Goal: Task Accomplishment & Management: Complete application form

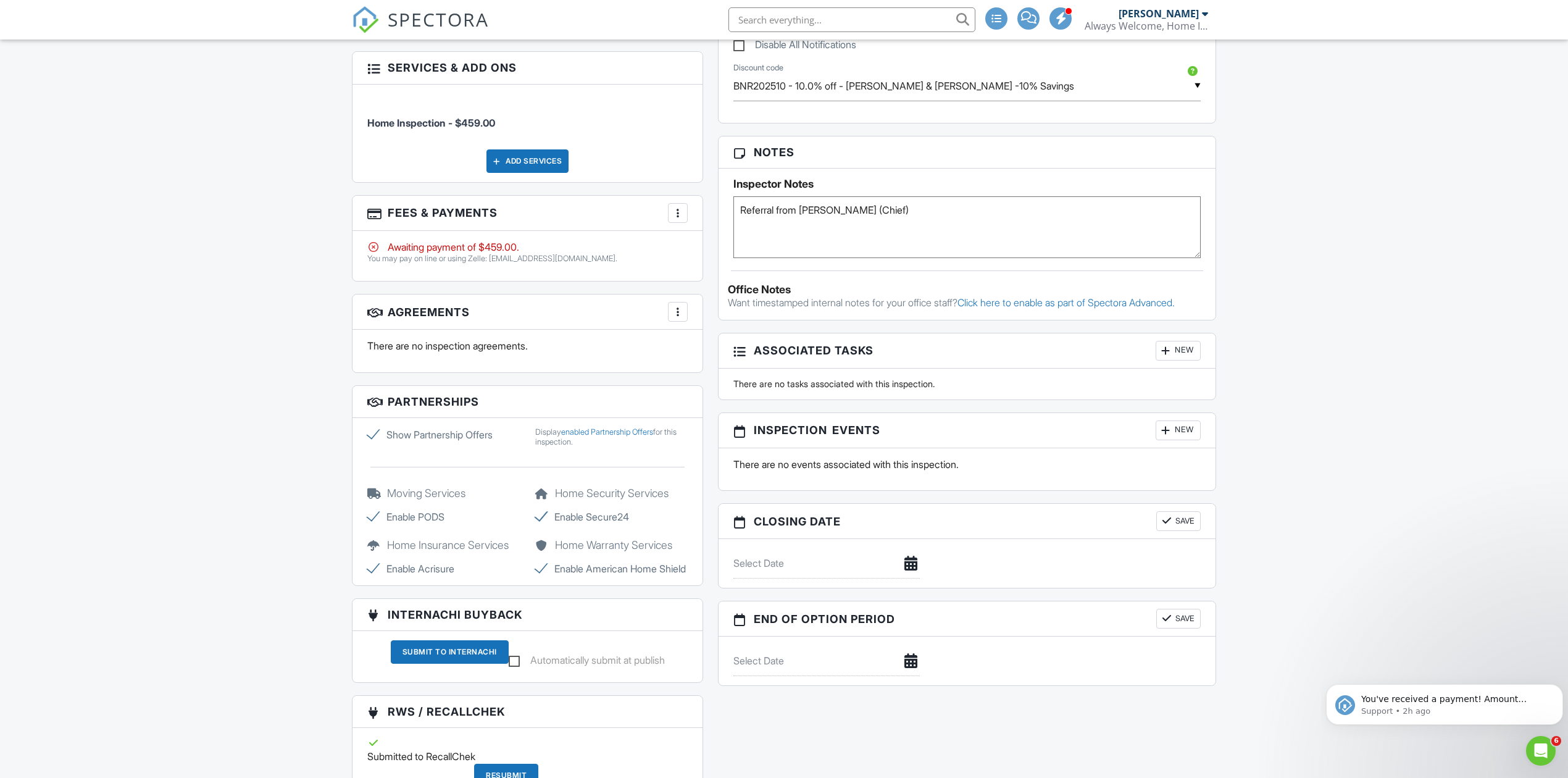
scroll to position [741, 0]
click at [679, 216] on div at bounding box center [677, 215] width 12 height 12
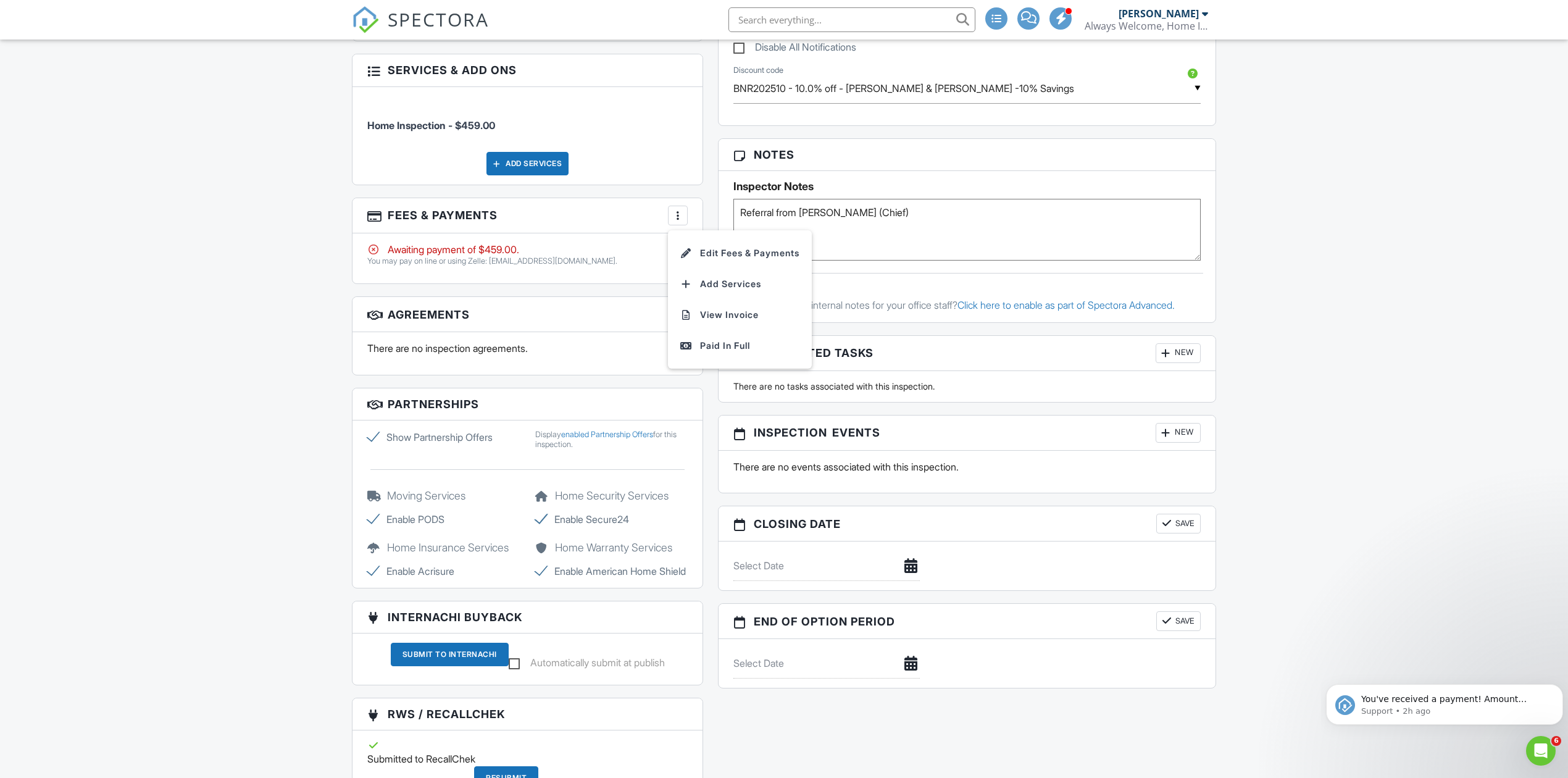
click at [277, 221] on div "Dashboard Templates Contacts Metrics Automations (Basic) Automations (Adv) Sett…" at bounding box center [784, 462] width 1568 height 2328
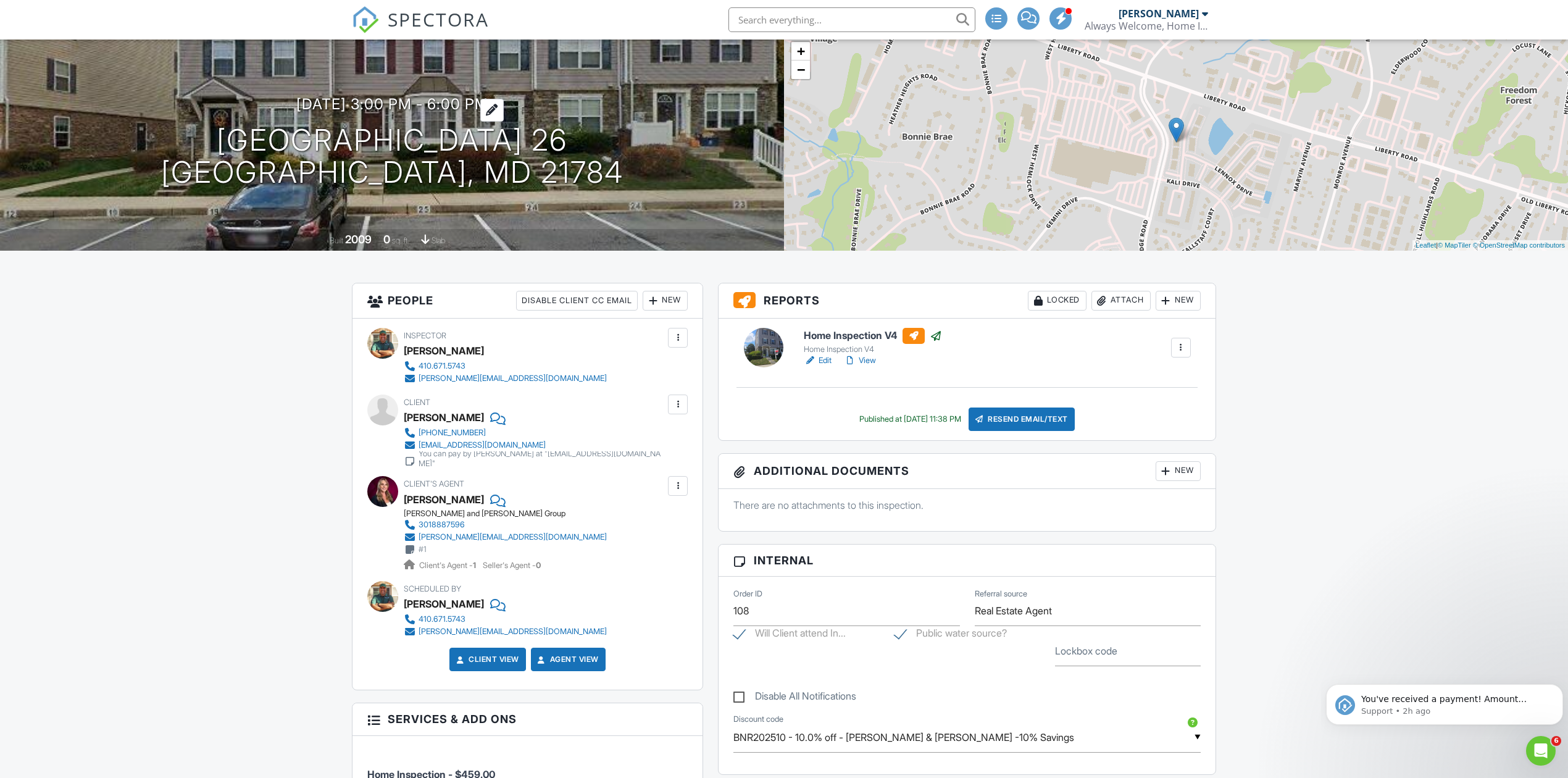
scroll to position [0, 0]
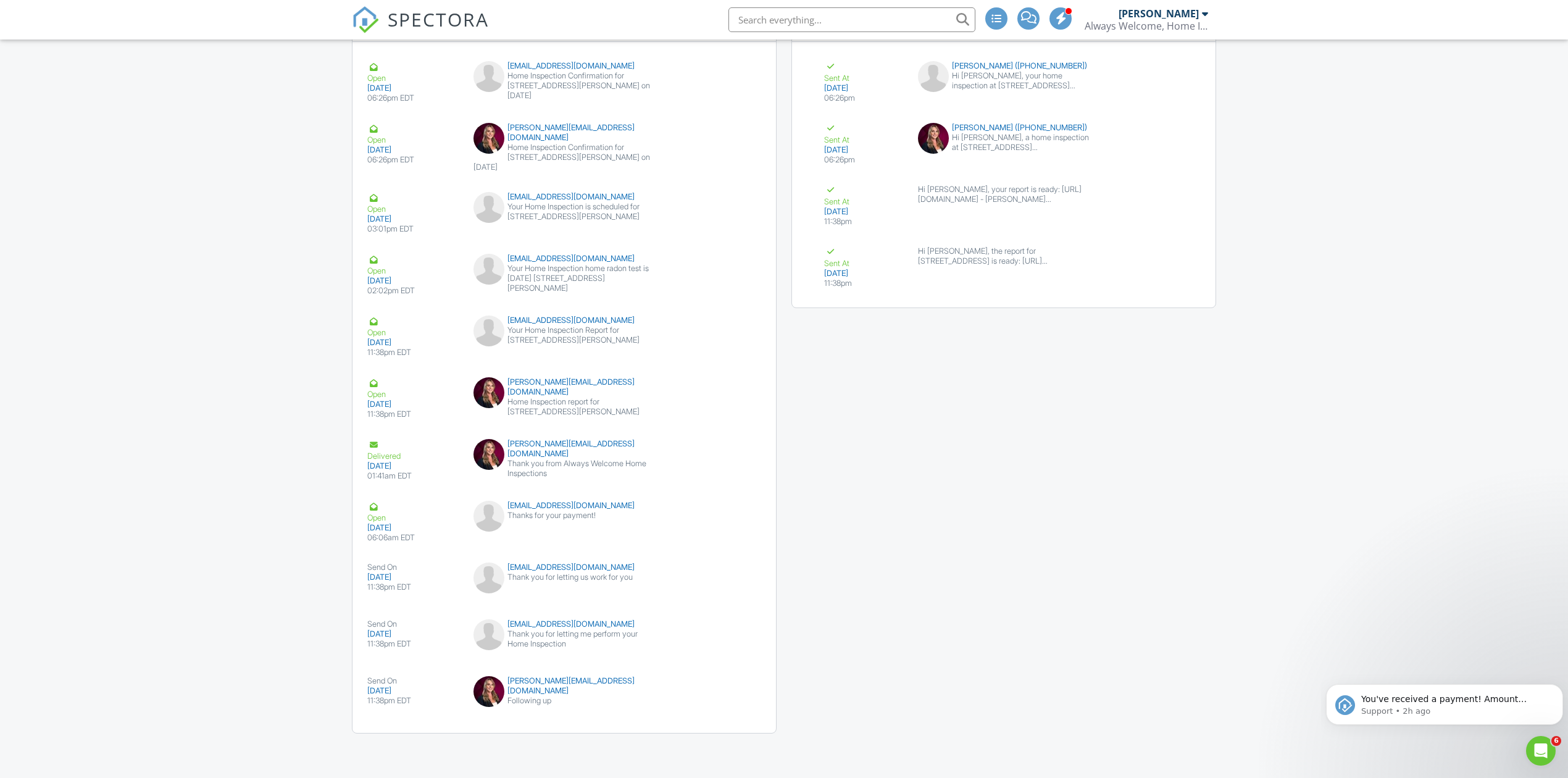
click at [899, 625] on div "Emails Create Email Open 08/23/2025 06:26pm EDT jones52599@gmail.com Home Inspe…" at bounding box center [784, 376] width 879 height 740
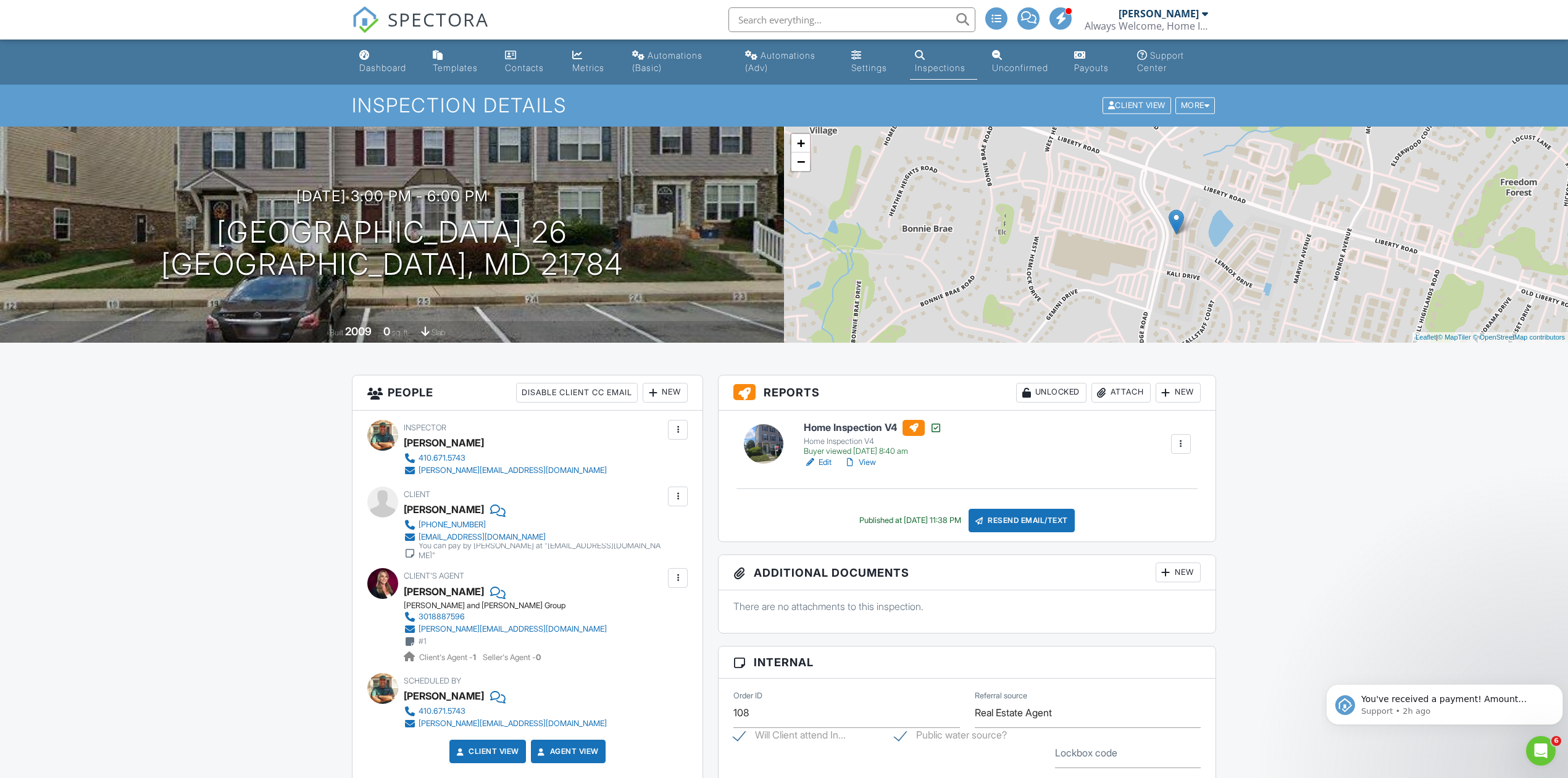
drag, startPoint x: 375, startPoint y: 55, endPoint x: 384, endPoint y: 63, distance: 12.0
click at [375, 54] on link "Dashboard" at bounding box center [386, 62] width 63 height 35
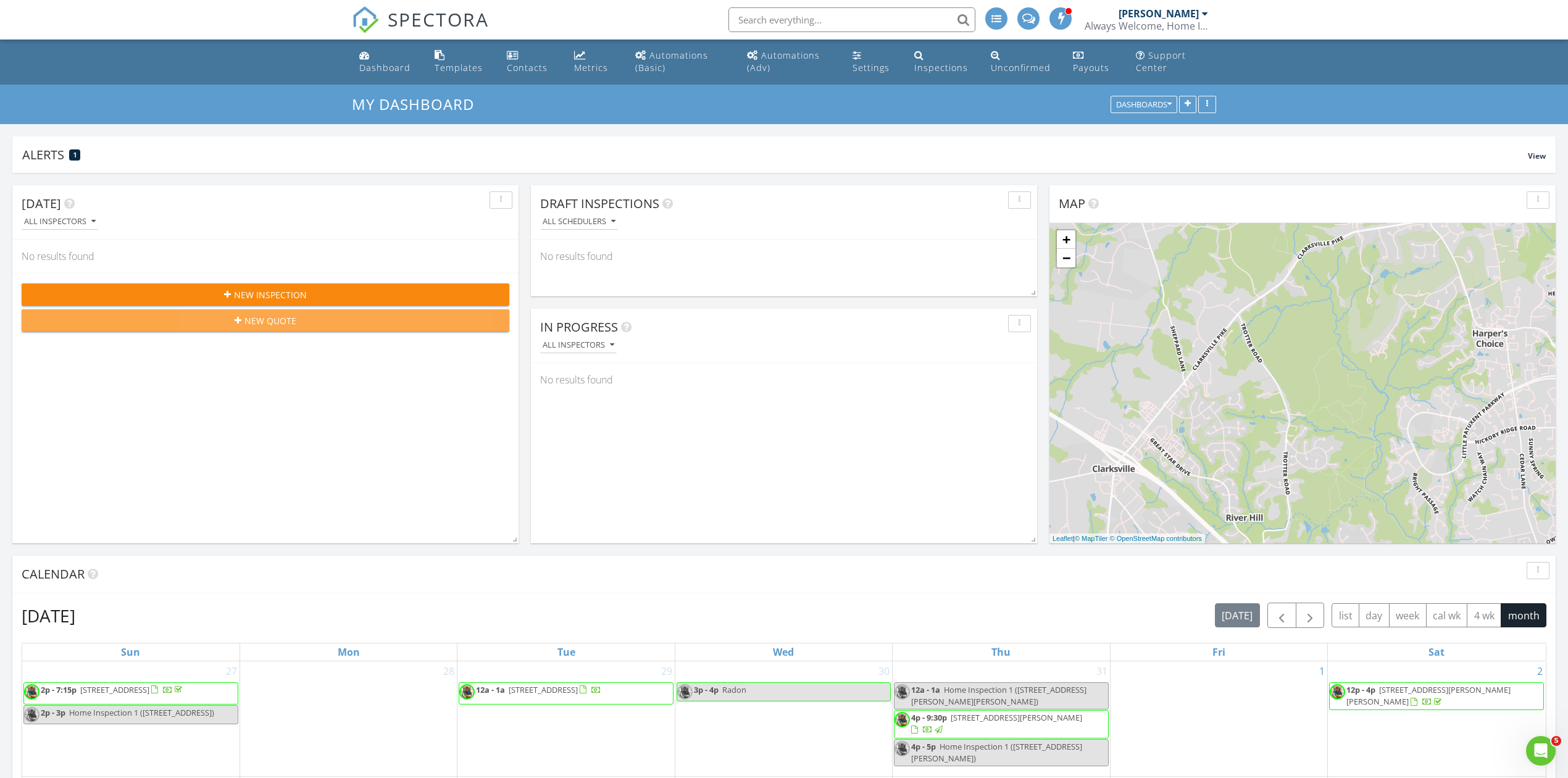
click at [272, 320] on span "New Quote" at bounding box center [270, 321] width 52 height 13
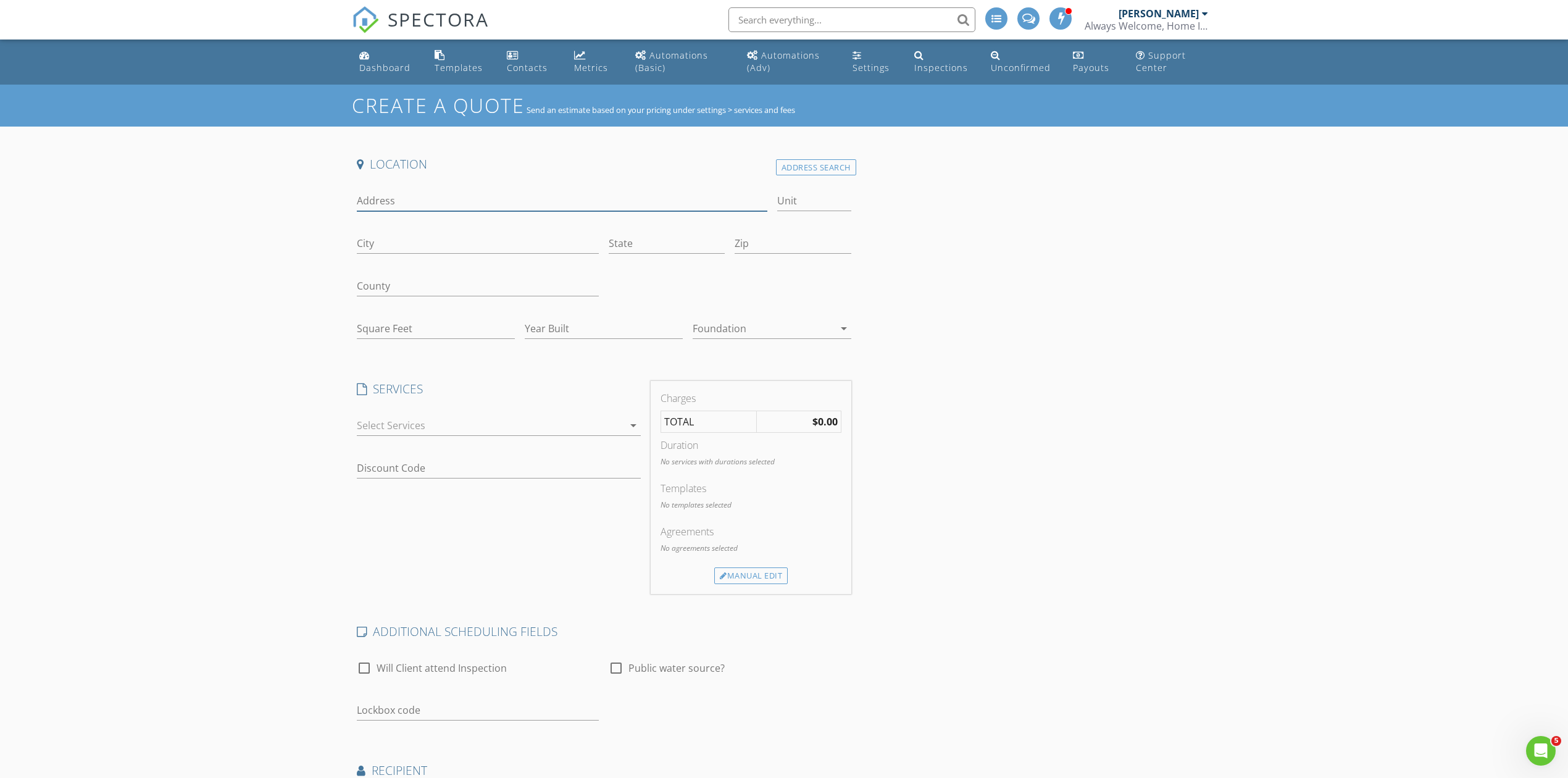
drag, startPoint x: 403, startPoint y: 192, endPoint x: 432, endPoint y: 192, distance: 29.0
click at [403, 192] on input "Address" at bounding box center [562, 200] width 411 height 21
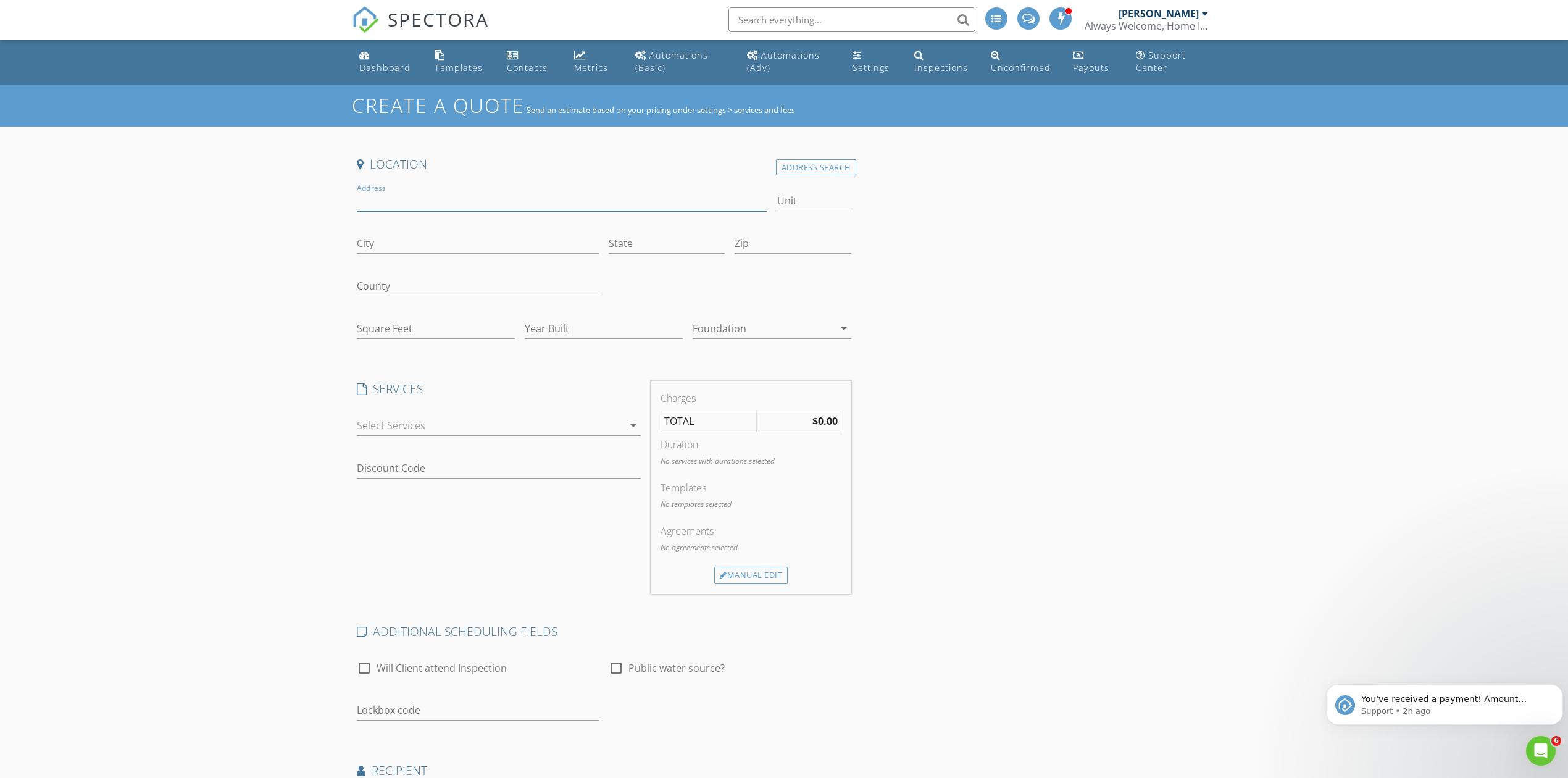
click at [411, 191] on input "Address" at bounding box center [562, 200] width 411 height 21
type input "6"
click at [400, 198] on input "Address" at bounding box center [562, 200] width 411 height 21
paste input "10019 Guilford Rd"
type input "10019 Guilford Rd"
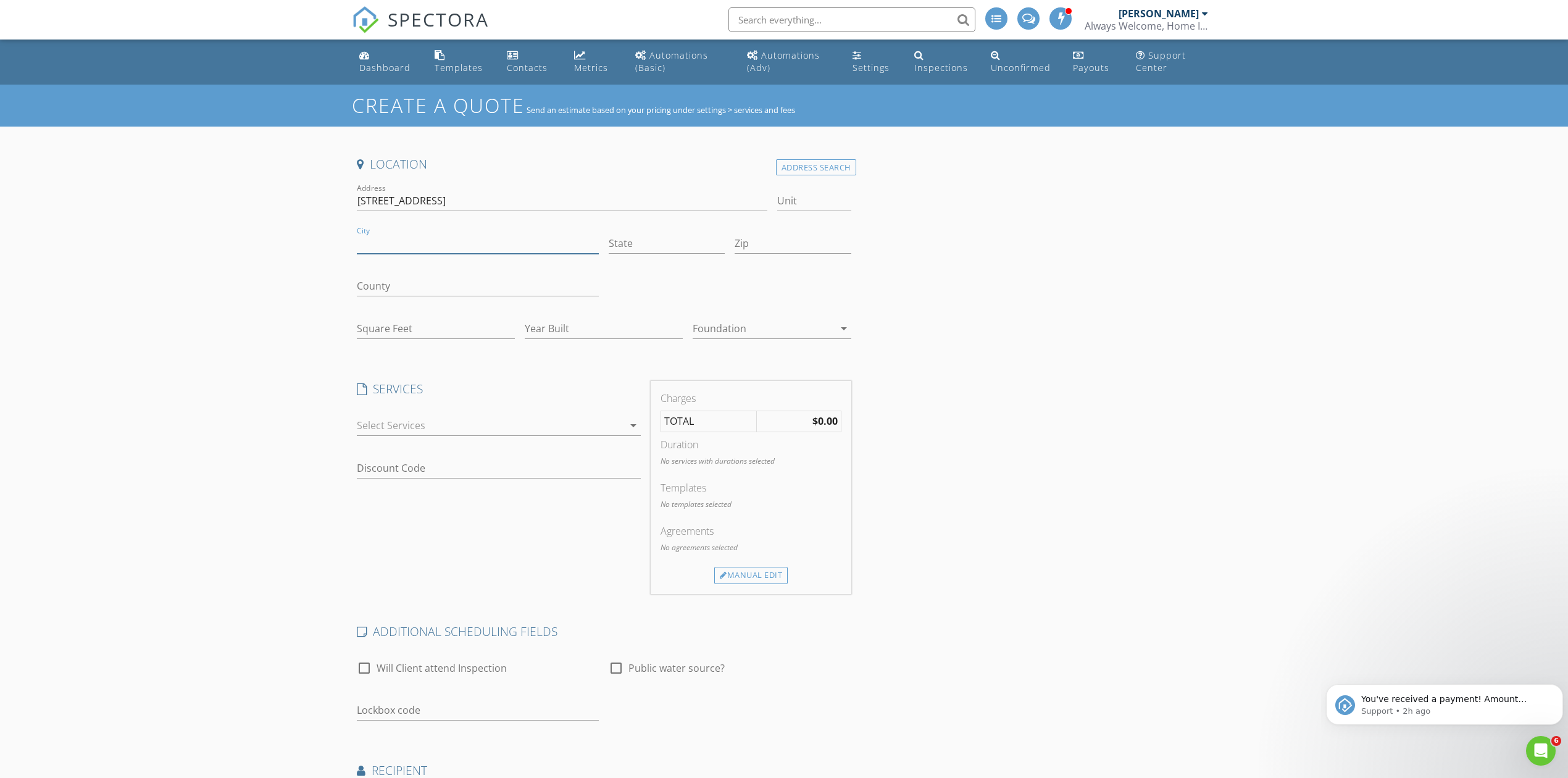
click at [465, 242] on input "City" at bounding box center [478, 243] width 242 height 21
type input "Jessup"
click at [633, 242] on input "State" at bounding box center [666, 243] width 116 height 21
type input "MD"
click at [790, 251] on input "Zip" at bounding box center [792, 243] width 116 height 21
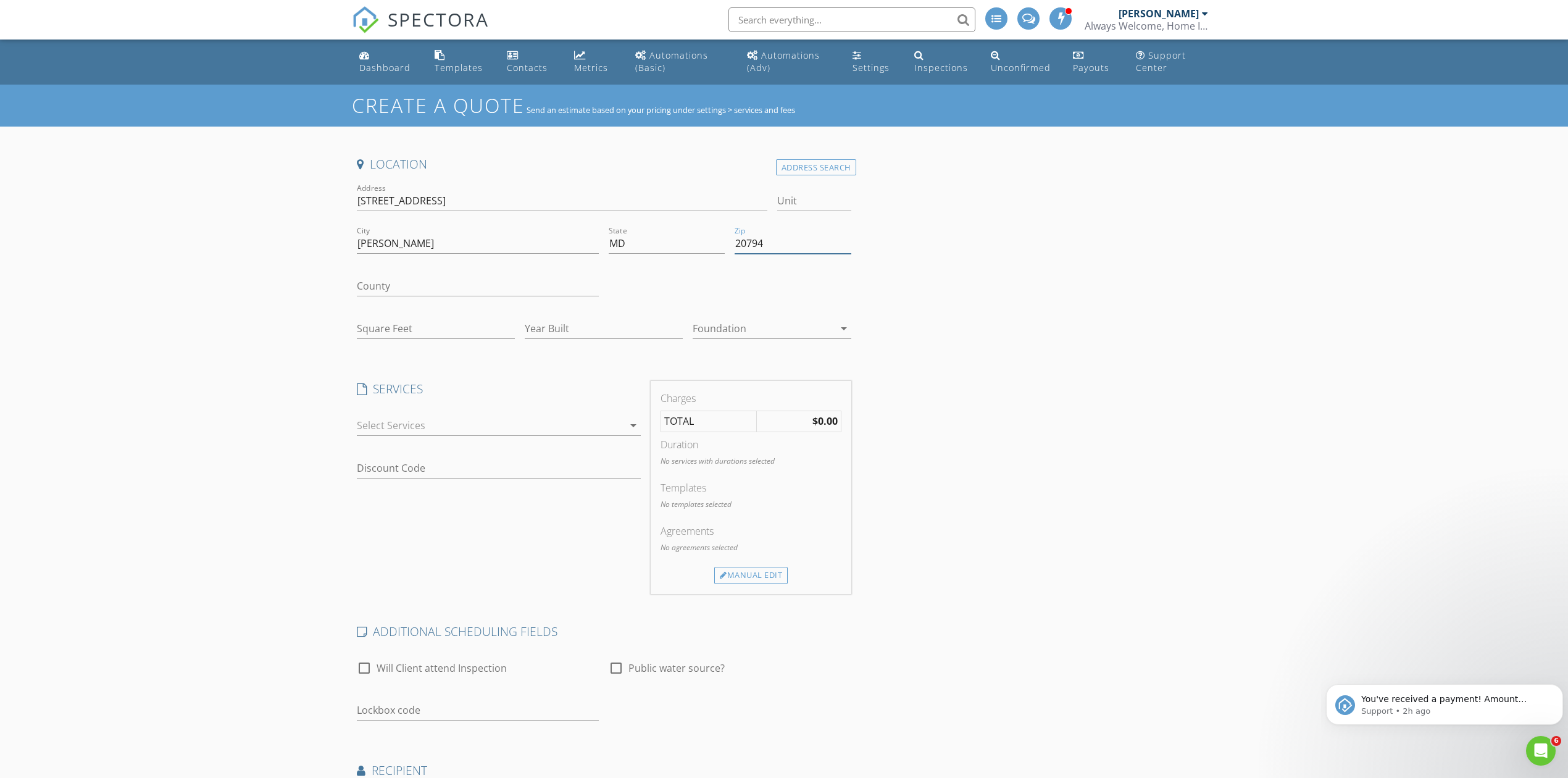
type input "20794"
click at [848, 319] on div "Foundation arrow_drop_down" at bounding box center [771, 329] width 168 height 43
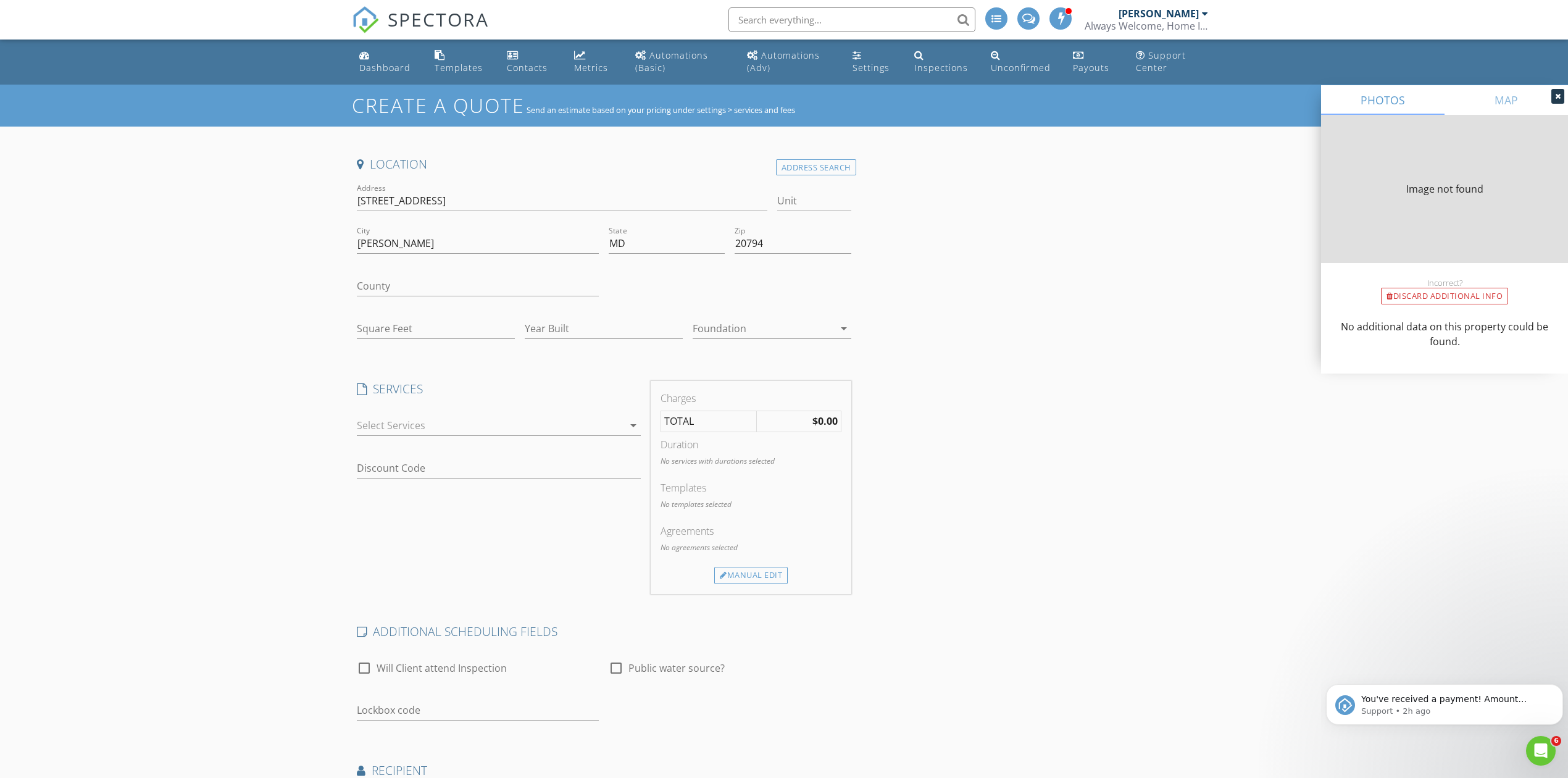
type input "828"
type input "1943"
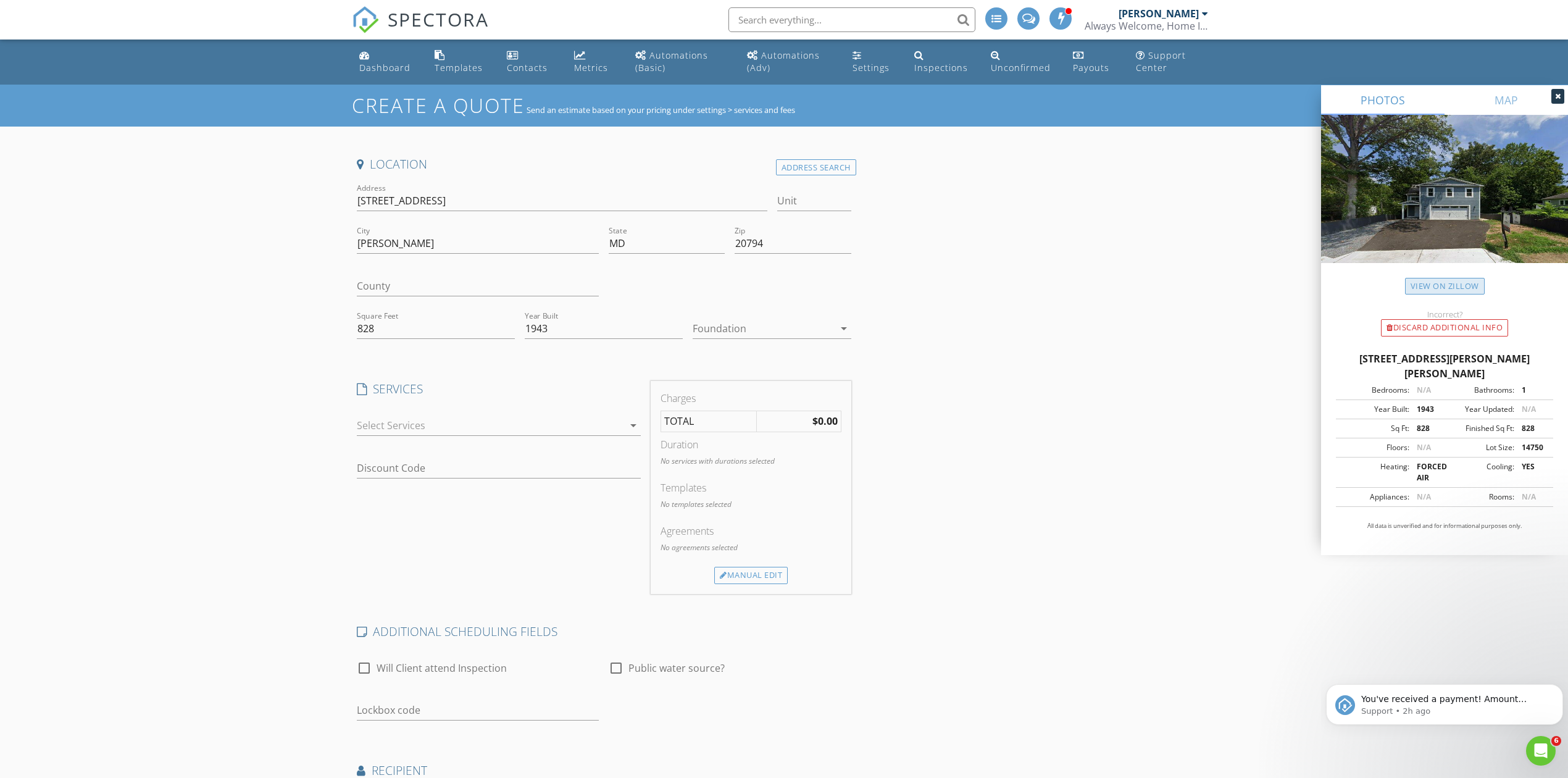
click at [1455, 282] on link "View on Zillow" at bounding box center [1444, 286] width 79 height 17
drag, startPoint x: 408, startPoint y: 329, endPoint x: 339, endPoint y: 329, distance: 69.0
click at [339, 329] on div "Create a Quote Send an estimate based on your pricing under settings > services…" at bounding box center [784, 529] width 1568 height 890
type input "3150"
click at [783, 323] on div at bounding box center [763, 328] width 141 height 20
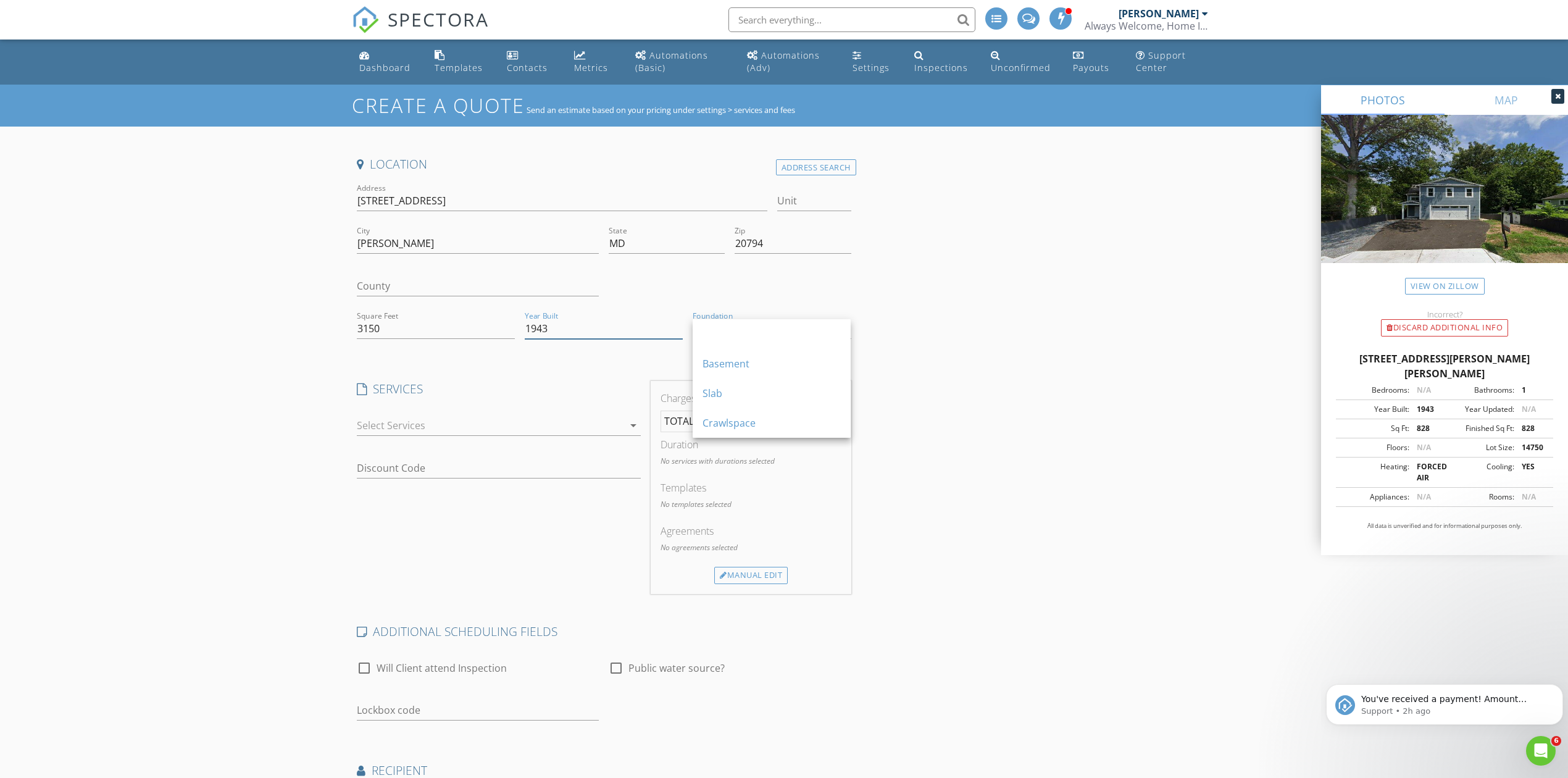
drag, startPoint x: 555, startPoint y: 327, endPoint x: 521, endPoint y: 326, distance: 34.0
click at [521, 326] on div "Year Built 1943" at bounding box center [603, 329] width 168 height 43
type input "2025"
click at [812, 331] on div at bounding box center [763, 328] width 141 height 20
drag, startPoint x: 738, startPoint y: 366, endPoint x: 1049, endPoint y: 349, distance: 311.5
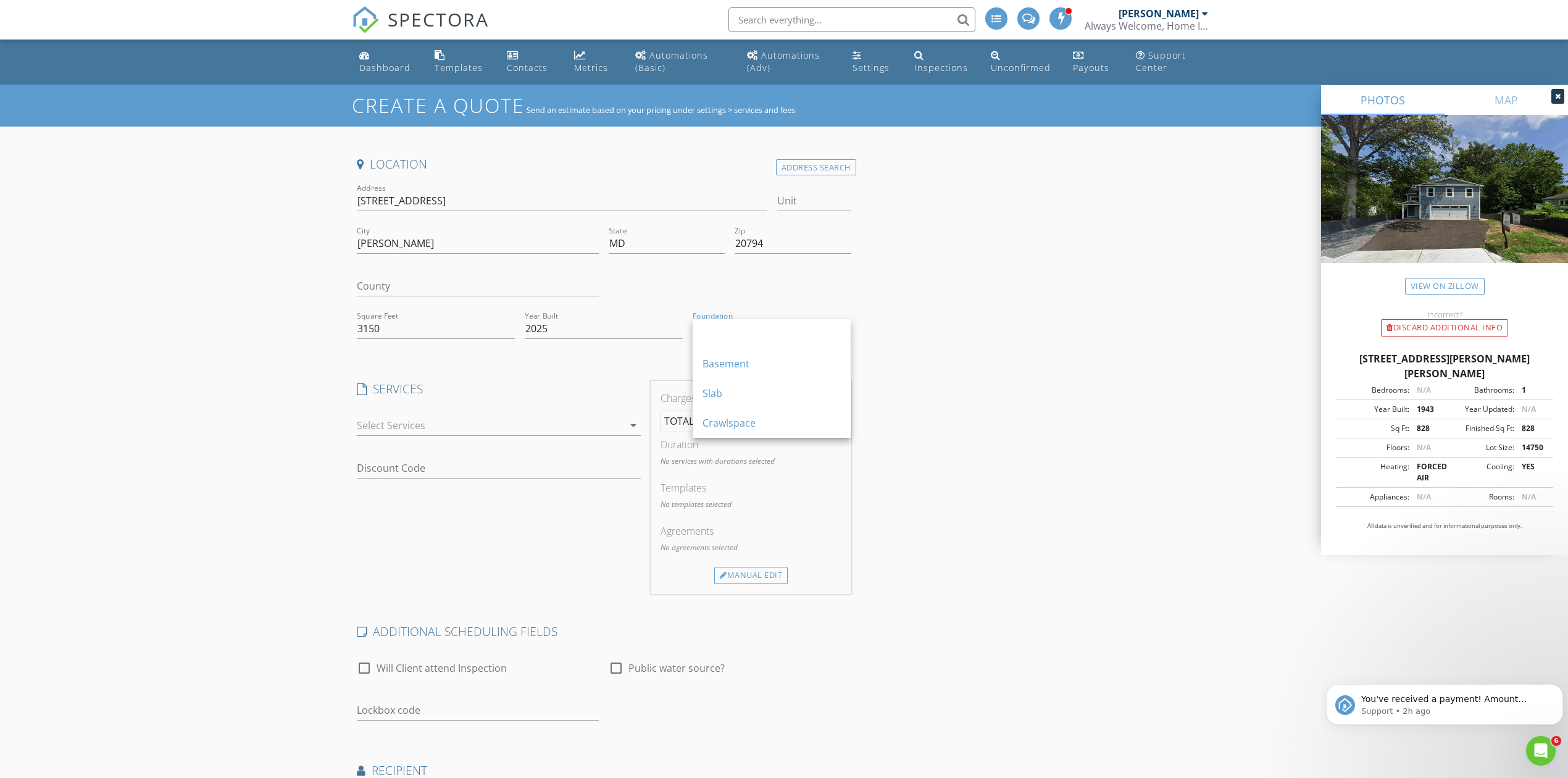
click at [738, 364] on div "Basement" at bounding box center [771, 363] width 138 height 15
click at [958, 443] on div "Location Address Search Address 10019 Guilford Rd Unit City Jessup State MD Zip…" at bounding box center [784, 550] width 864 height 789
click at [428, 426] on div at bounding box center [490, 426] width 267 height 20
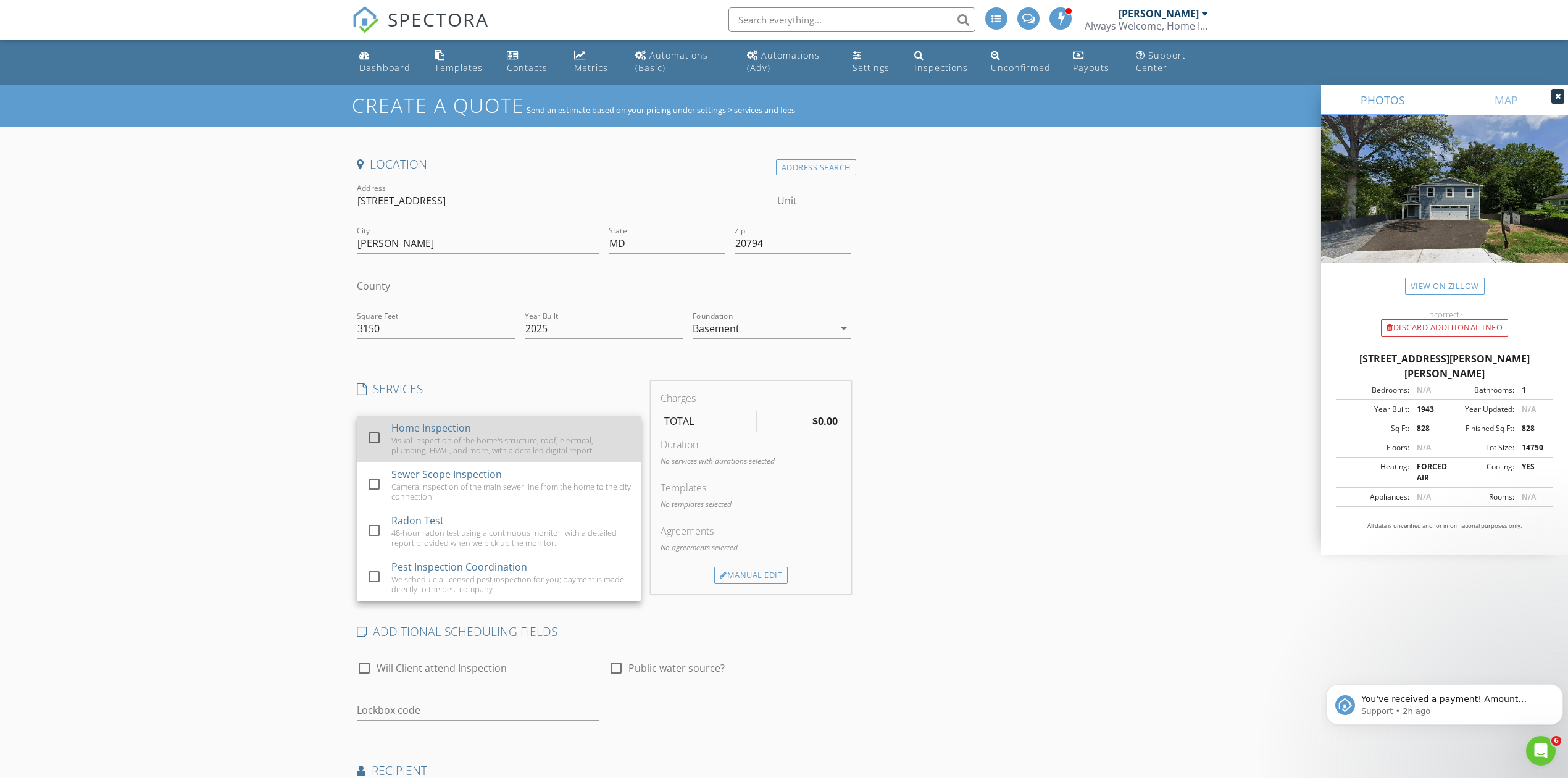
drag, startPoint x: 423, startPoint y: 441, endPoint x: 571, endPoint y: 446, distance: 148.1
click at [422, 440] on div "Visual inspection of the home's structure, roof, electrical, plumbing, HVAC, an…" at bounding box center [511, 446] width 239 height 20
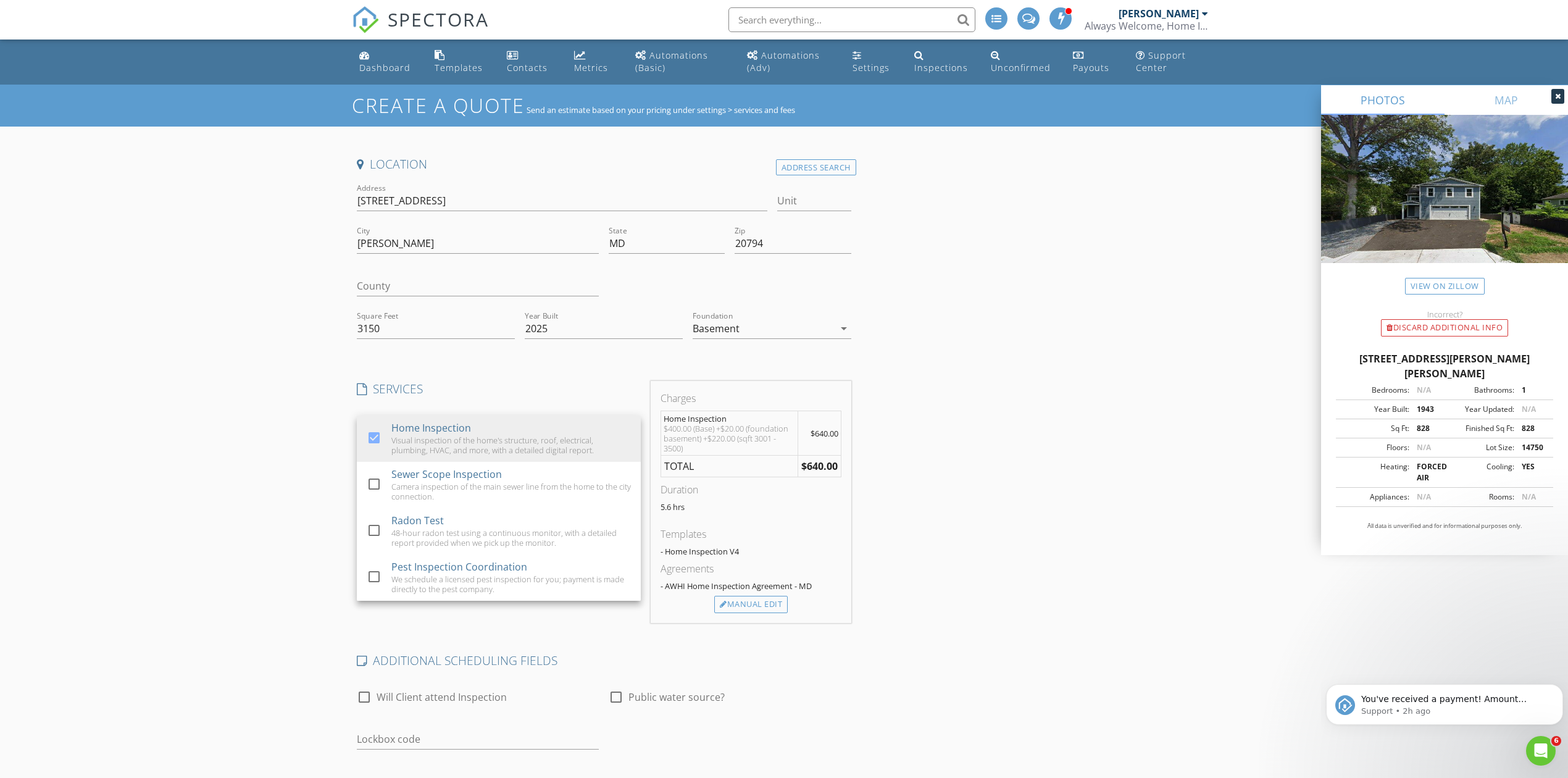
click at [1000, 479] on div "Location Address Search Address 10019 Guilford Rd Unit City Jessup State MD Zip…" at bounding box center [784, 565] width 864 height 819
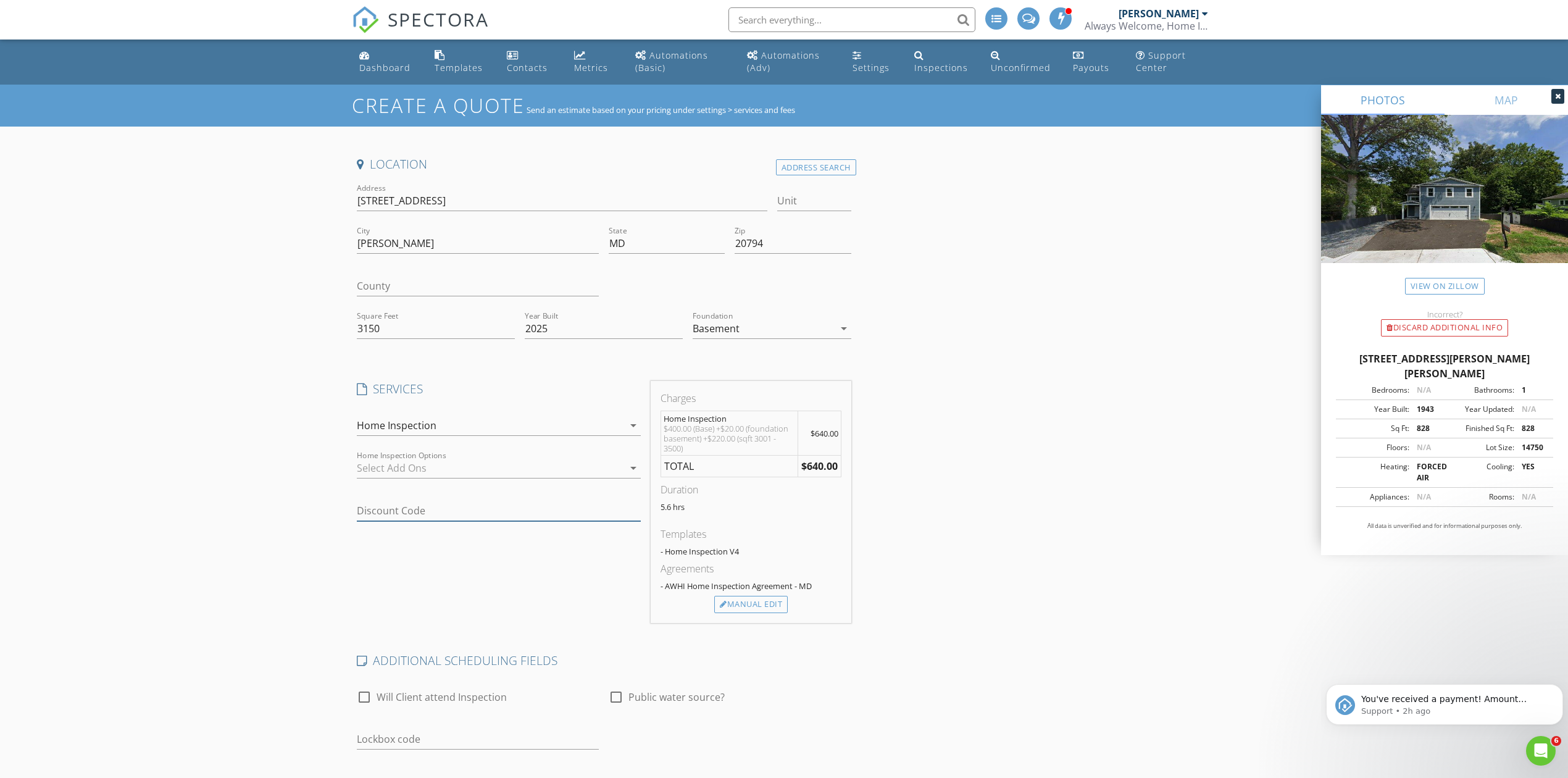
click at [413, 511] on input "Discount Code" at bounding box center [499, 511] width 284 height 21
click at [640, 504] on input "Discount Code" at bounding box center [499, 511] width 284 height 21
click at [479, 574] on div "SERVICES check_box Home Inspection Visual inspection of the home's structure, r…" at bounding box center [499, 502] width 294 height 242
click at [411, 509] on input "Discount Code" at bounding box center [499, 511] width 284 height 21
drag, startPoint x: 393, startPoint y: 510, endPoint x: 480, endPoint y: 625, distance: 144.2
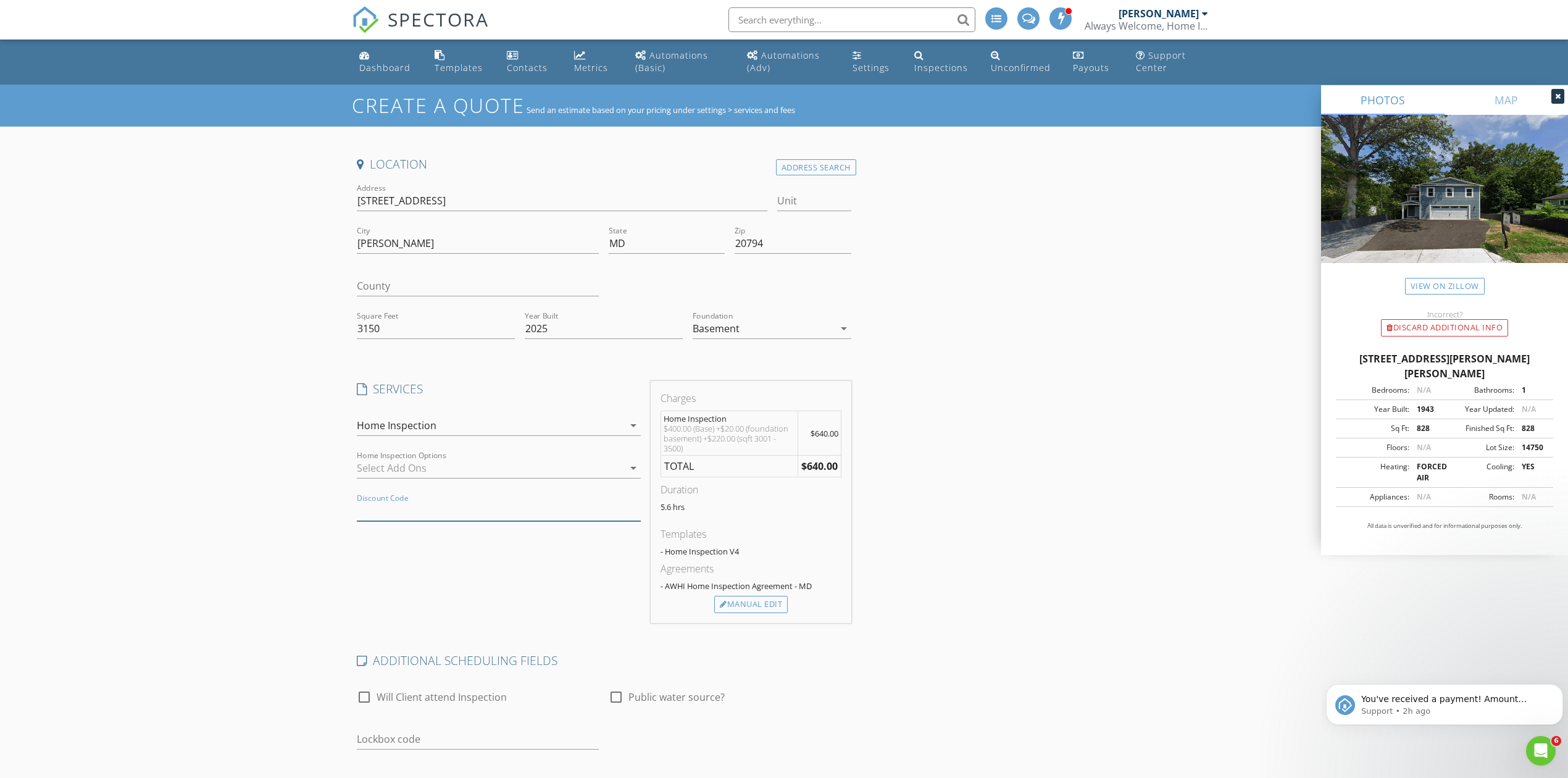
click at [393, 512] on input "Discount Code" at bounding box center [499, 511] width 284 height 21
click at [1025, 564] on div "Location Address Search Address 10019 Guilford Rd Unit City Jessup State MD Zip…" at bounding box center [784, 565] width 864 height 819
drag, startPoint x: 1540, startPoint y: 354, endPoint x: 1332, endPoint y: 355, distance: 208.0
click at [1332, 355] on div "10019 Guilford Rd, Jessup MD 20794 Bedrooms: N/A Bathrooms: 1 Year Built: 1943 …" at bounding box center [1444, 446] width 247 height 218
copy div "10019 Guilford Rd, Jessup MD 20794"
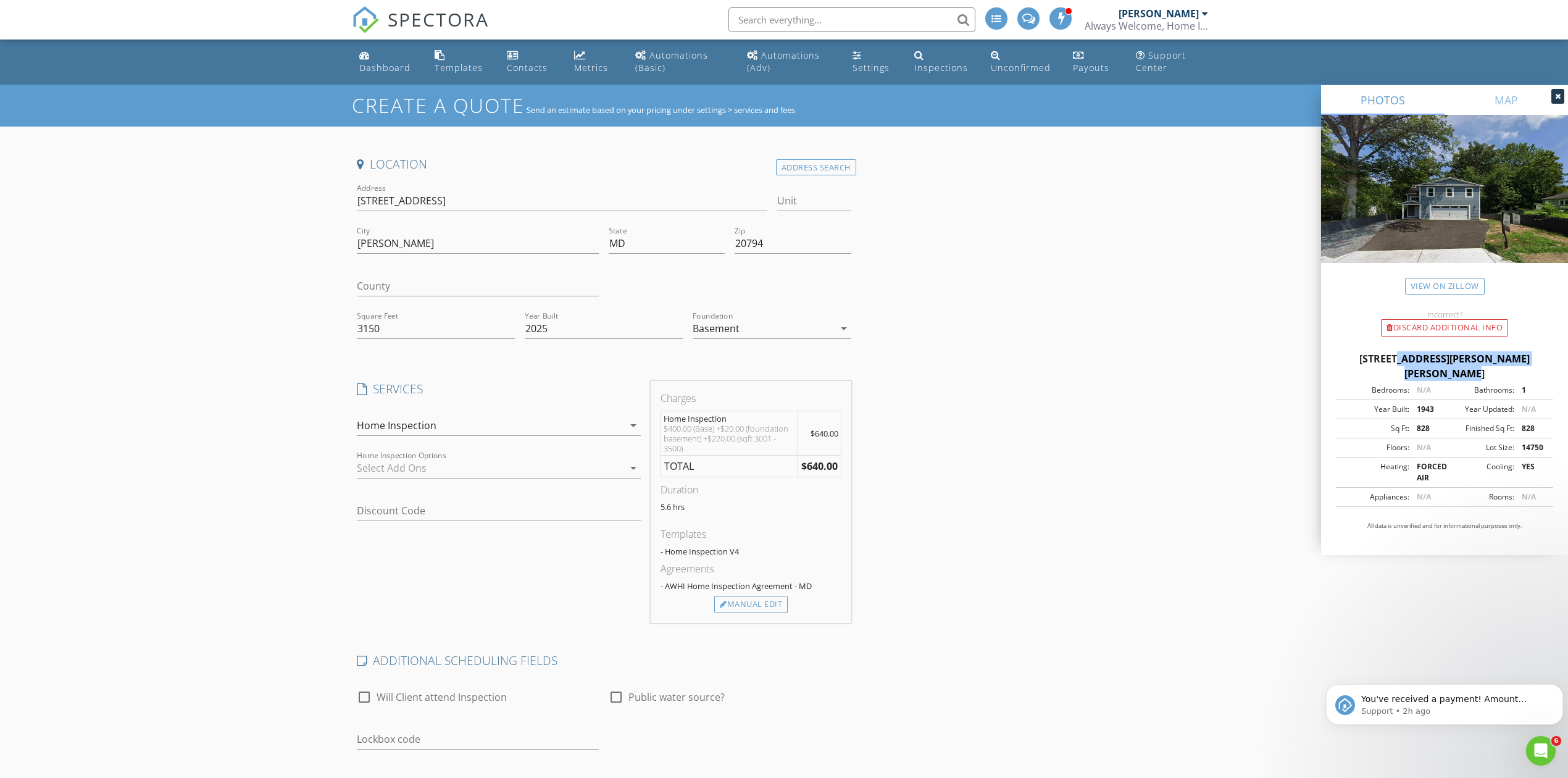
click at [741, 326] on div "Basement" at bounding box center [763, 328] width 141 height 20
click at [722, 392] on div "Slab" at bounding box center [771, 393] width 138 height 15
click at [1037, 377] on div "Location Address Search Address 10019 Guilford Rd Unit City Jessup State MD Zip…" at bounding box center [784, 560] width 864 height 809
click at [383, 514] on input "Discount Code" at bounding box center [499, 511] width 284 height 21
type input "BNR102025"
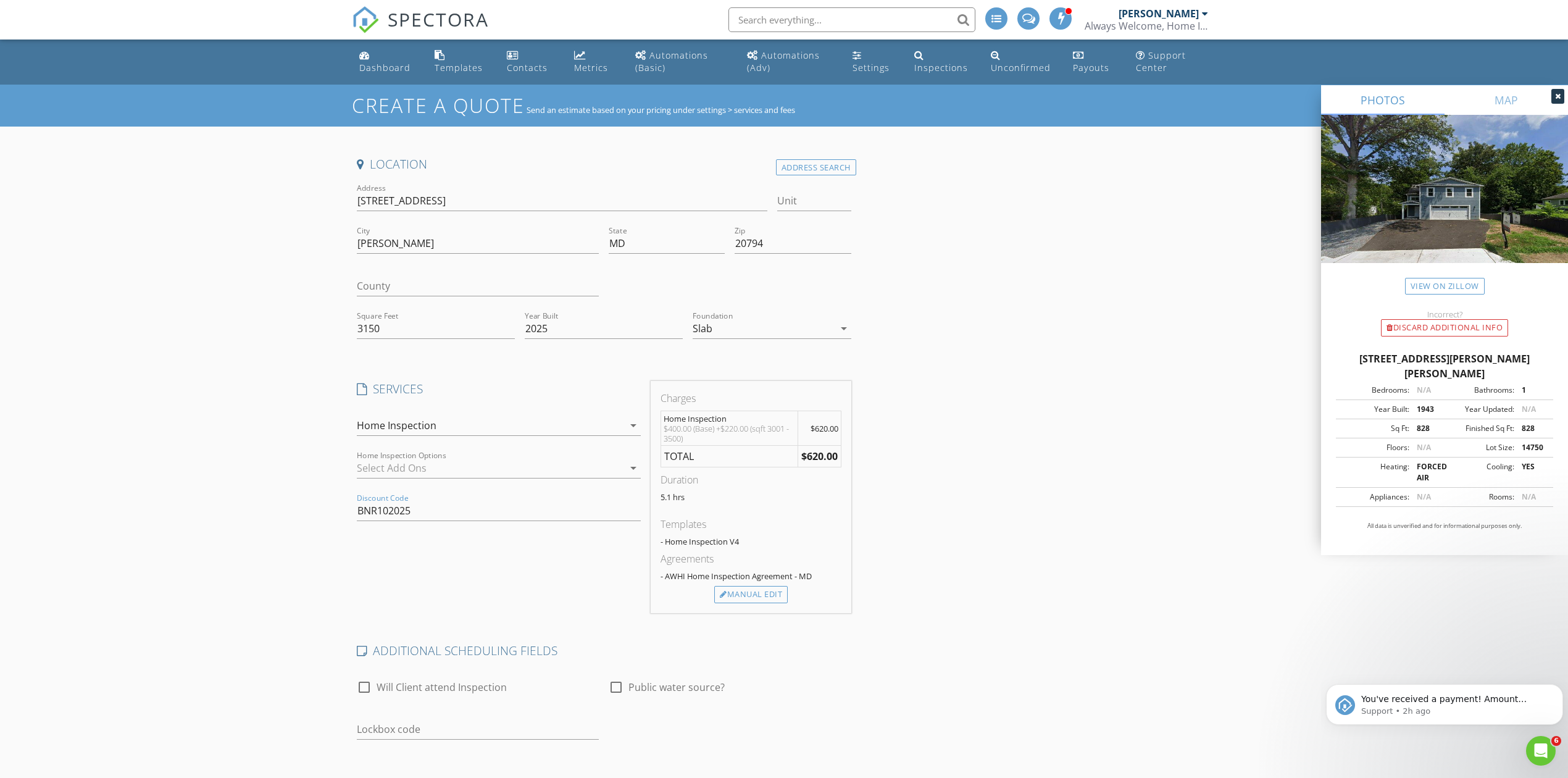
click at [418, 557] on div "SERVICES check_box Home Inspection Visual inspection of the home's structure, r…" at bounding box center [499, 497] width 294 height 232
click at [515, 565] on div "SERVICES check_box Home Inspection Visual inspection of the home's structure, r…" at bounding box center [499, 497] width 294 height 232
click at [474, 503] on input "BNR102025" at bounding box center [499, 511] width 284 height 21
click at [427, 556] on div "SERVICES check_box Home Inspection Visual inspection of the home's structure, r…" at bounding box center [499, 497] width 294 height 232
drag, startPoint x: 411, startPoint y: 512, endPoint x: 329, endPoint y: 508, distance: 82.1
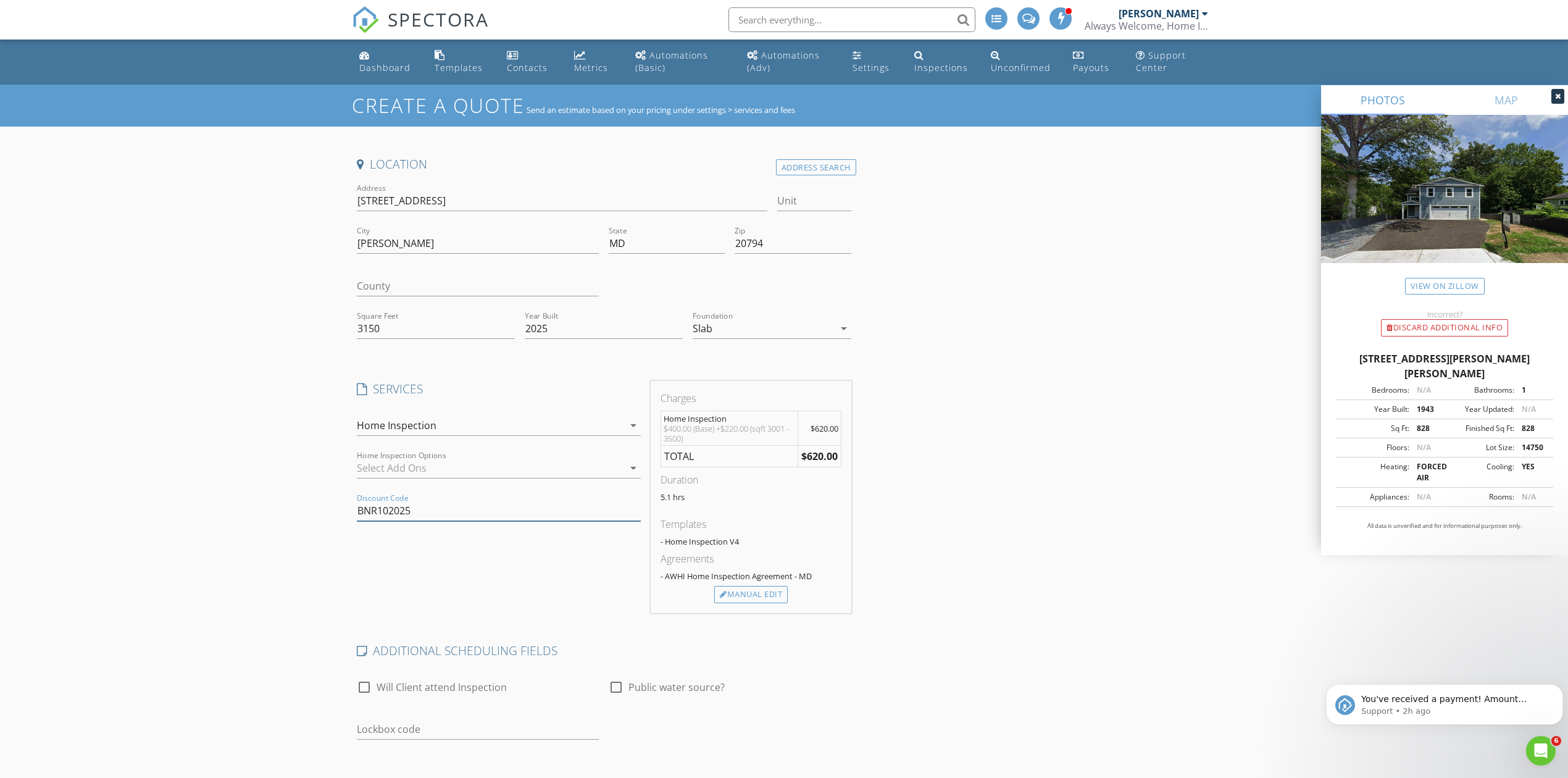
click at [329, 508] on div "Create a Quote Send an estimate based on your pricing under settings > services…" at bounding box center [784, 539] width 1568 height 909
click at [450, 526] on div "Discount Code" at bounding box center [499, 517] width 284 height 33
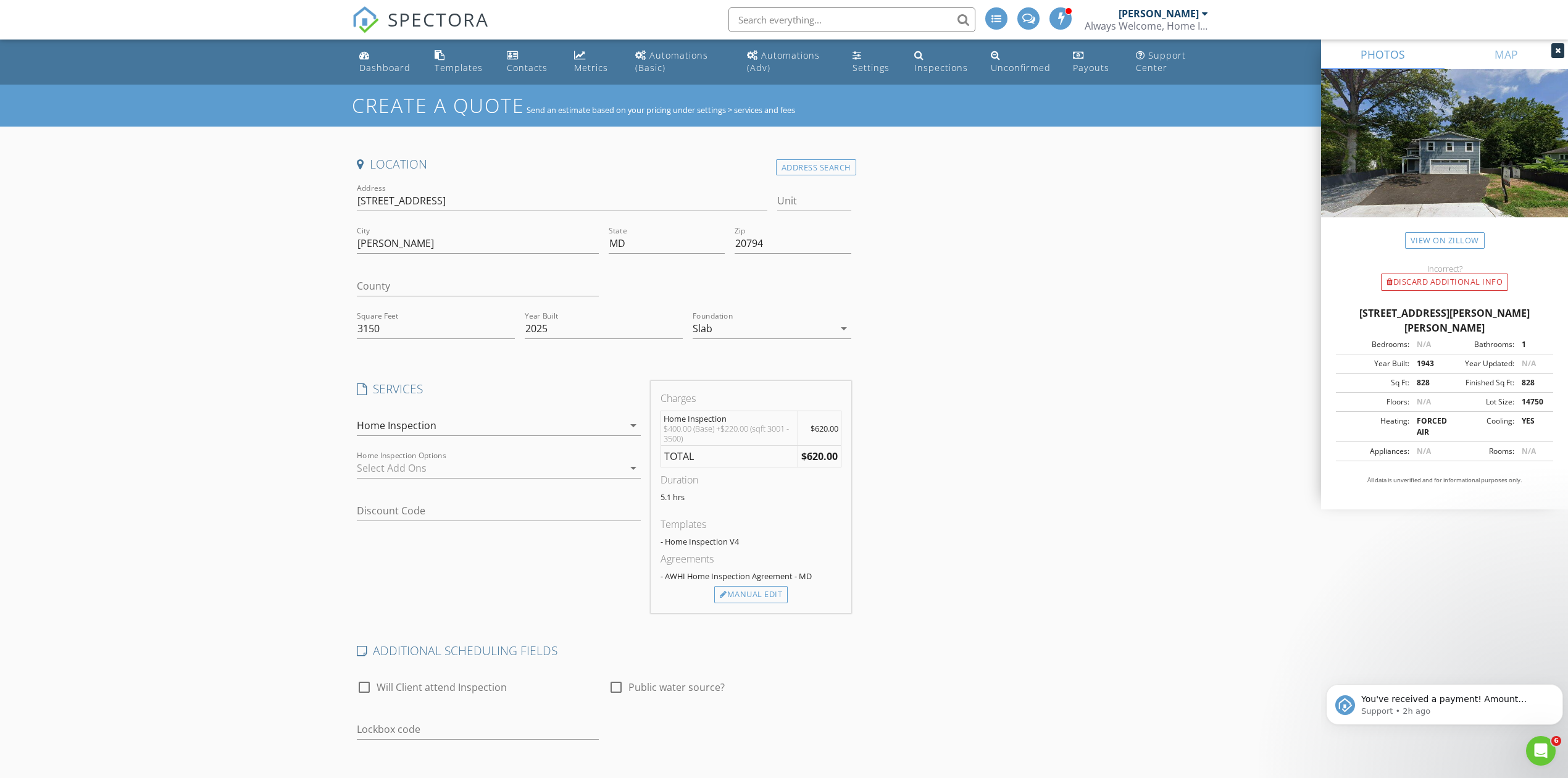
scroll to position [217, 0]
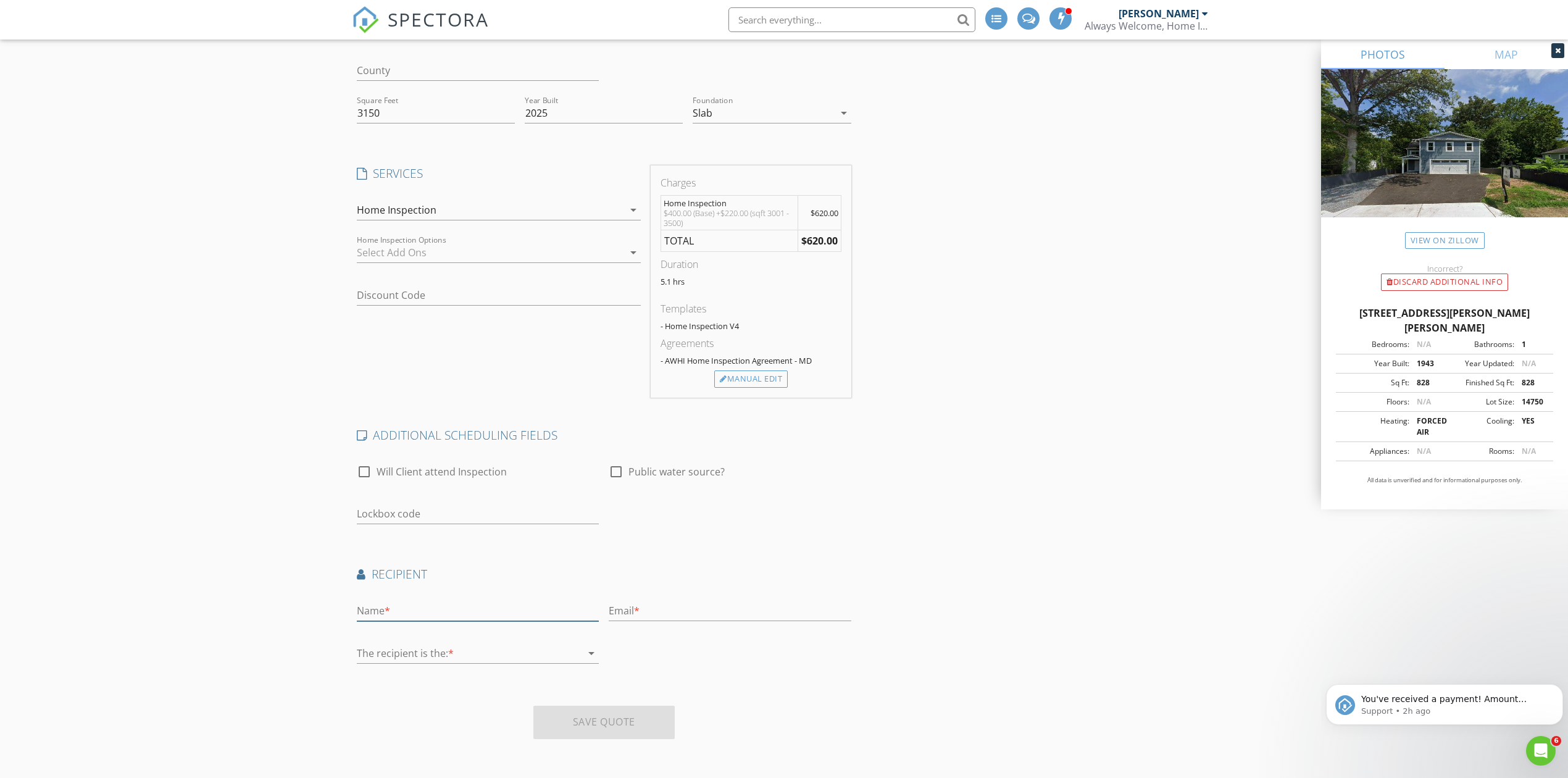
click at [393, 608] on input "text" at bounding box center [478, 611] width 242 height 21
click at [403, 607] on input "text" at bounding box center [478, 611] width 242 height 21
type input "Debra Krull"
drag, startPoint x: 639, startPoint y: 605, endPoint x: 665, endPoint y: 618, distance: 29.1
click at [640, 606] on input "text" at bounding box center [730, 611] width 242 height 21
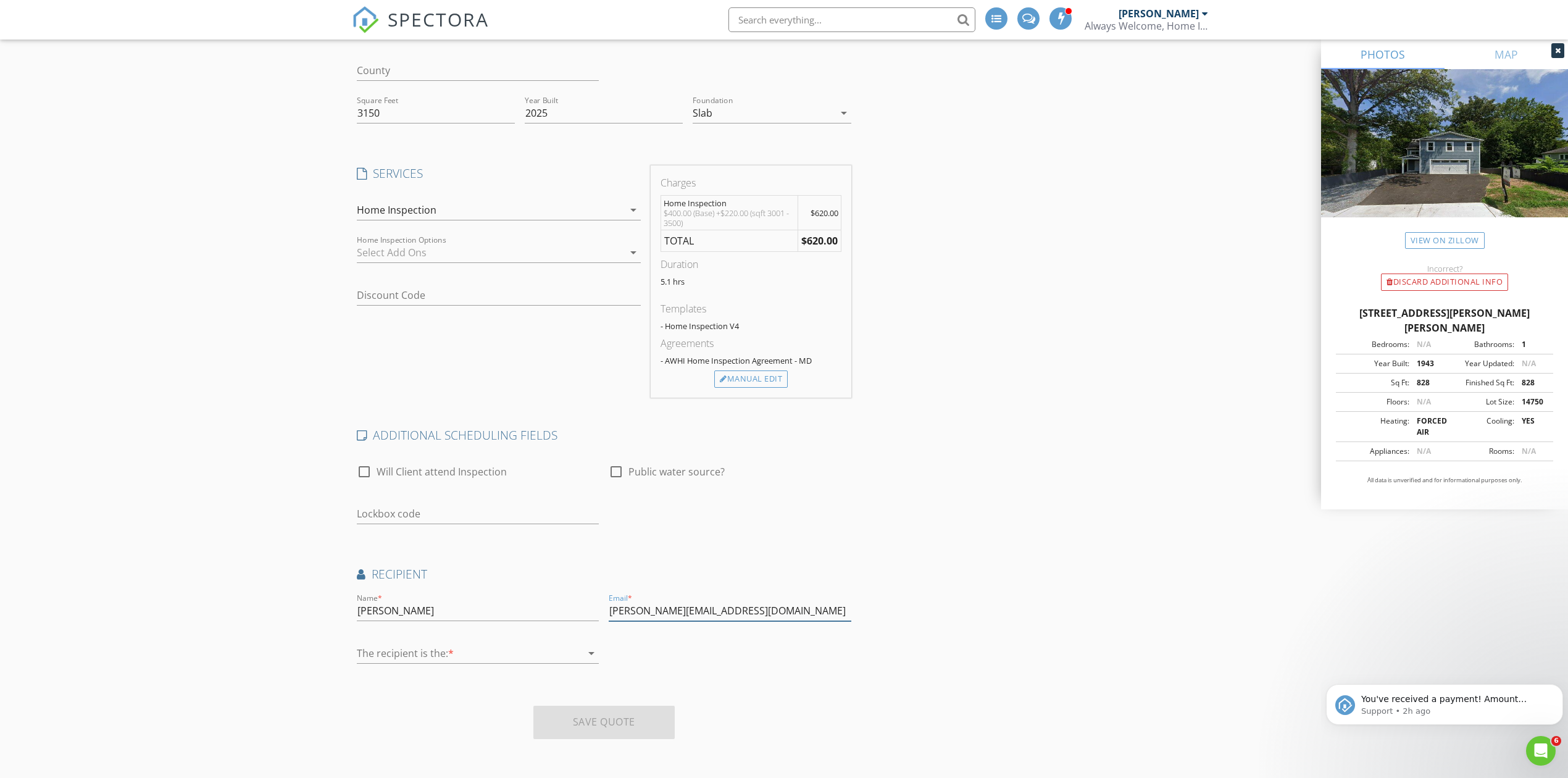
type input "Krull@BonandRonna.com"
click at [464, 650] on div at bounding box center [469, 653] width 225 height 20
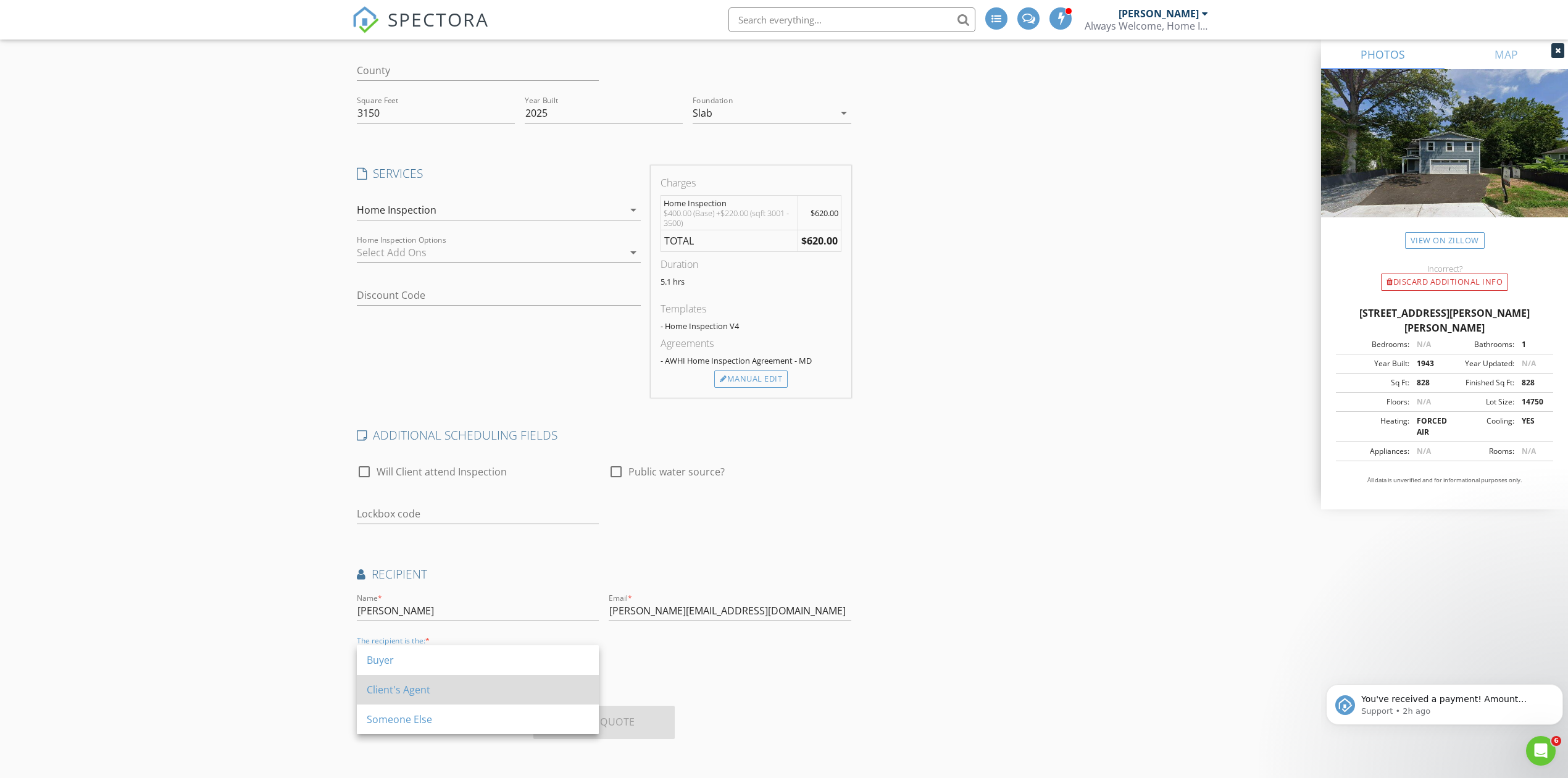
click at [420, 690] on div "Client's Agent" at bounding box center [478, 690] width 222 height 15
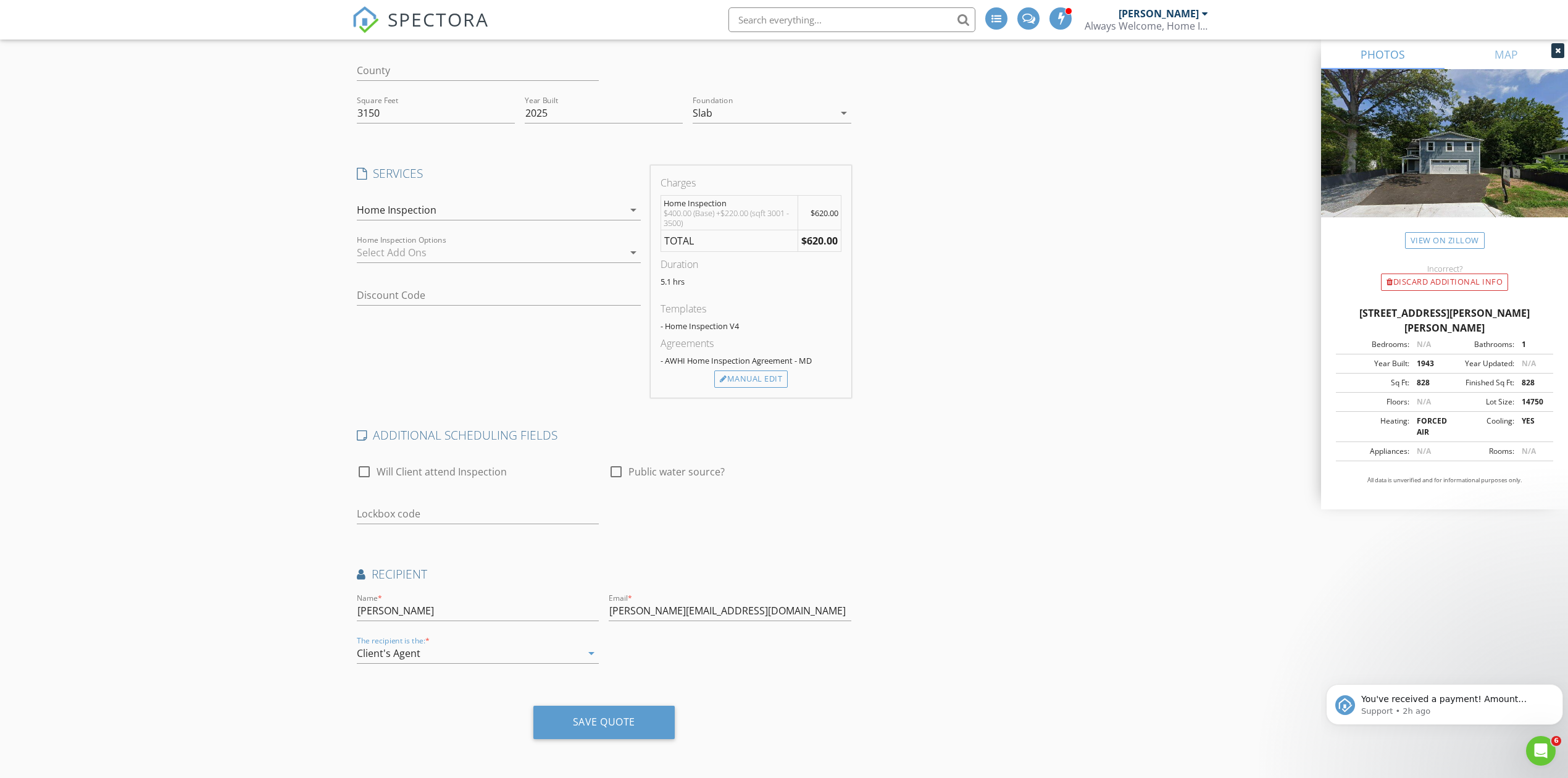
click at [761, 668] on div "Name * Debra Krull Email * Krull@BonandRonna.com The recipient is the: * Client…" at bounding box center [604, 634] width 504 height 85
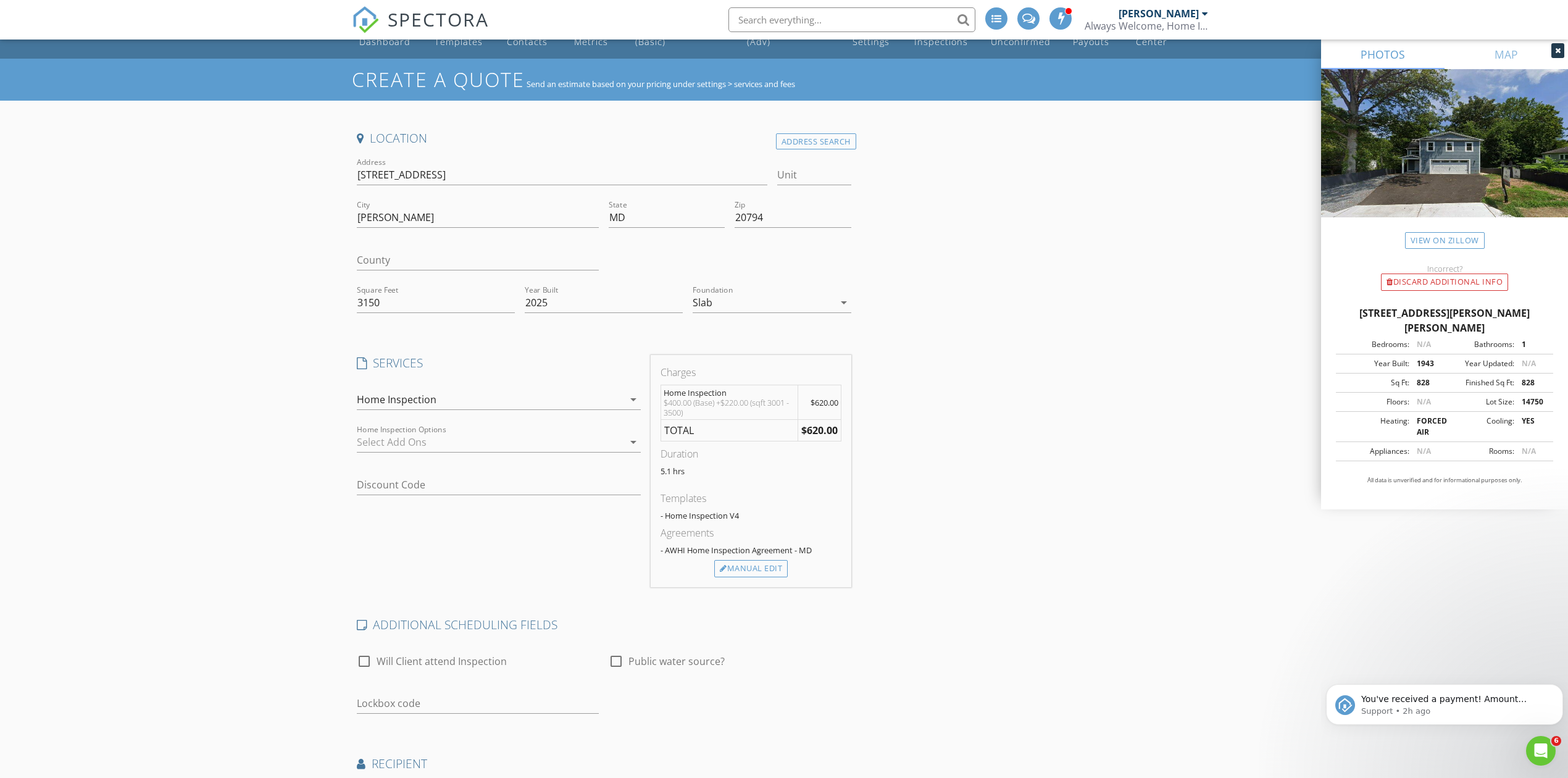
scroll to position [0, 0]
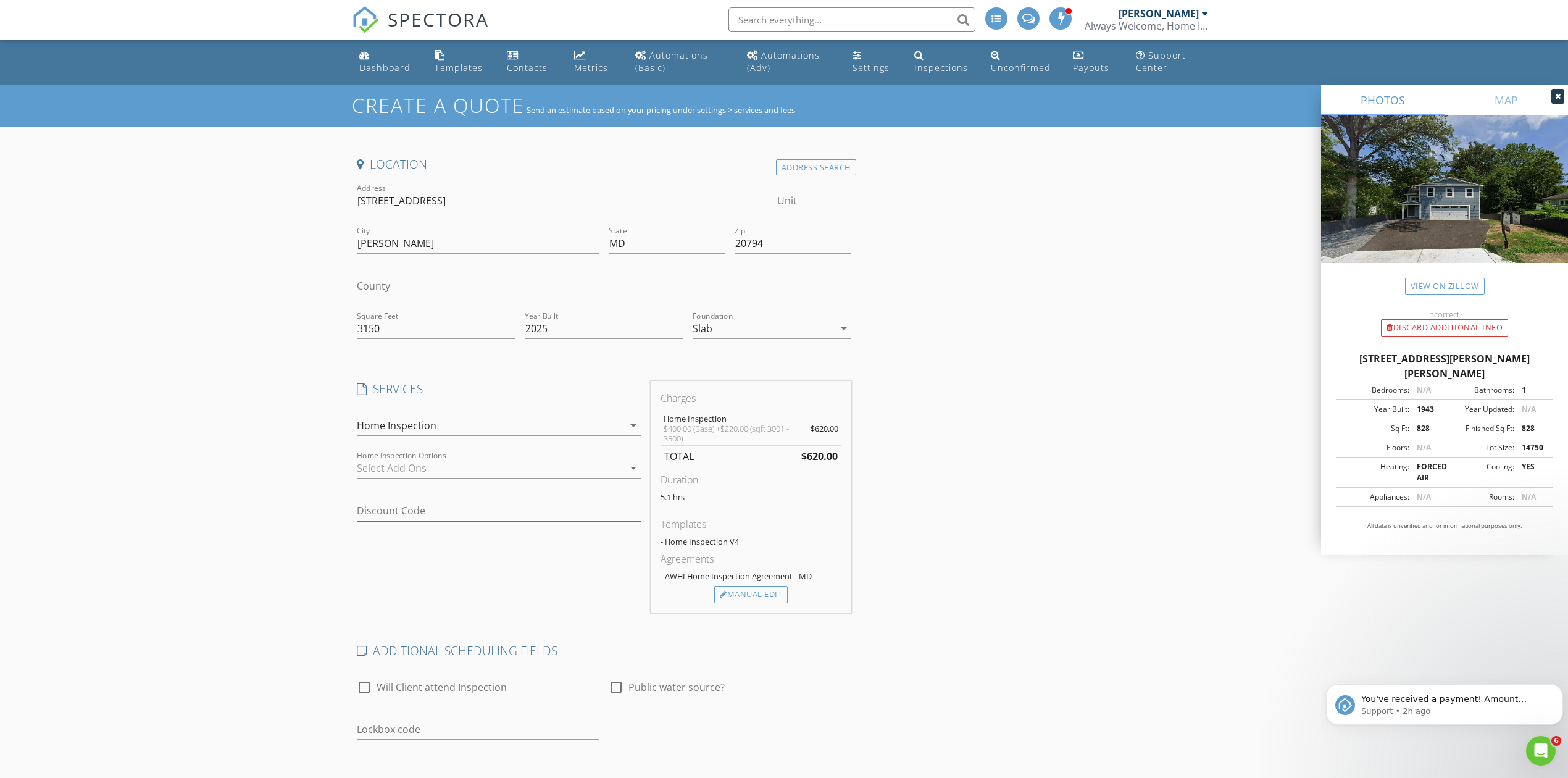
click at [399, 512] on input "Discount Code" at bounding box center [499, 511] width 284 height 21
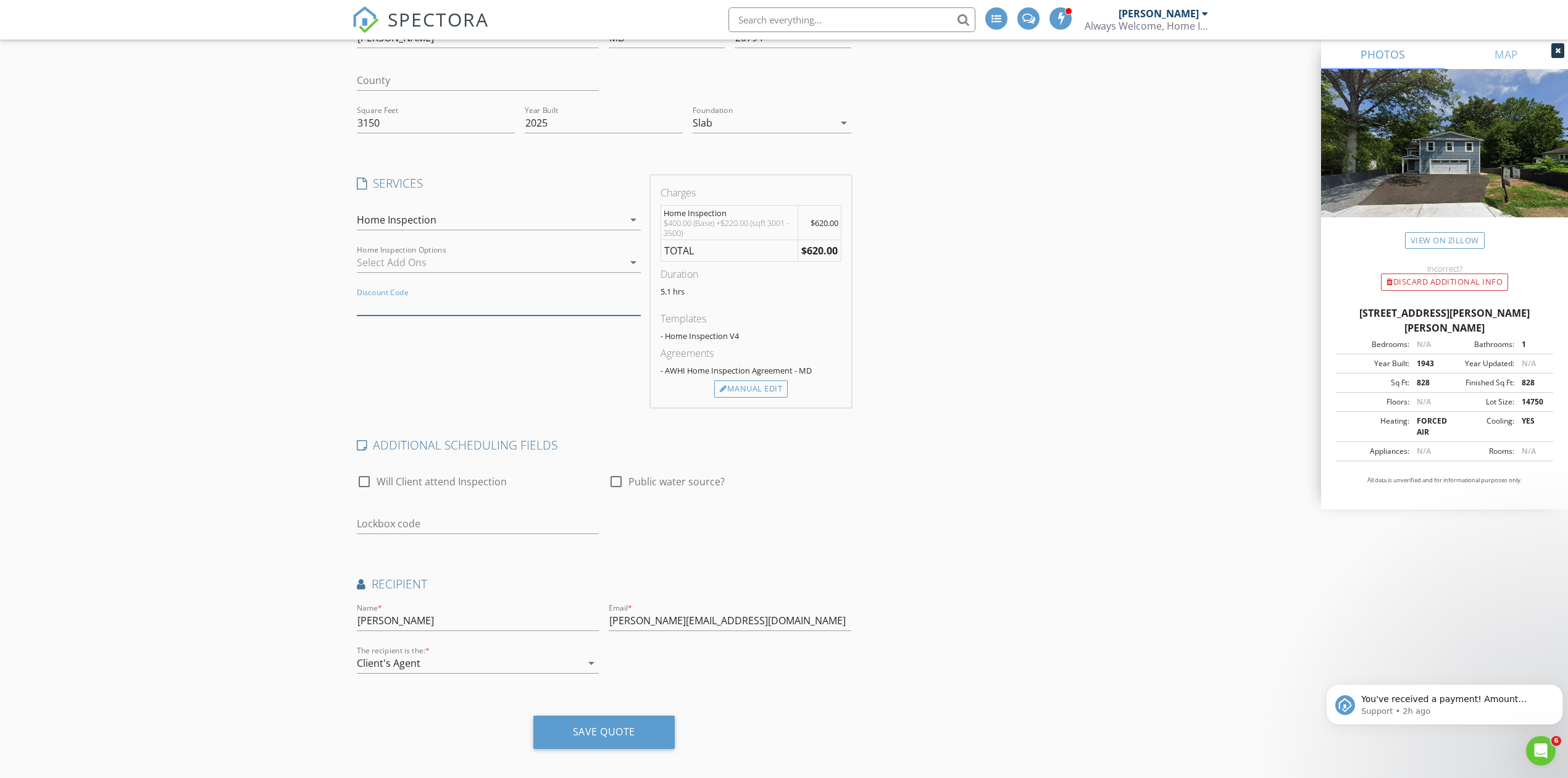
scroll to position [217, 0]
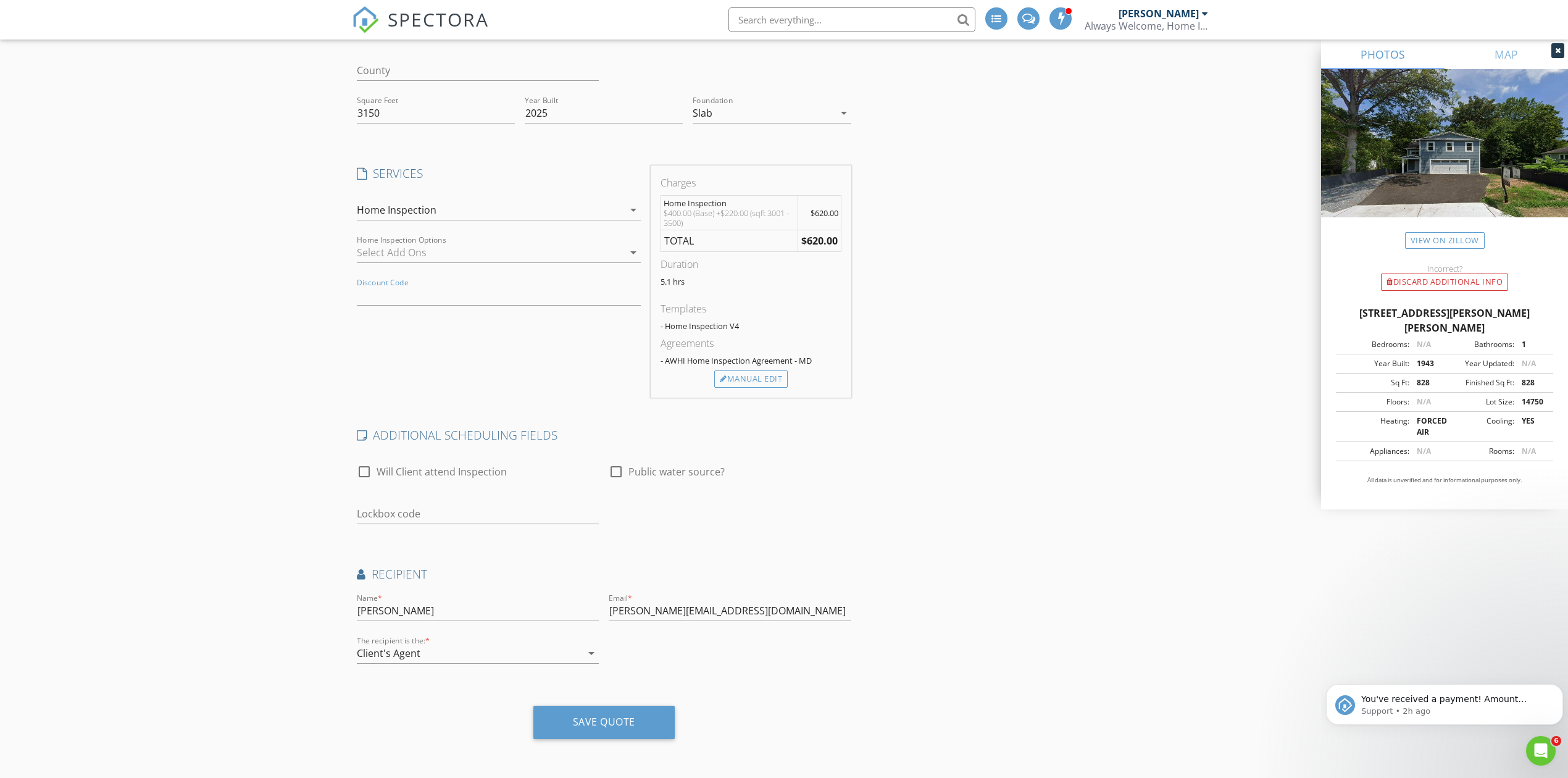
click at [621, 470] on div at bounding box center [616, 471] width 21 height 21
checkbox input "true"
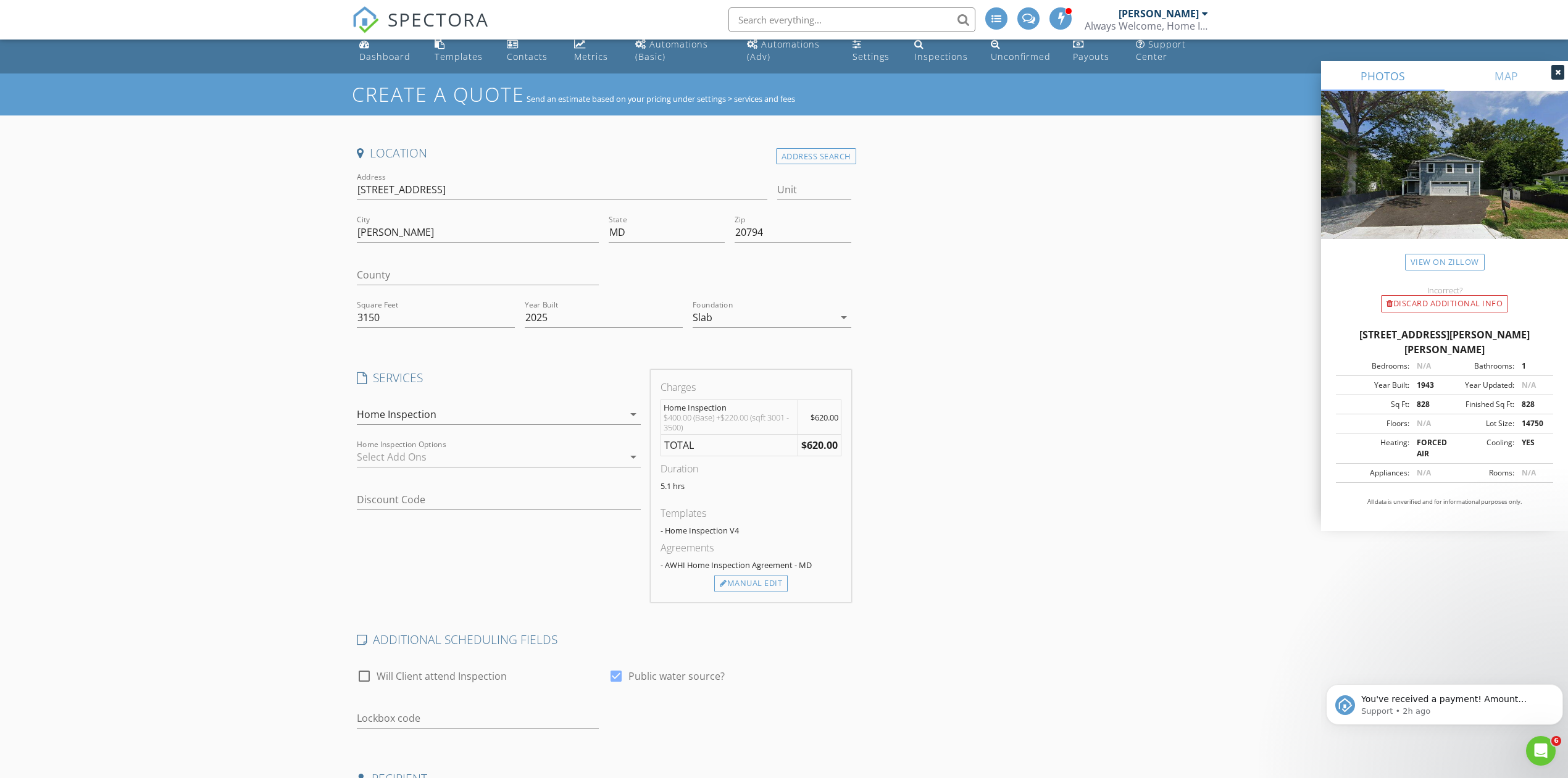
scroll to position [0, 0]
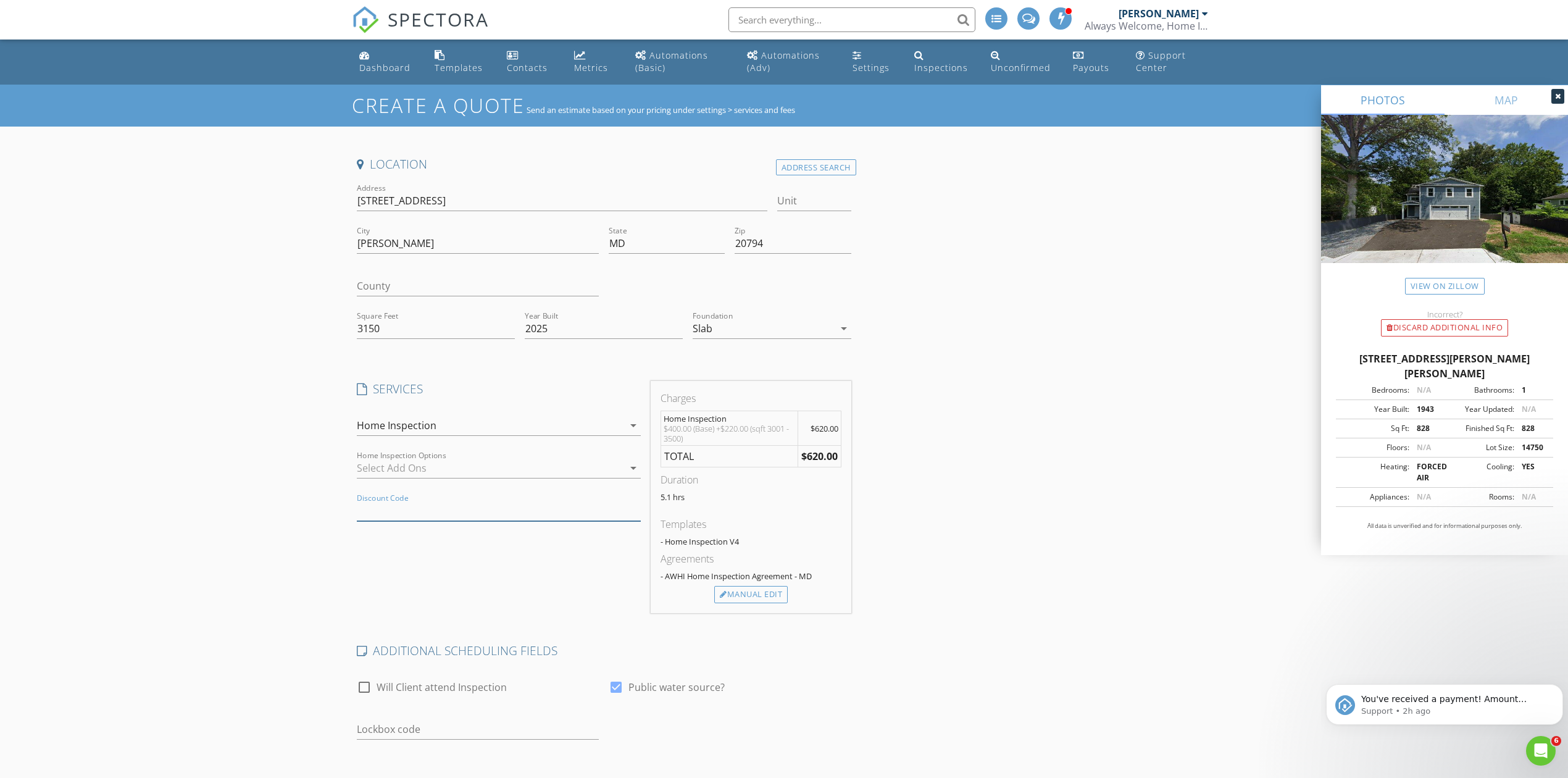
click at [404, 508] on input "Discount Code" at bounding box center [499, 511] width 284 height 21
click at [409, 508] on input "Discount Code" at bounding box center [499, 511] width 284 height 21
click at [536, 582] on div "SERVICES check_box Home Inspection Visual inspection of the home's structure, r…" at bounding box center [499, 497] width 294 height 232
click at [771, 595] on div "Manual Edit" at bounding box center [751, 594] width 73 height 17
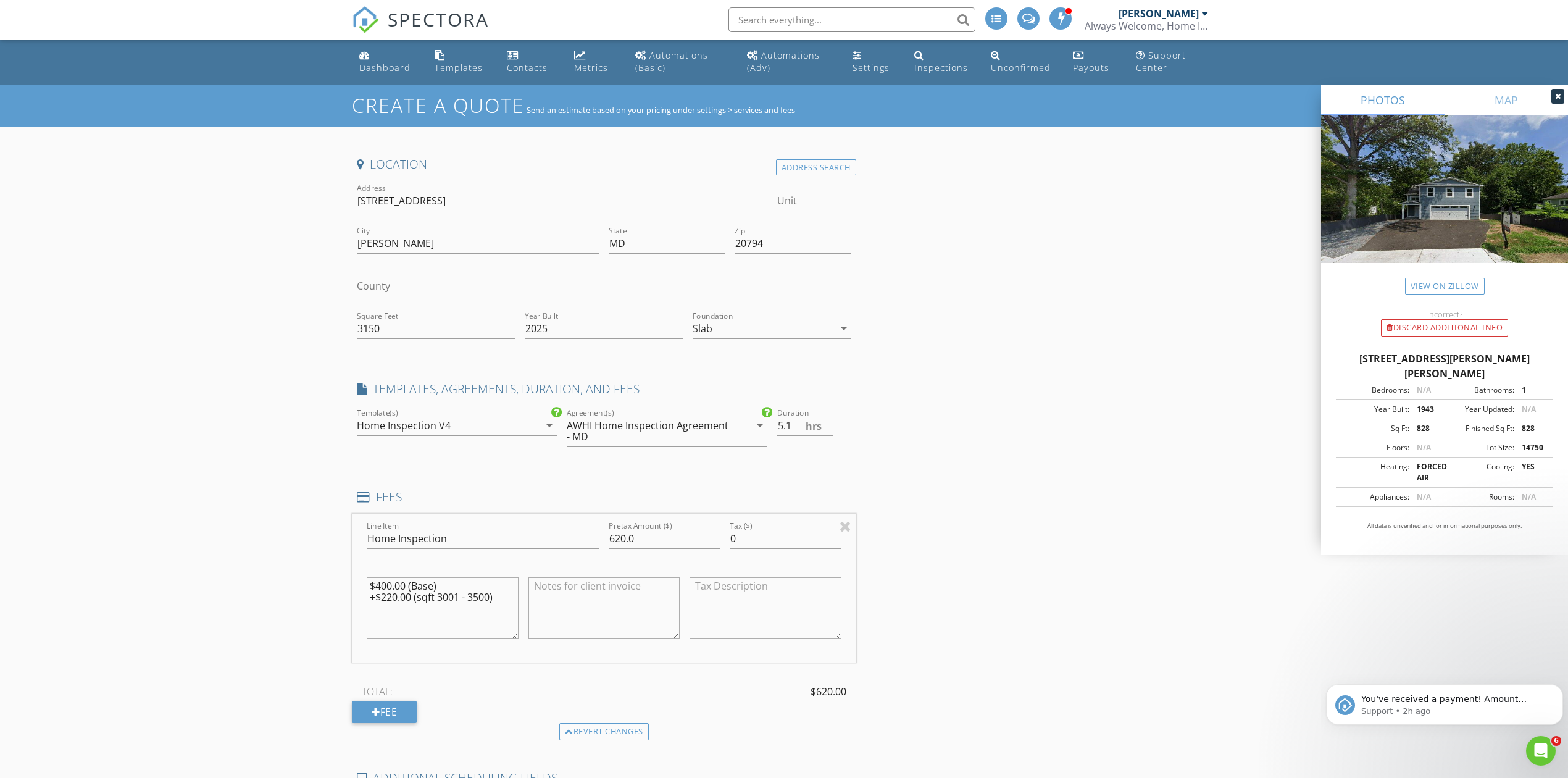
click at [954, 619] on div "Location Address Search Address 10019 Guilford Rd Unit City Jessup State MD Zip…" at bounding box center [784, 623] width 864 height 936
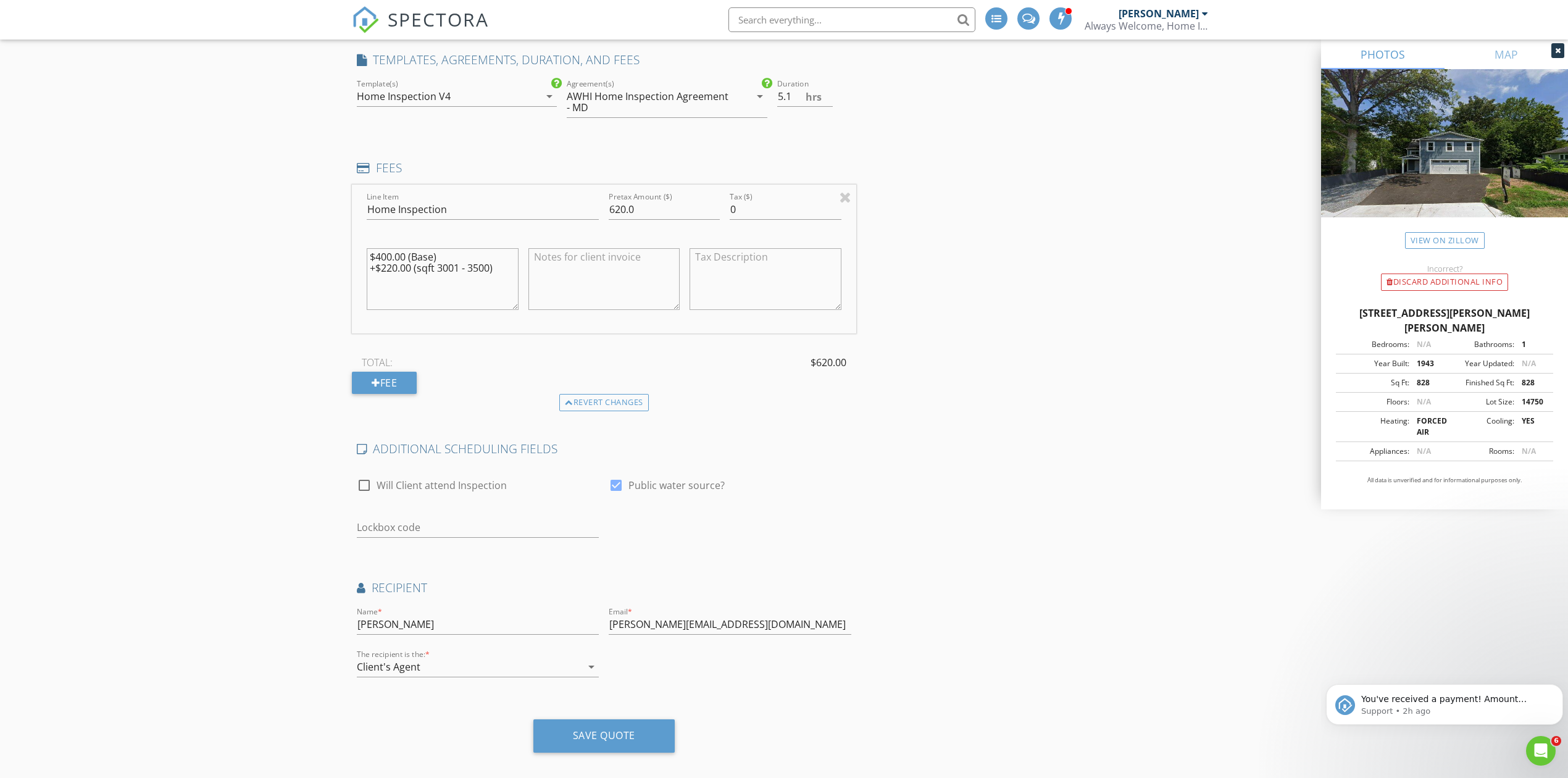
scroll to position [344, 0]
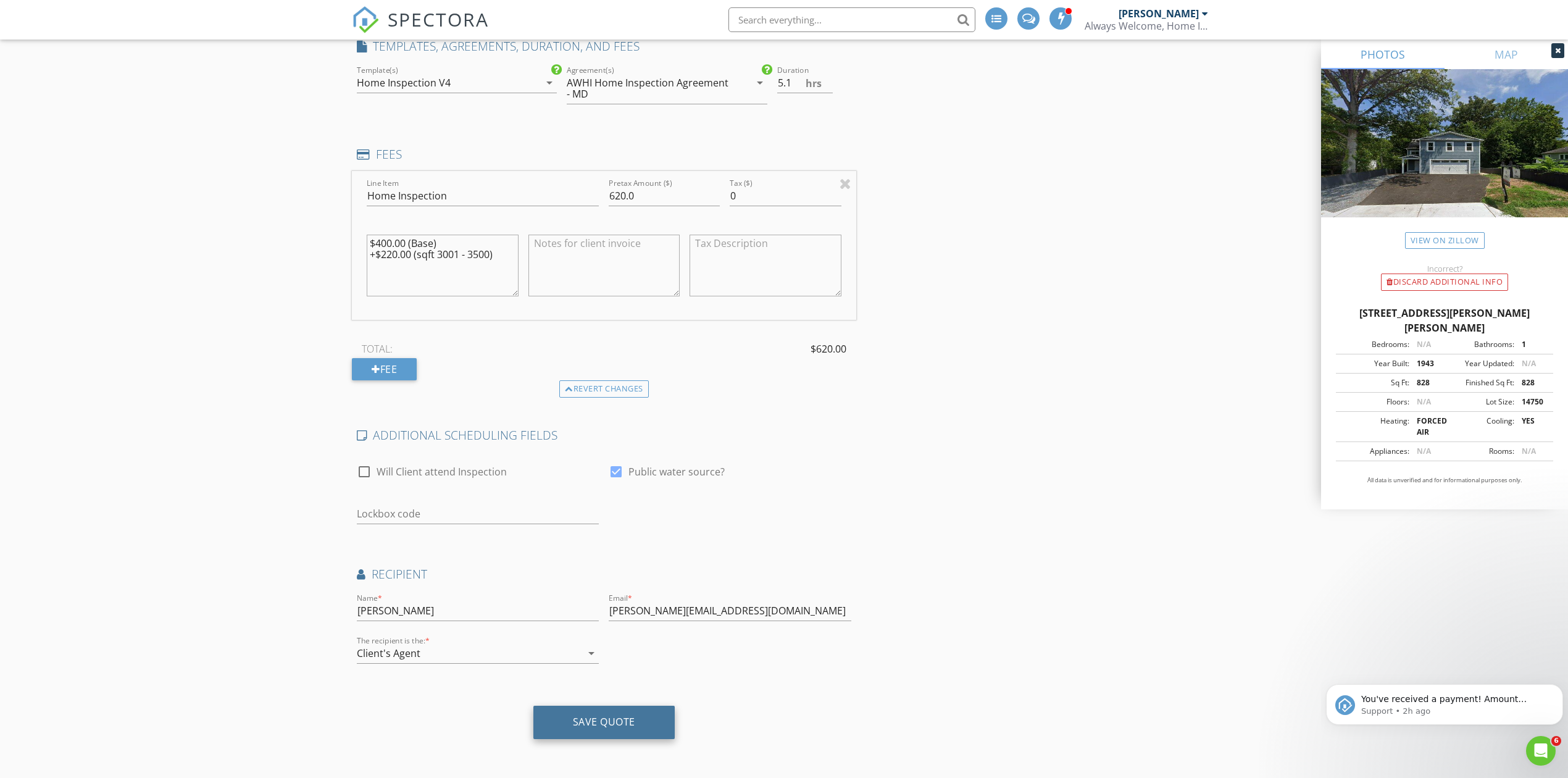
click at [628, 718] on div "Save Quote" at bounding box center [604, 721] width 62 height 12
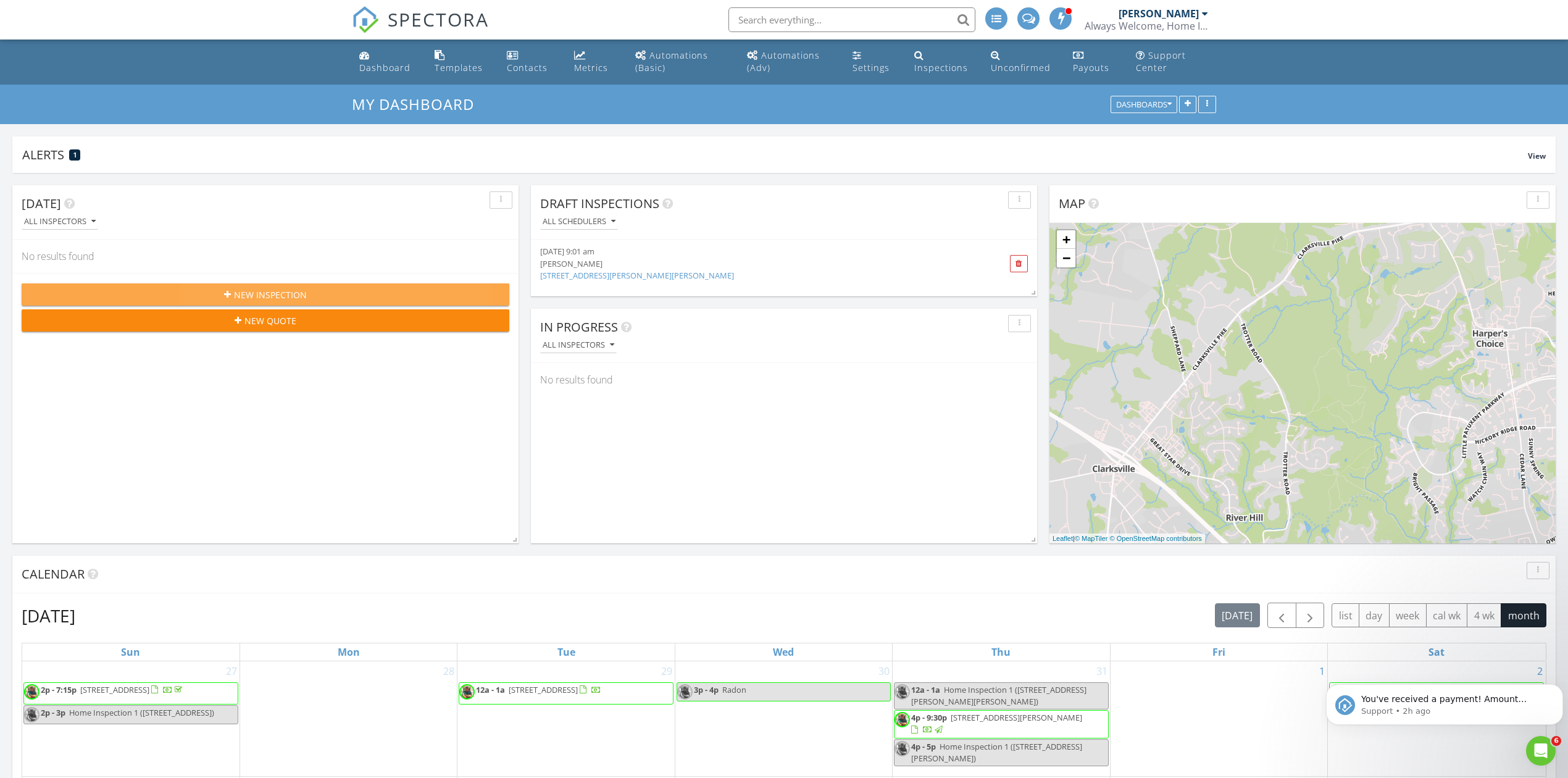
click at [225, 289] on div "New Inspection" at bounding box center [266, 295] width 468 height 13
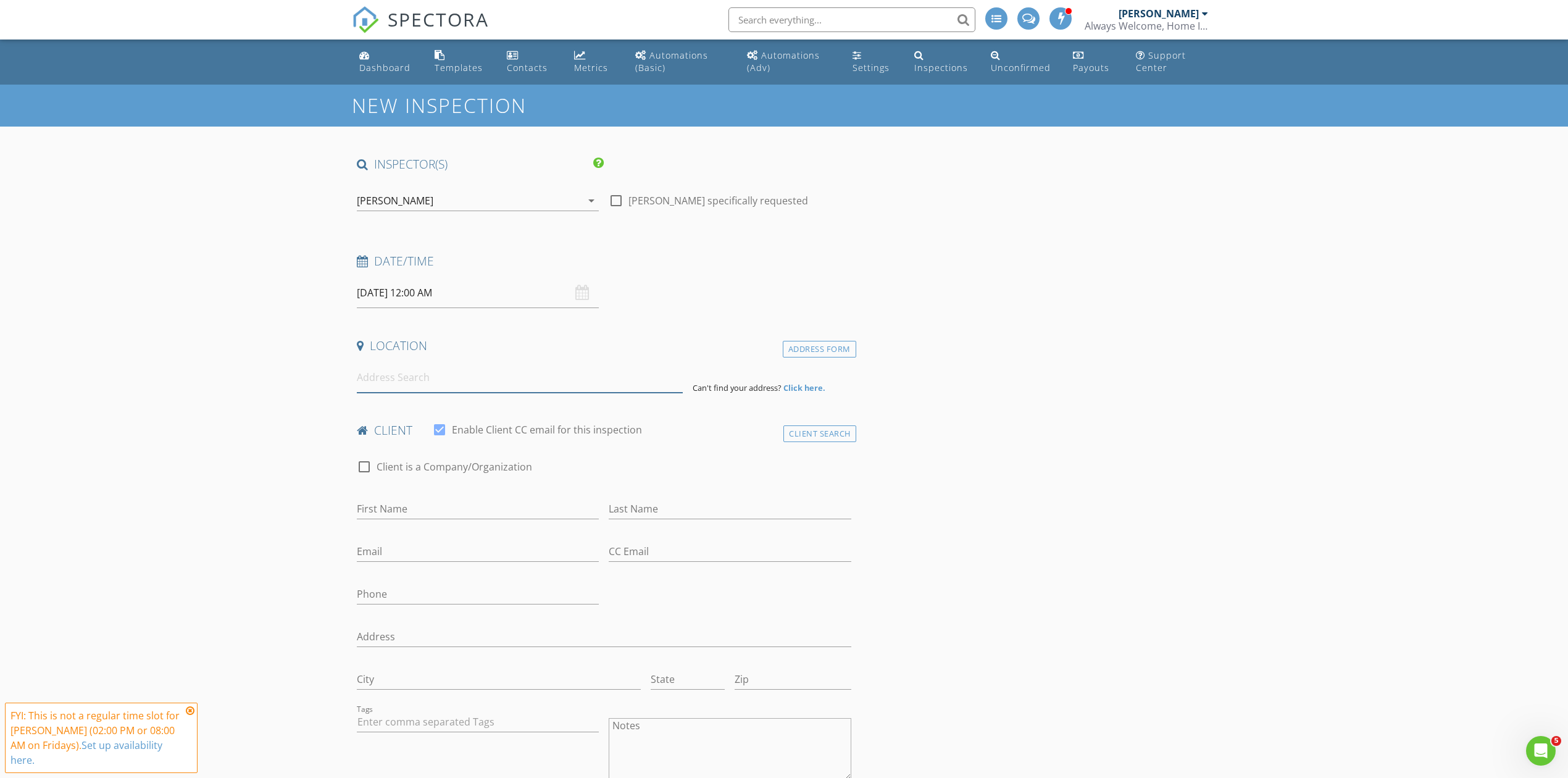
click at [416, 371] on input at bounding box center [520, 377] width 326 height 30
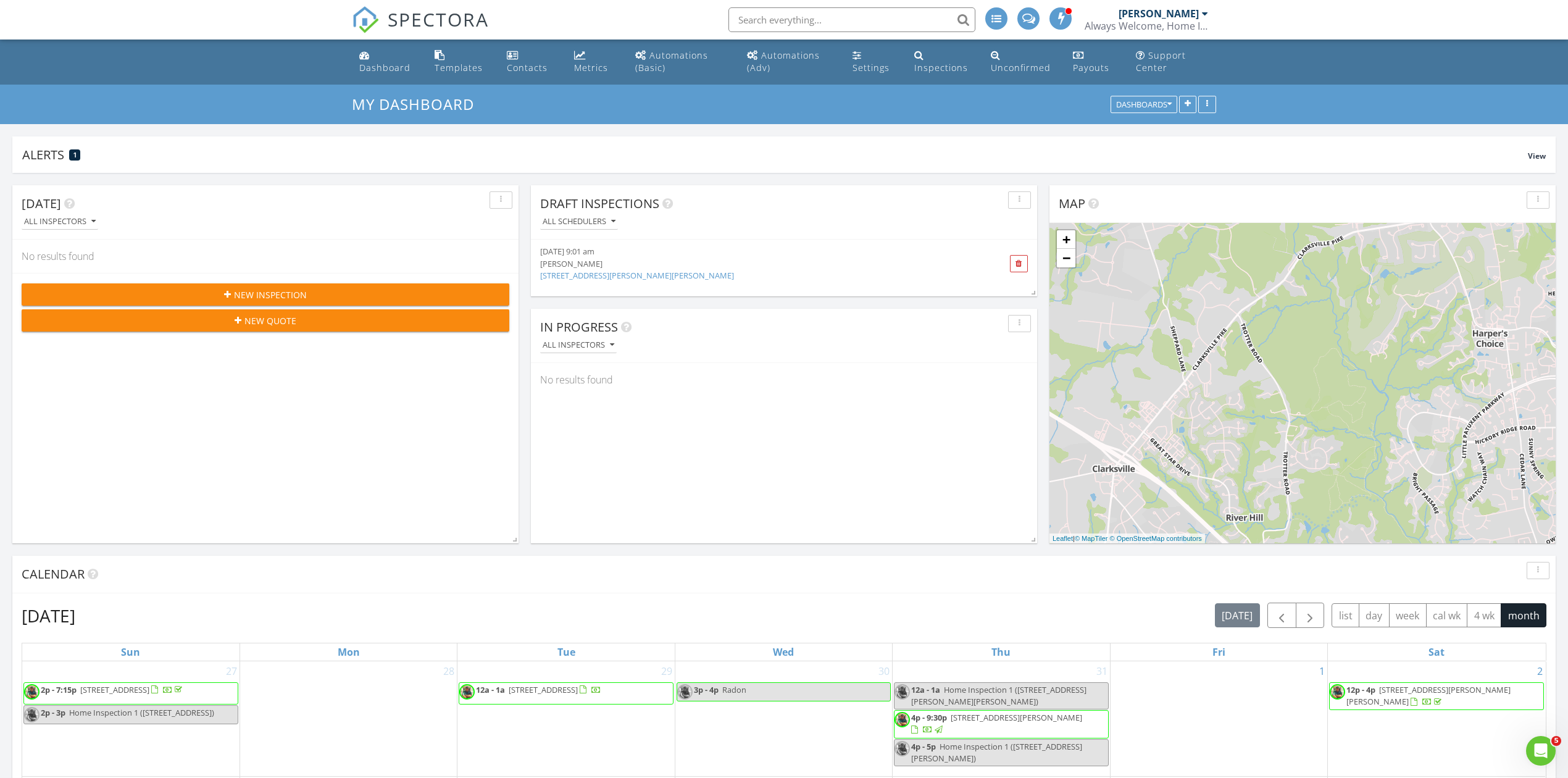
click at [587, 276] on link "[STREET_ADDRESS][PERSON_NAME][PERSON_NAME]" at bounding box center [637, 275] width 193 height 11
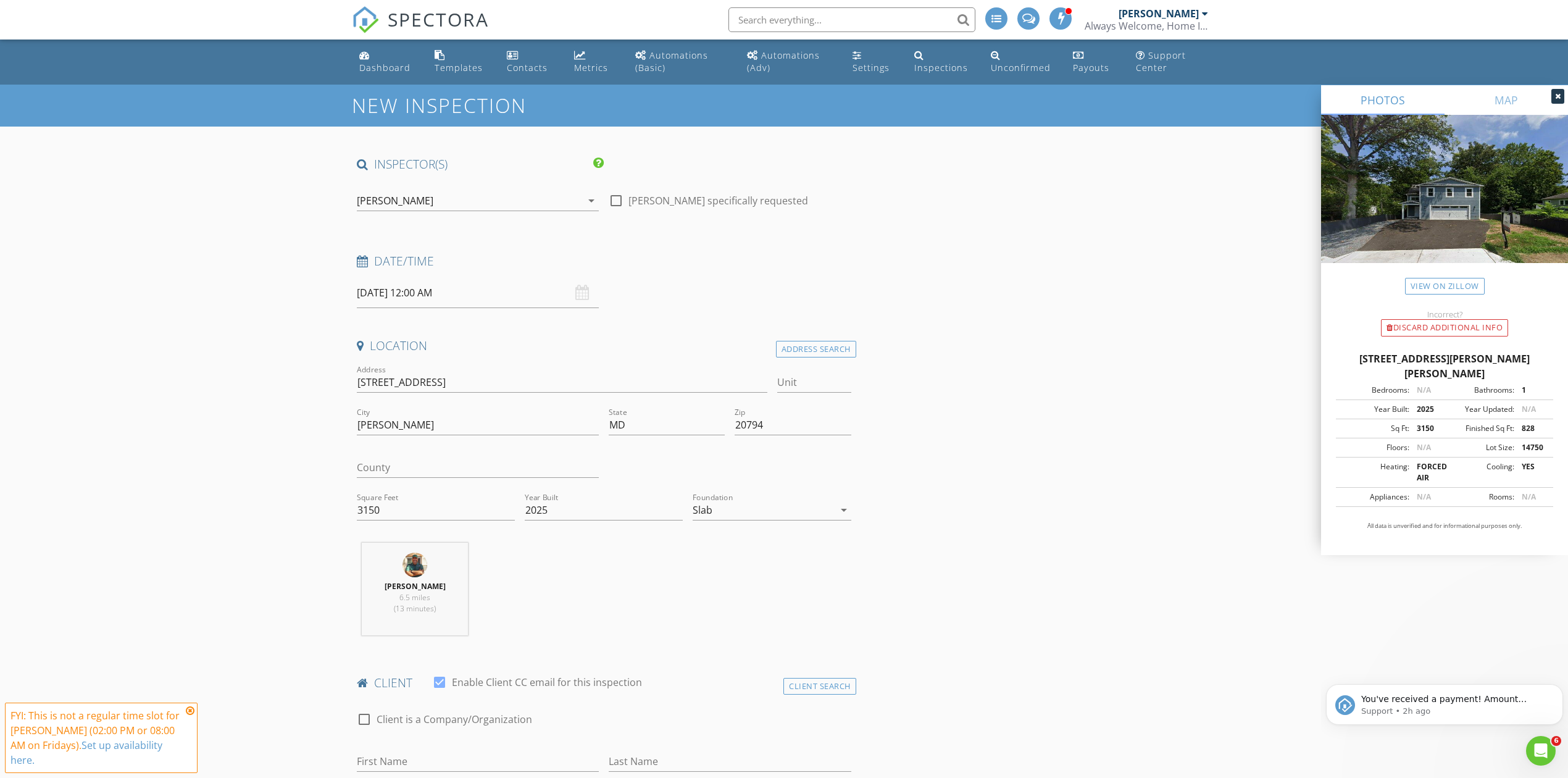
click at [403, 287] on input "08/29/2025 12:00 AM" at bounding box center [478, 293] width 242 height 30
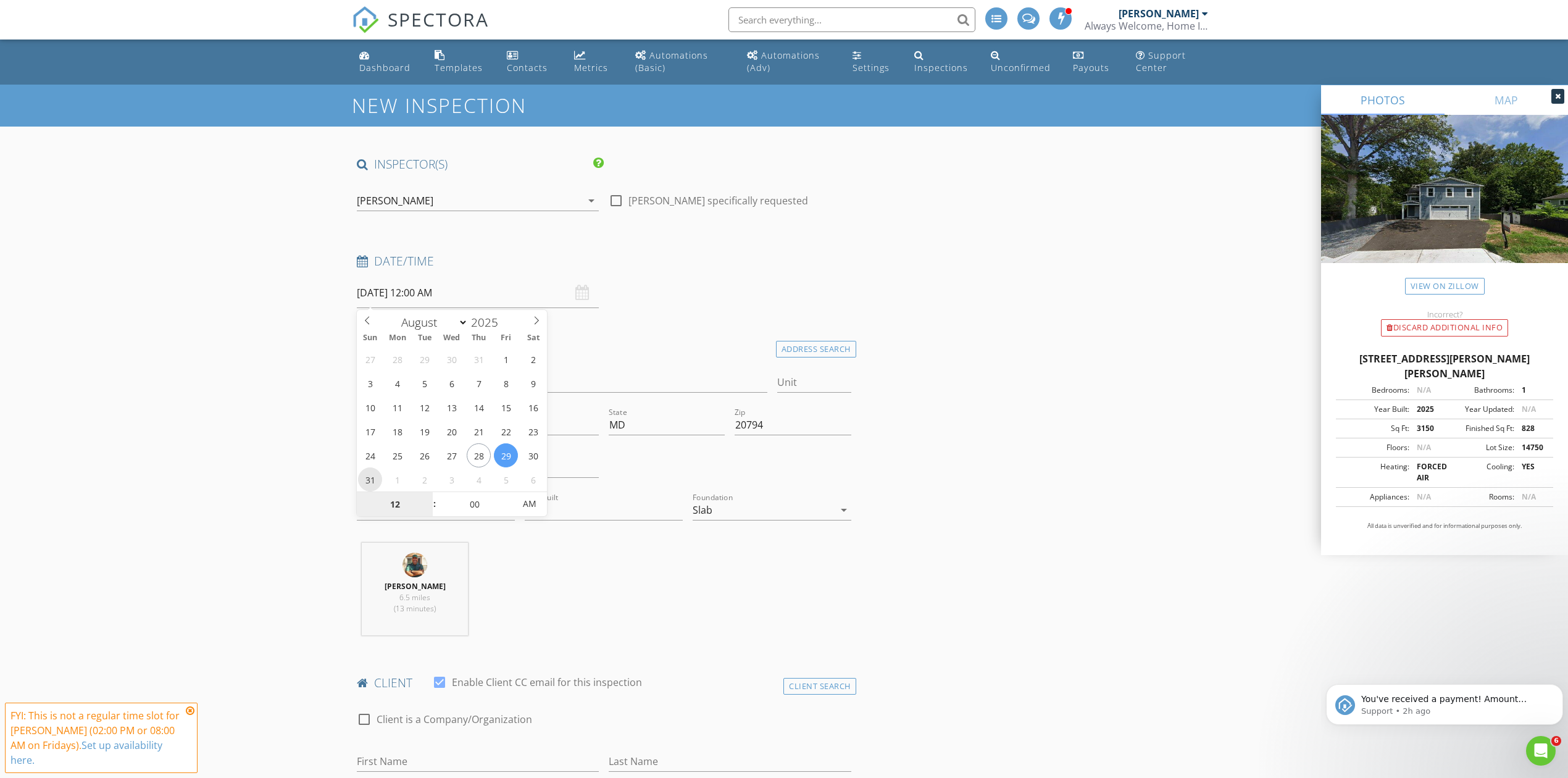
type input "08/31/2025 12:00 AM"
type input "11"
click at [427, 511] on span at bounding box center [428, 510] width 9 height 12
type input "08/31/2025 11:00 AM"
click at [534, 506] on span "PM" at bounding box center [530, 503] width 34 height 25
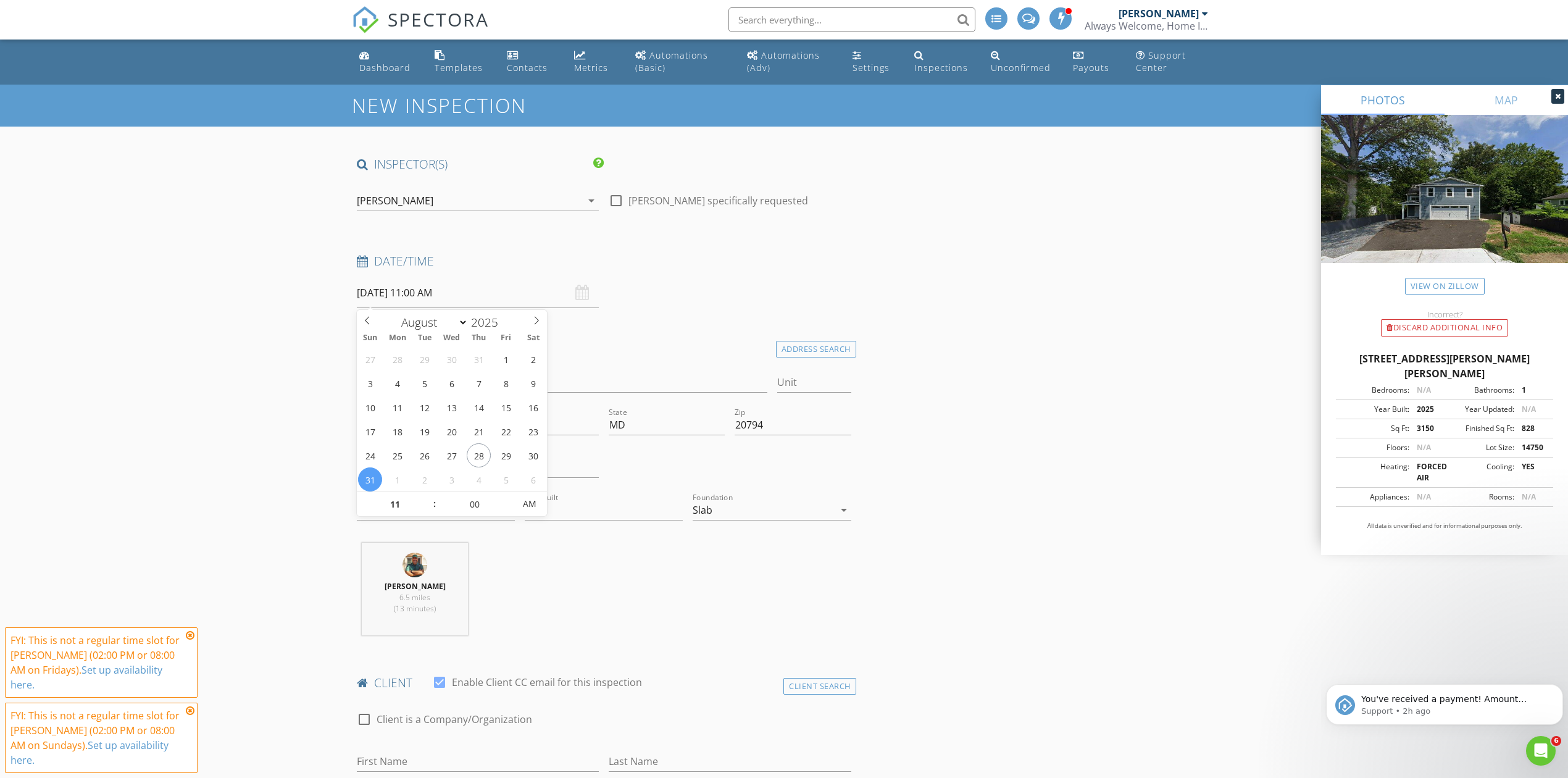
drag, startPoint x: 611, startPoint y: 591, endPoint x: 605, endPoint y: 588, distance: 6.7
click at [612, 591] on div "Sergio Barajas 6.5 miles (13 minutes)" at bounding box center [604, 593] width 504 height 102
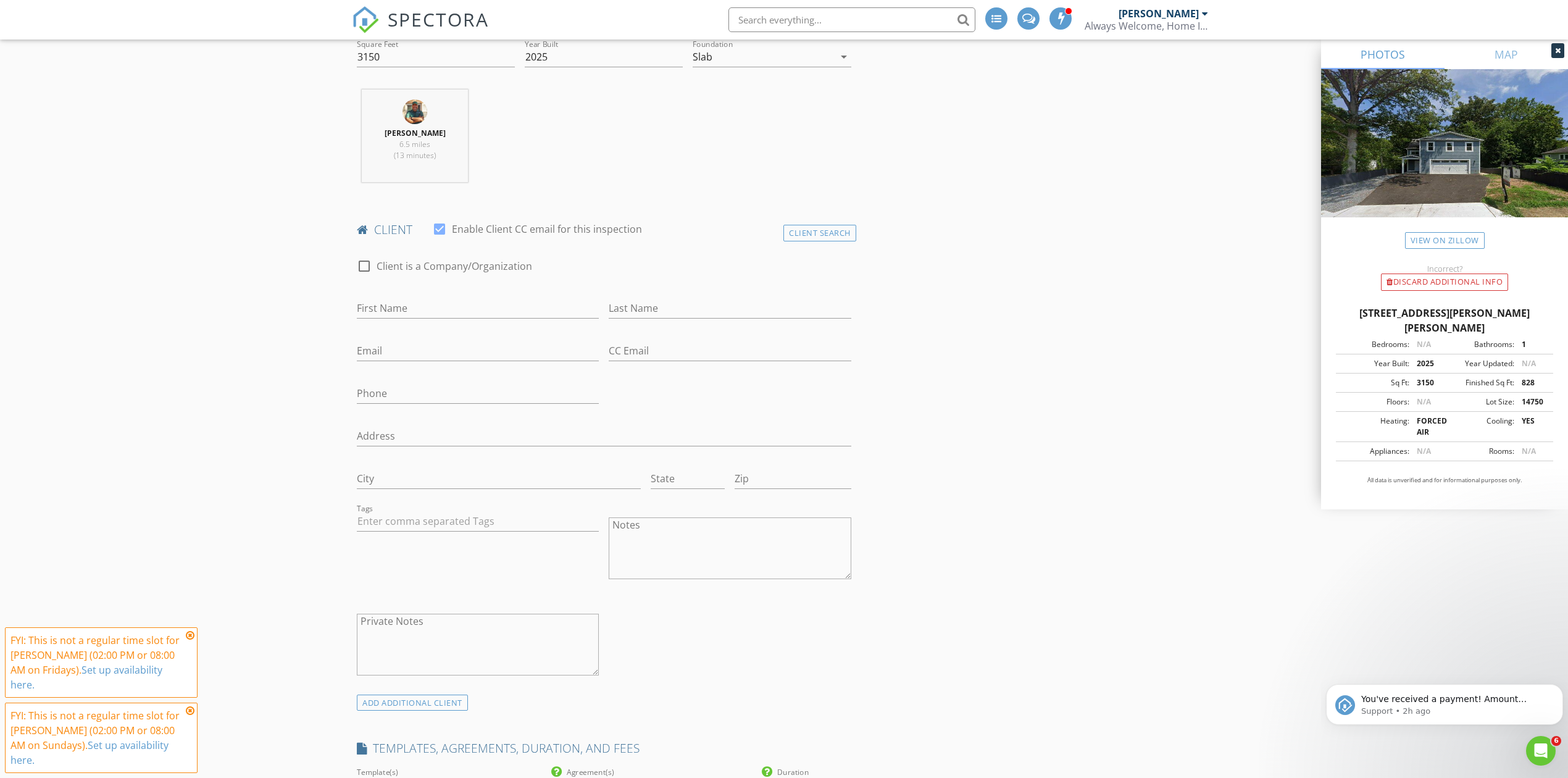
scroll to position [494, 0]
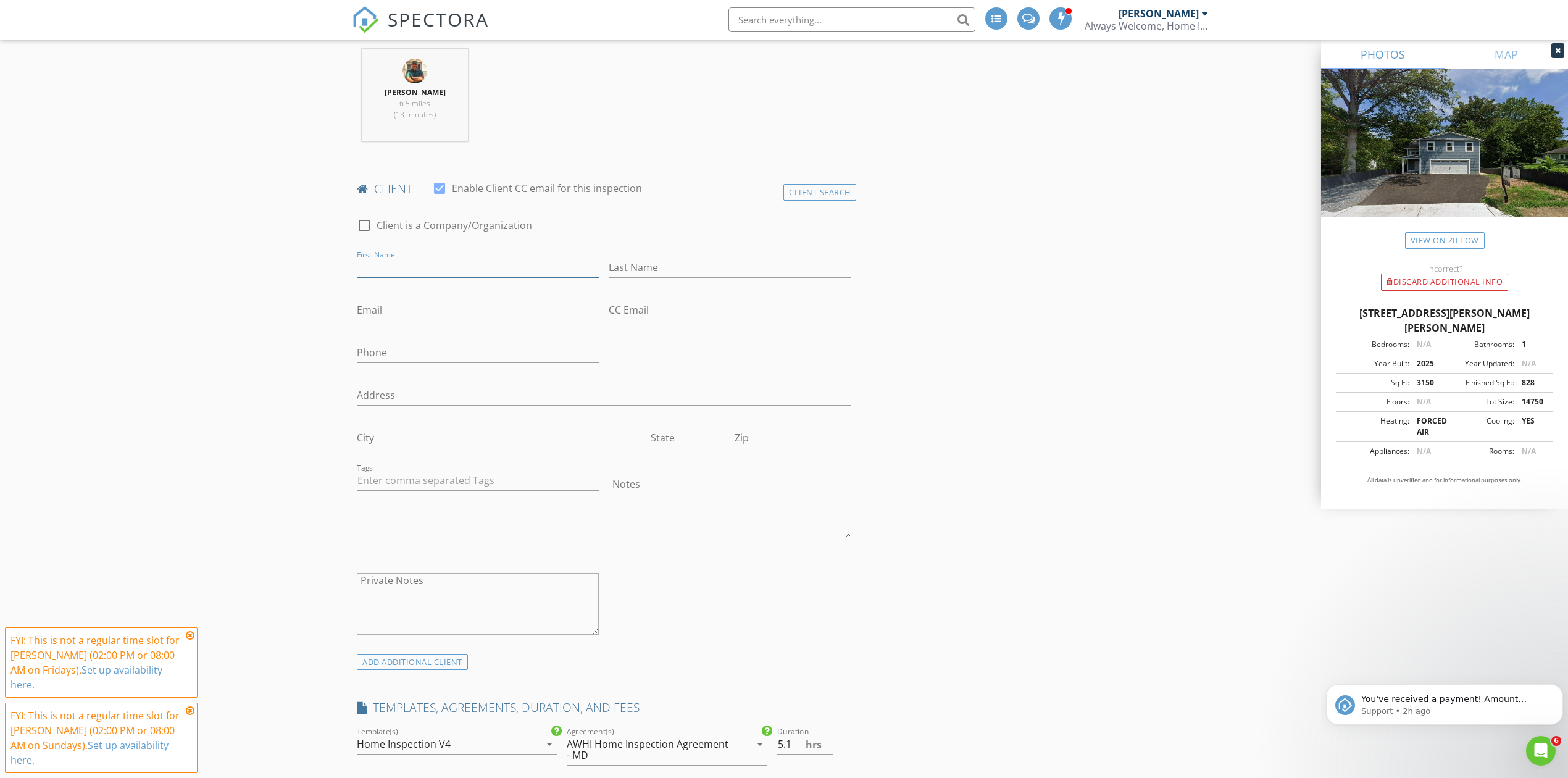
click at [406, 266] on input "First Name" at bounding box center [478, 268] width 242 height 21
click at [403, 267] on input "First Name" at bounding box center [478, 268] width 242 height 21
type input "Wilber"
type input "Alvarez"
drag, startPoint x: 408, startPoint y: 315, endPoint x: 415, endPoint y: 315, distance: 7.0
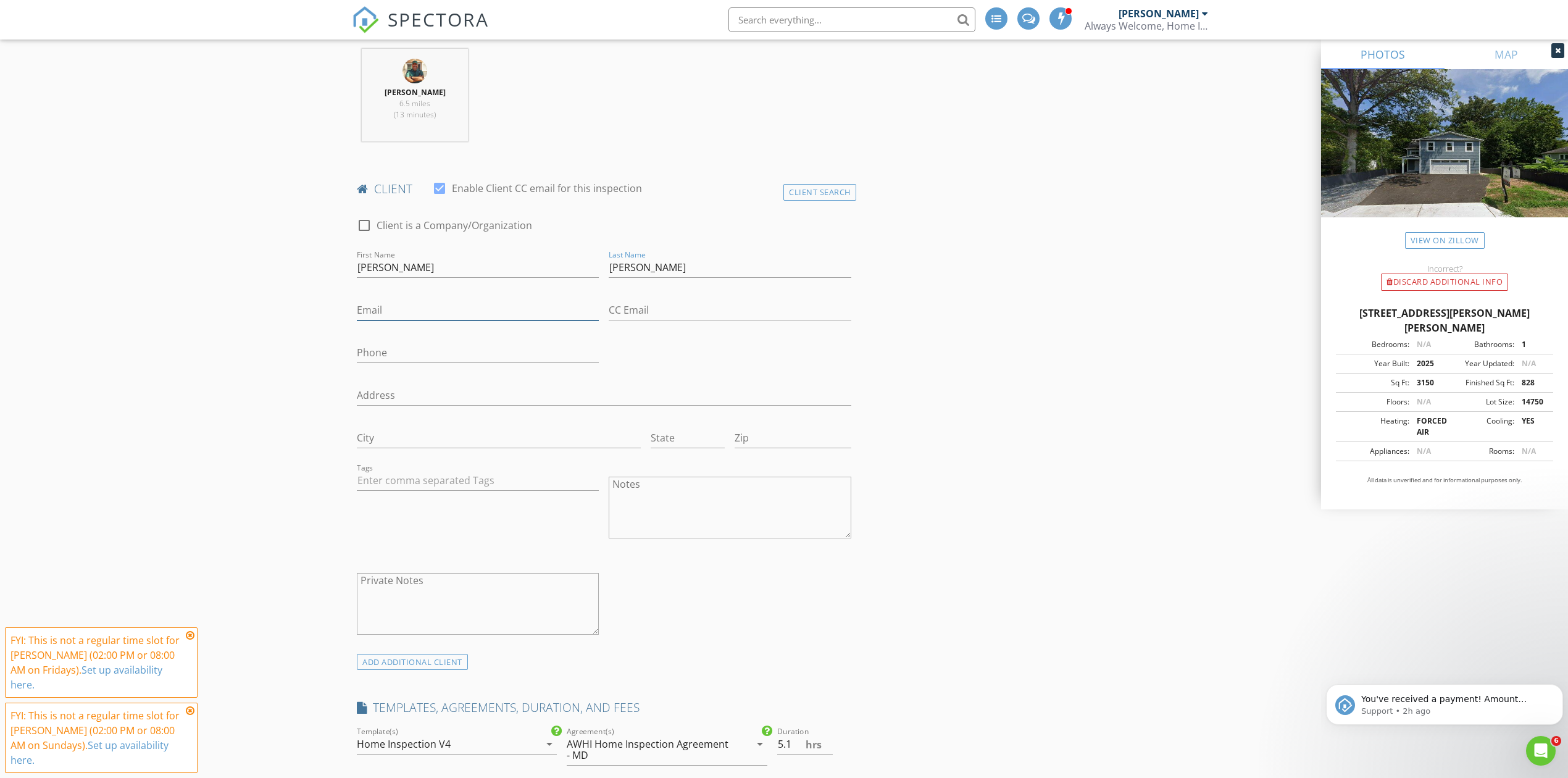
click at [408, 315] on input "Email" at bounding box center [478, 310] width 242 height 21
click at [385, 309] on input "Email" at bounding box center [478, 310] width 242 height 21
paste input "Wilberalvarez2003@gmail.com"
type input "Wilberalvarez2003@gmail.com"
click at [439, 352] on input "Phone" at bounding box center [478, 352] width 242 height 21
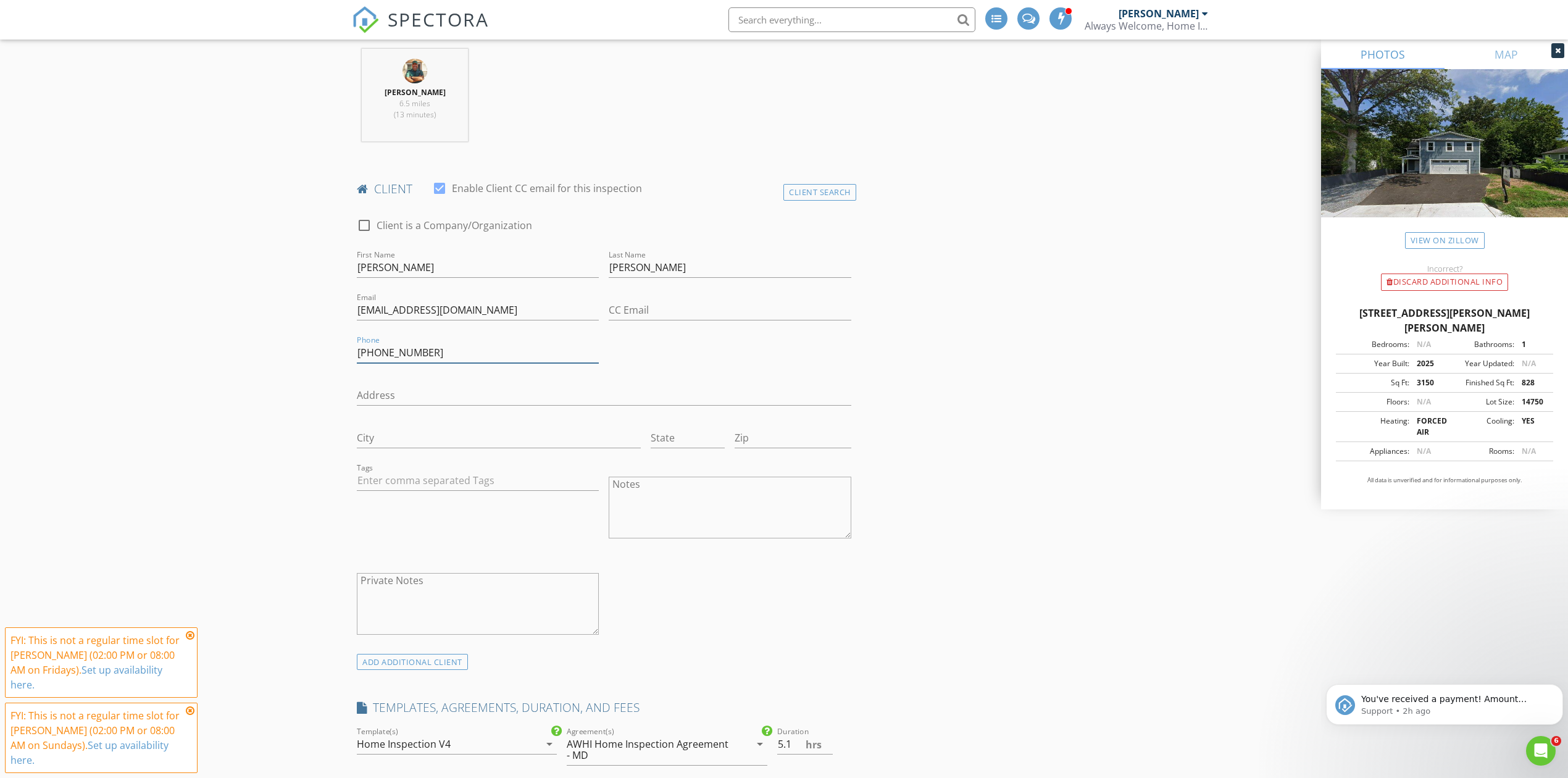
type input "240-429-0905"
click at [838, 361] on div "check_box_outline_blank Client is a Company/Organization First Name Wilber Last…" at bounding box center [604, 429] width 504 height 448
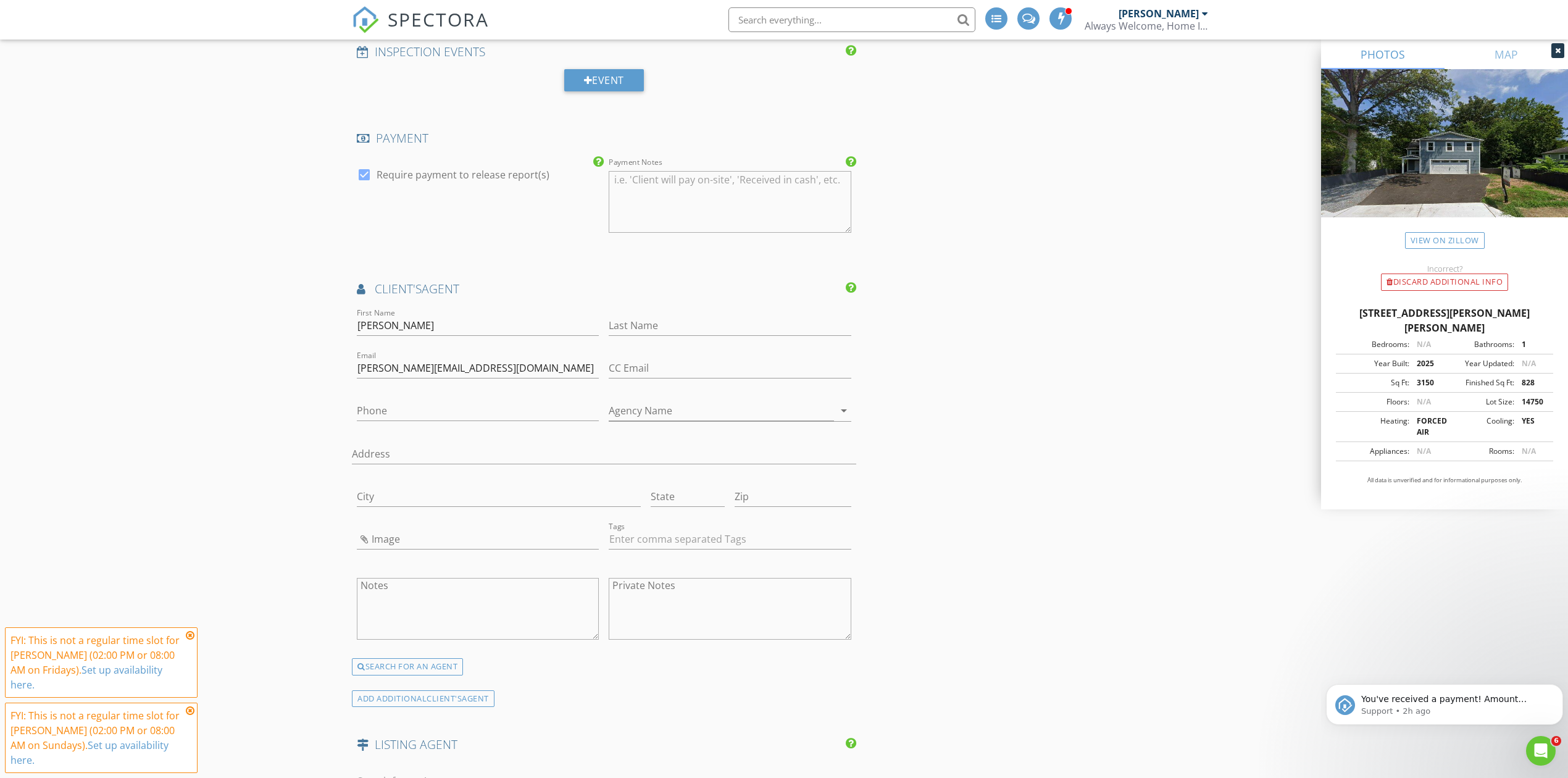
scroll to position [1564, 0]
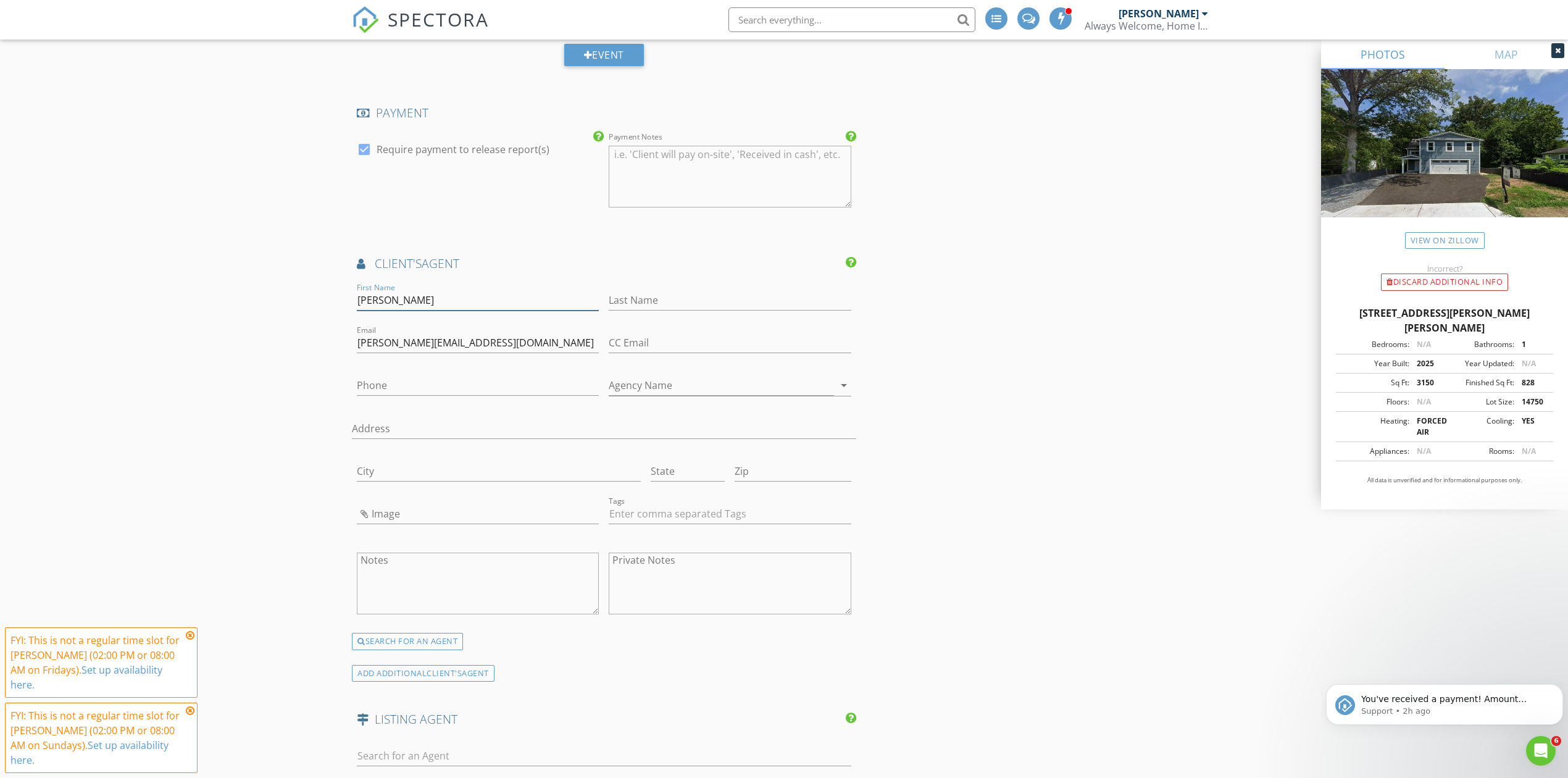
drag, startPoint x: 414, startPoint y: 298, endPoint x: 388, endPoint y: 300, distance: 26.1
click at [388, 300] on input "Debra Krull" at bounding box center [478, 301] width 242 height 21
type input "Debra"
type input "Krull"
click at [648, 387] on input "Agency Name" at bounding box center [721, 385] width 225 height 21
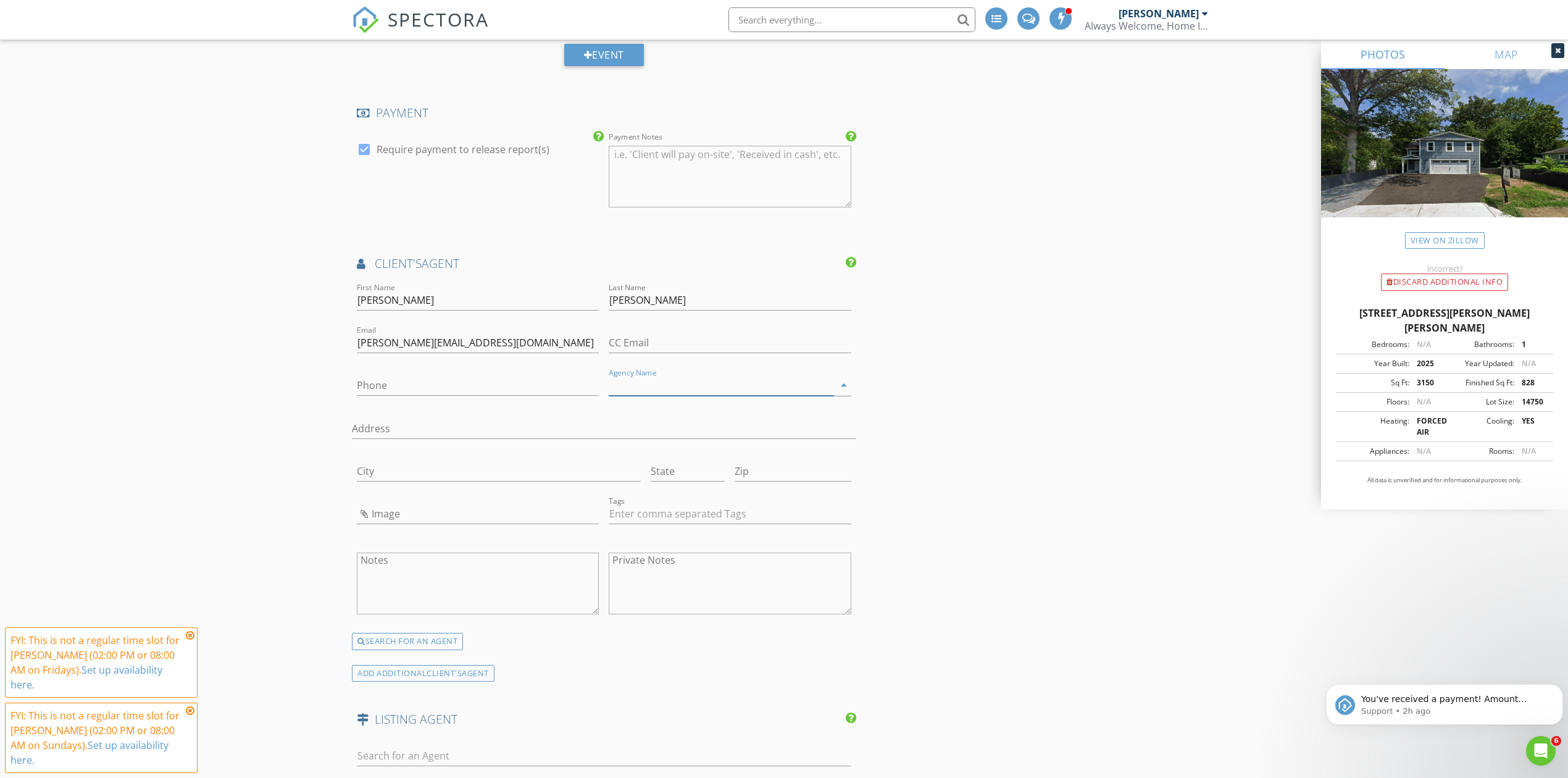
click at [841, 389] on icon "arrow_drop_down" at bounding box center [843, 385] width 15 height 15
click at [774, 390] on input "Agency Name" at bounding box center [721, 385] width 225 height 21
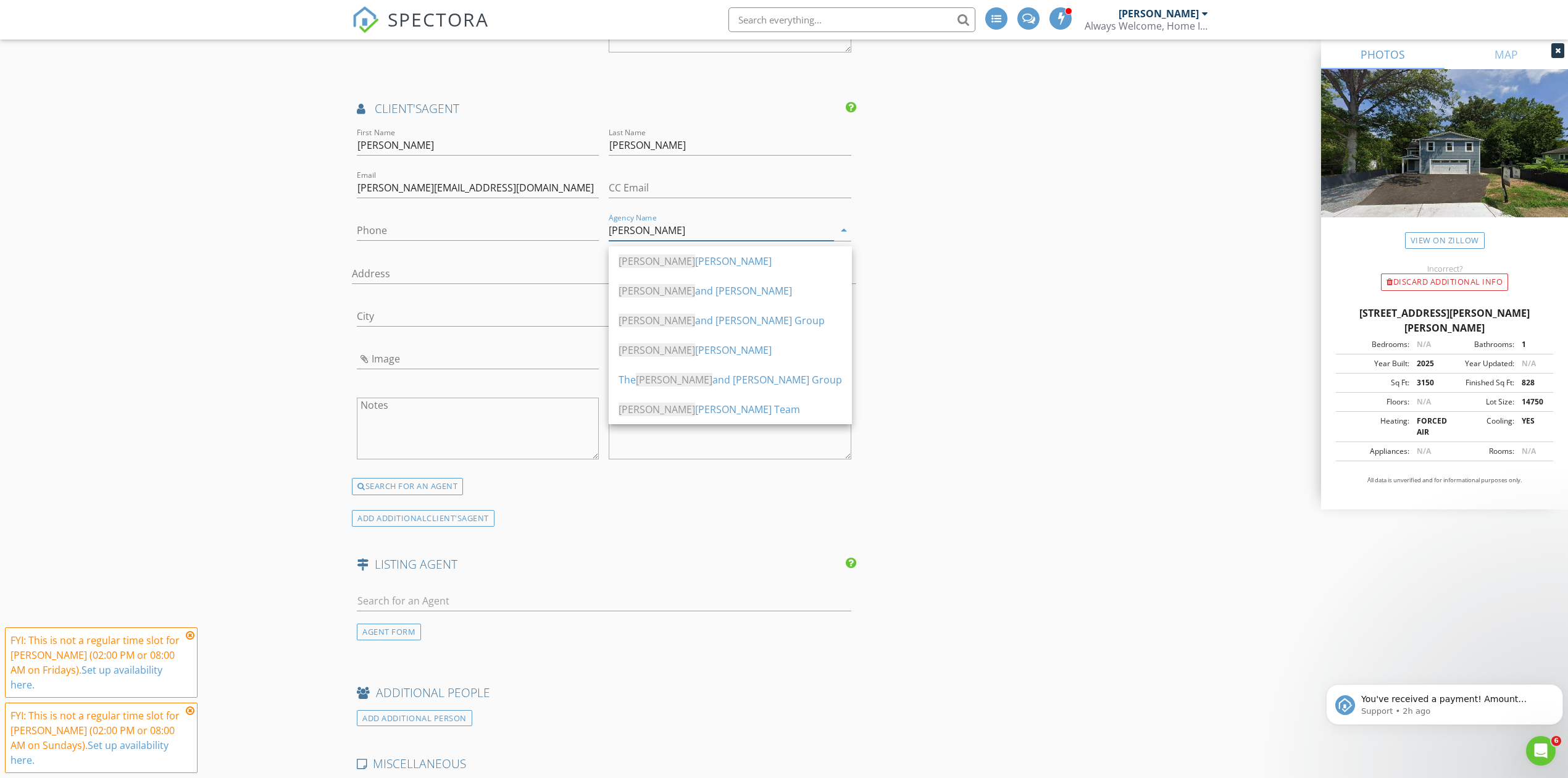
scroll to position [1730, 0]
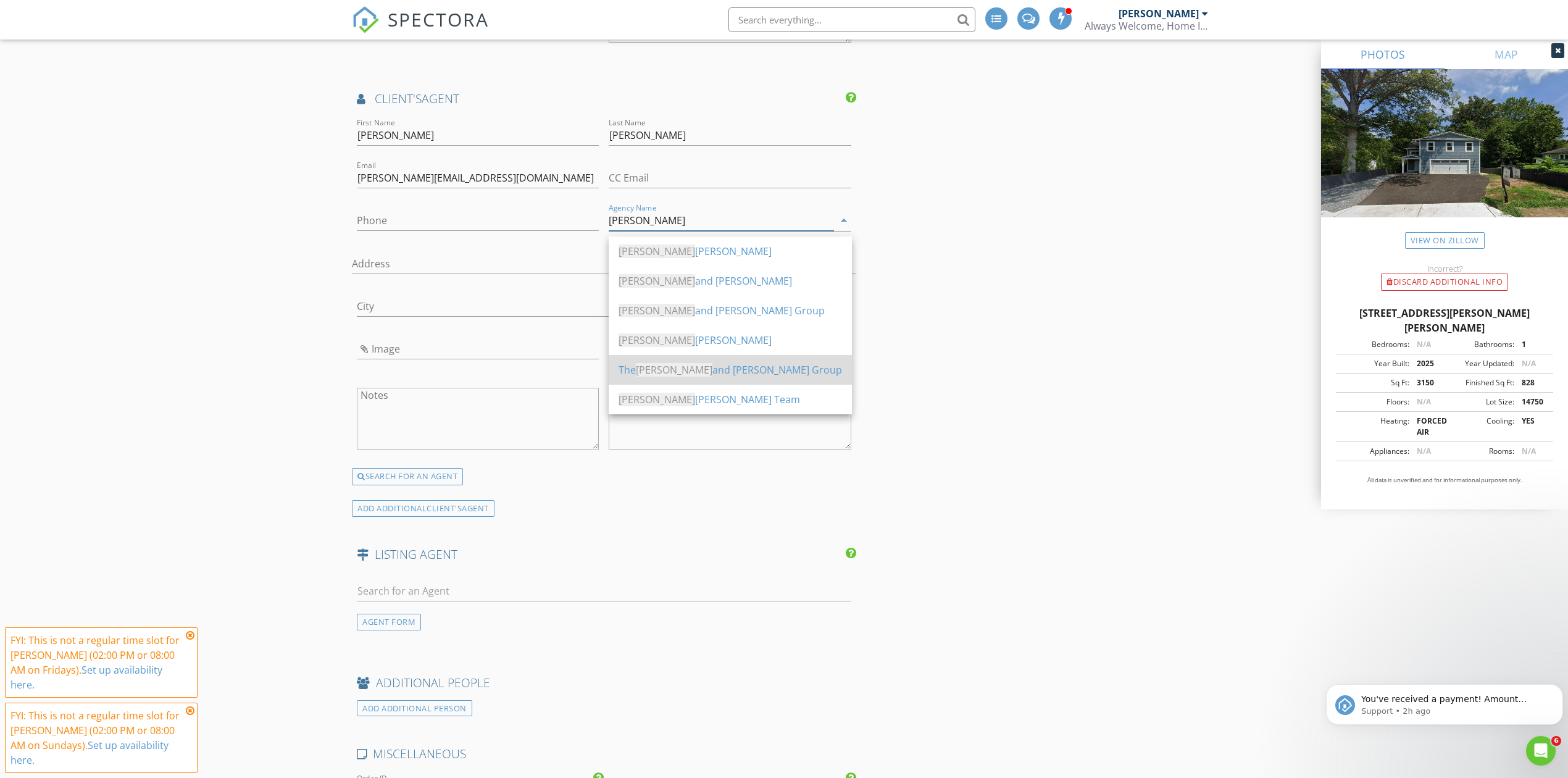
click at [687, 369] on div "The Bob and Ronna Group" at bounding box center [730, 369] width 223 height 15
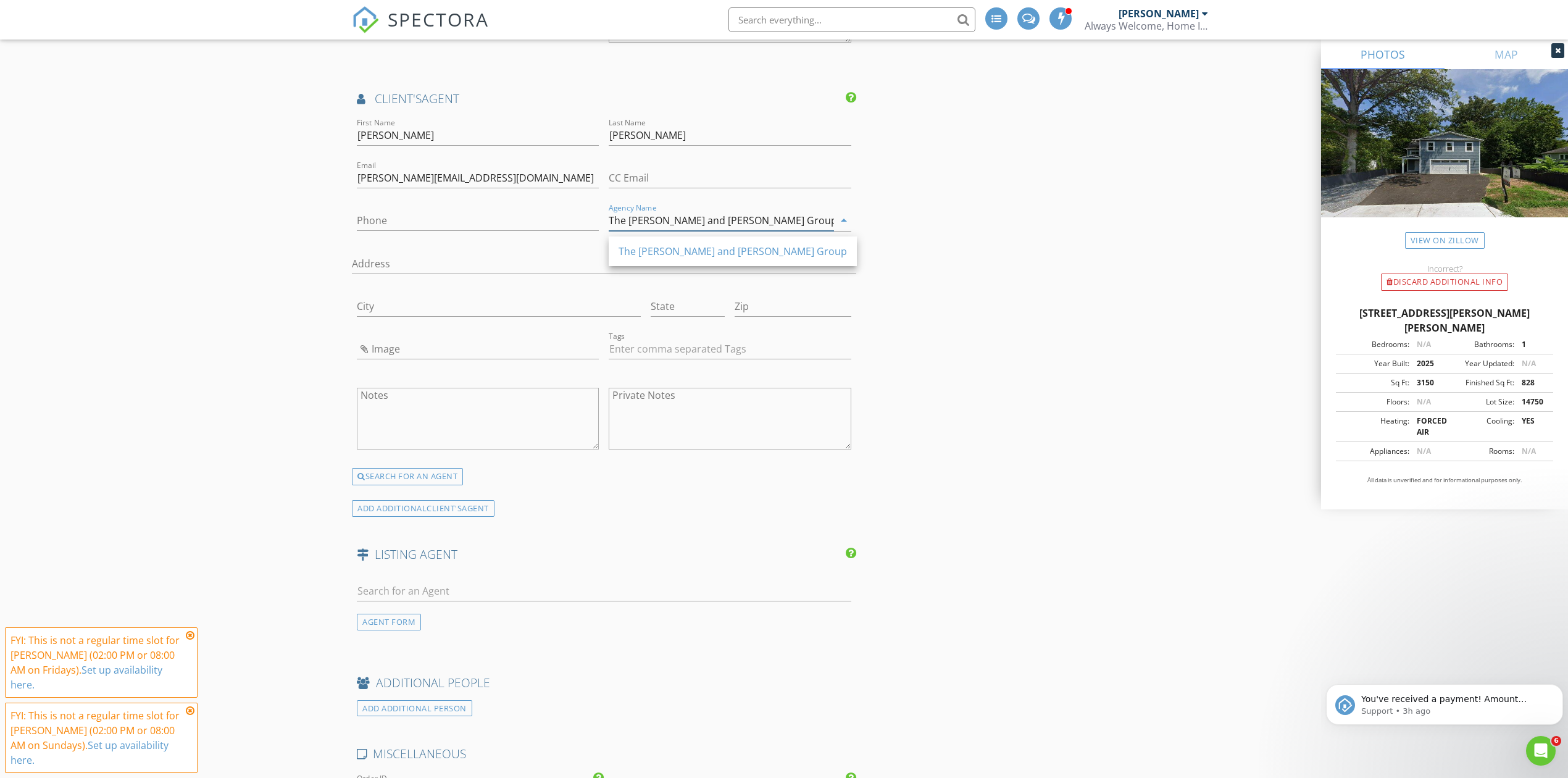
type input "The Bob and Ronna Group"
drag, startPoint x: 939, startPoint y: 460, endPoint x: 945, endPoint y: 444, distance: 17.1
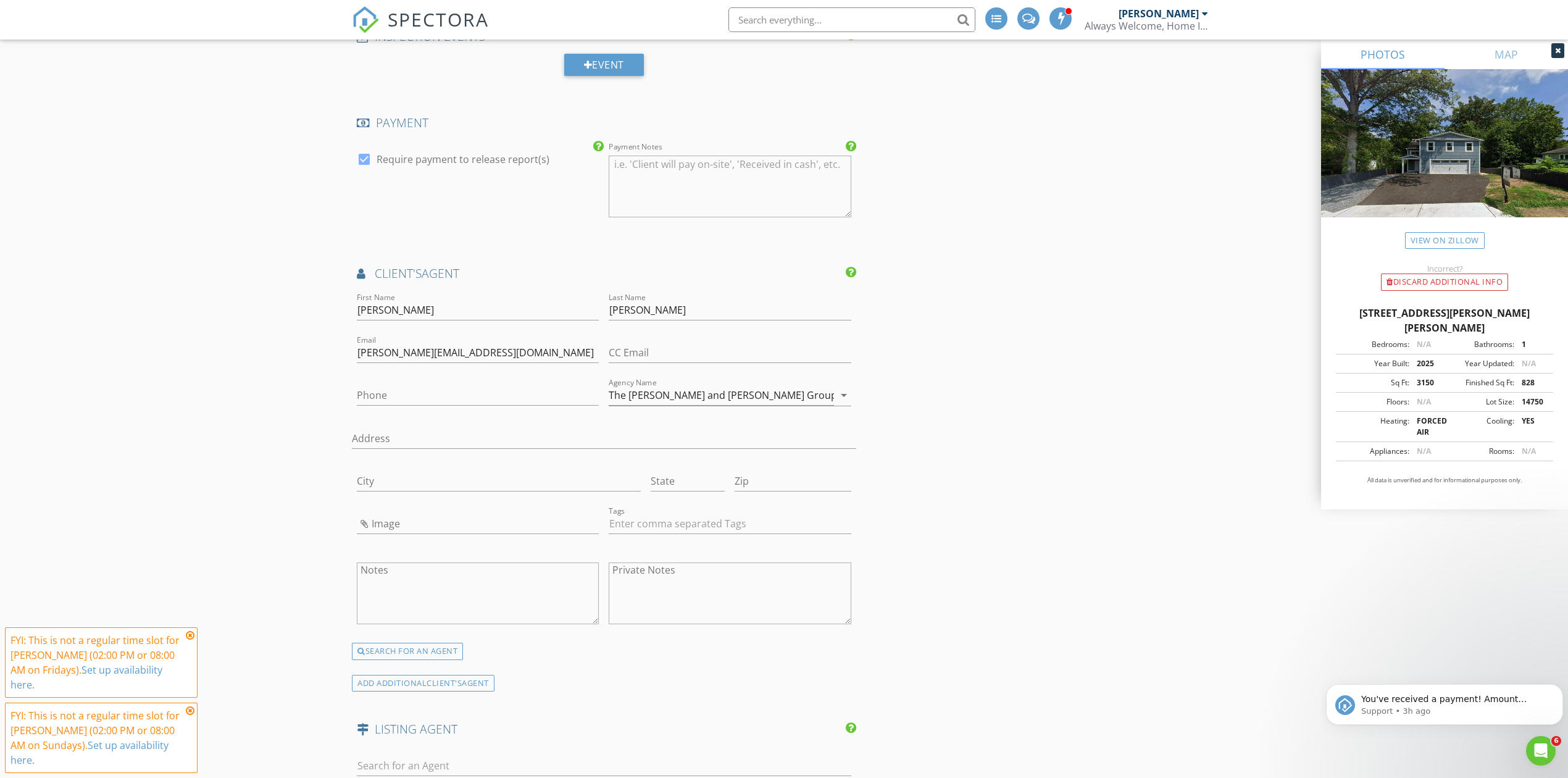
scroll to position [1483, 0]
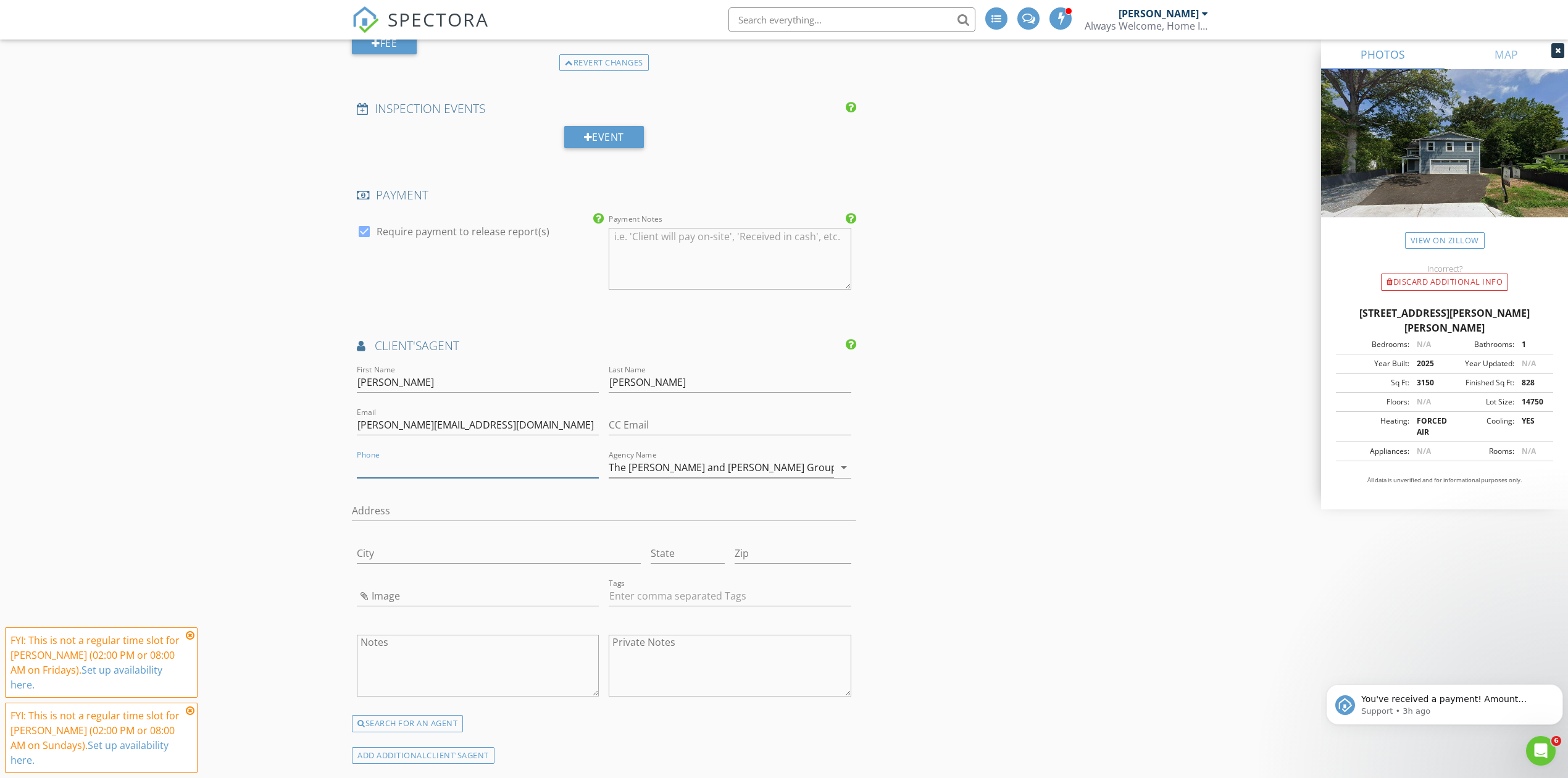
click at [384, 476] on input "Phone" at bounding box center [478, 467] width 242 height 21
type input "301-960-7550"
click at [455, 514] on input "Address" at bounding box center [604, 511] width 504 height 21
click at [268, 466] on div "New Inspection INSPECTOR(S) check_box Sergio Barajas PRIMARY Sergio Barajas arr…" at bounding box center [784, 177] width 1568 height 3149
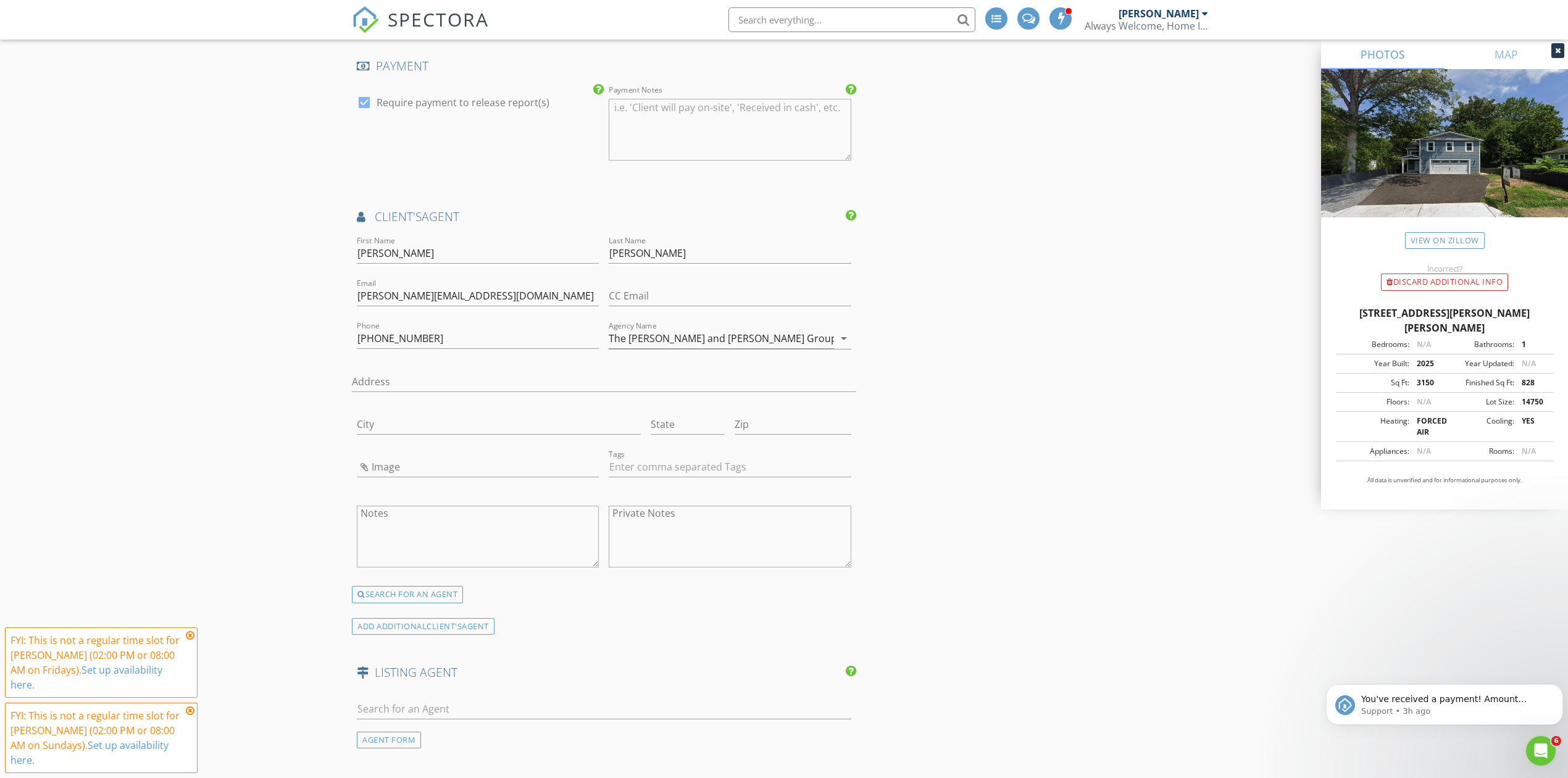
scroll to position [1646, 0]
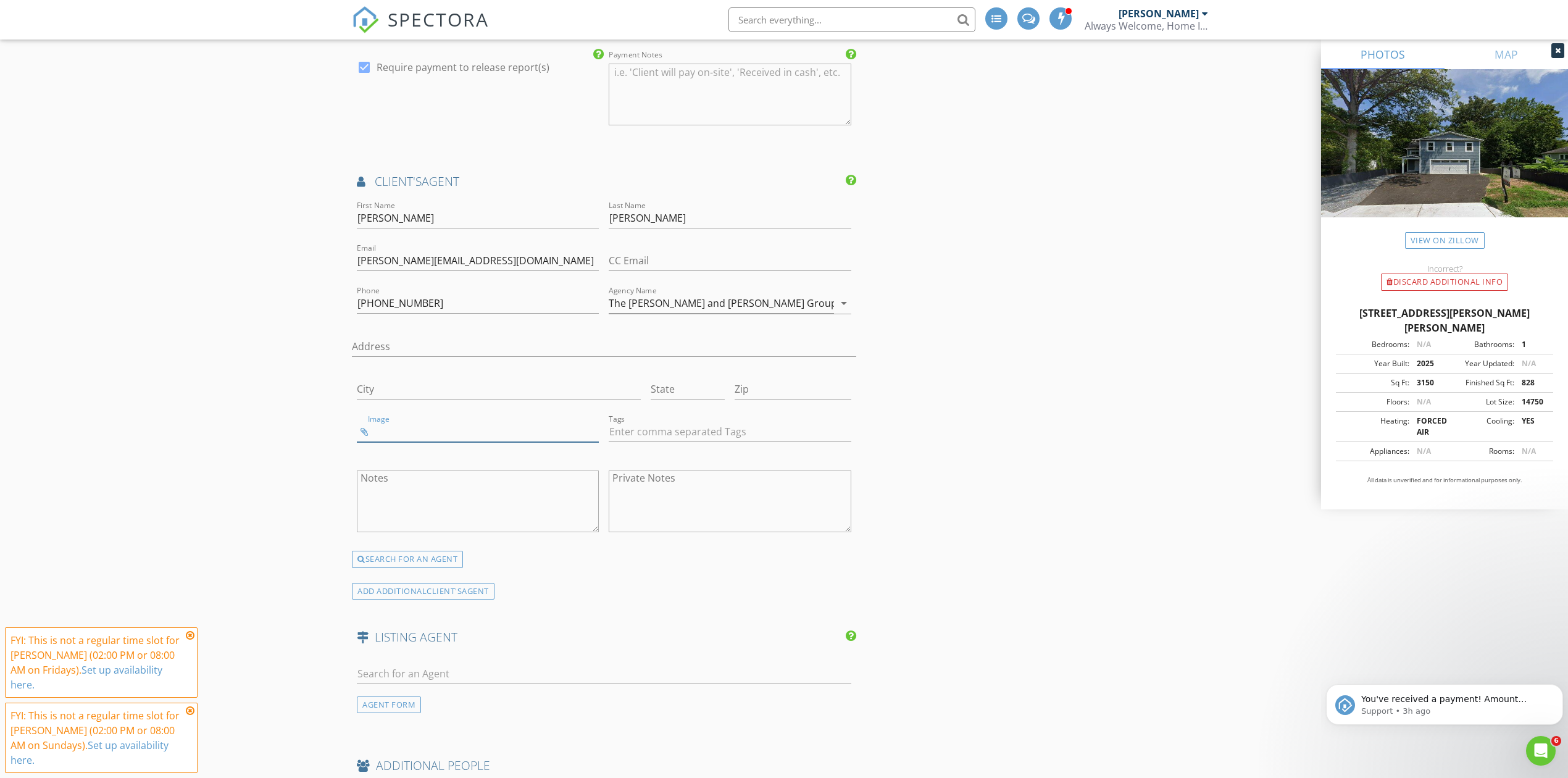
click at [366, 436] on input "Image" at bounding box center [478, 432] width 242 height 21
type input "Debra Krull .jpg"
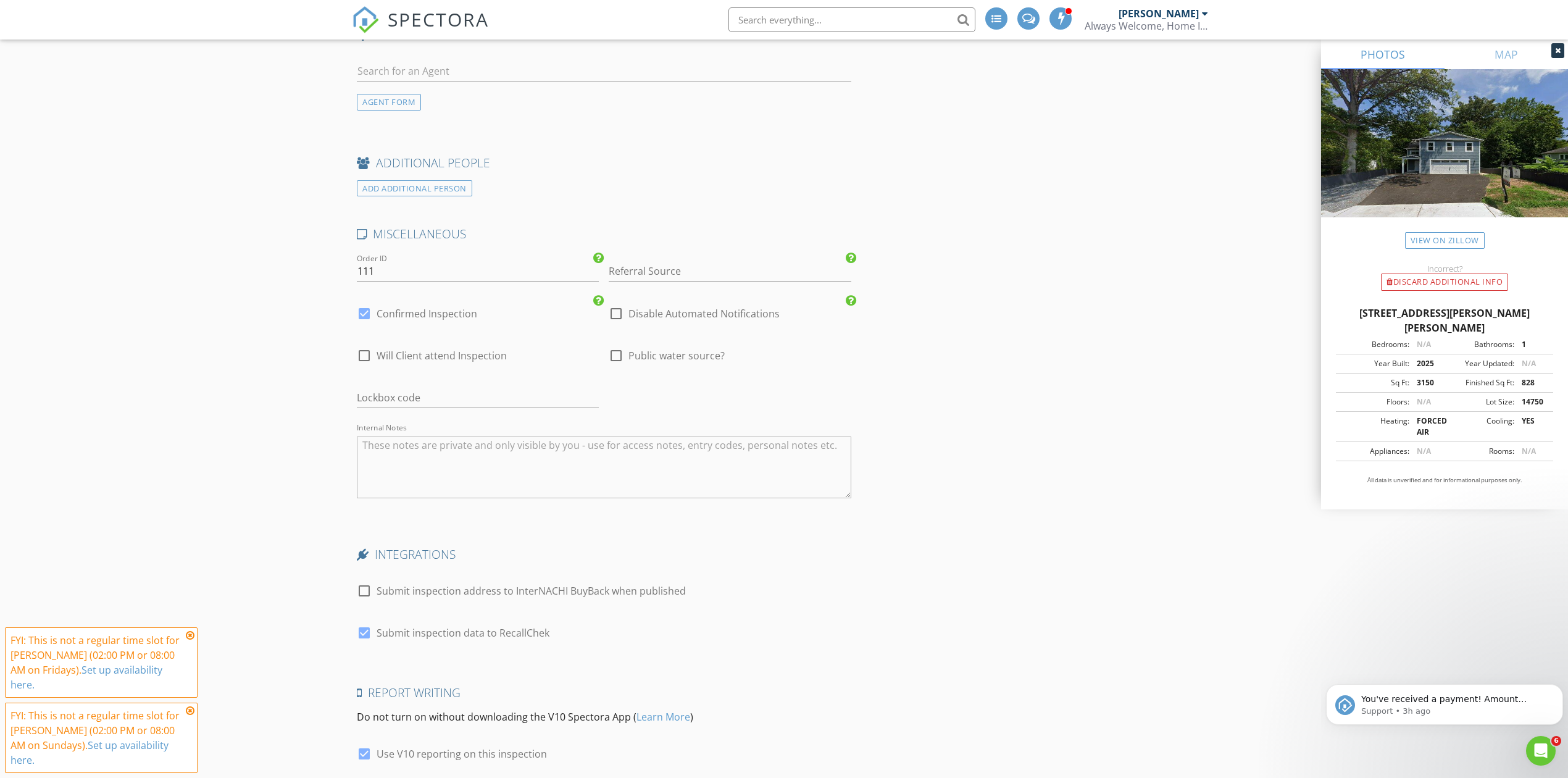
scroll to position [2305, 0]
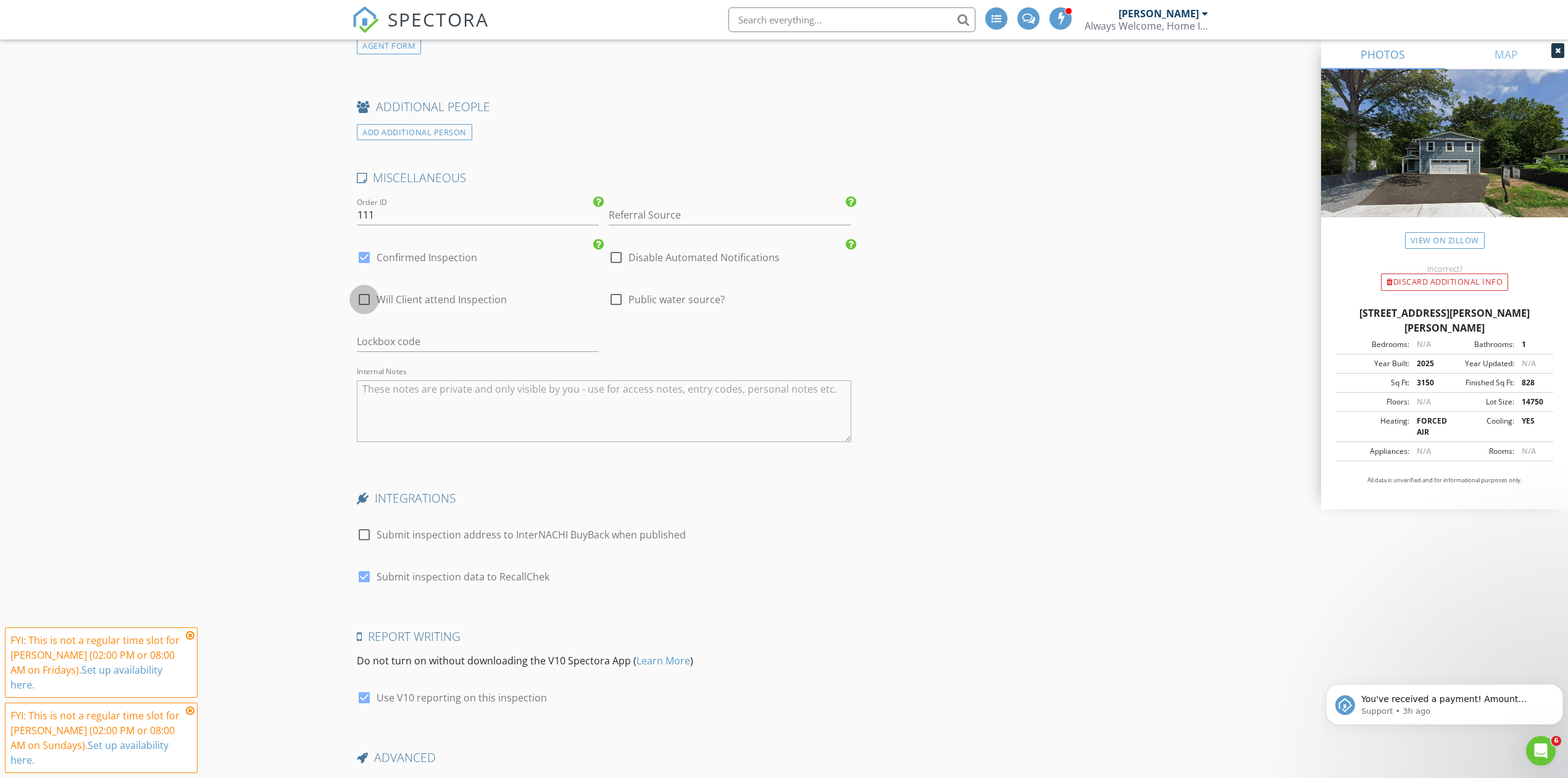
click at [367, 302] on div at bounding box center [364, 299] width 21 height 21
checkbox input "true"
click at [620, 297] on div at bounding box center [616, 299] width 21 height 21
checkbox input "true"
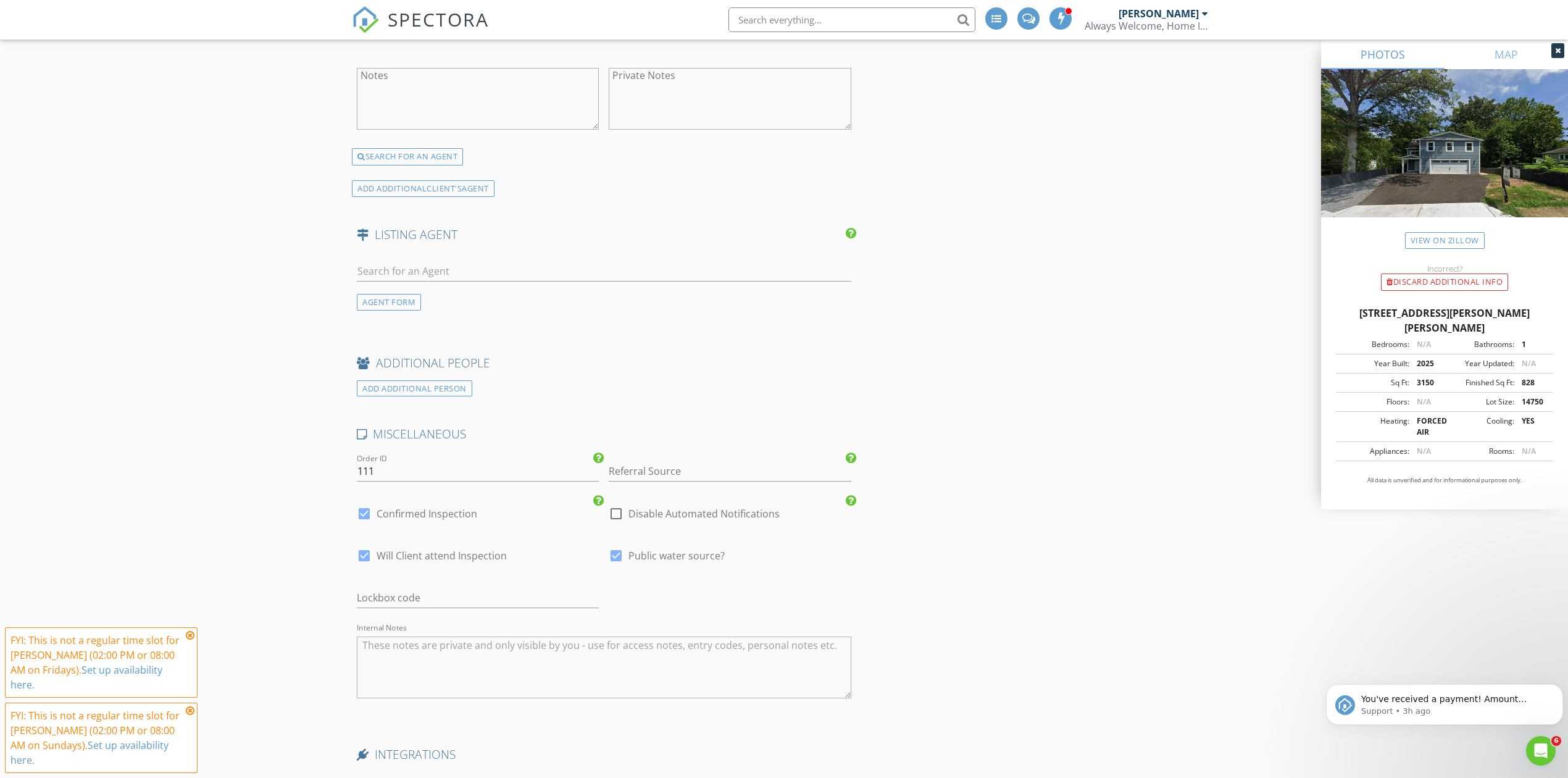
scroll to position [1967, 0]
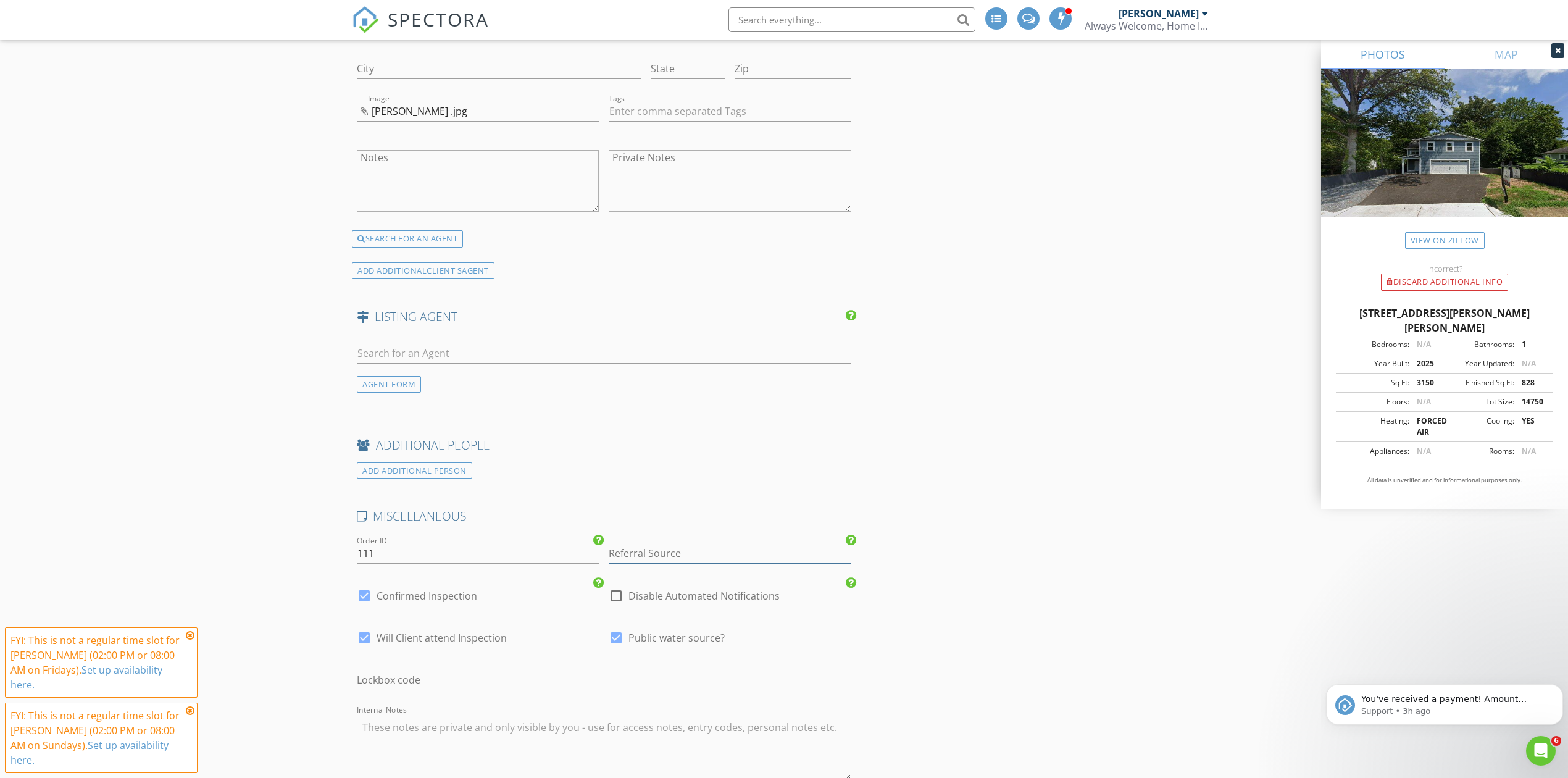
click at [685, 552] on input "Referral Source" at bounding box center [730, 554] width 242 height 21
click at [677, 579] on div "Real Estate Agent" at bounding box center [729, 578] width 241 height 25
type input "Real Estate Agent"
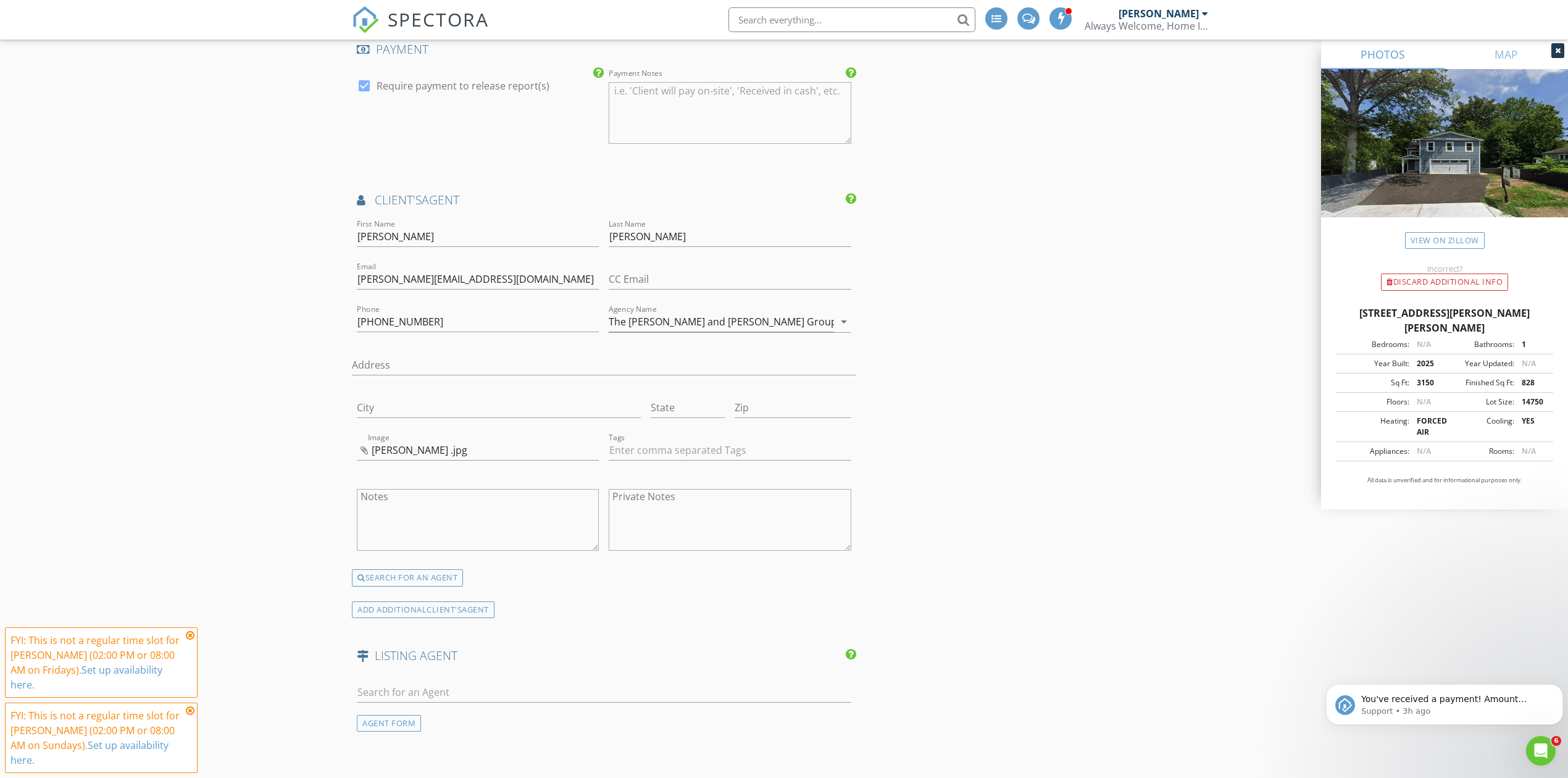
scroll to position [1555, 0]
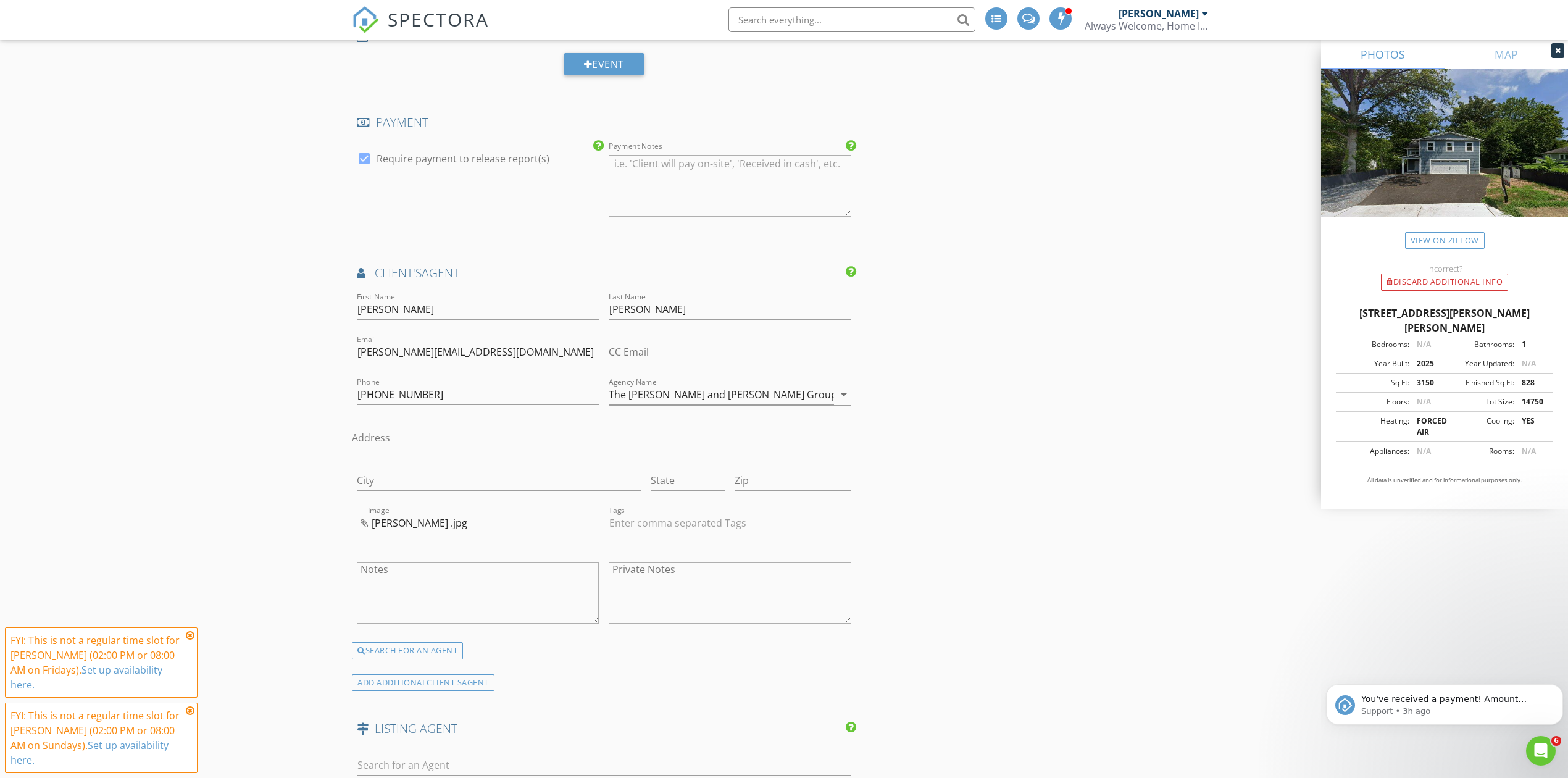
click at [677, 586] on textarea "Private Notes" at bounding box center [730, 592] width 242 height 62
click at [612, 581] on textarea "Referral from Mike Thurnes" at bounding box center [730, 592] width 242 height 62
type textarea "#1 Referral from Mike Thurnes"
click at [635, 706] on div "INSPECTOR(S) check_box Sergio Barajas PRIMARY Sergio Barajas arrow_drop_down ch…" at bounding box center [604, 88] width 504 height 2976
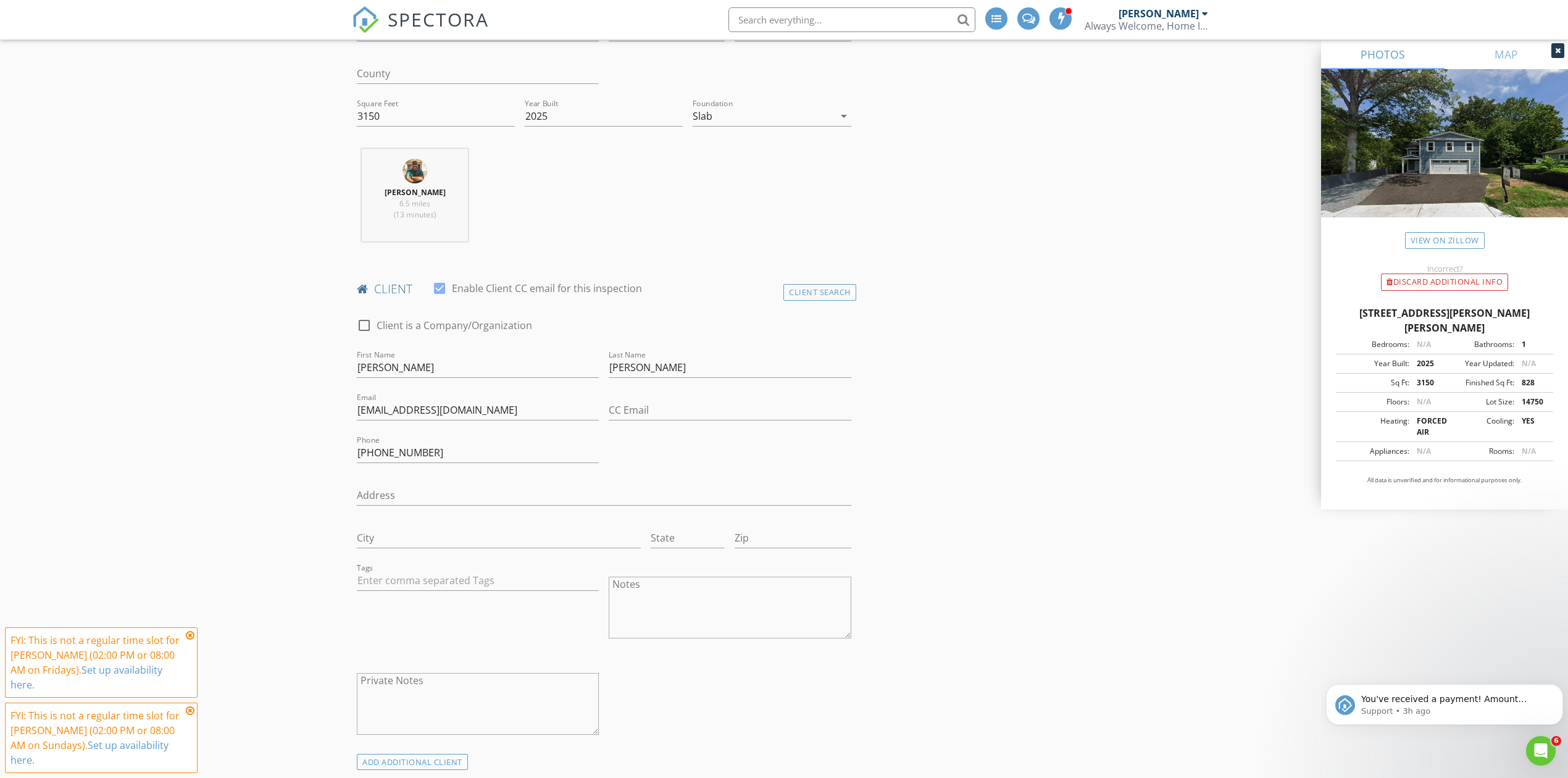
scroll to position [411, 0]
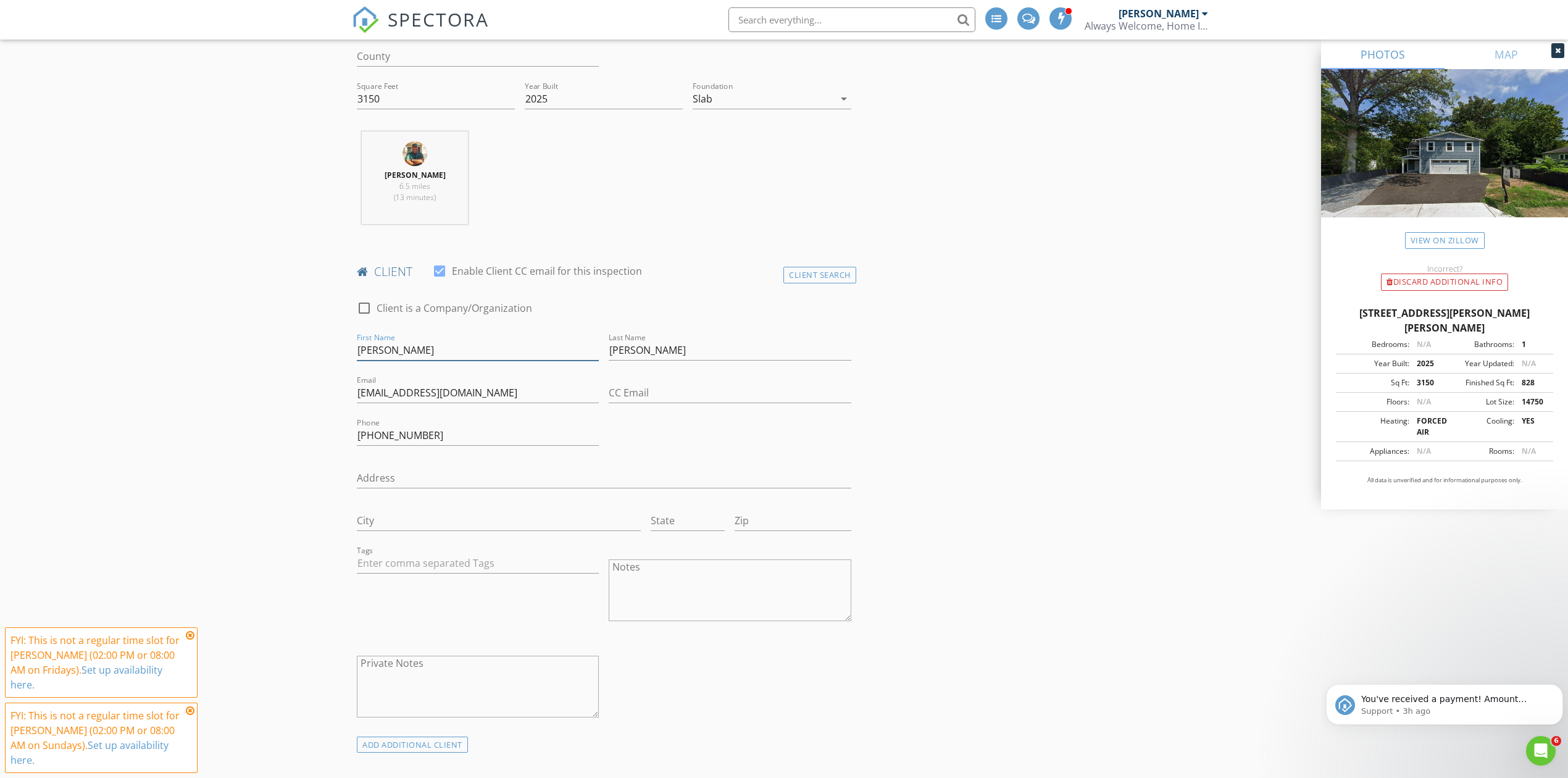
drag, startPoint x: 390, startPoint y: 354, endPoint x: 354, endPoint y: 351, distance: 36.1
click at [354, 351] on div "First Name Wilber" at bounding box center [478, 351] width 252 height 43
type input "Gianna"
drag, startPoint x: 643, startPoint y: 350, endPoint x: 603, endPoint y: 349, distance: 40.0
click at [604, 349] on div "Last Name Alvarez" at bounding box center [730, 351] width 252 height 43
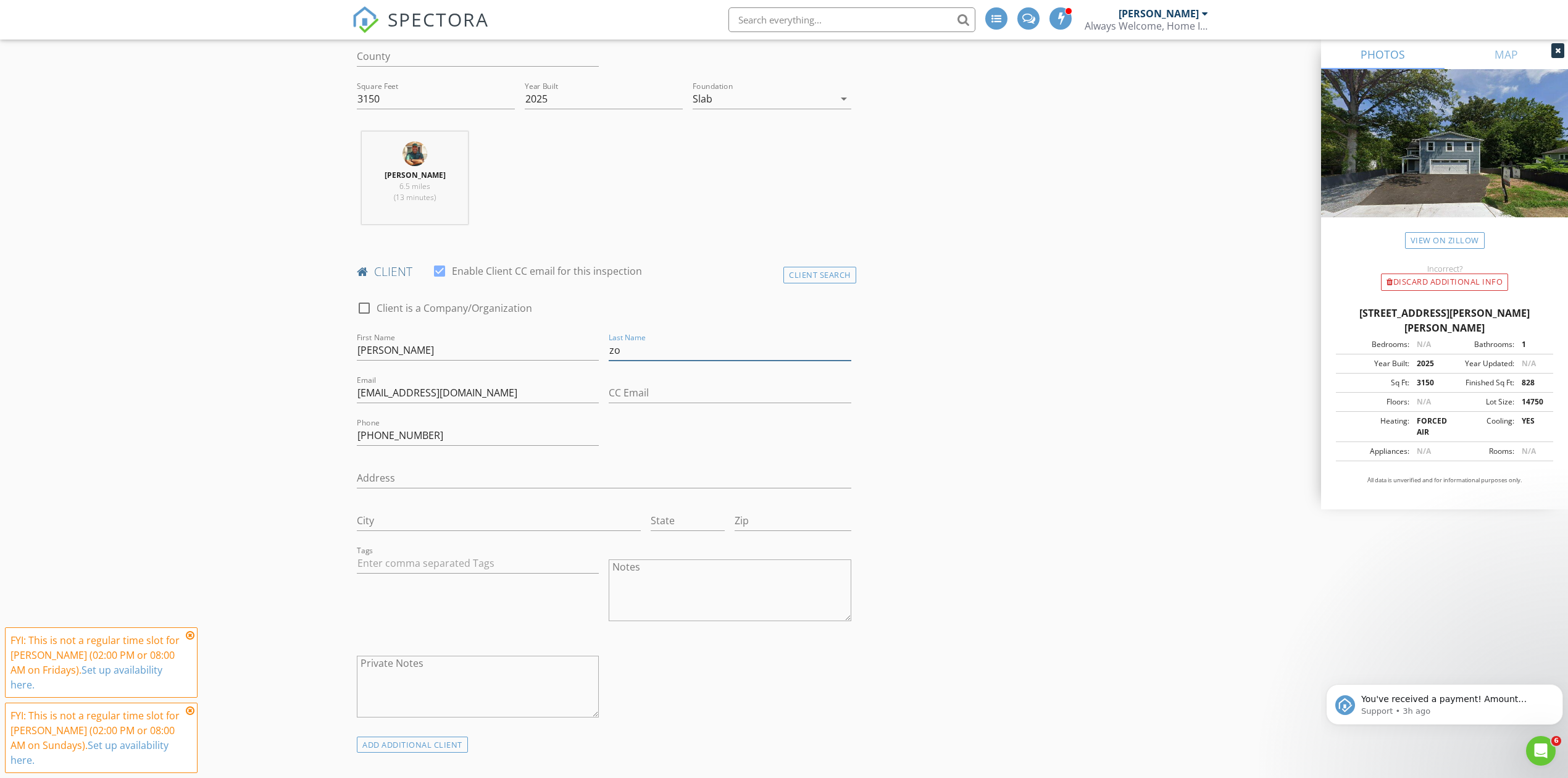
type input "z"
type input "Oddi"
drag, startPoint x: 501, startPoint y: 396, endPoint x: 352, endPoint y: 394, distance: 149.0
click at [352, 394] on div "Email Wilberalvarez2003@gmail.com" at bounding box center [478, 394] width 252 height 43
type input "Wilberalvarez2003@gmail.com"
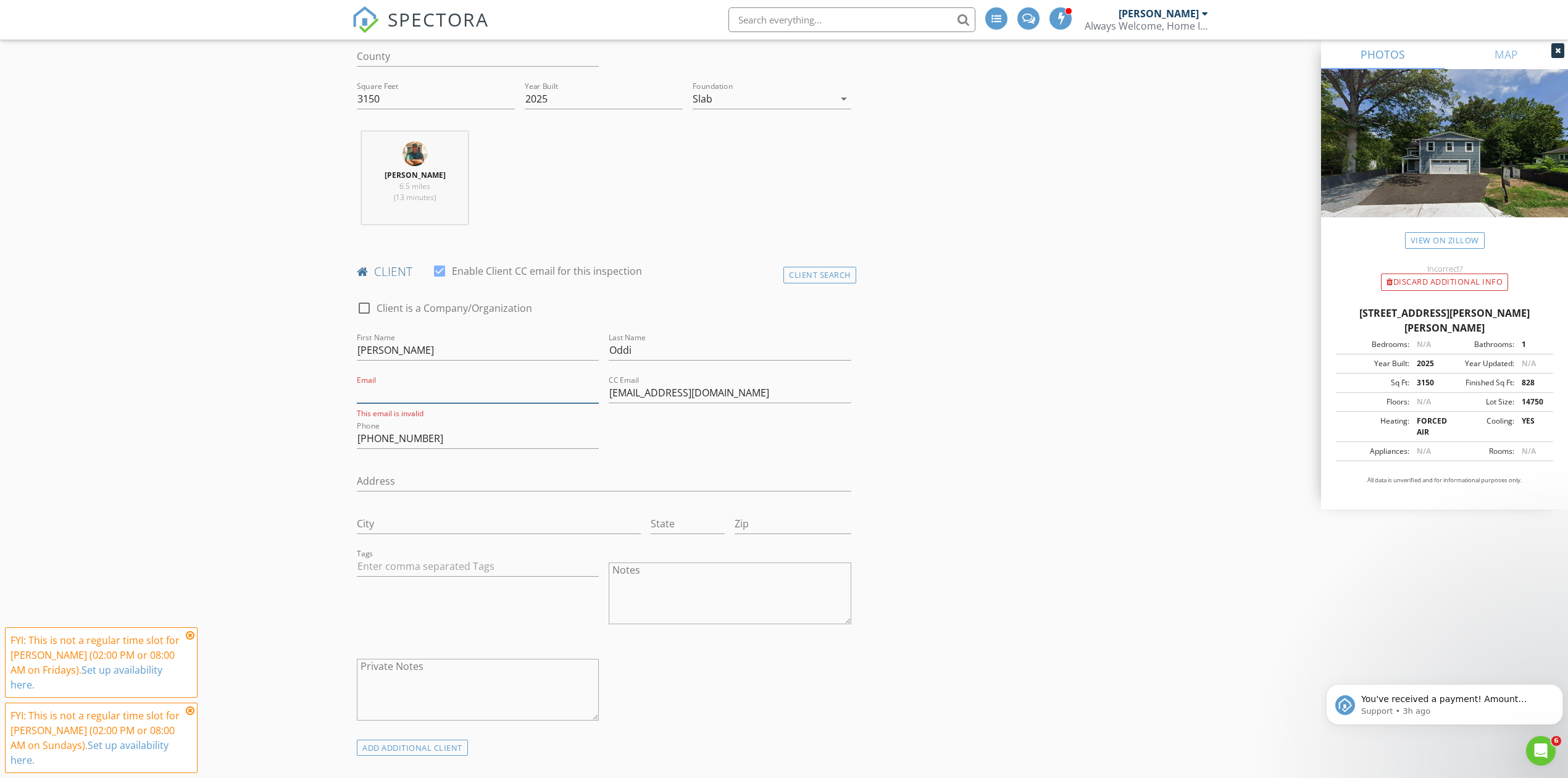
drag, startPoint x: 452, startPoint y: 393, endPoint x: 464, endPoint y: 396, distance: 12.4
click at [452, 393] on input "Email" at bounding box center [478, 393] width 242 height 21
click at [408, 394] on input "Email" at bounding box center [478, 393] width 242 height 21
paste input "Gianna.n.oddi@gmail.com"
type input "Gianna.n.oddi@gmail.com"
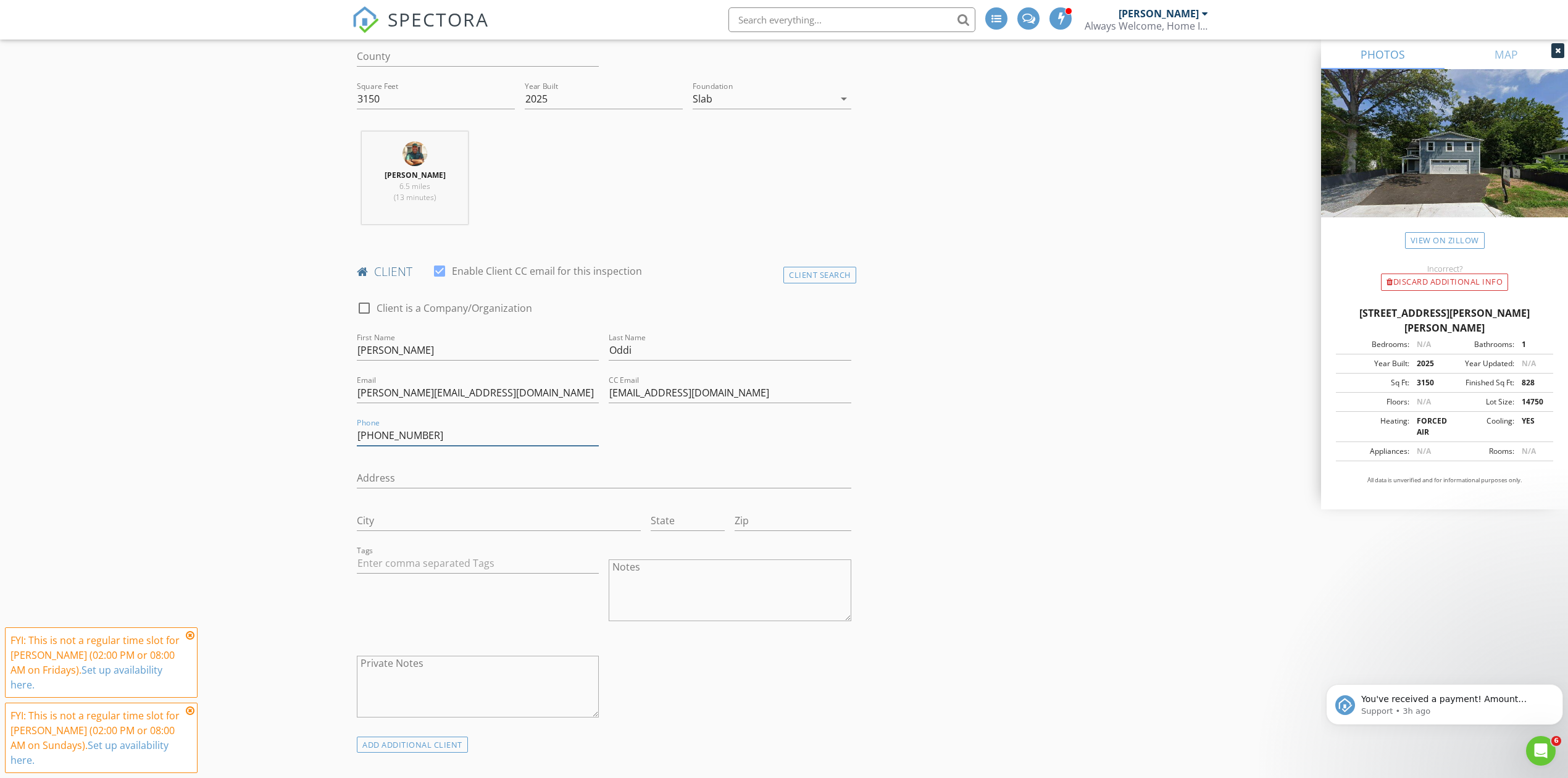
drag, startPoint x: 427, startPoint y: 441, endPoint x: 341, endPoint y: 438, distance: 86.1
paste input "07-210-7733"
type input "207-210-7733"
click at [710, 440] on div "check_box_outline_blank Client is a Company/Organization First Name Gianna Last…" at bounding box center [604, 512] width 504 height 448
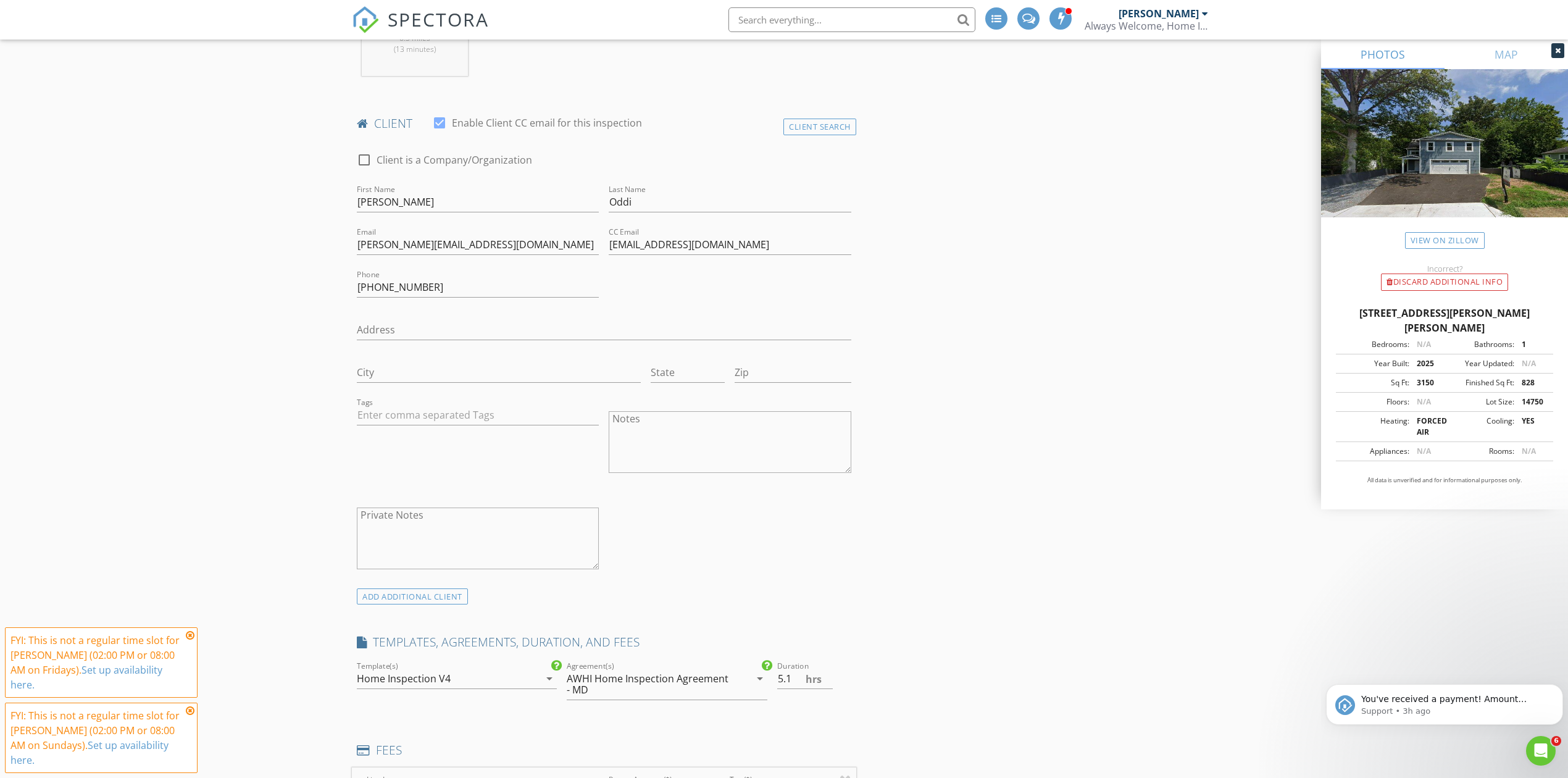
scroll to position [494, 0]
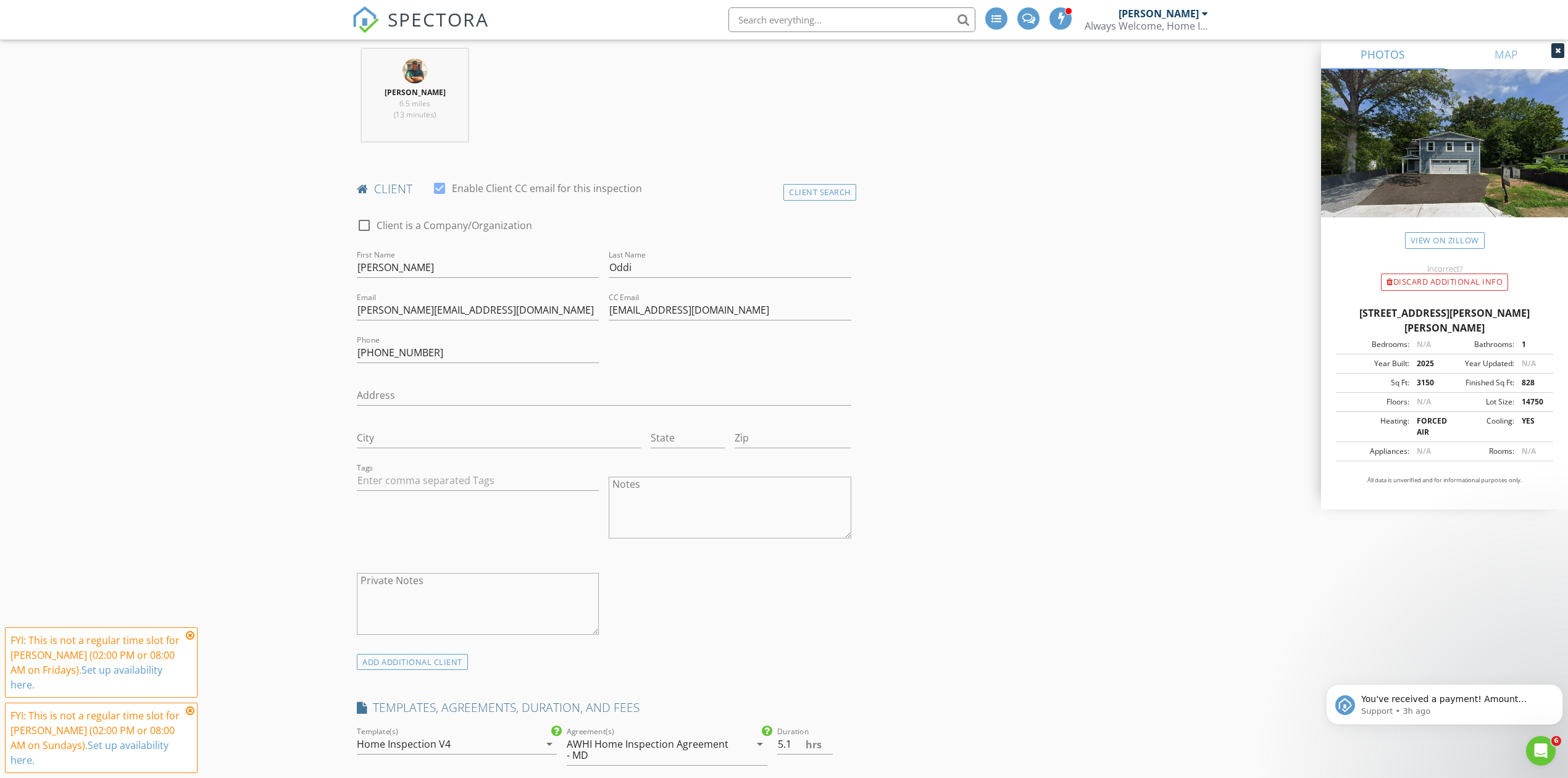
drag, startPoint x: 405, startPoint y: 606, endPoint x: 707, endPoint y: 604, distance: 302.0
click at [405, 606] on textarea "Private Notes" at bounding box center [478, 604] width 242 height 62
type textarea "#1"
click at [807, 611] on div "check_box_outline_blank Client is a Company/Organization First Name Gianna Last…" at bounding box center [604, 429] width 504 height 448
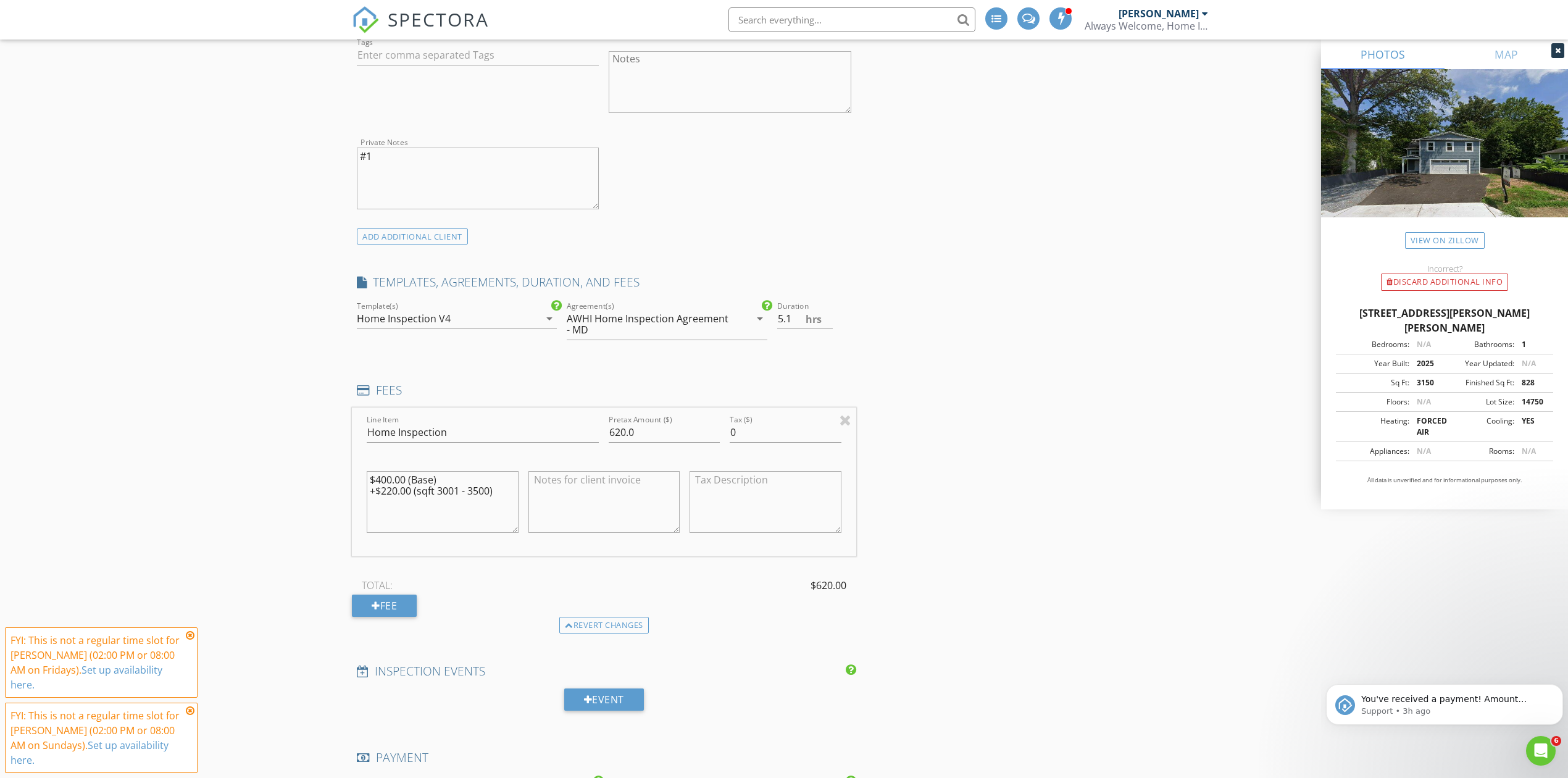
scroll to position [978, 0]
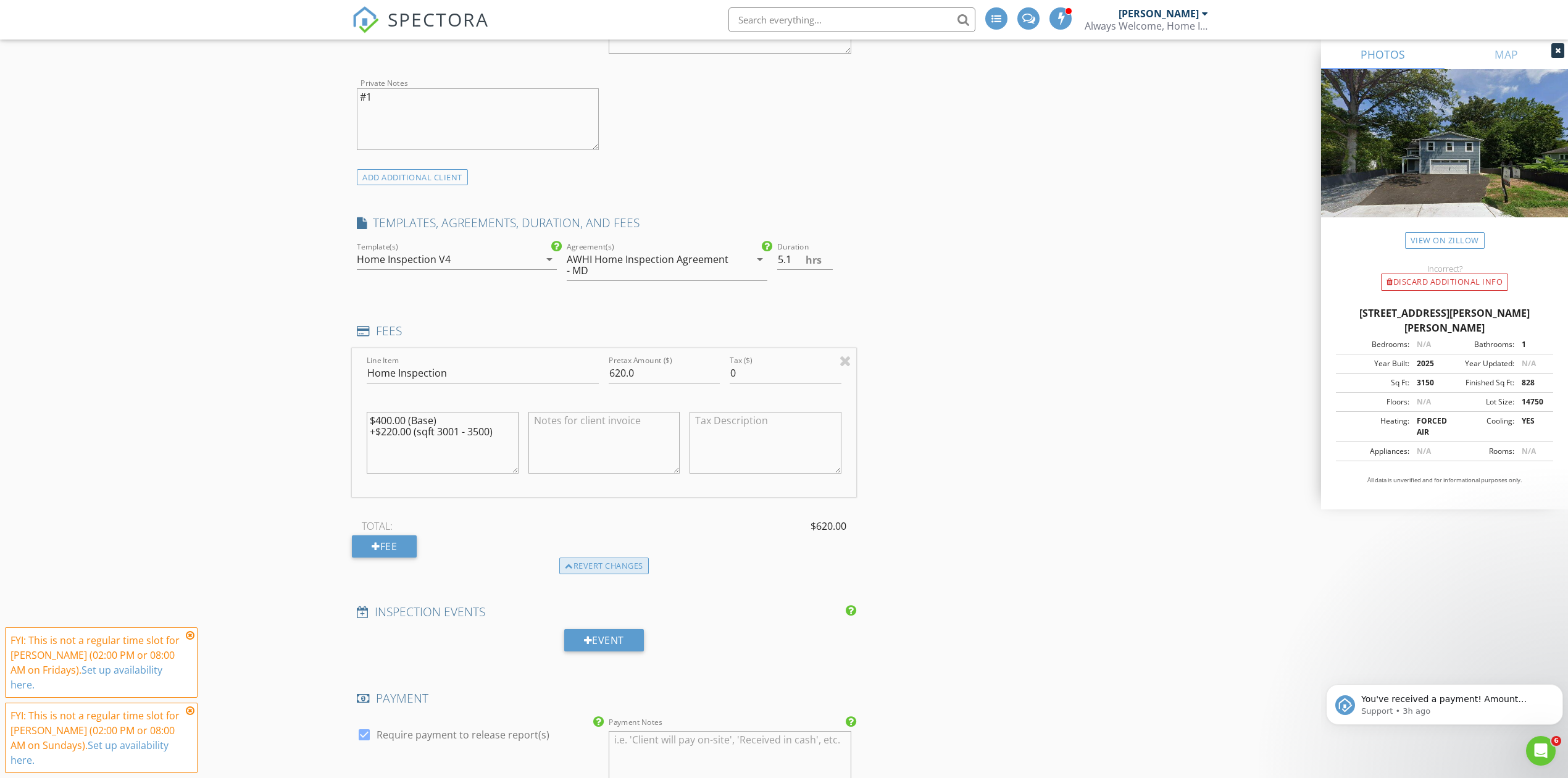
click at [631, 569] on div "Revert changes" at bounding box center [604, 566] width 89 height 17
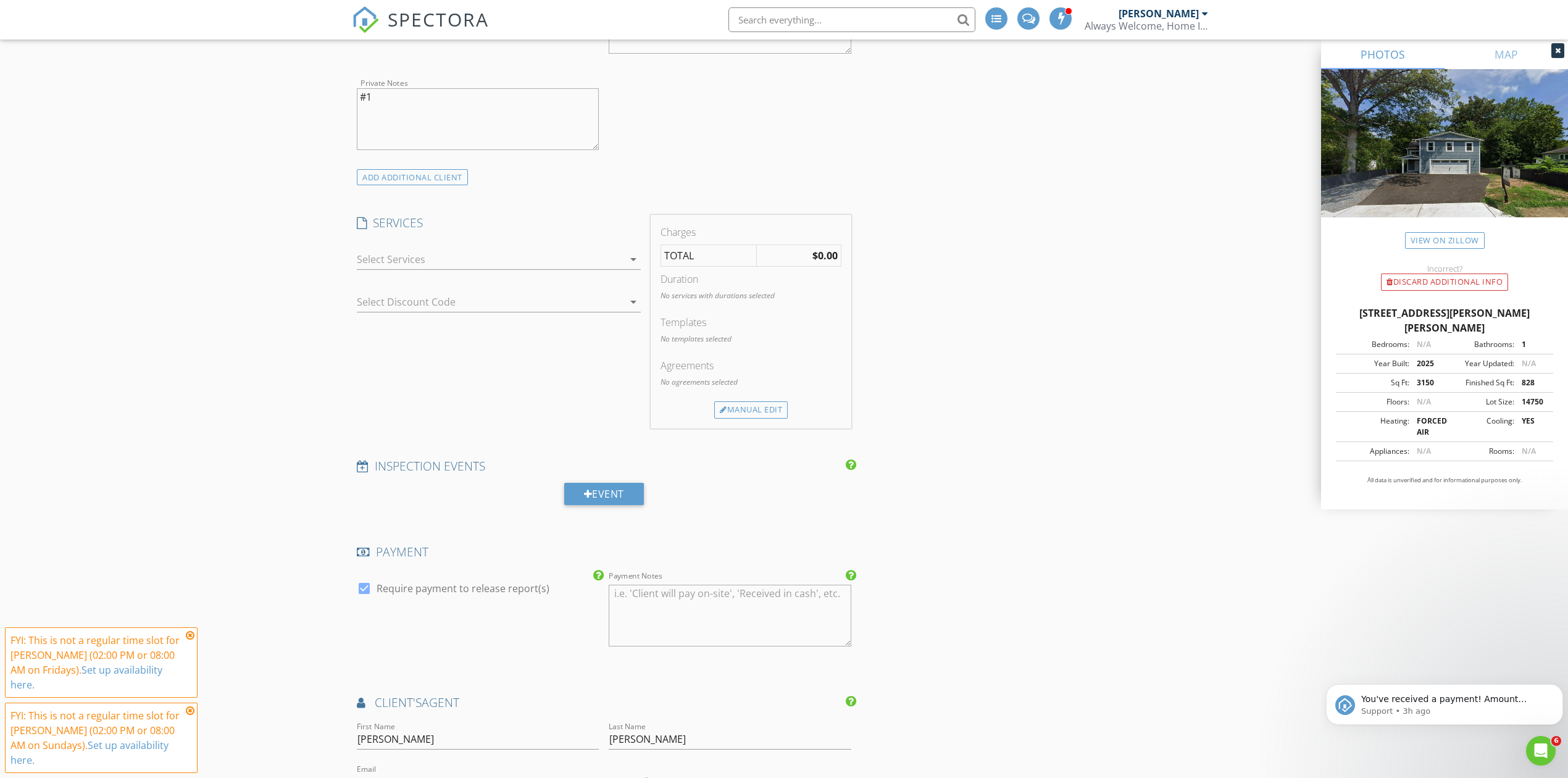
click at [399, 252] on div at bounding box center [490, 259] width 267 height 20
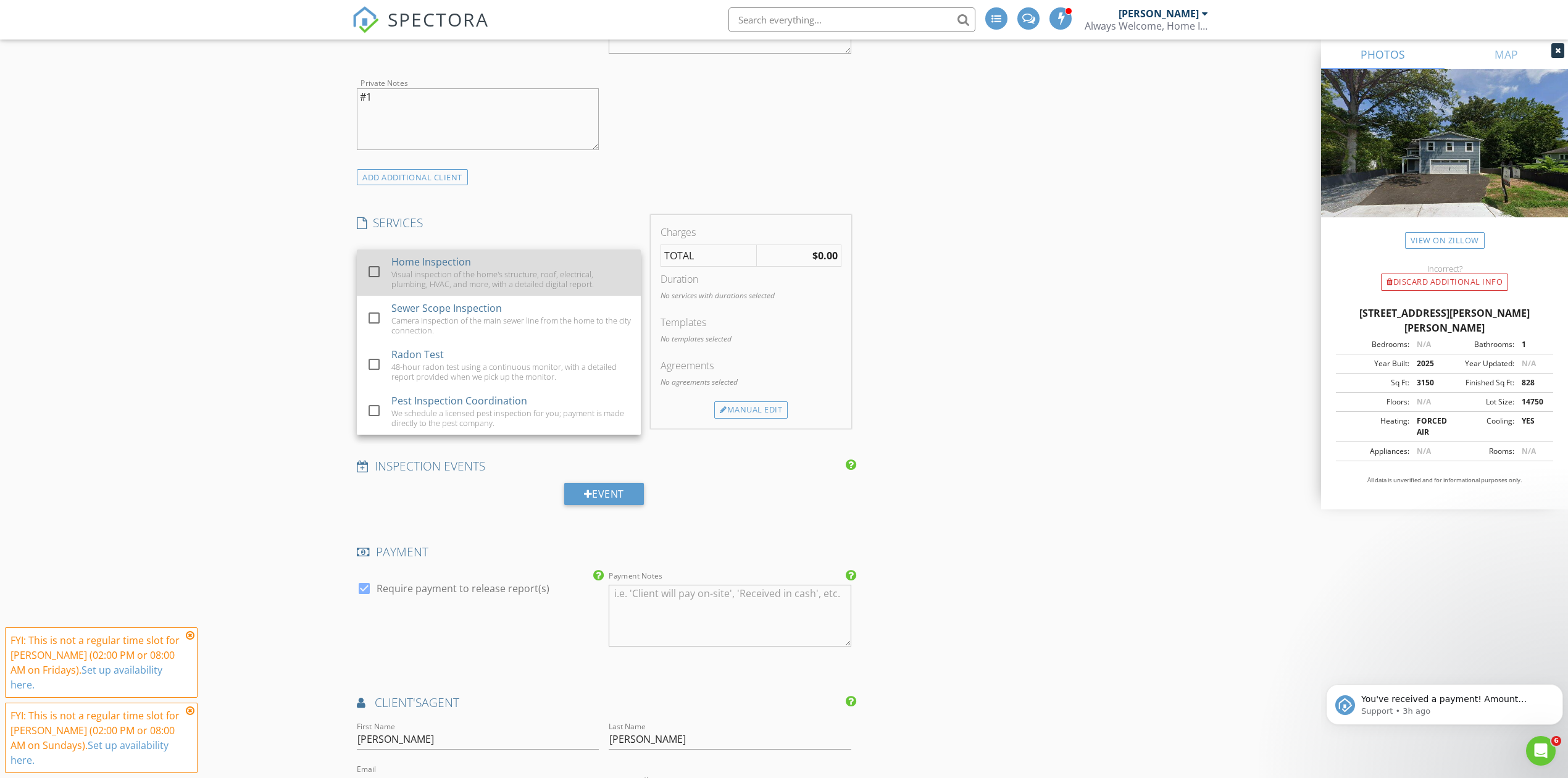
click at [432, 263] on div "Home Inspection" at bounding box center [431, 261] width 79 height 15
checkbox input "true"
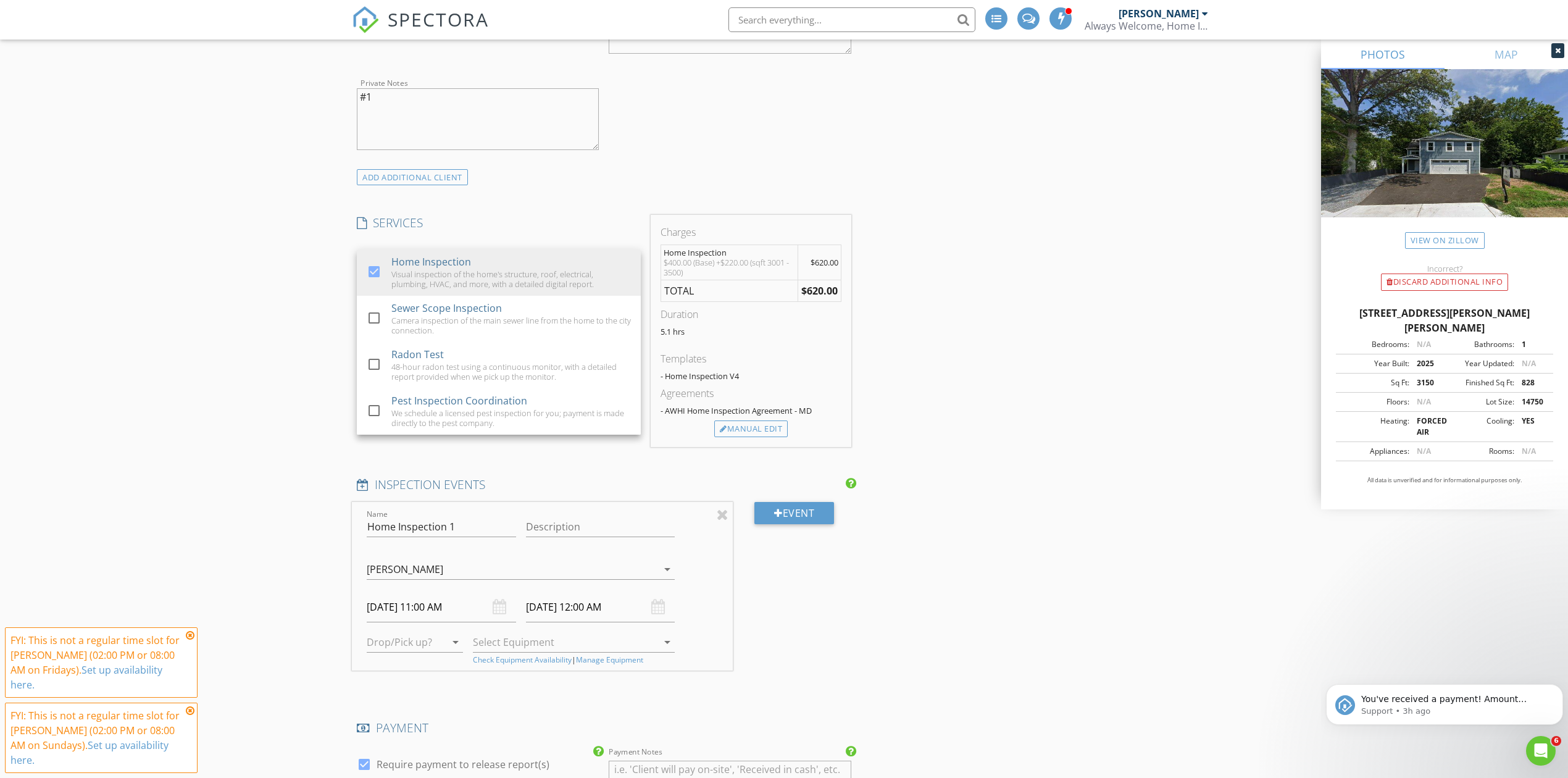
click at [236, 364] on div "New Inspection INSPECTOR(S) check_box Sergio Barajas PRIMARY Sergio Barajas arr…" at bounding box center [784, 695] width 1568 height 3178
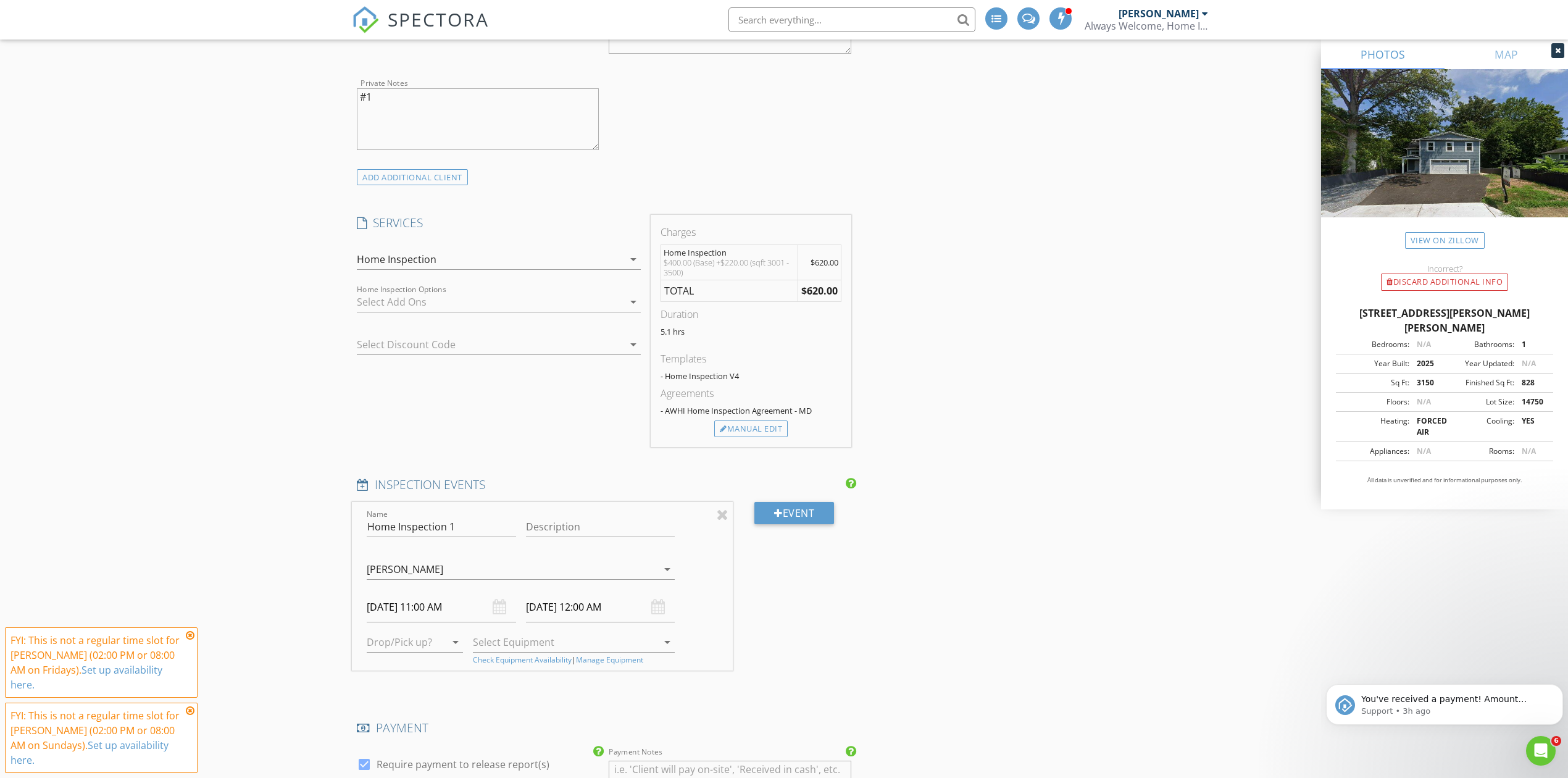
click at [421, 344] on div at bounding box center [481, 344] width 249 height 20
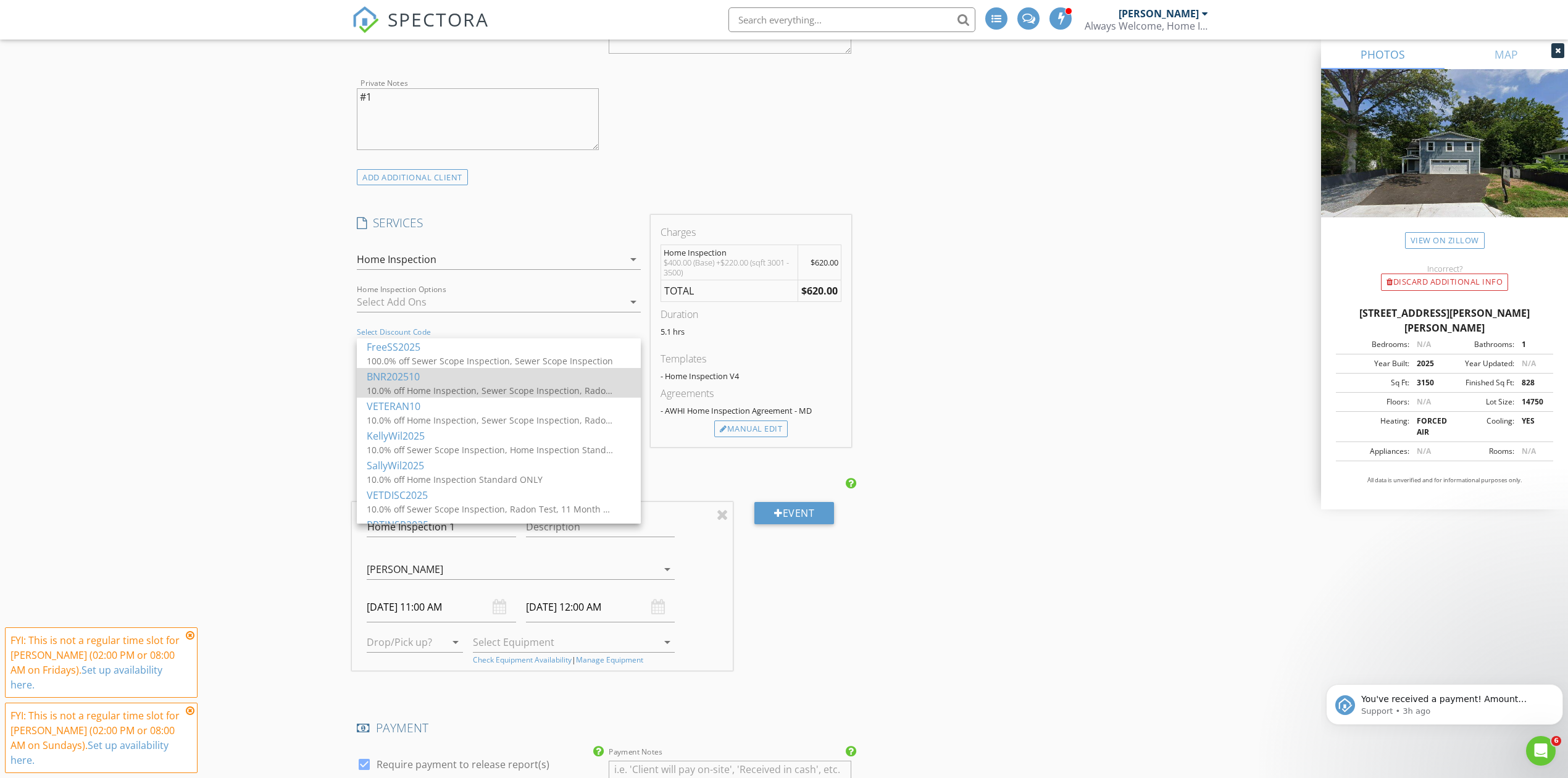
click at [435, 379] on div "BNR202510" at bounding box center [499, 376] width 264 height 15
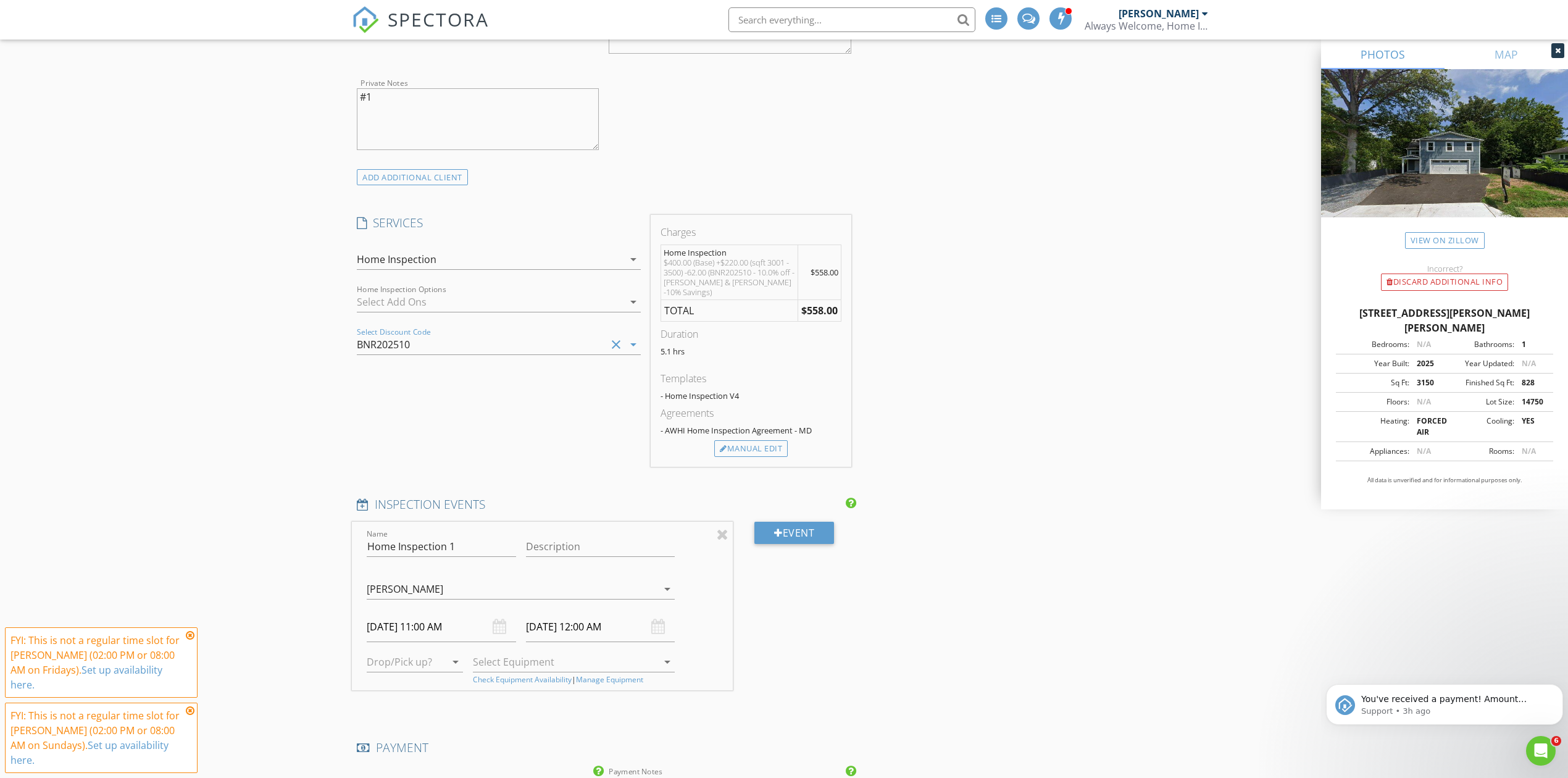
click at [192, 338] on div "New Inspection INSPECTOR(S) check_box Sergio Barajas PRIMARY Sergio Barajas arr…" at bounding box center [784, 705] width 1568 height 3198
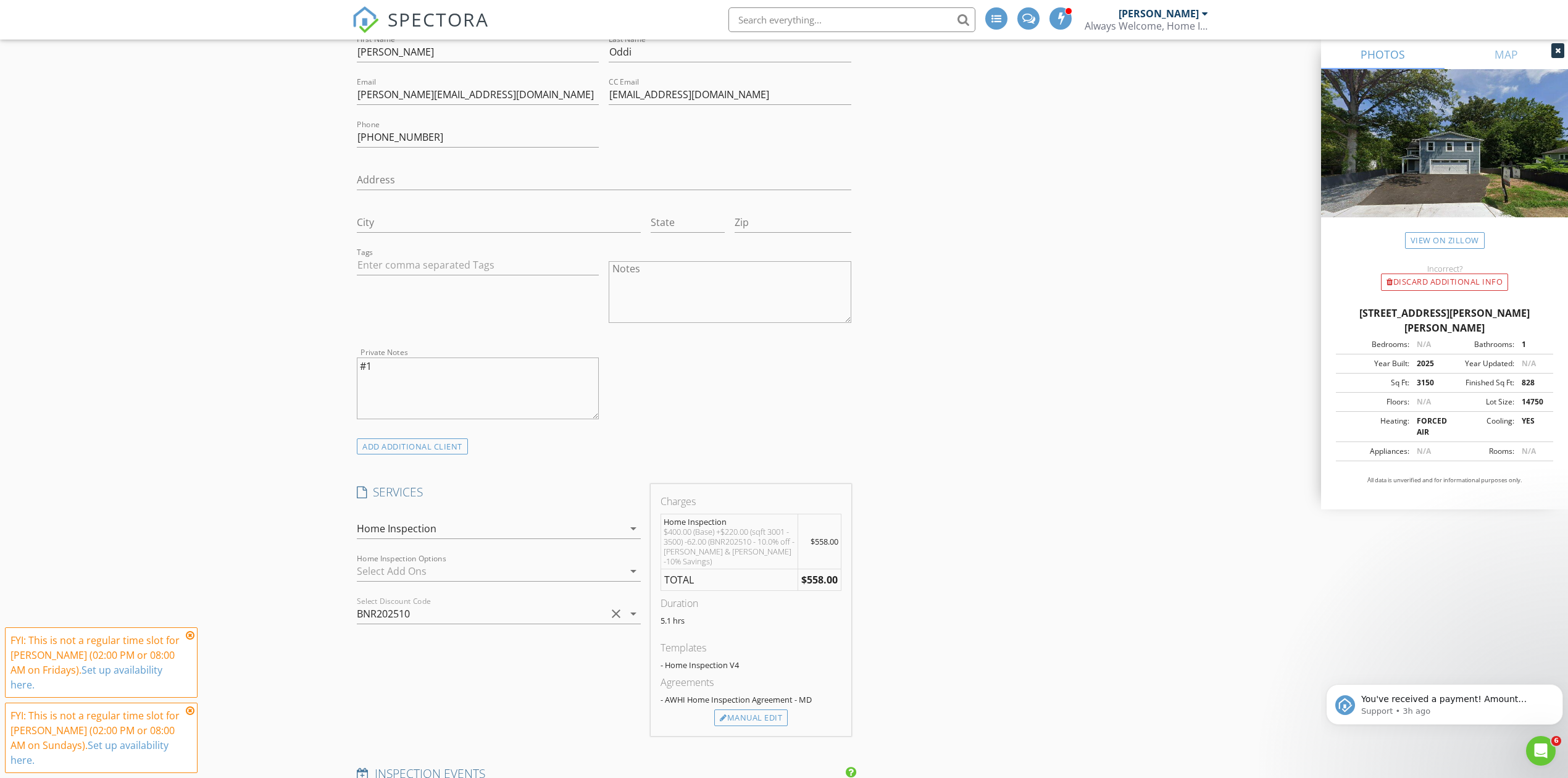
scroll to position [814, 0]
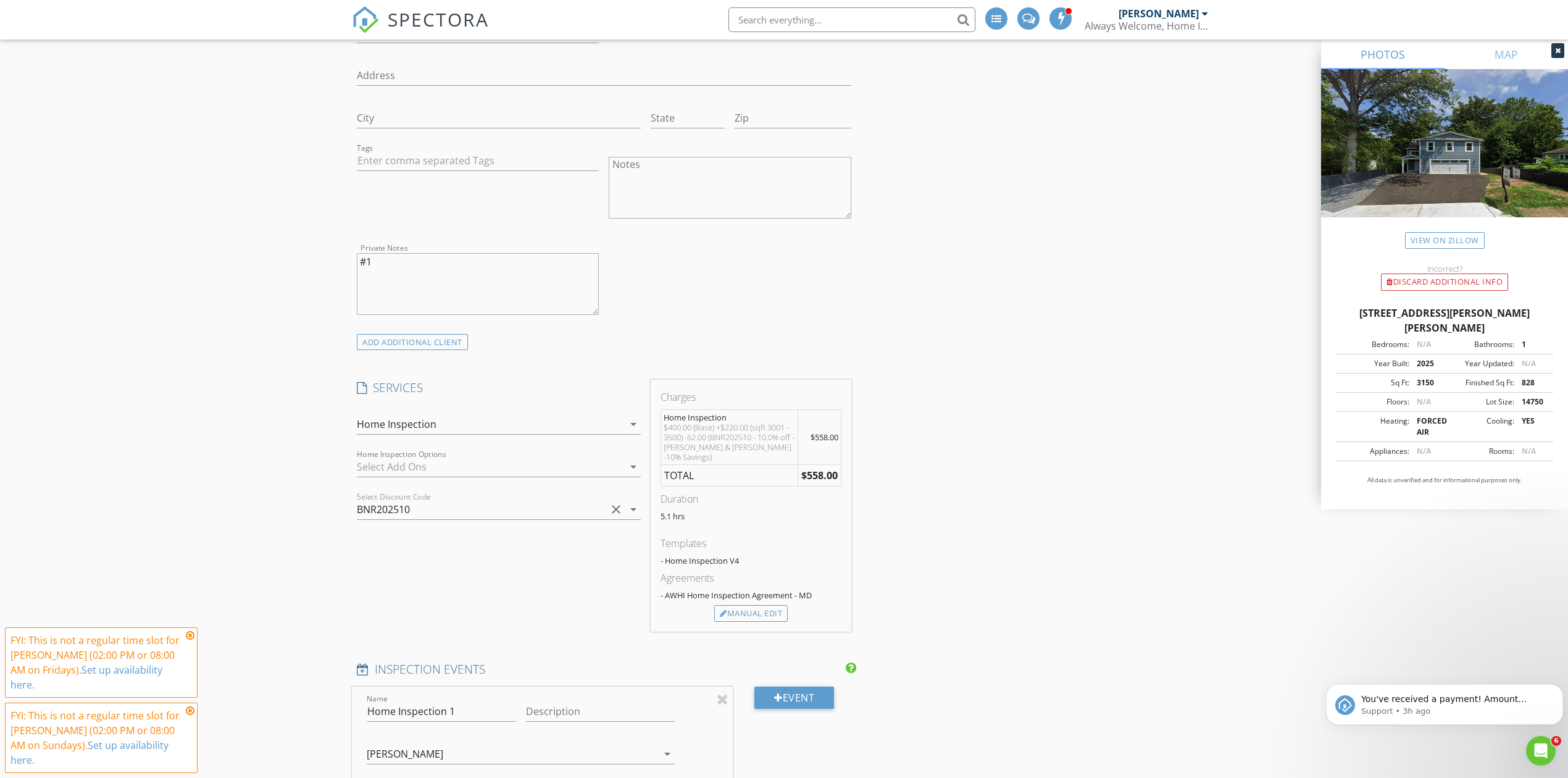
click at [706, 435] on div "$400.00 (Base) +$220.00 (sqft 3001 - 3500) -62.00 (BNR202510 - 10.0% off - Bob …" at bounding box center [729, 443] width 132 height 40
click at [750, 605] on div "Manual Edit" at bounding box center [751, 613] width 73 height 17
type input "558.0"
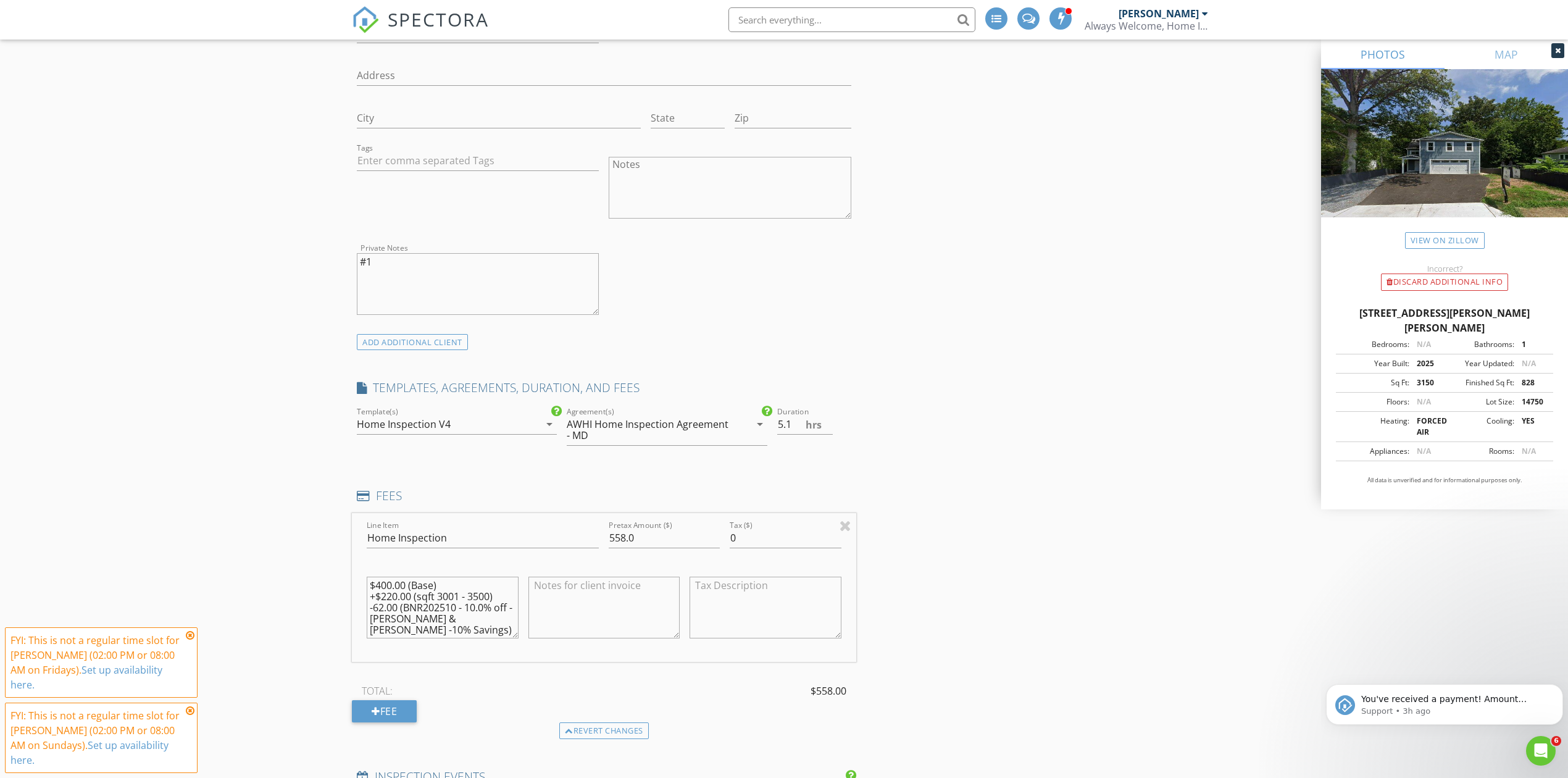
click at [384, 585] on textarea "$400.00 (Base) +$220.00 (sqft 3001 - 3500) -62.00 (BNR202510 - 10.0% off - Bob …" at bounding box center [442, 607] width 152 height 62
type textarea "$450.00 (Base) +$220.00 (sqft 3001 - 3500) -62.00 (BNR202510 - 10.0% off - Bob …"
click at [609, 542] on input "558.0" at bounding box center [664, 538] width 111 height 21
type input "608.0"
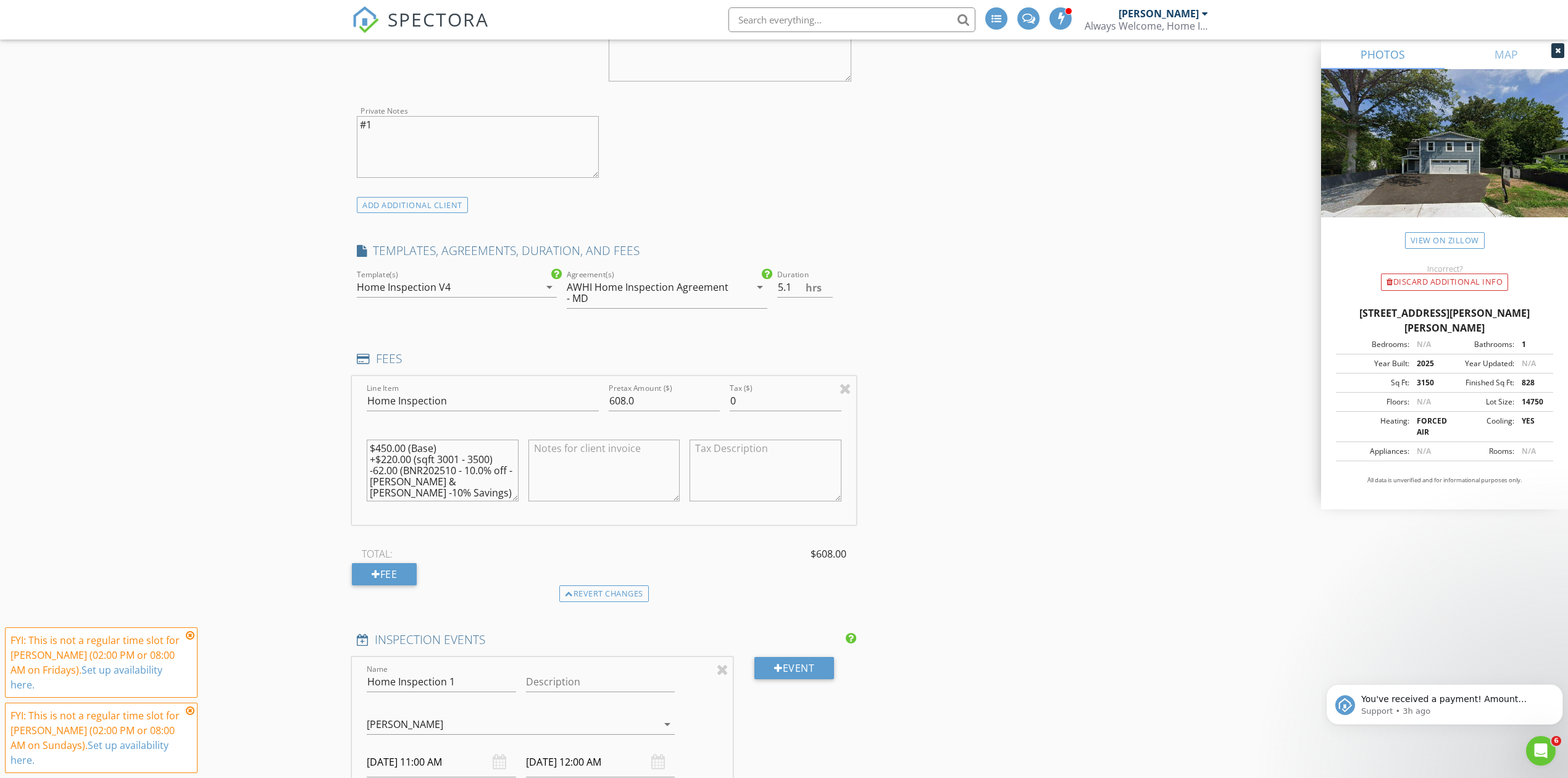
scroll to position [988, 0]
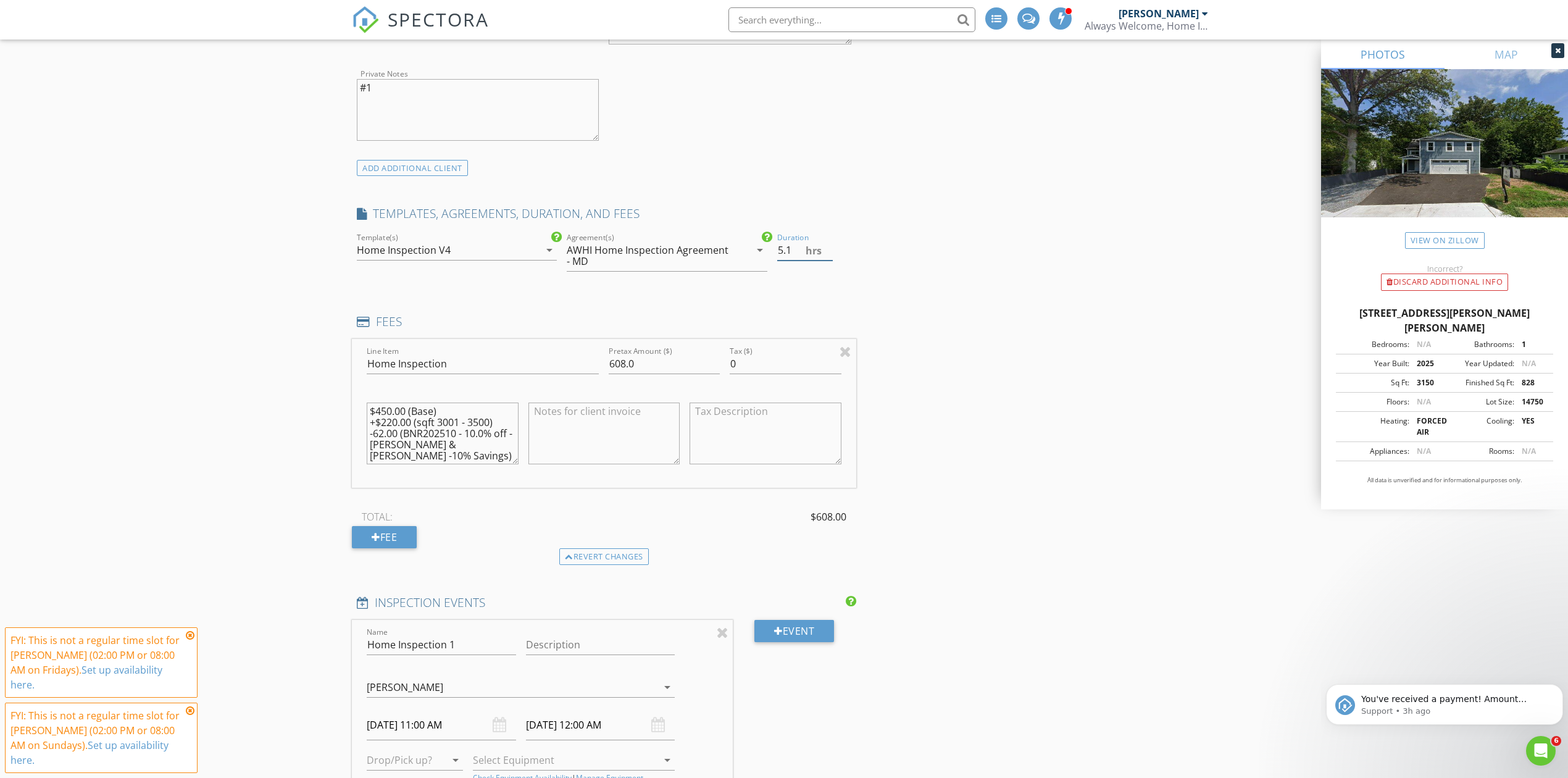
drag, startPoint x: 790, startPoint y: 252, endPoint x: 768, endPoint y: 251, distance: 22.0
click at [771, 250] on div "check_box Home Inspection V4 check_box_outline_blank Condominium Residential In…" at bounding box center [604, 257] width 504 height 54
type input "4"
click at [1066, 448] on div "INSPECTOR(S) check_box Sergio Barajas PRIMARY Sergio Barajas arrow_drop_down ch…" at bounding box center [784, 771] width 864 height 3205
drag, startPoint x: 467, startPoint y: 438, endPoint x: 478, endPoint y: 435, distance: 11.4
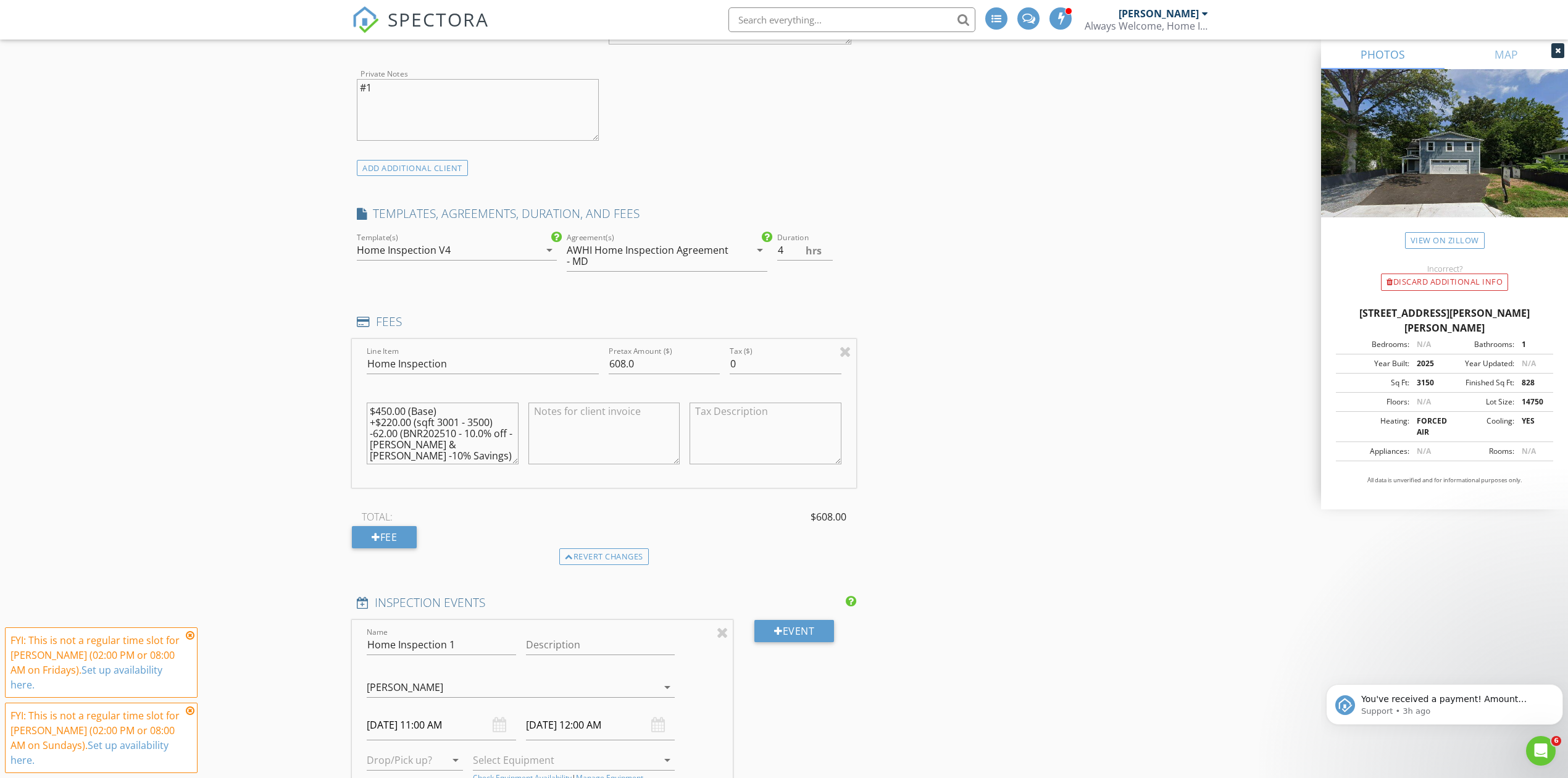
click at [467, 436] on textarea "$450.00 (Base) +$220.00 (sqft 3001 - 3500) -62.00 (BNR202510 - 10.0% off - Bob …" at bounding box center [442, 434] width 152 height 62
type textarea "$450.00 (Base) +$220.00 (sqft 3001 - 3500) -62.00 (BNR202510 Bob & Ronna -10% S…"
click at [1000, 453] on div "INSPECTOR(S) check_box Sergio Barajas PRIMARY Sergio Barajas arrow_drop_down ch…" at bounding box center [784, 771] width 864 height 3205
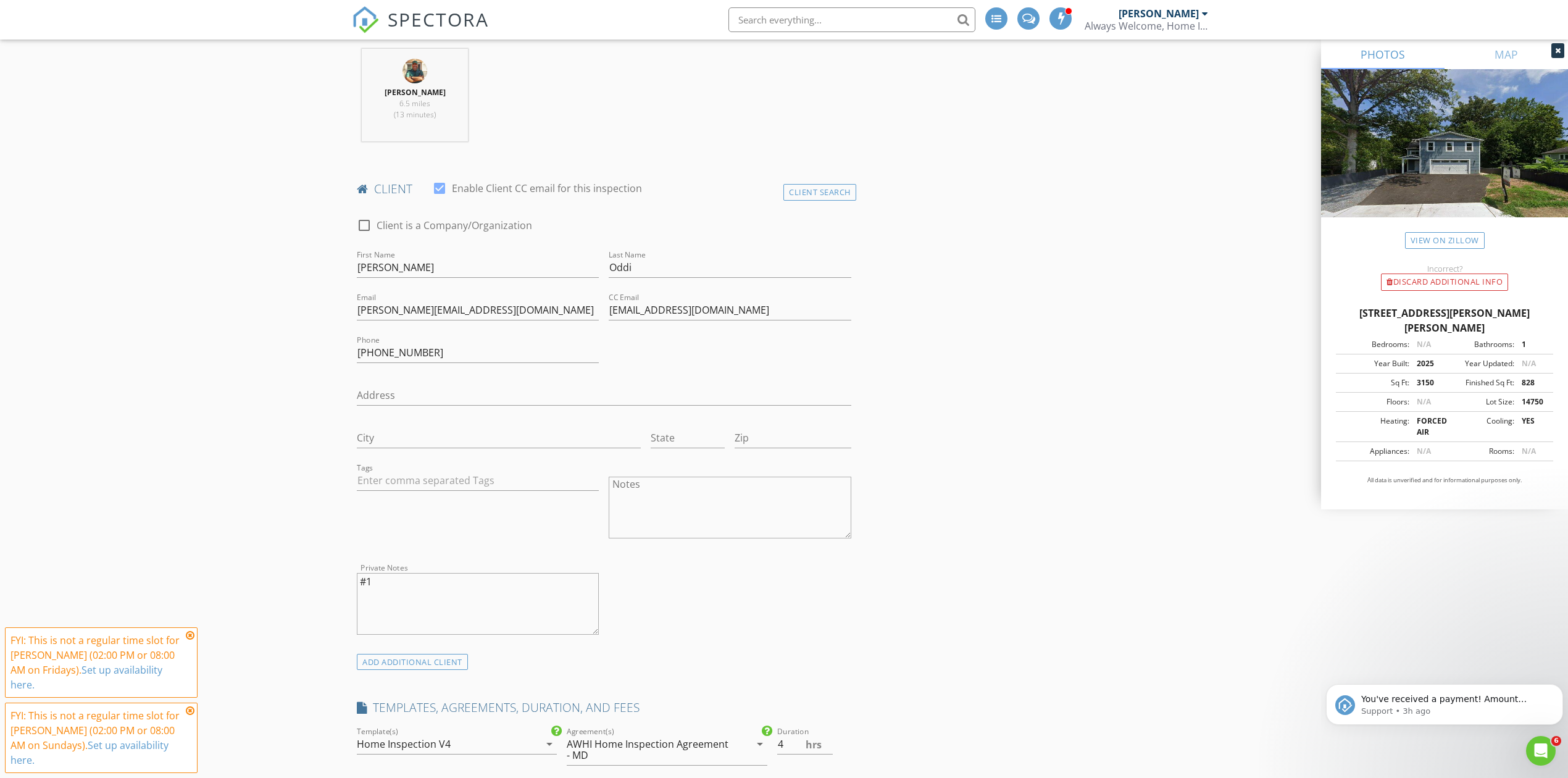
scroll to position [905, 0]
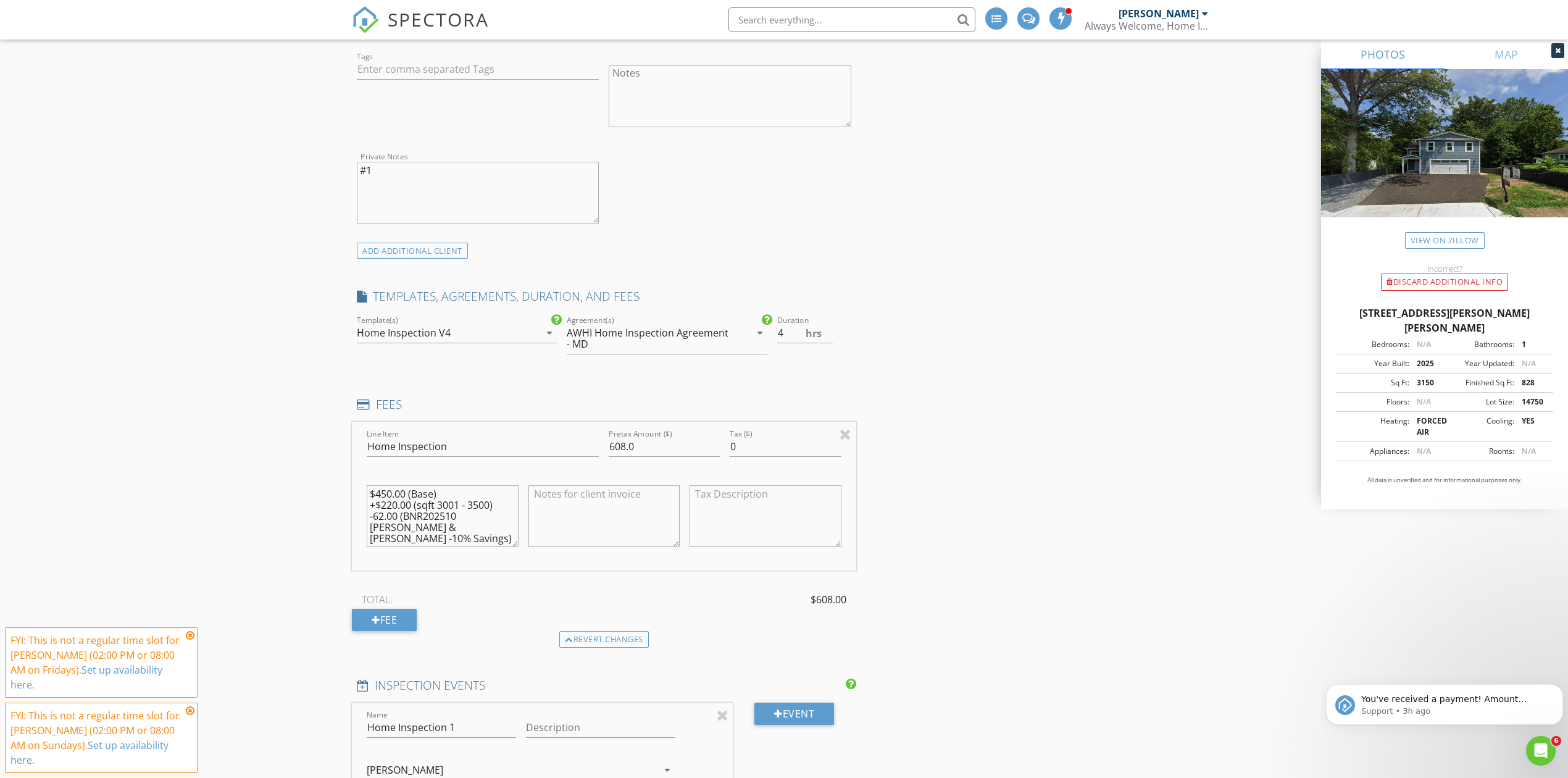
click at [597, 643] on div "Revert changes" at bounding box center [604, 639] width 89 height 17
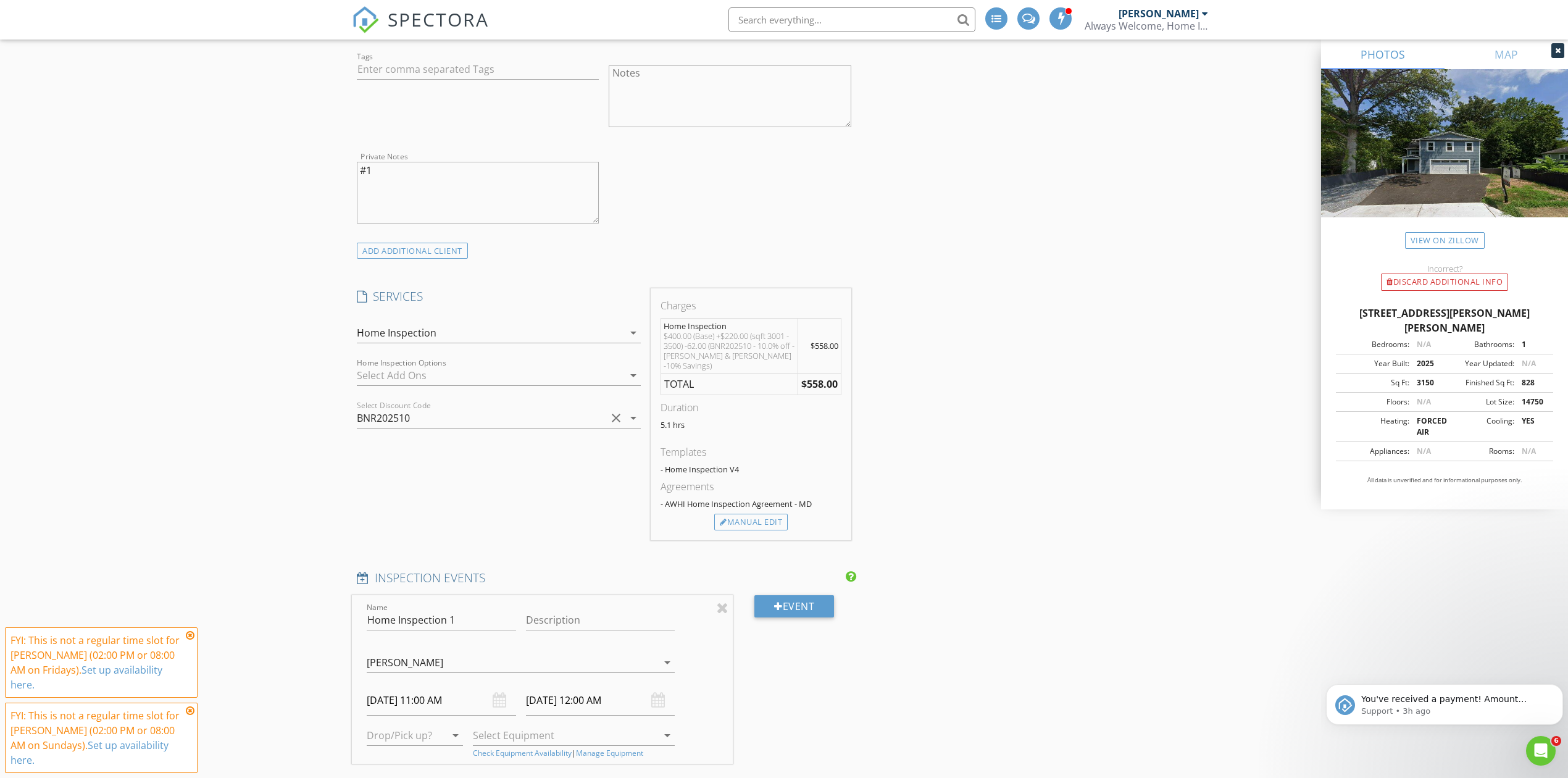
click at [615, 421] on icon "clear" at bounding box center [616, 418] width 15 height 15
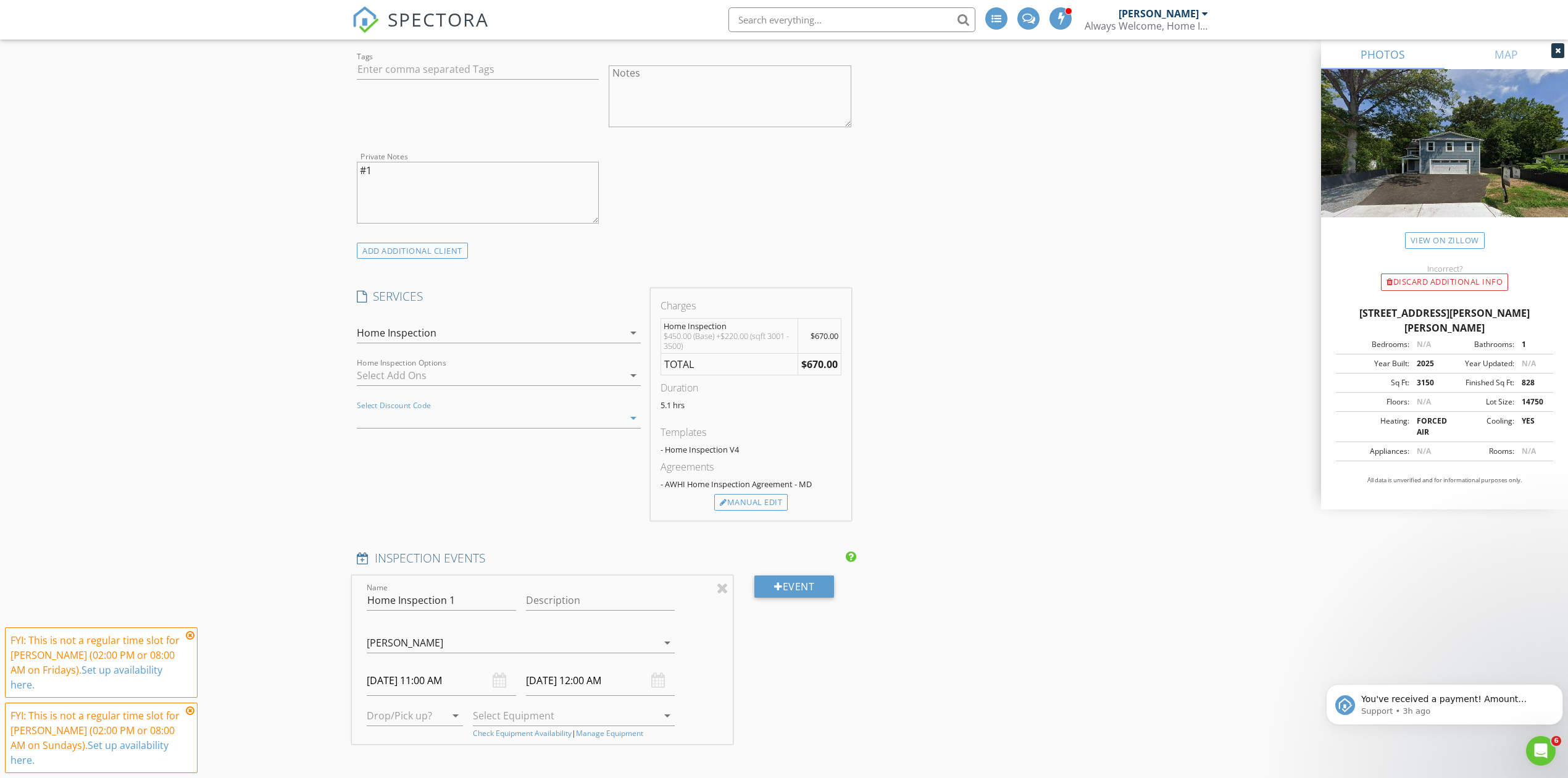
click at [423, 420] on div at bounding box center [481, 418] width 249 height 20
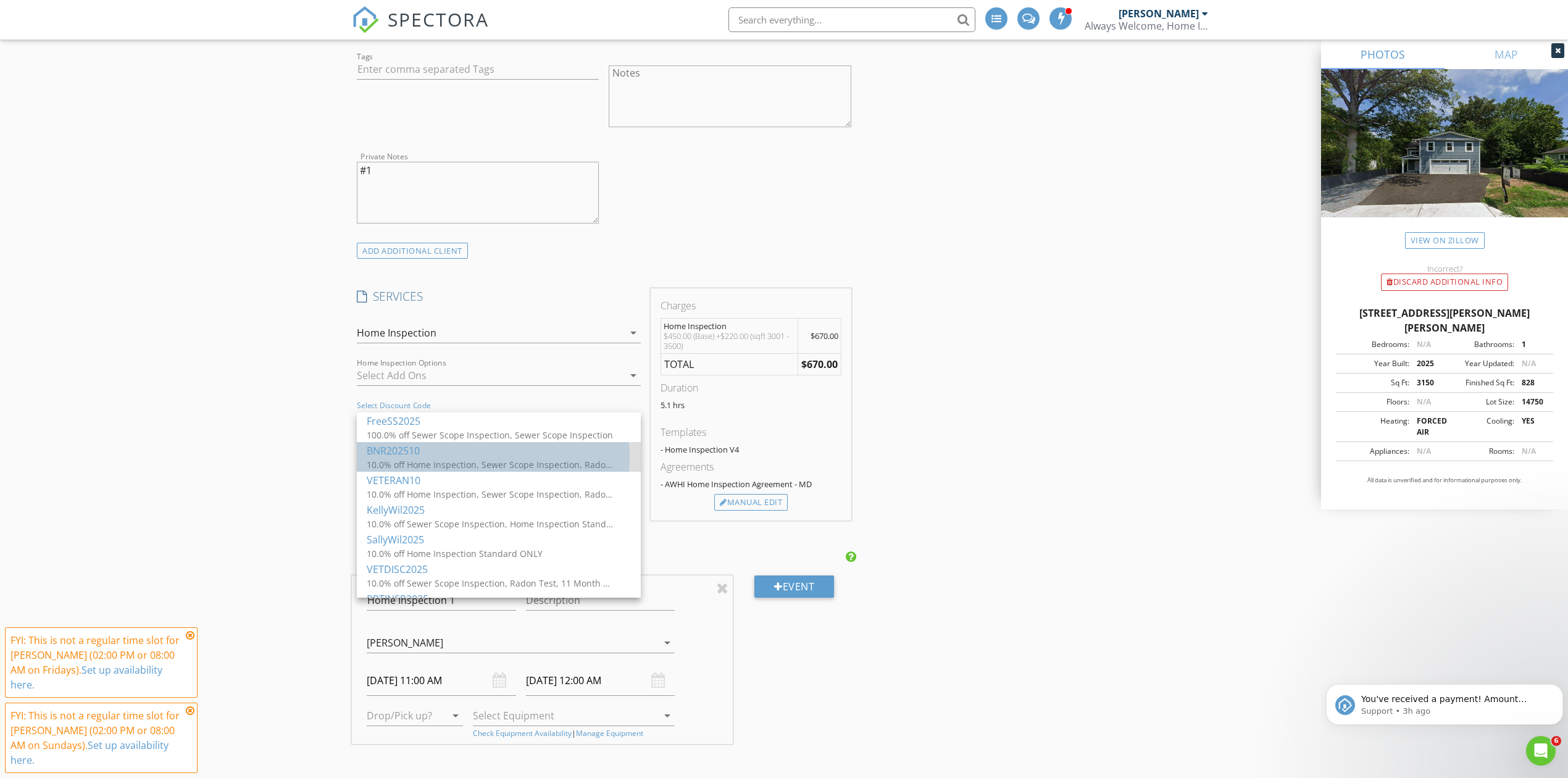
click at [415, 455] on div "BNR202510" at bounding box center [499, 450] width 264 height 15
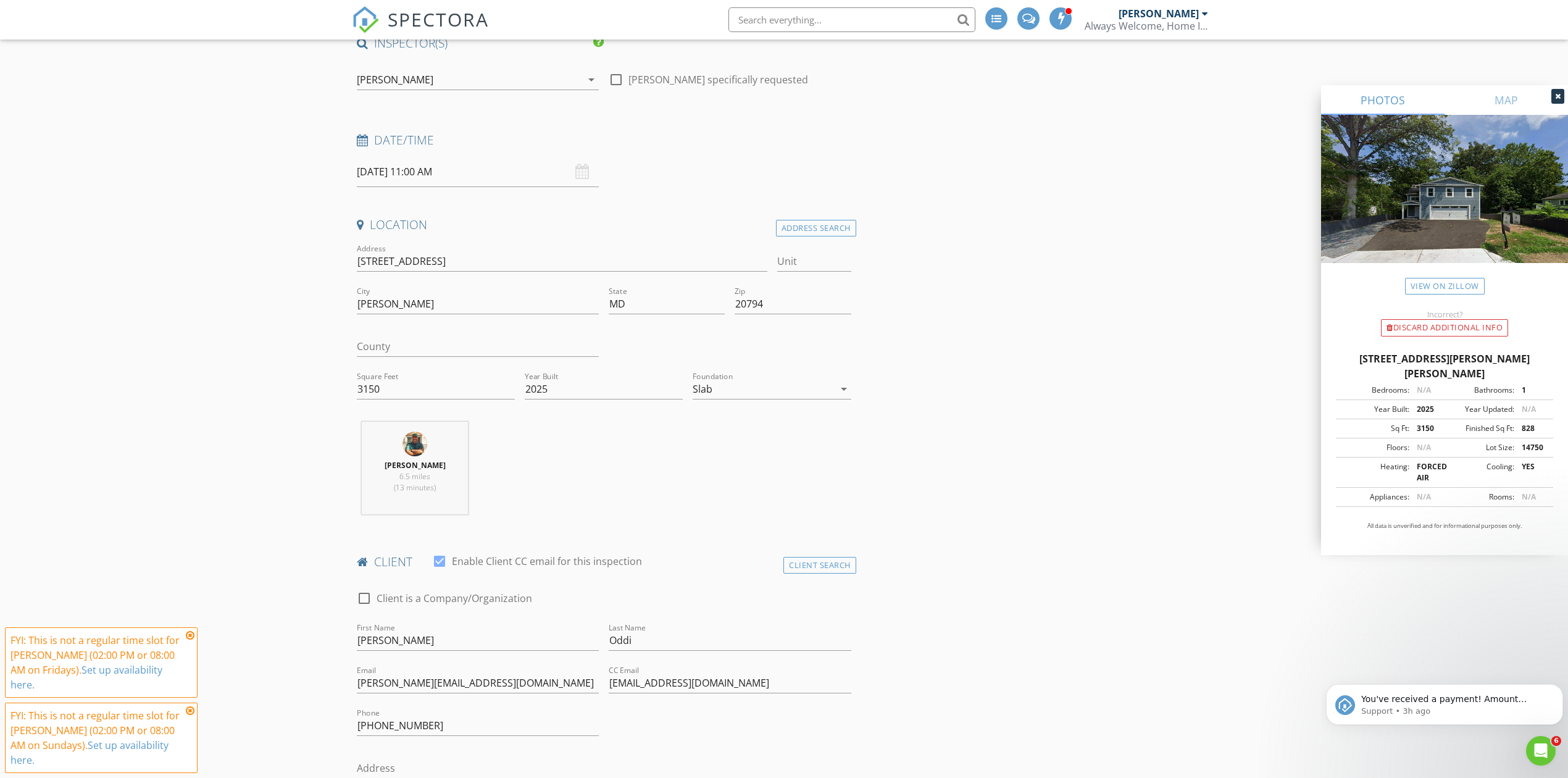
scroll to position [0, 0]
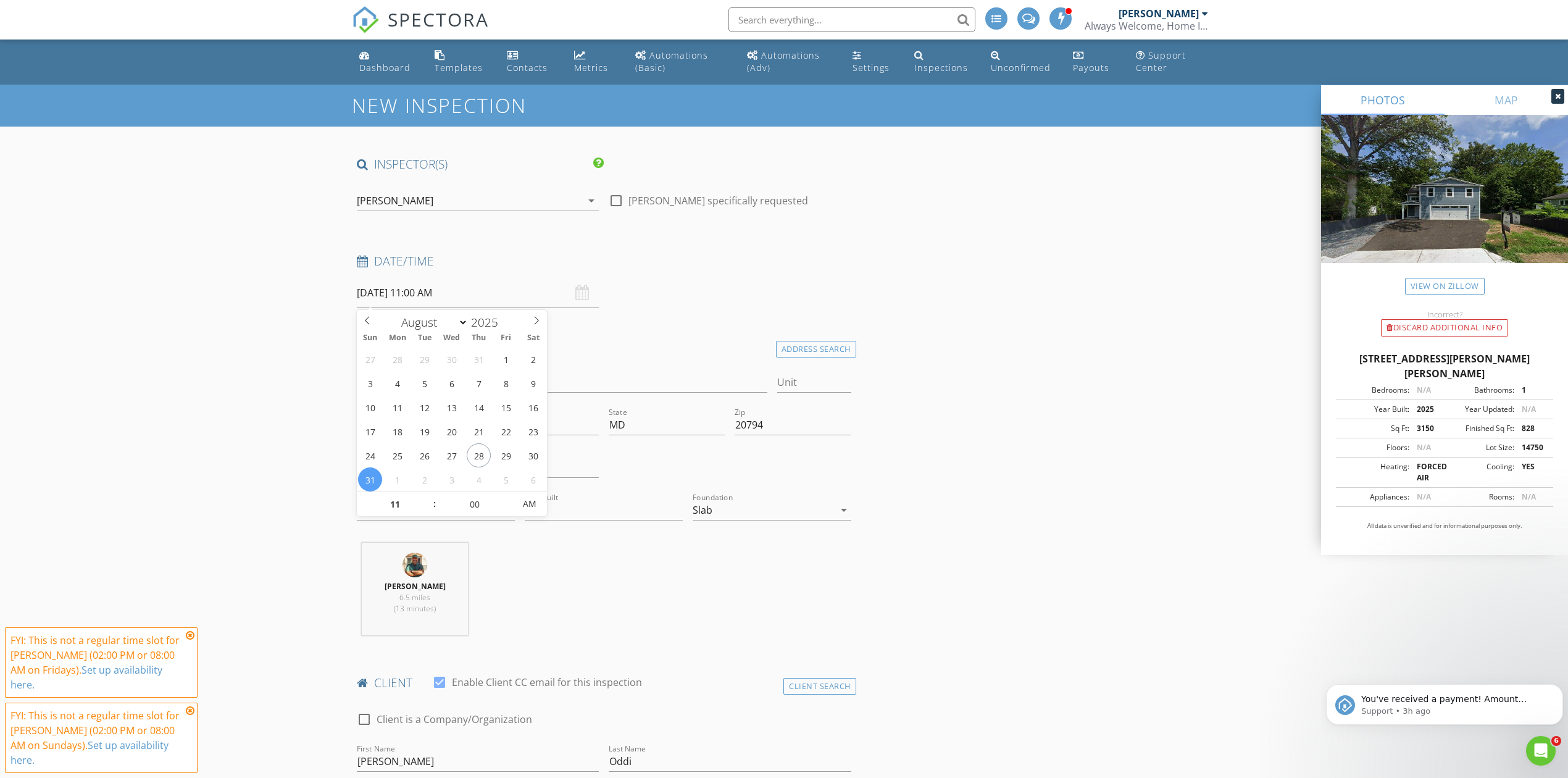
click at [401, 292] on input "[DATE] 11:00 AM" at bounding box center [478, 293] width 242 height 30
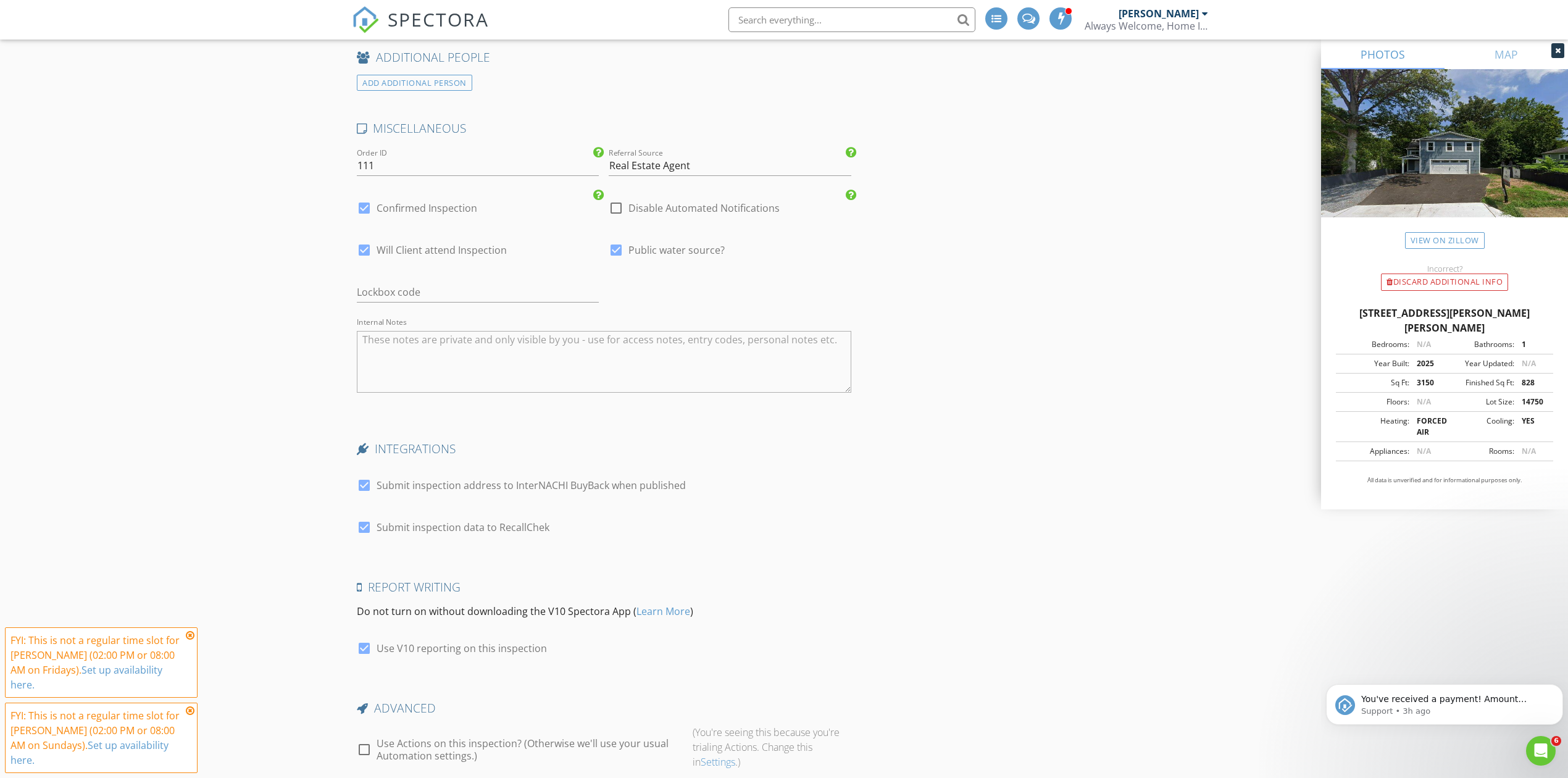
scroll to position [2502, 0]
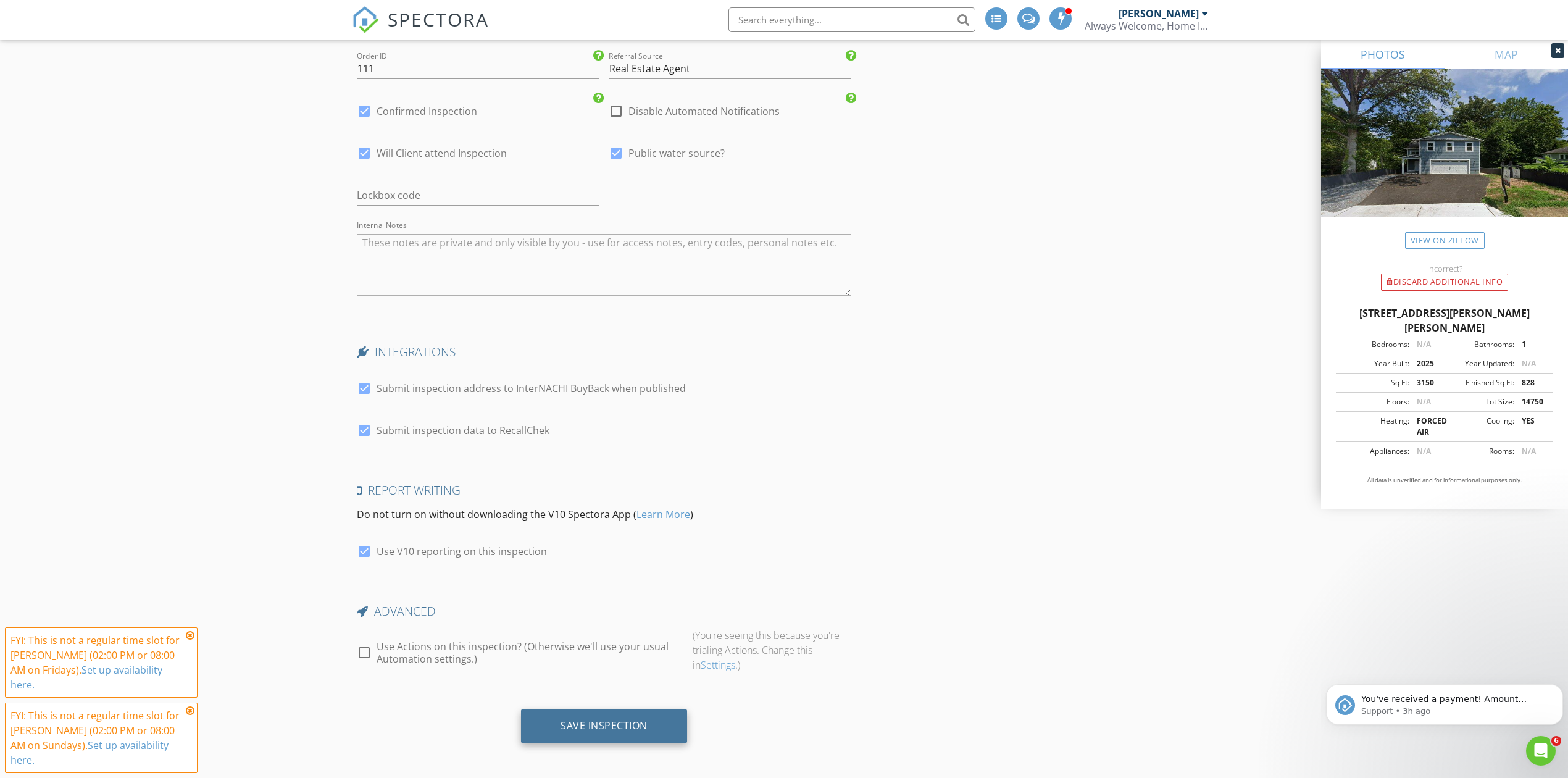
click at [588, 721] on div "Save Inspection" at bounding box center [604, 725] width 87 height 12
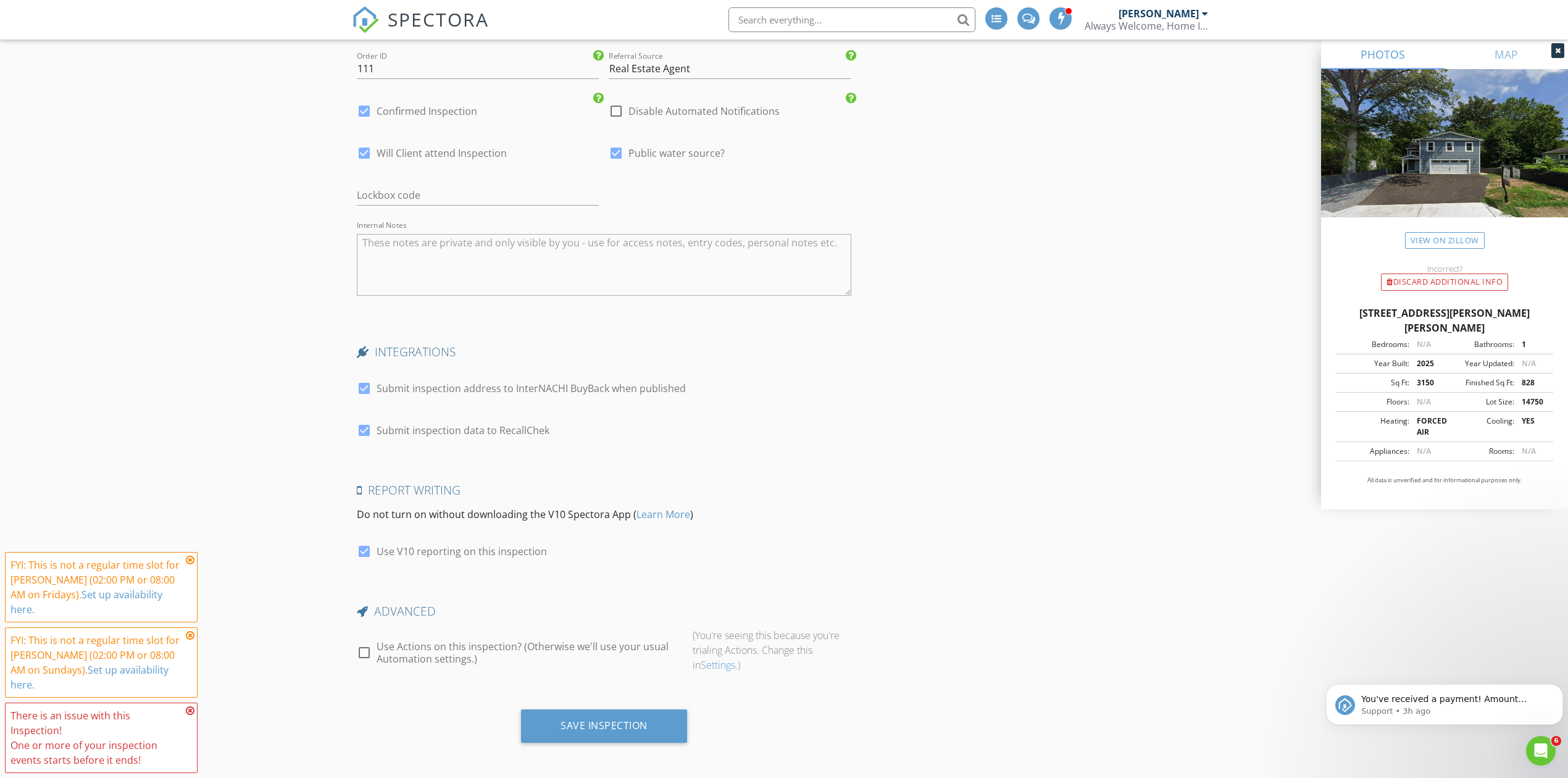
click at [191, 557] on icon at bounding box center [189, 560] width 9 height 10
click at [190, 632] on icon at bounding box center [189, 635] width 9 height 10
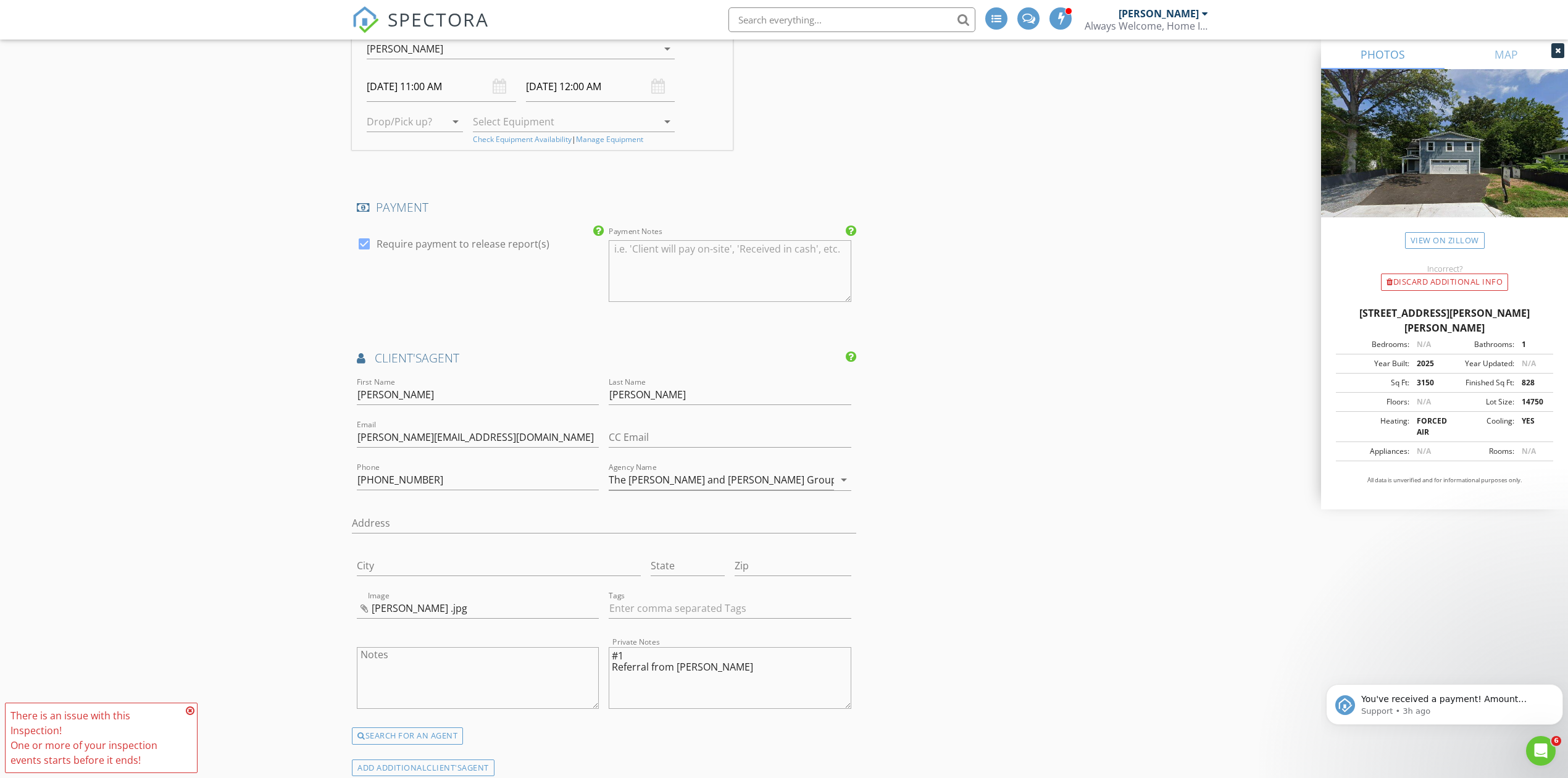
scroll to position [1646, 0]
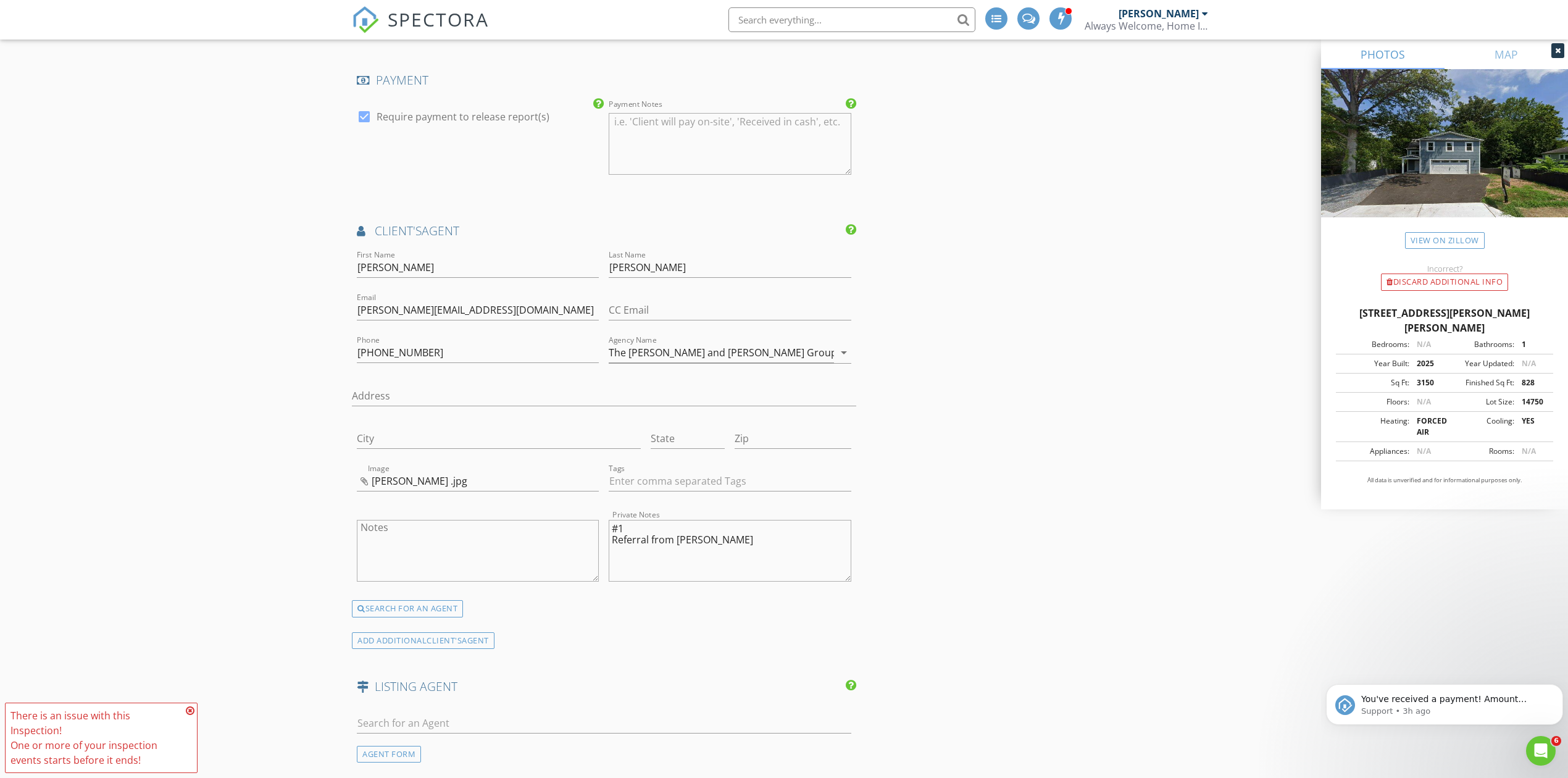
click at [188, 709] on icon at bounding box center [189, 711] width 9 height 10
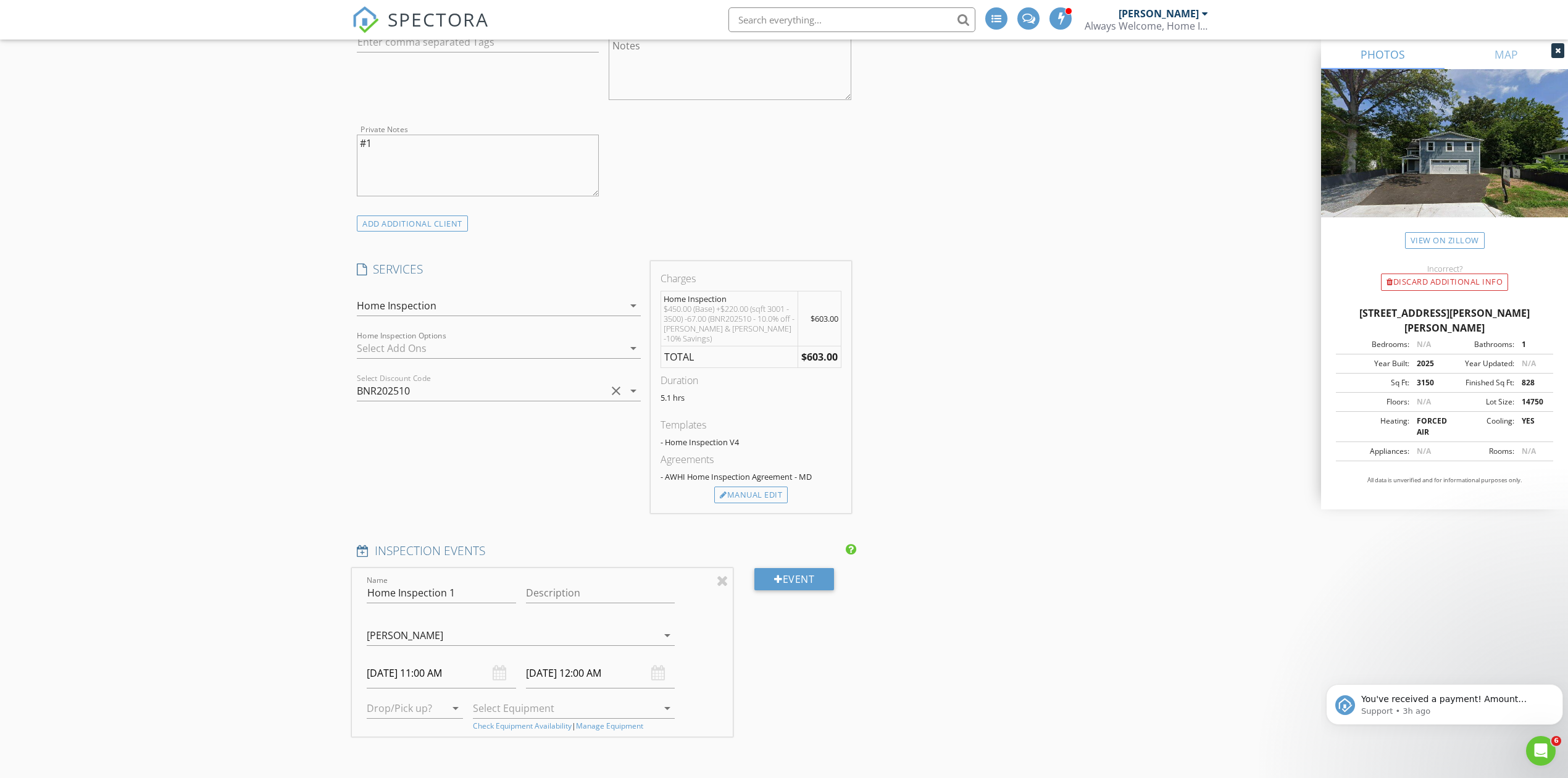
scroll to position [824, 0]
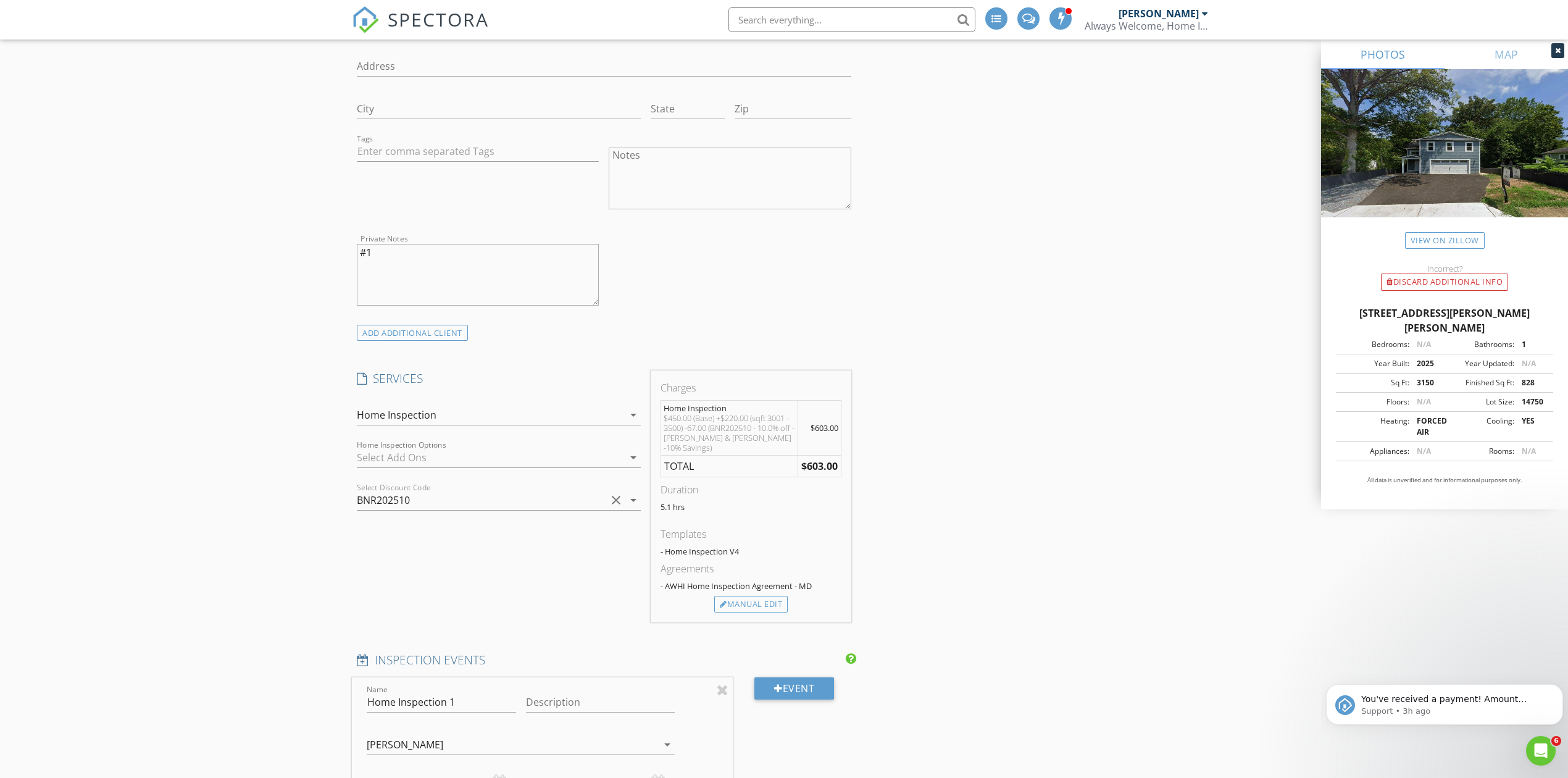
click at [633, 418] on icon "arrow_drop_down" at bounding box center [633, 415] width 15 height 15
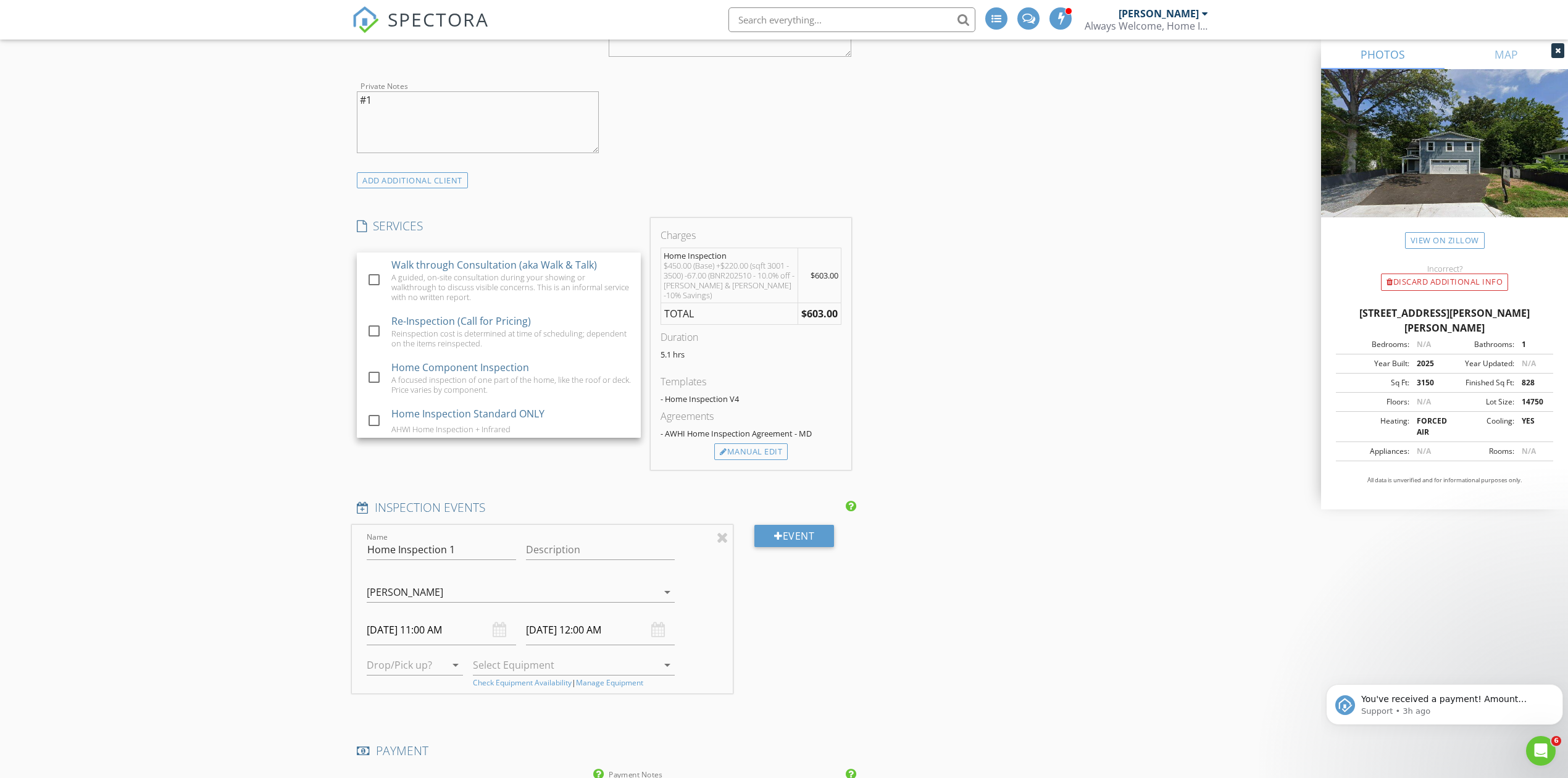
scroll to position [1235, 0]
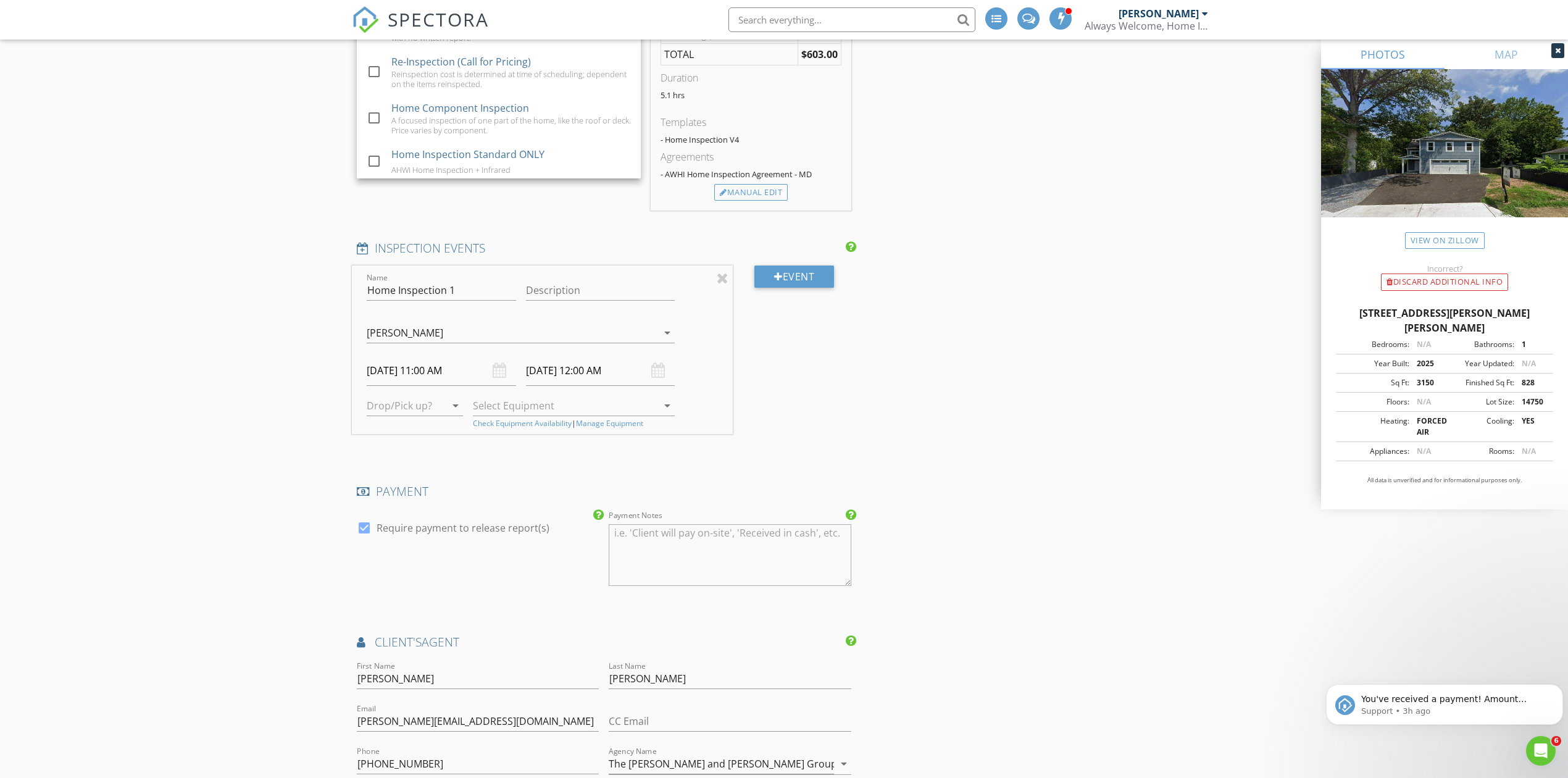
click at [1014, 310] on div "INSPECTOR(S) check_box Sergio Barajas PRIMARY Sergio Barajas arrow_drop_down ch…" at bounding box center [784, 470] width 864 height 3098
click at [611, 361] on input "08/31/2025 12:00 AM" at bounding box center [600, 370] width 150 height 30
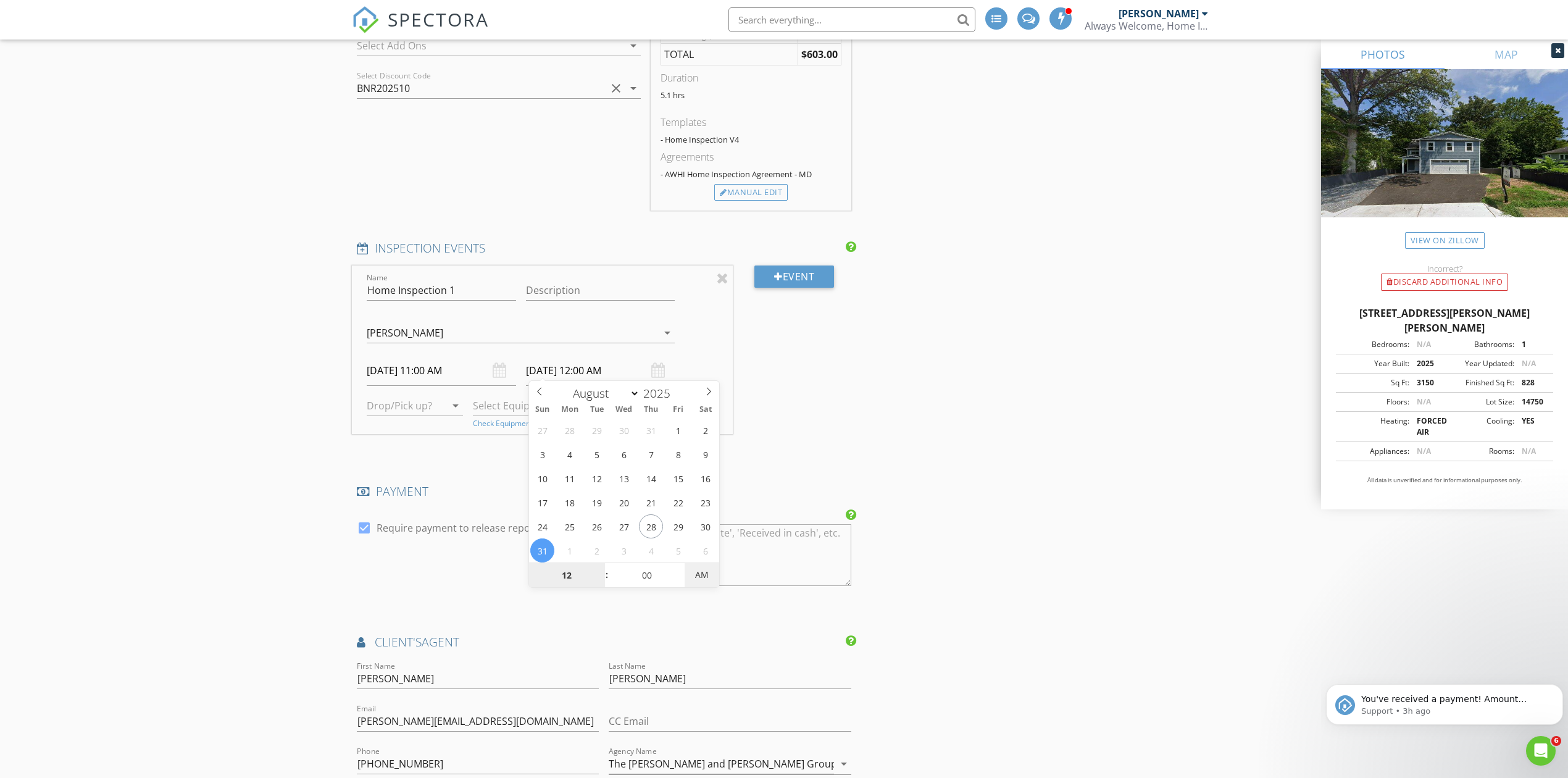
type input "[DATE] 12:00 PM"
click at [702, 579] on span "PM" at bounding box center [701, 575] width 34 height 25
type input "01"
type input "08/31/2025 1:00 PM"
click at [599, 571] on span at bounding box center [600, 570] width 9 height 12
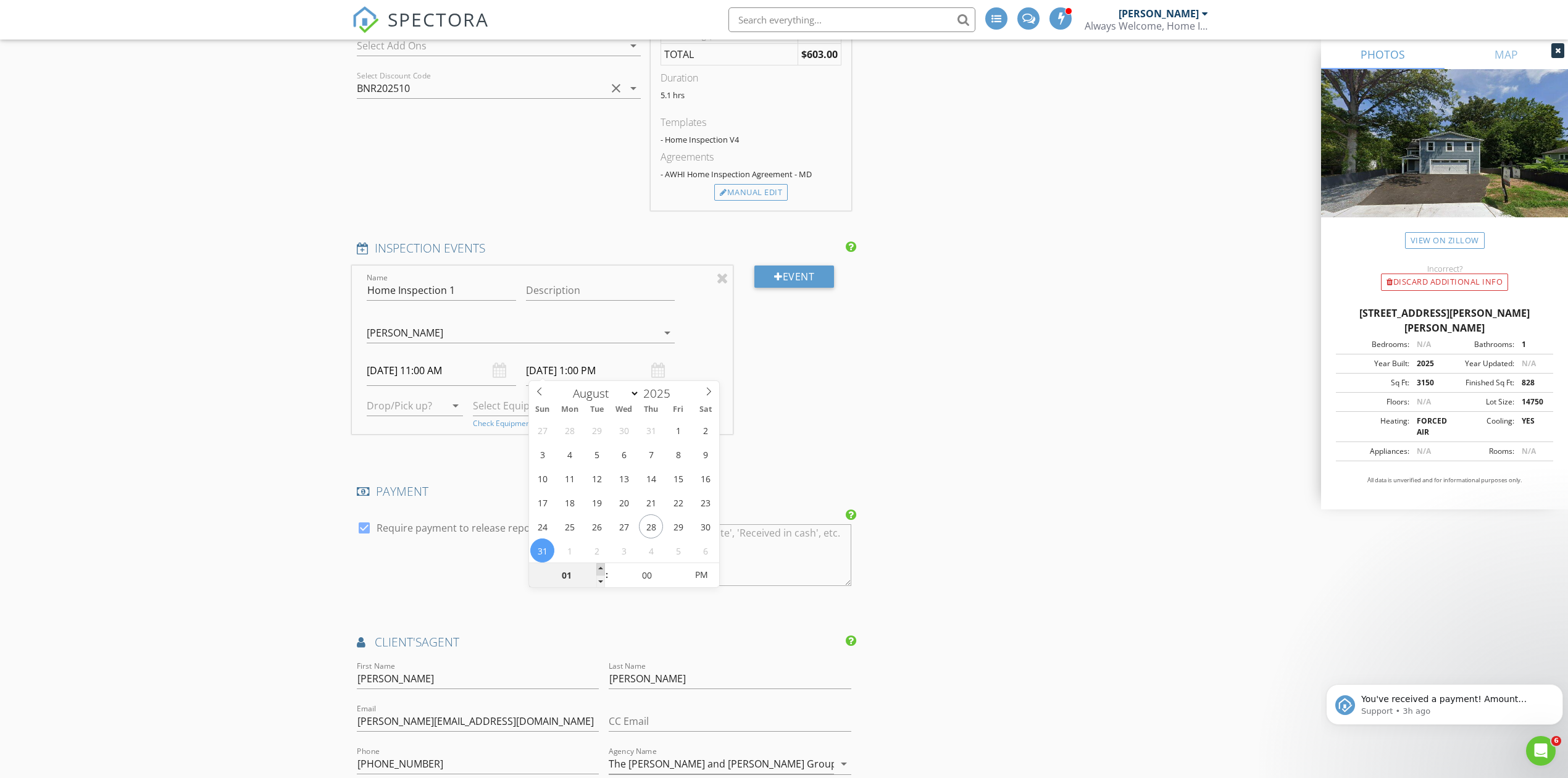
type input "02"
type input "08/31/2025 2:00 PM"
click at [599, 571] on span at bounding box center [600, 570] width 9 height 12
type input "03"
type input "[DATE] 3:00 PM"
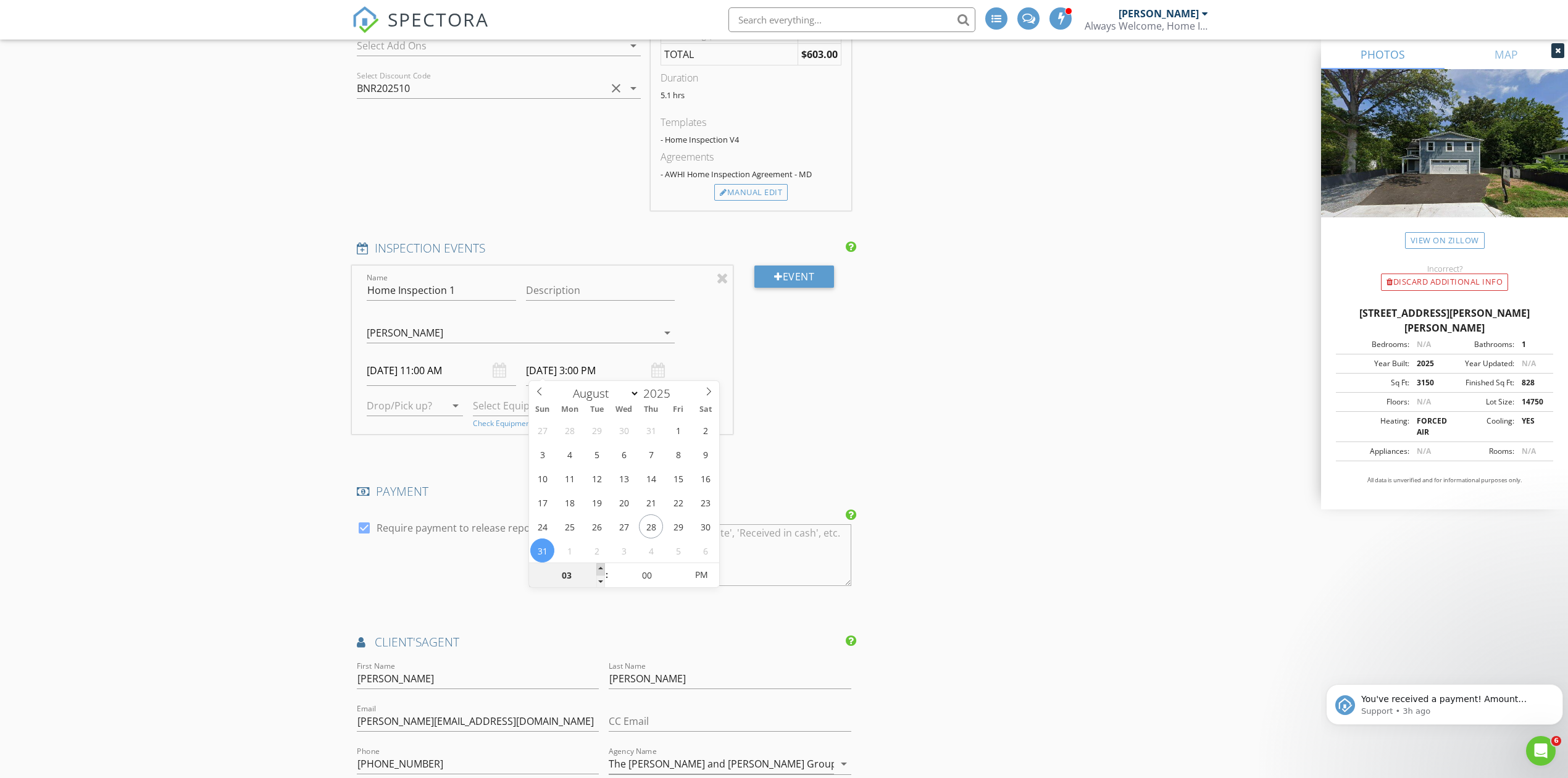
click at [599, 571] on span at bounding box center [600, 570] width 9 height 12
click at [866, 426] on div "INSPECTOR(S) check_box Sergio Barajas PRIMARY Sergio Barajas arrow_drop_down ch…" at bounding box center [784, 470] width 864 height 3098
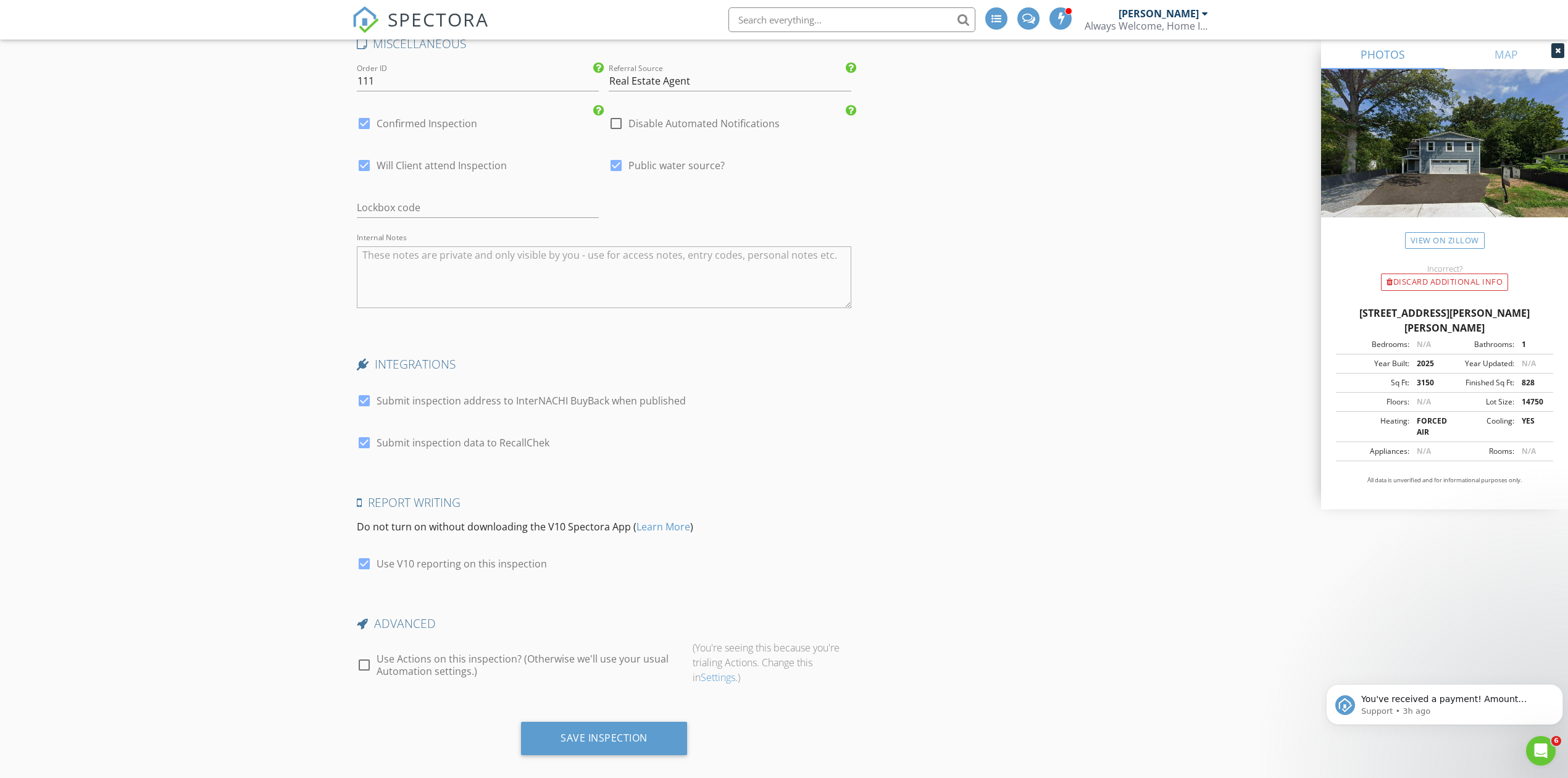
scroll to position [2502, 0]
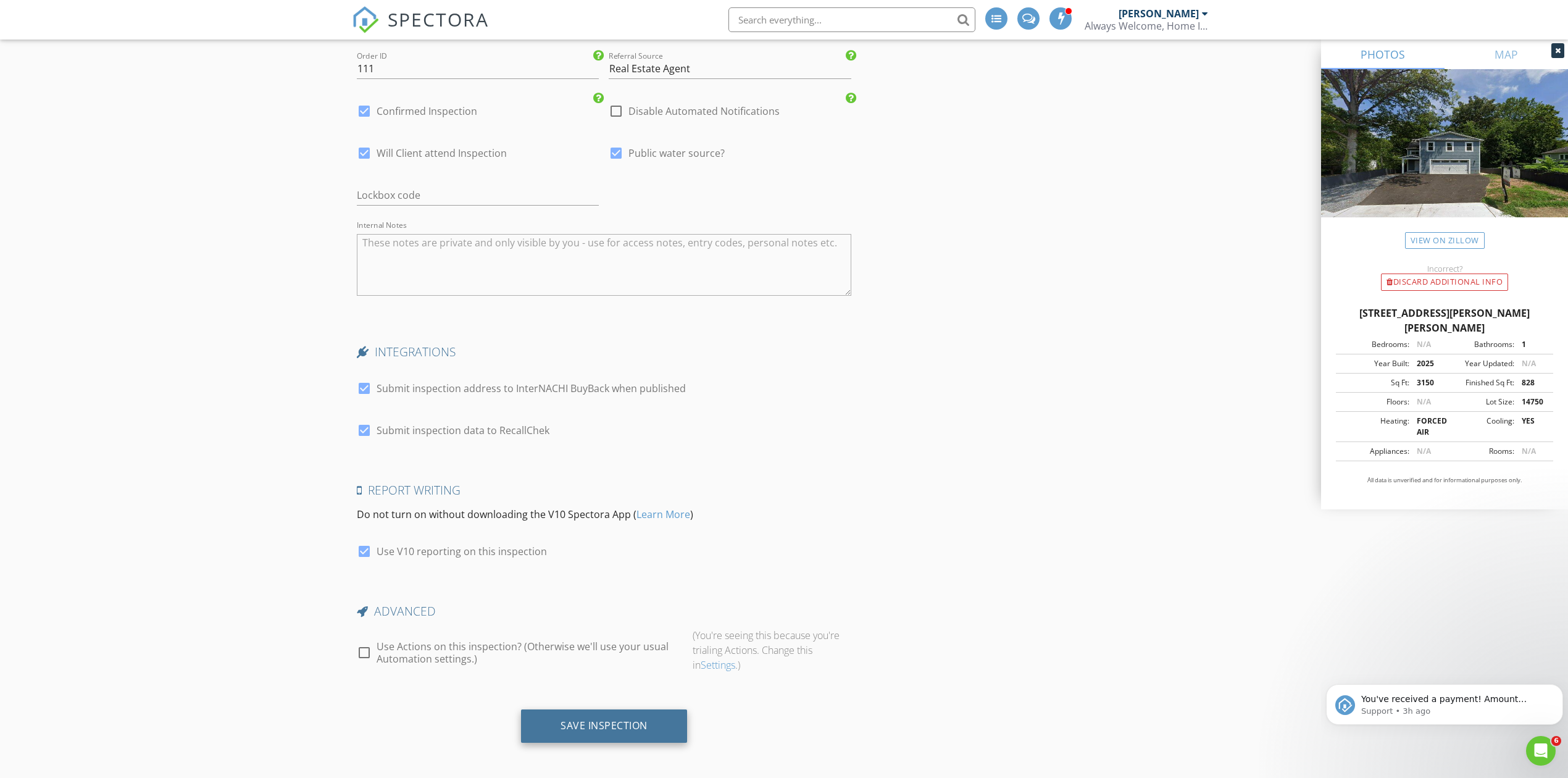
click at [622, 722] on div "Save Inspection" at bounding box center [604, 725] width 87 height 12
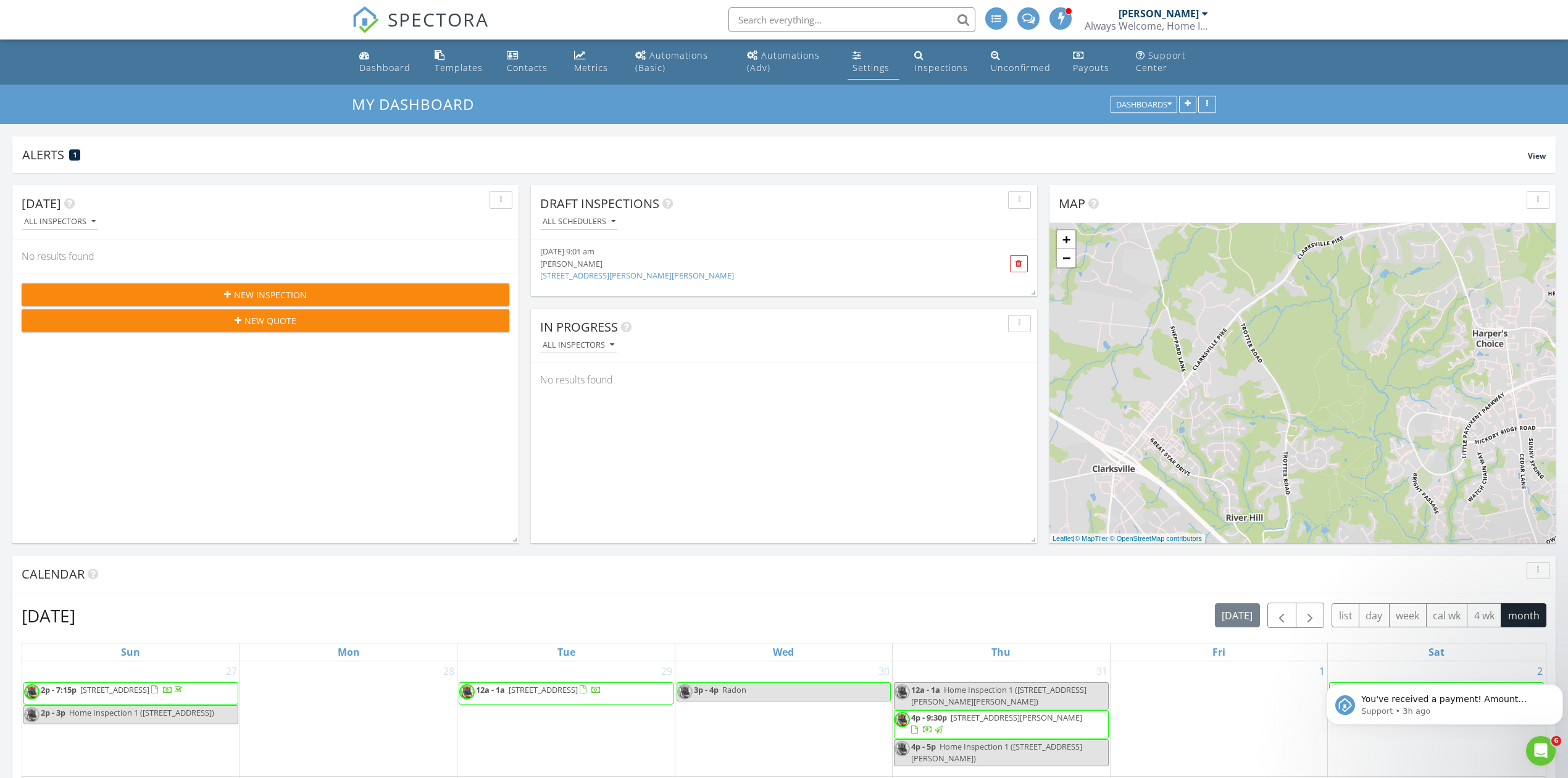
click at [861, 60] on div "Settings" at bounding box center [856, 55] width 9 height 10
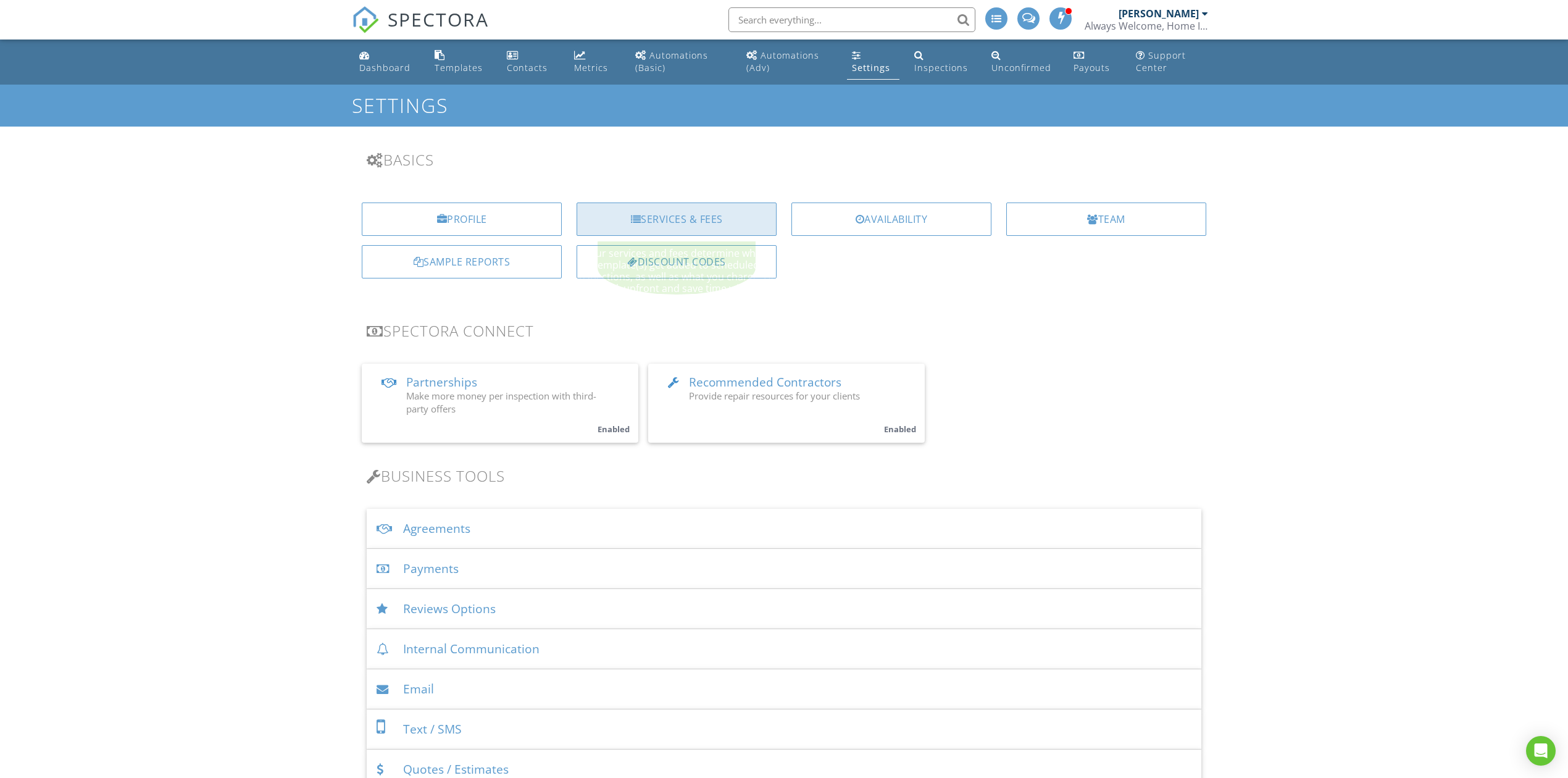
click at [687, 210] on div "Services & Fees" at bounding box center [676, 219] width 200 height 34
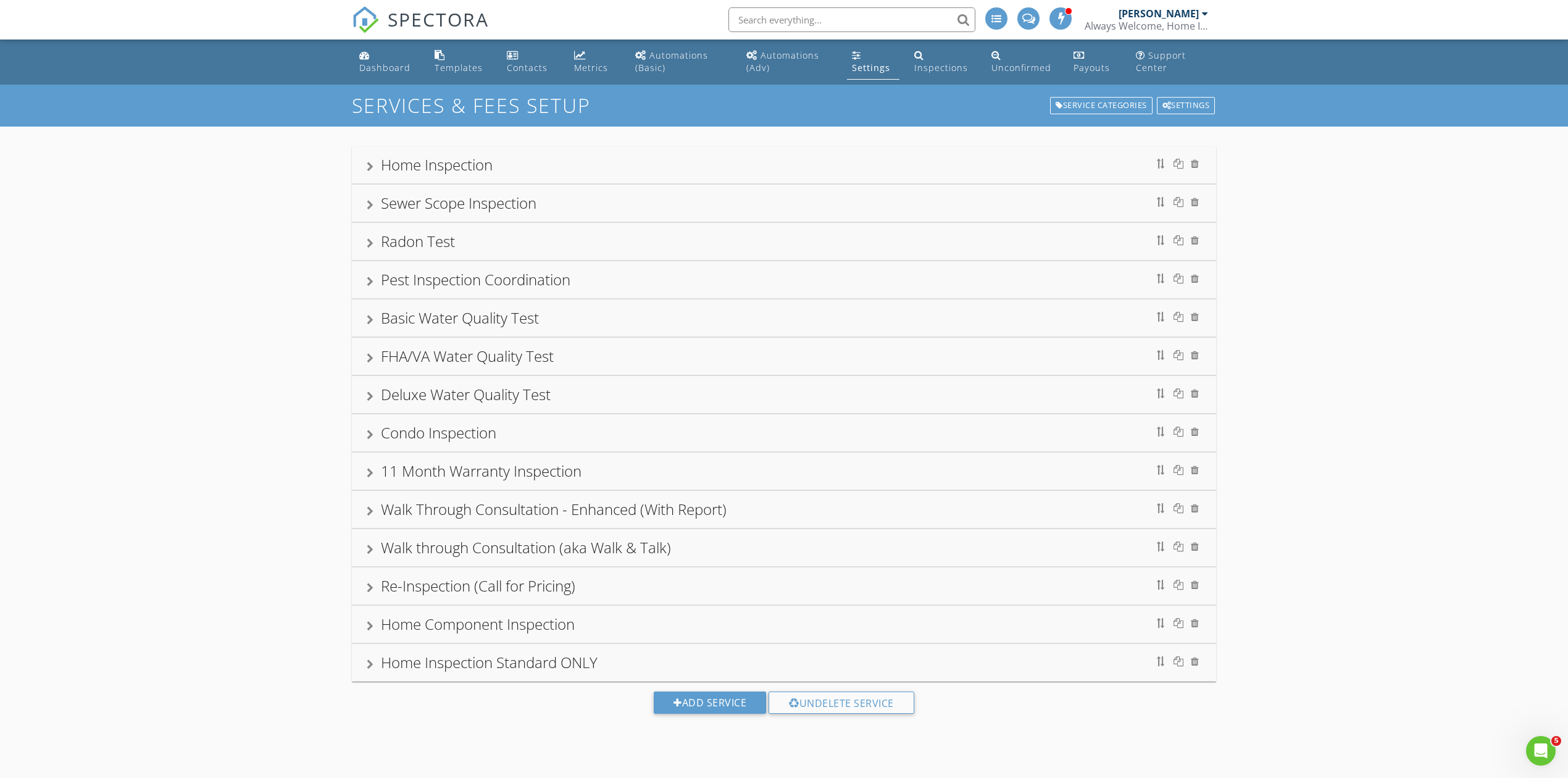
click at [435, 158] on div "Home Inspection" at bounding box center [436, 165] width 112 height 21
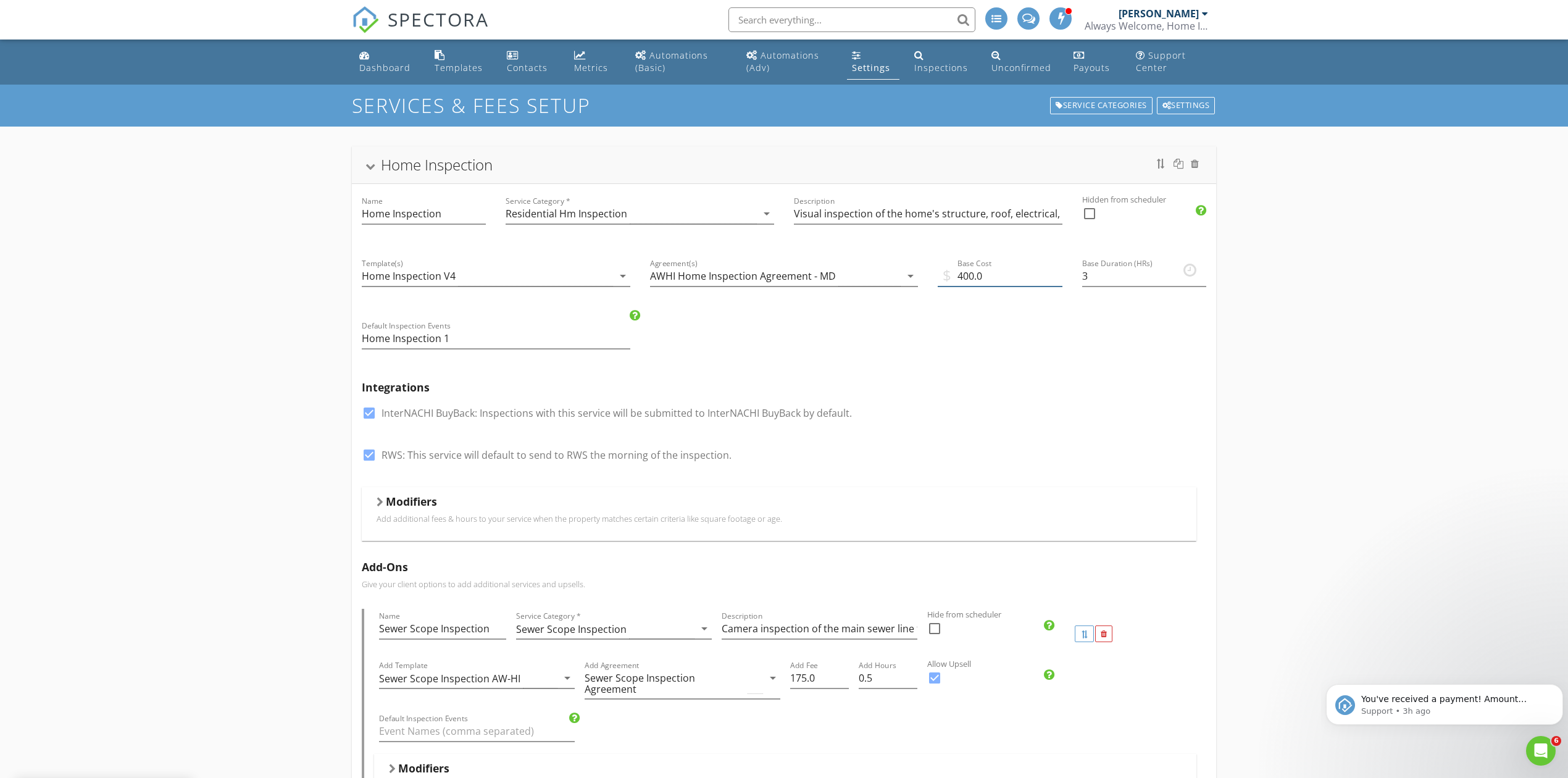
click at [962, 274] on input "400.0" at bounding box center [999, 276] width 124 height 21
type input "450.0"
click at [1043, 403] on div "Integrations check_box InterNACHI BuyBack: Inspections with this service will b…" at bounding box center [784, 429] width 864 height 116
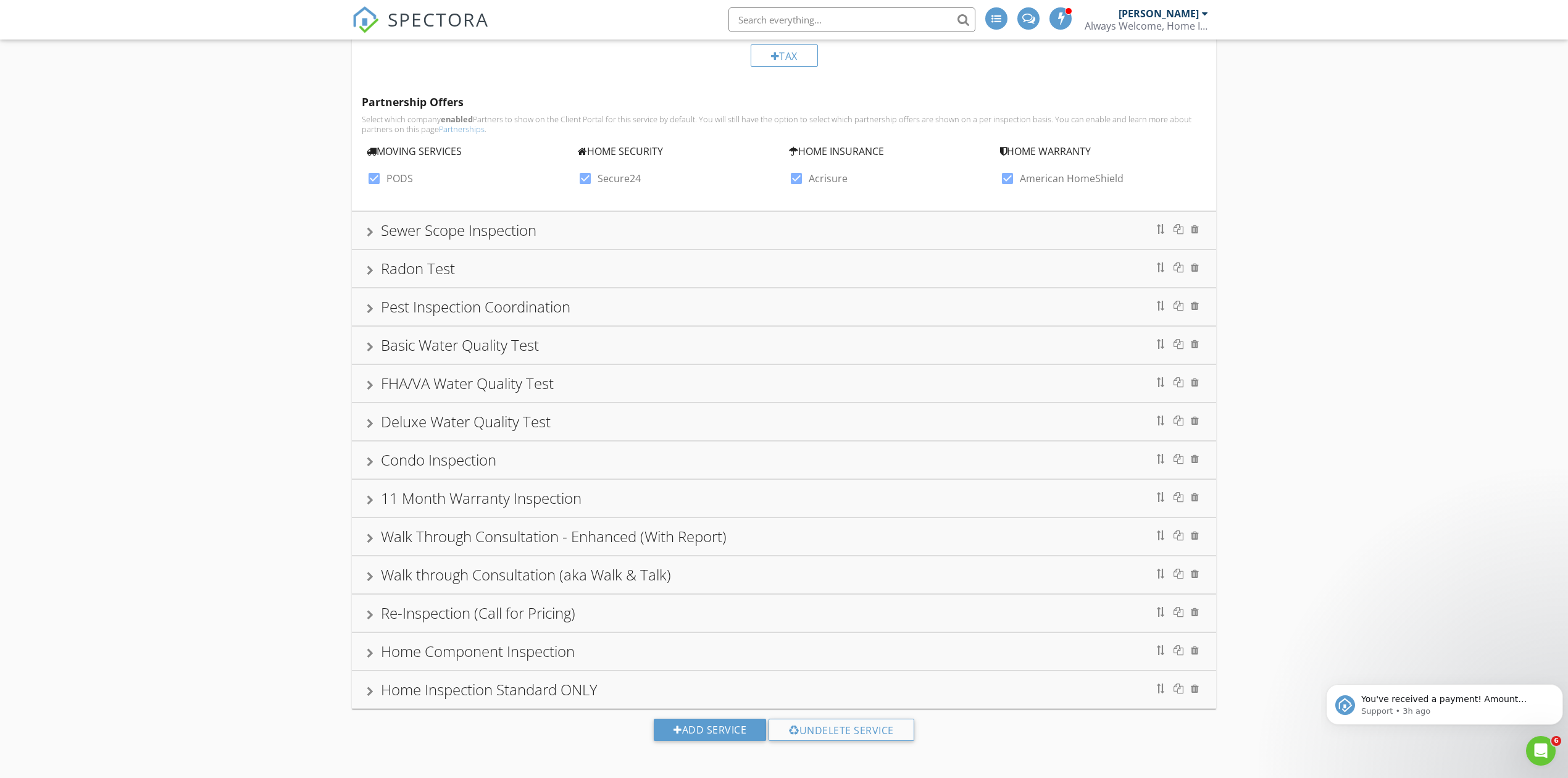
scroll to position [2366, 0]
click at [711, 223] on div "Sewer Scope Inspection" at bounding box center [784, 228] width 834 height 22
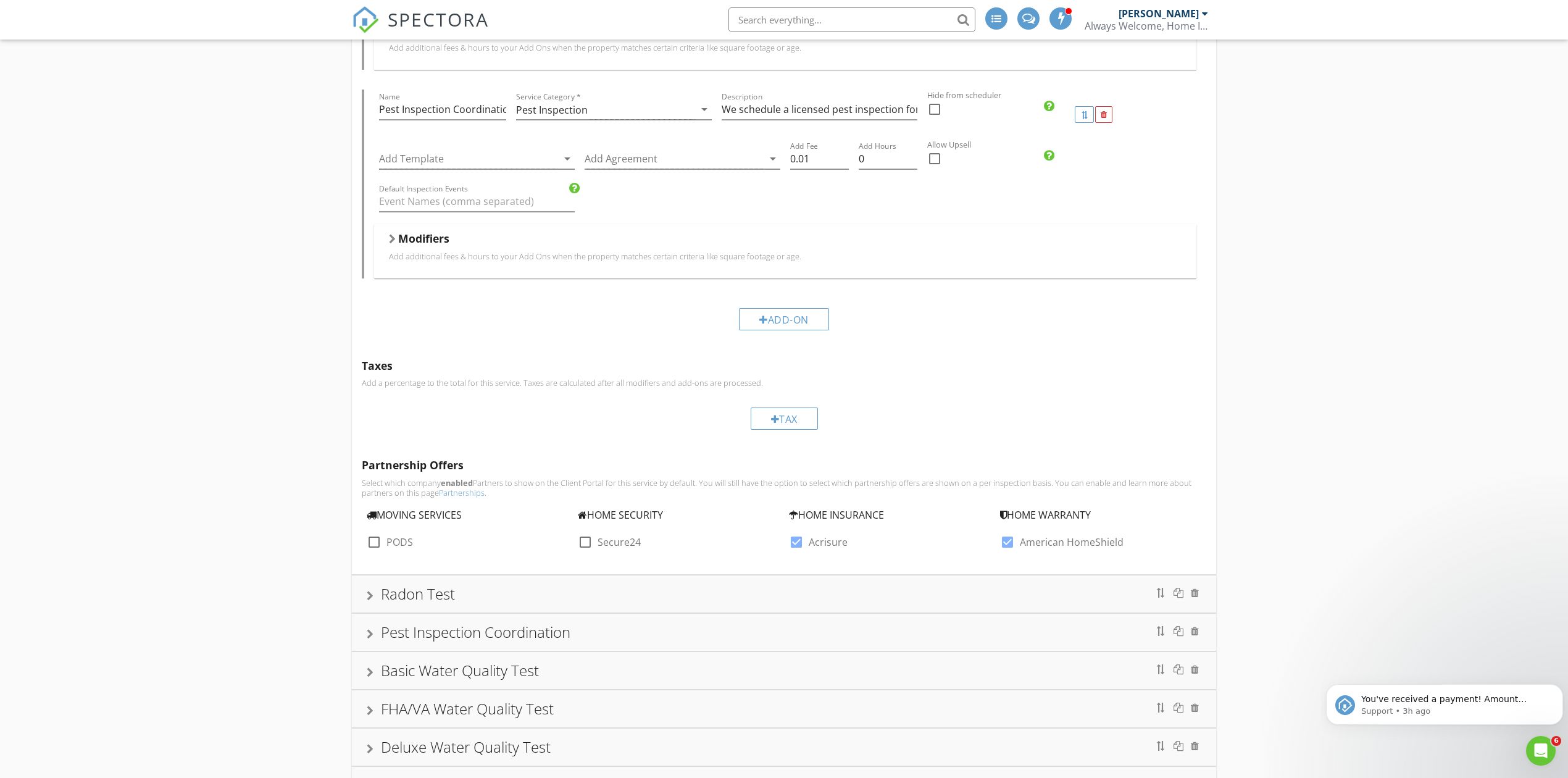
scroll to position [1628, 0]
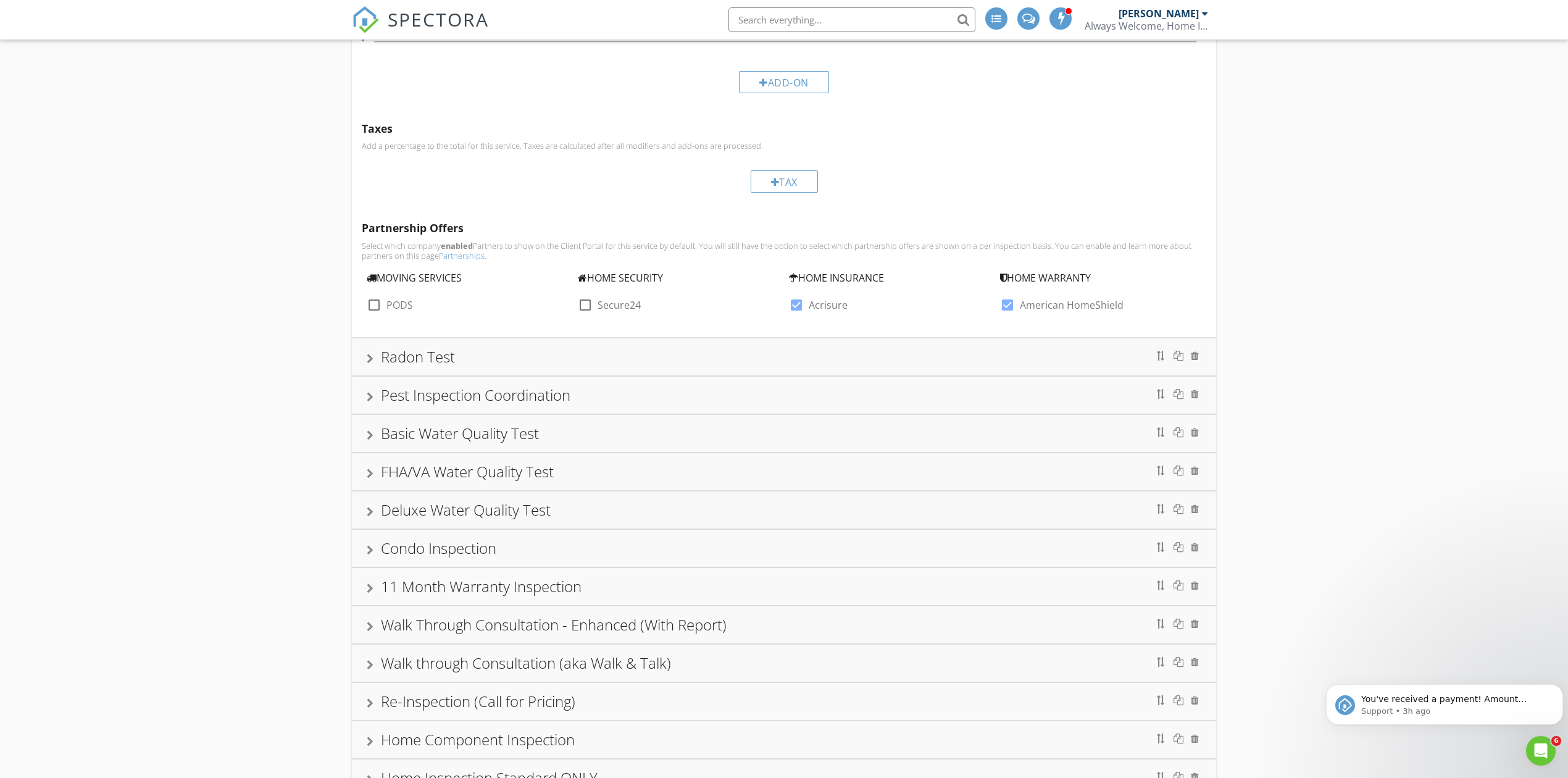
click at [648, 364] on div "Radon Test" at bounding box center [784, 357] width 834 height 22
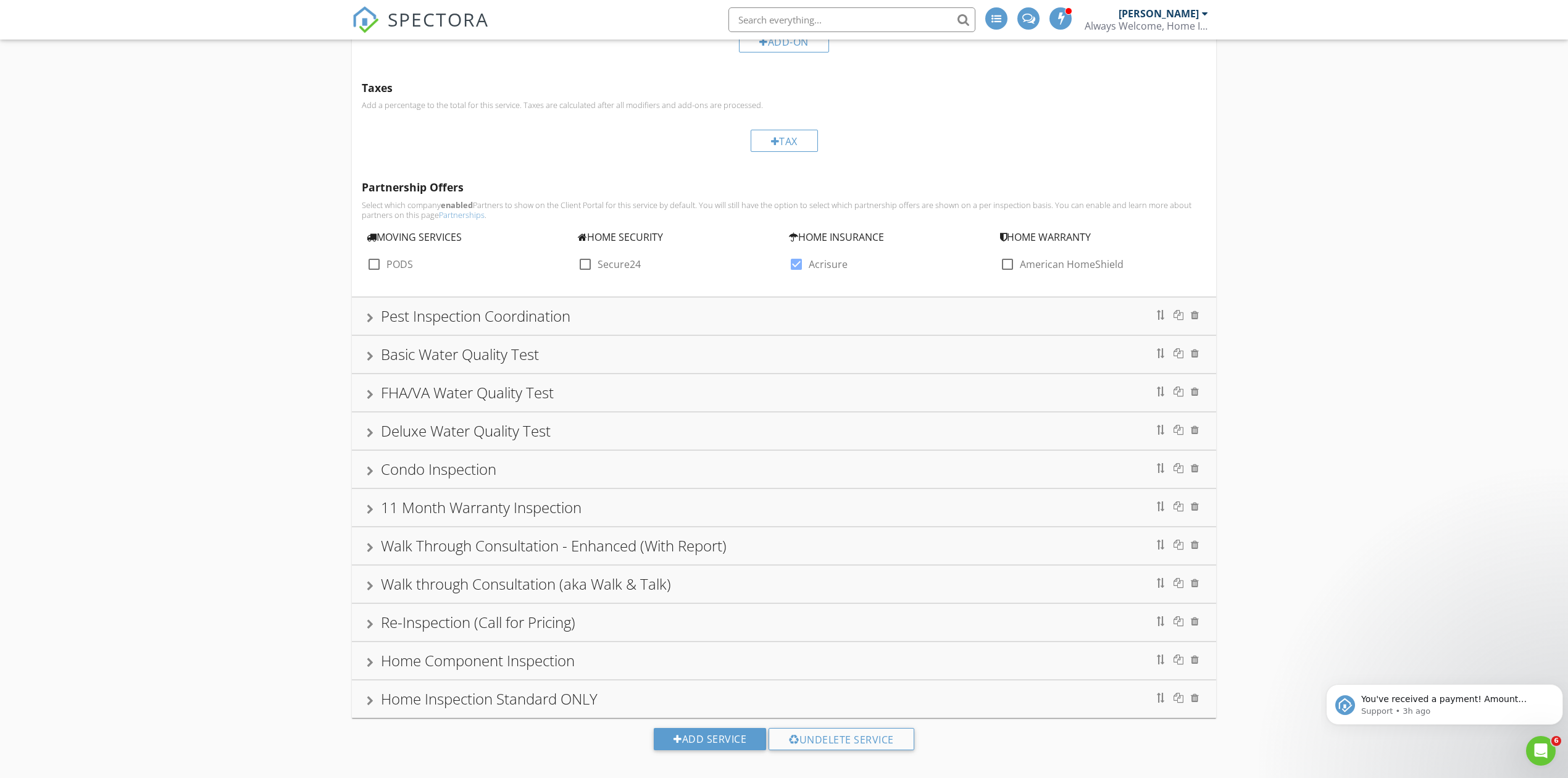
scroll to position [1730, 0]
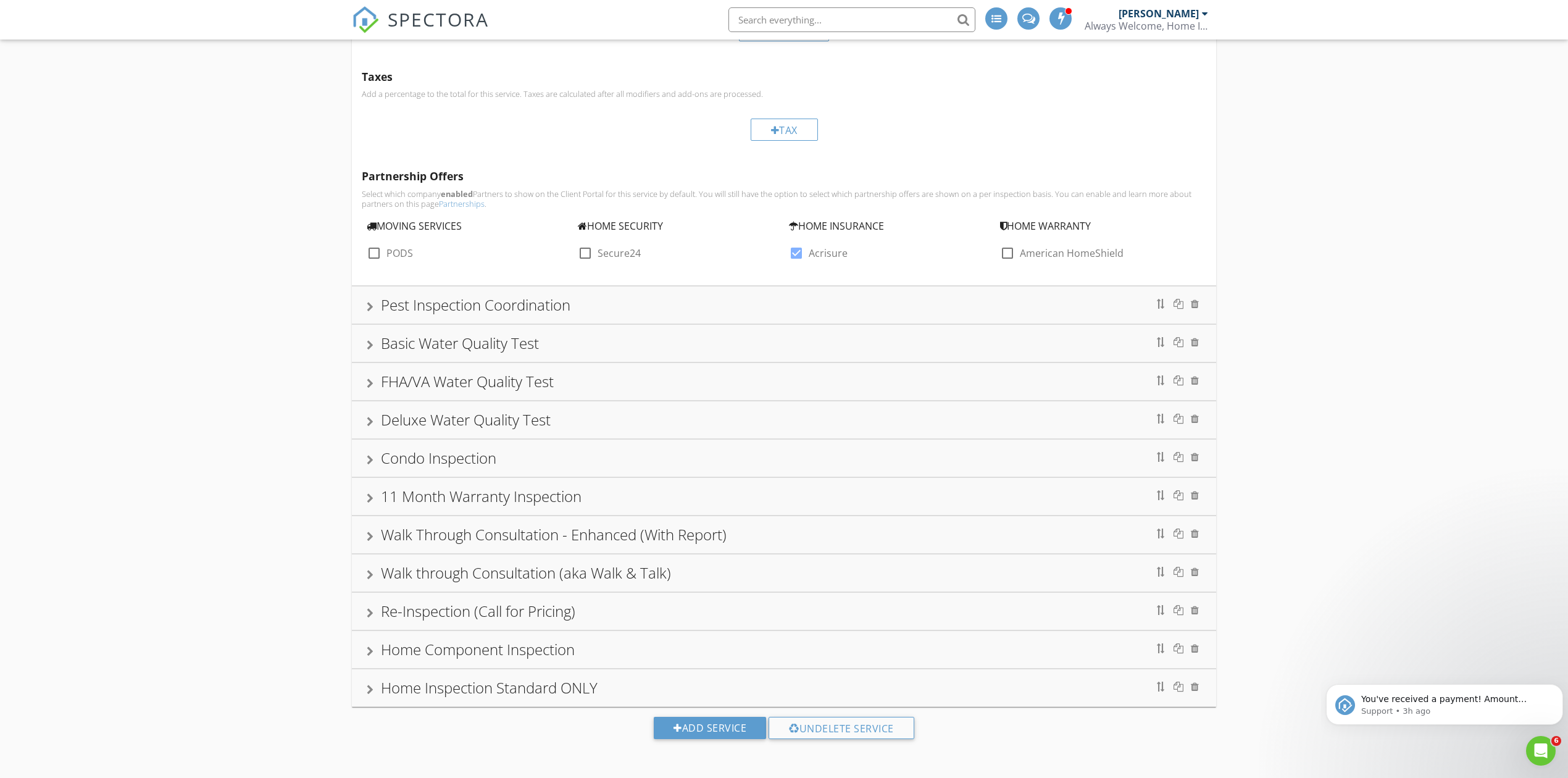
click at [671, 310] on div "Pest Inspection Coordination" at bounding box center [784, 305] width 834 height 22
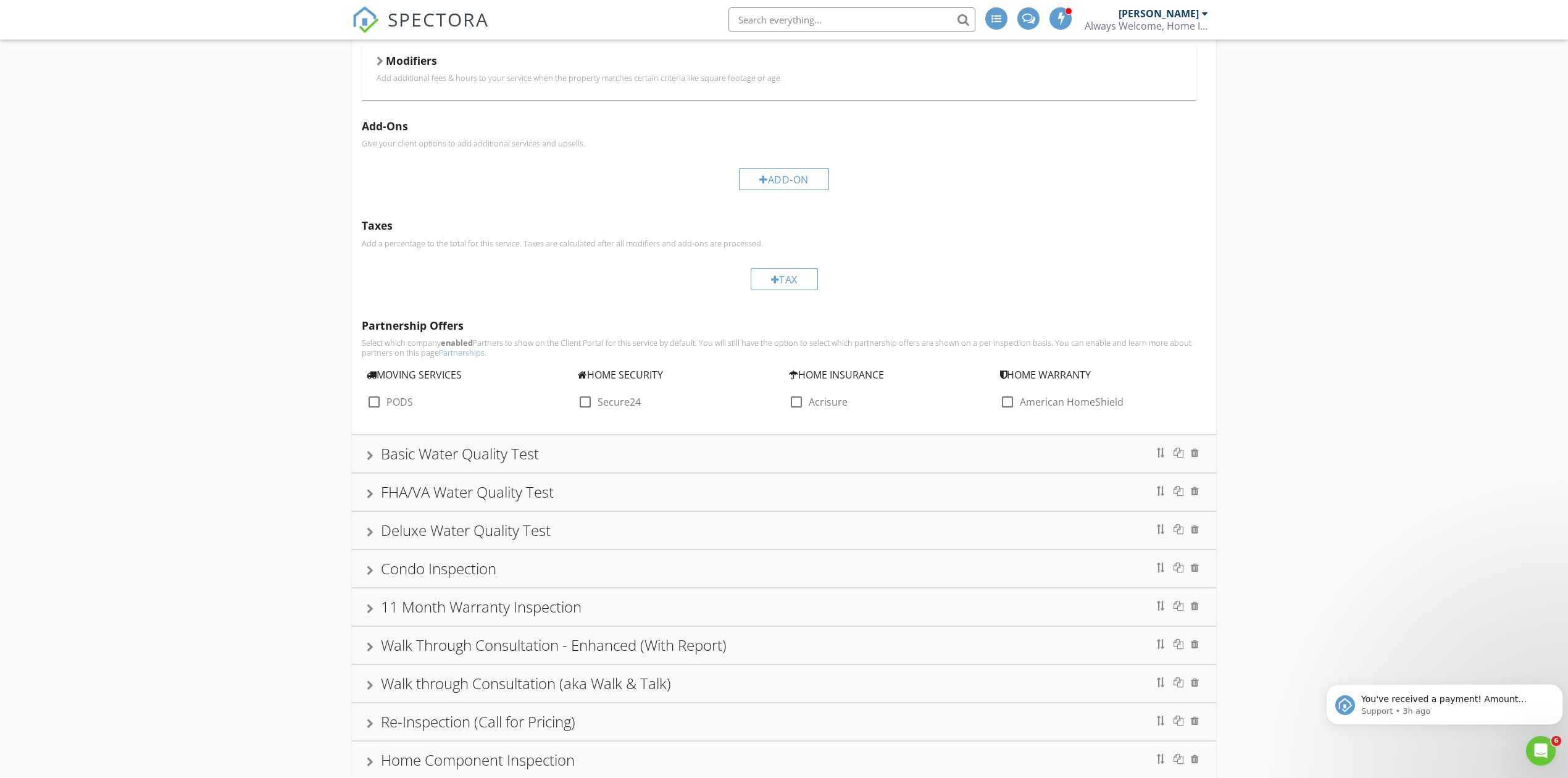
scroll to position [584, 0]
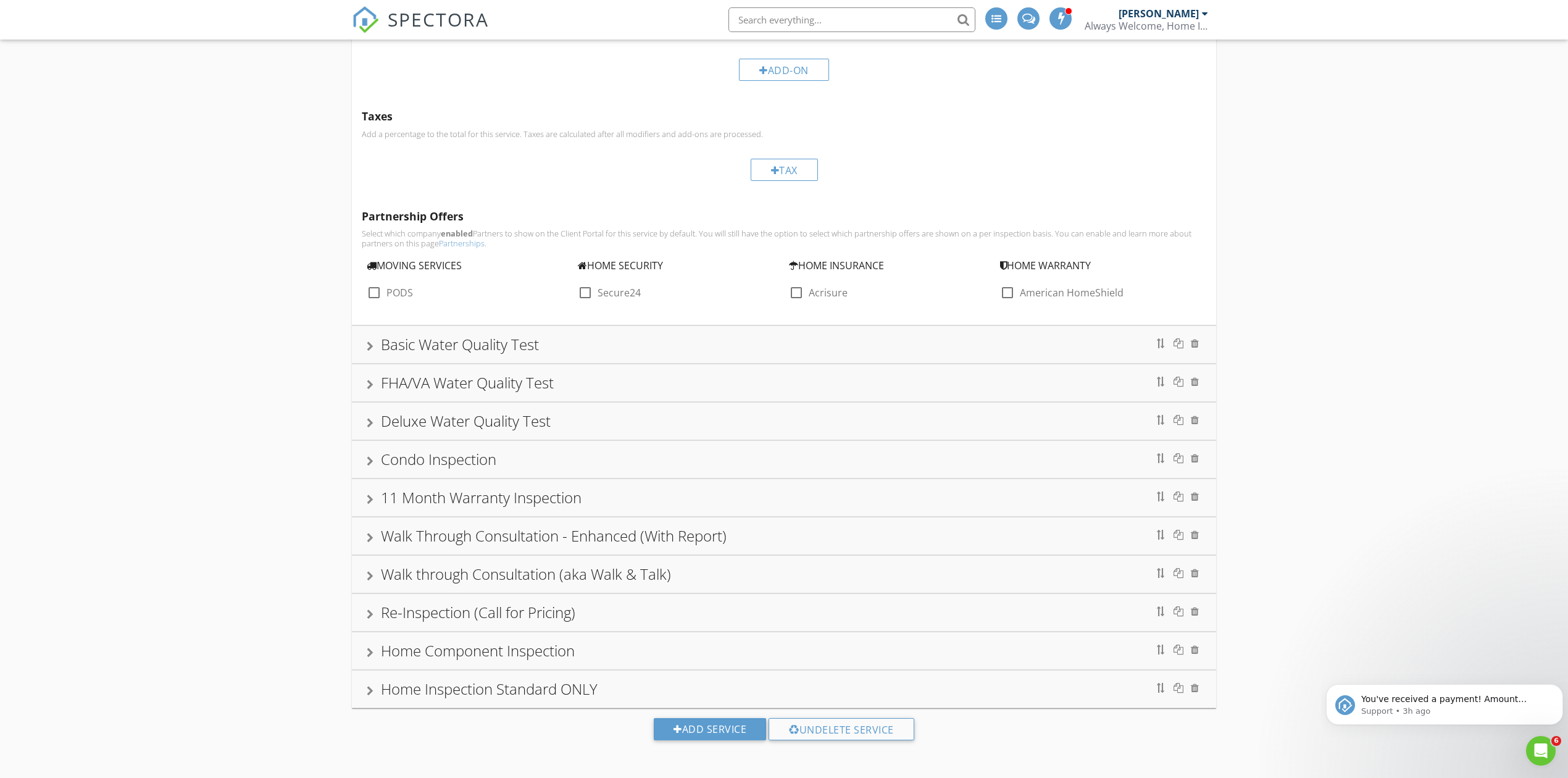
click at [707, 344] on div "Basic Water Quality Test" at bounding box center [784, 344] width 834 height 22
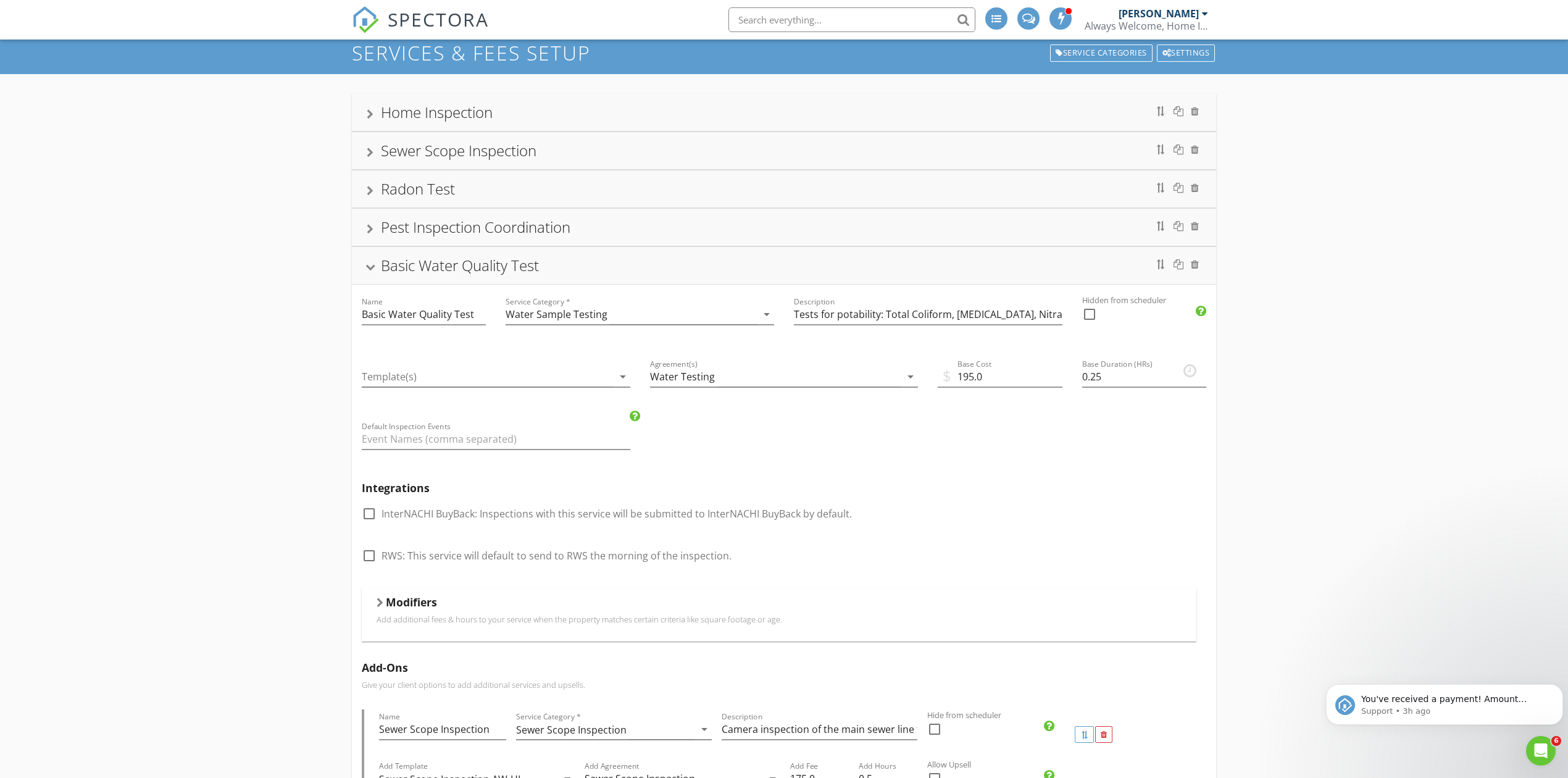
scroll to position [0, 0]
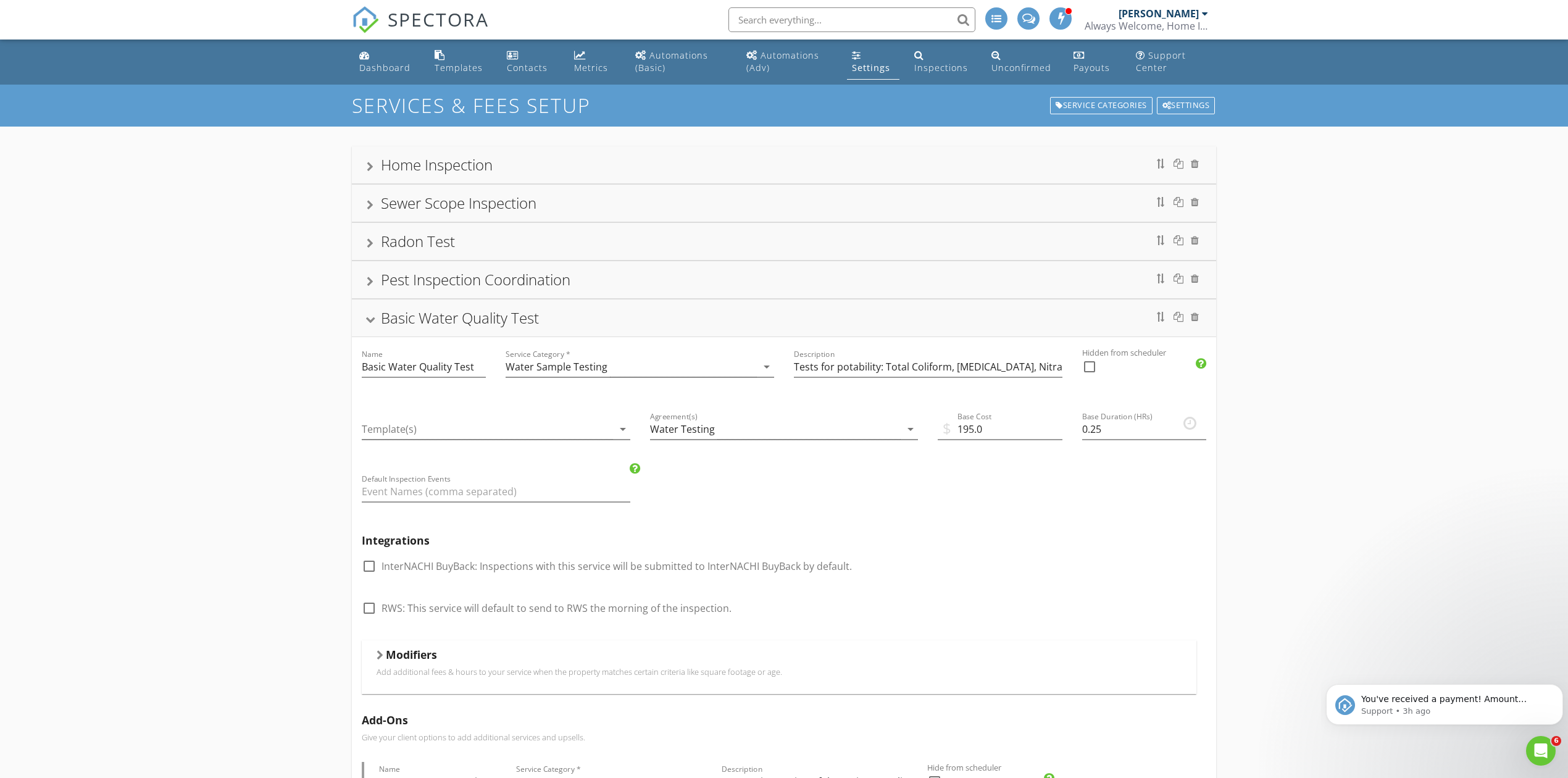
click at [867, 65] on div "Settings" at bounding box center [871, 67] width 39 height 12
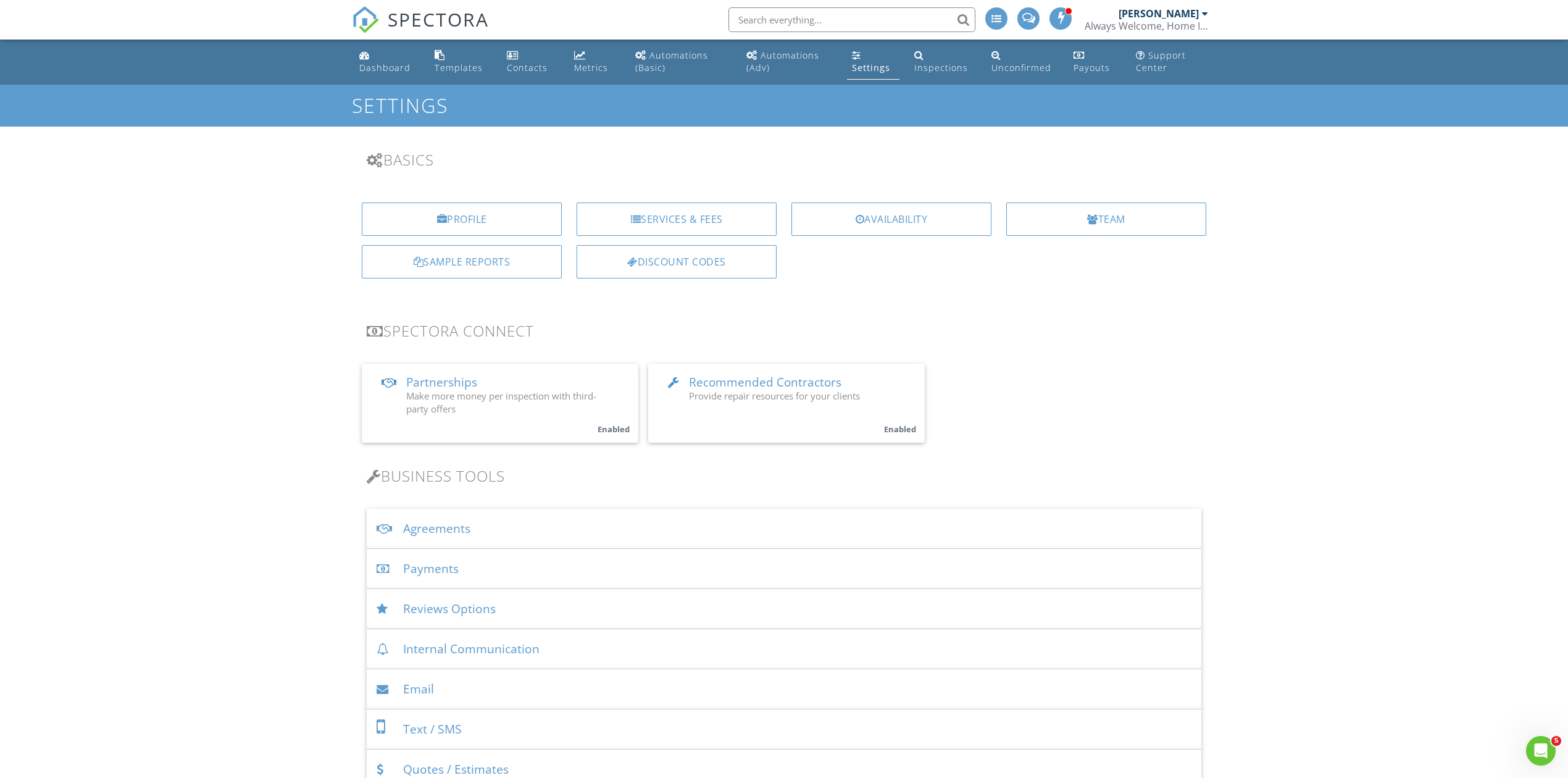
click at [701, 260] on div "Discount Codes" at bounding box center [676, 262] width 200 height 34
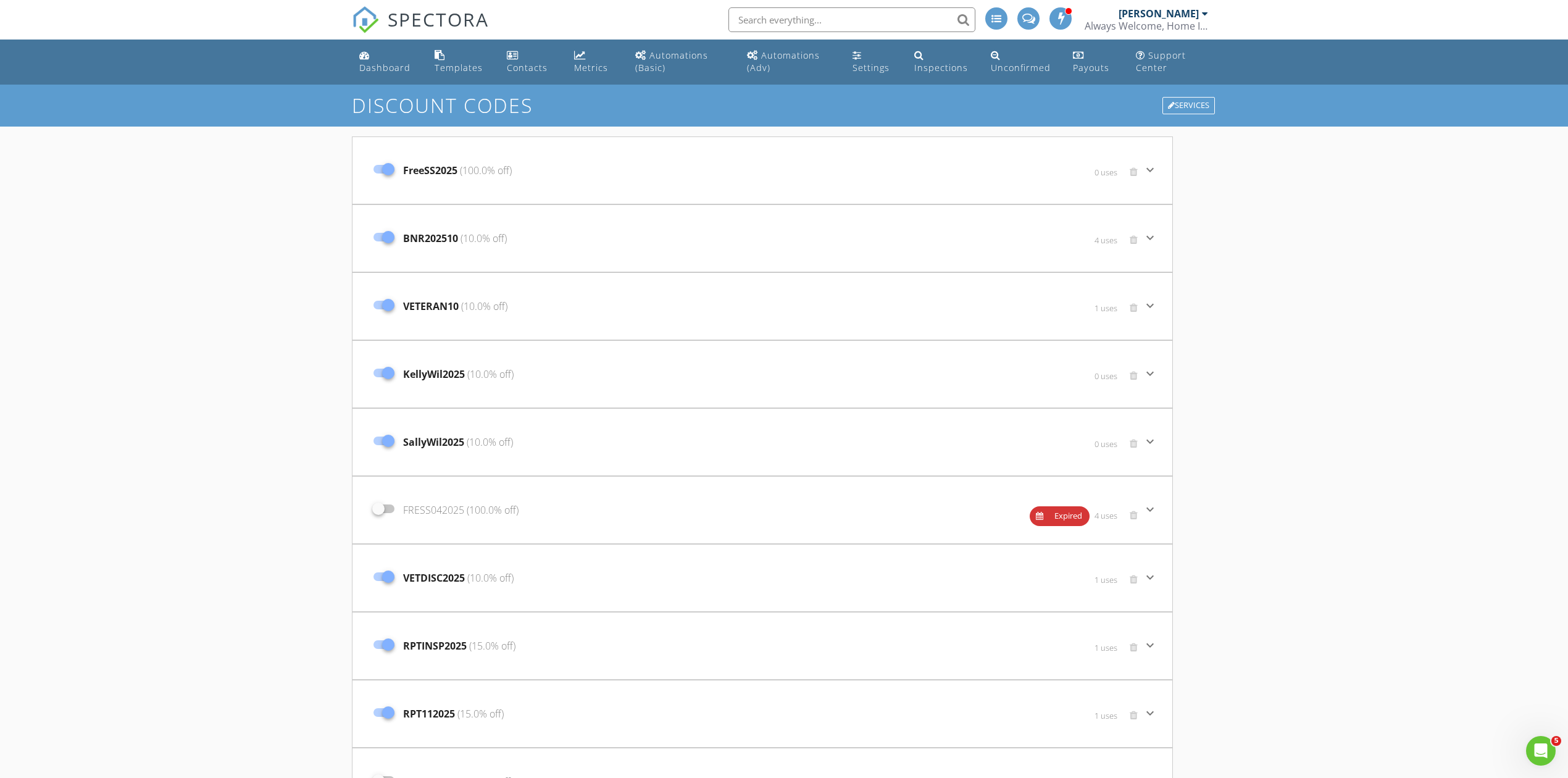
click at [457, 234] on span "BNR202510 (10.0% off)" at bounding box center [454, 238] width 104 height 15
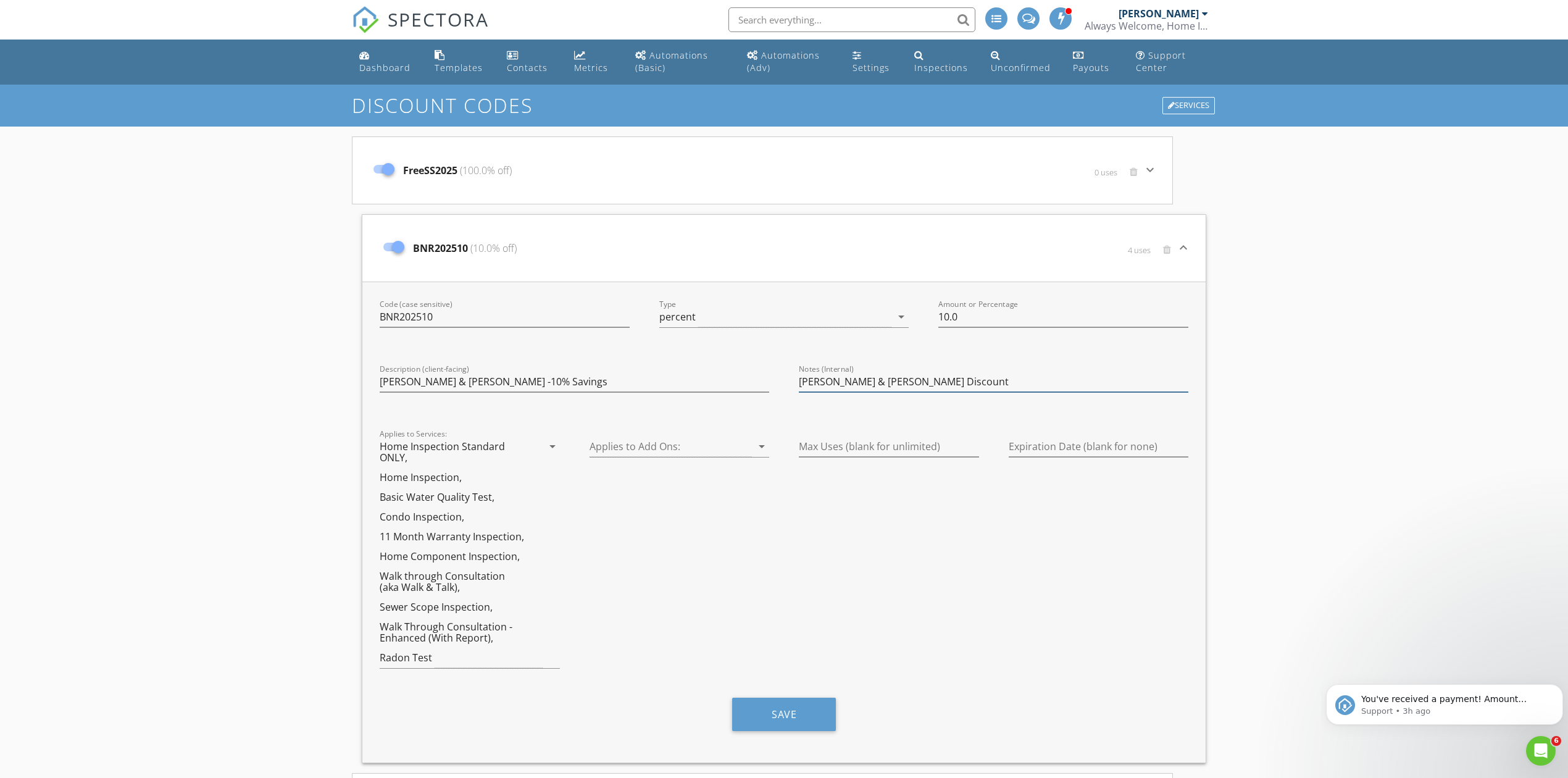
click at [833, 380] on input "[PERSON_NAME] & [PERSON_NAME] Discount" at bounding box center [993, 382] width 390 height 21
type input "[PERSON_NAME] & [PERSON_NAME] Discount"
click at [843, 519] on div "Max Uses (blank for unlimited)" at bounding box center [889, 554] width 210 height 264
click at [415, 377] on input "[PERSON_NAME] & [PERSON_NAME] -10% Savings" at bounding box center [574, 382] width 390 height 21
click at [435, 381] on input "[PERSON_NAME] & [PERSON_NAME] -10% Savings" at bounding box center [574, 382] width 390 height 21
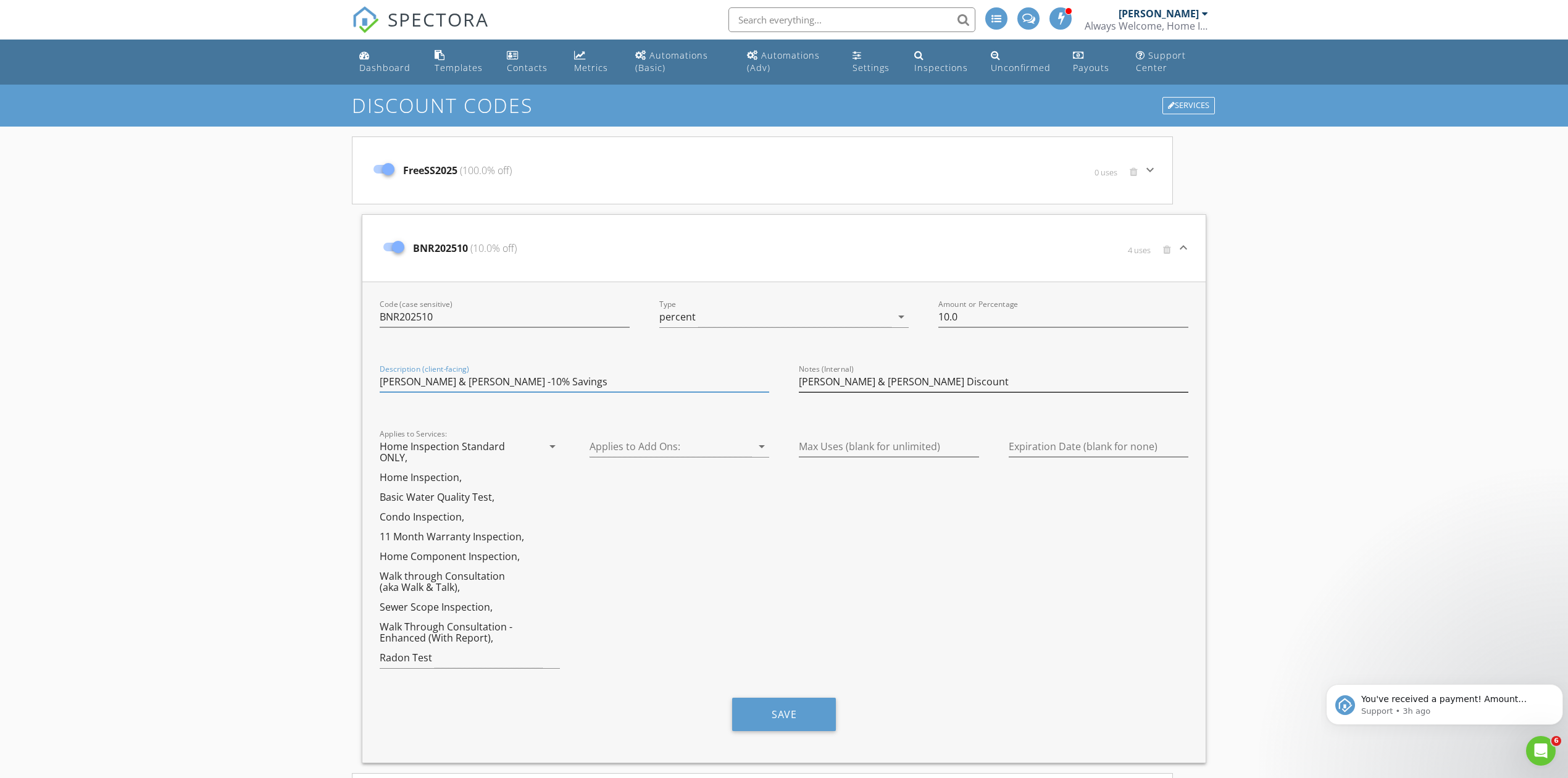
type input "[PERSON_NAME] & [PERSON_NAME] -10% Savings"
click at [860, 383] on input "Bob & Ronna Discount" at bounding box center [993, 382] width 390 height 21
click at [546, 450] on icon "arrow_drop_down" at bounding box center [552, 446] width 15 height 15
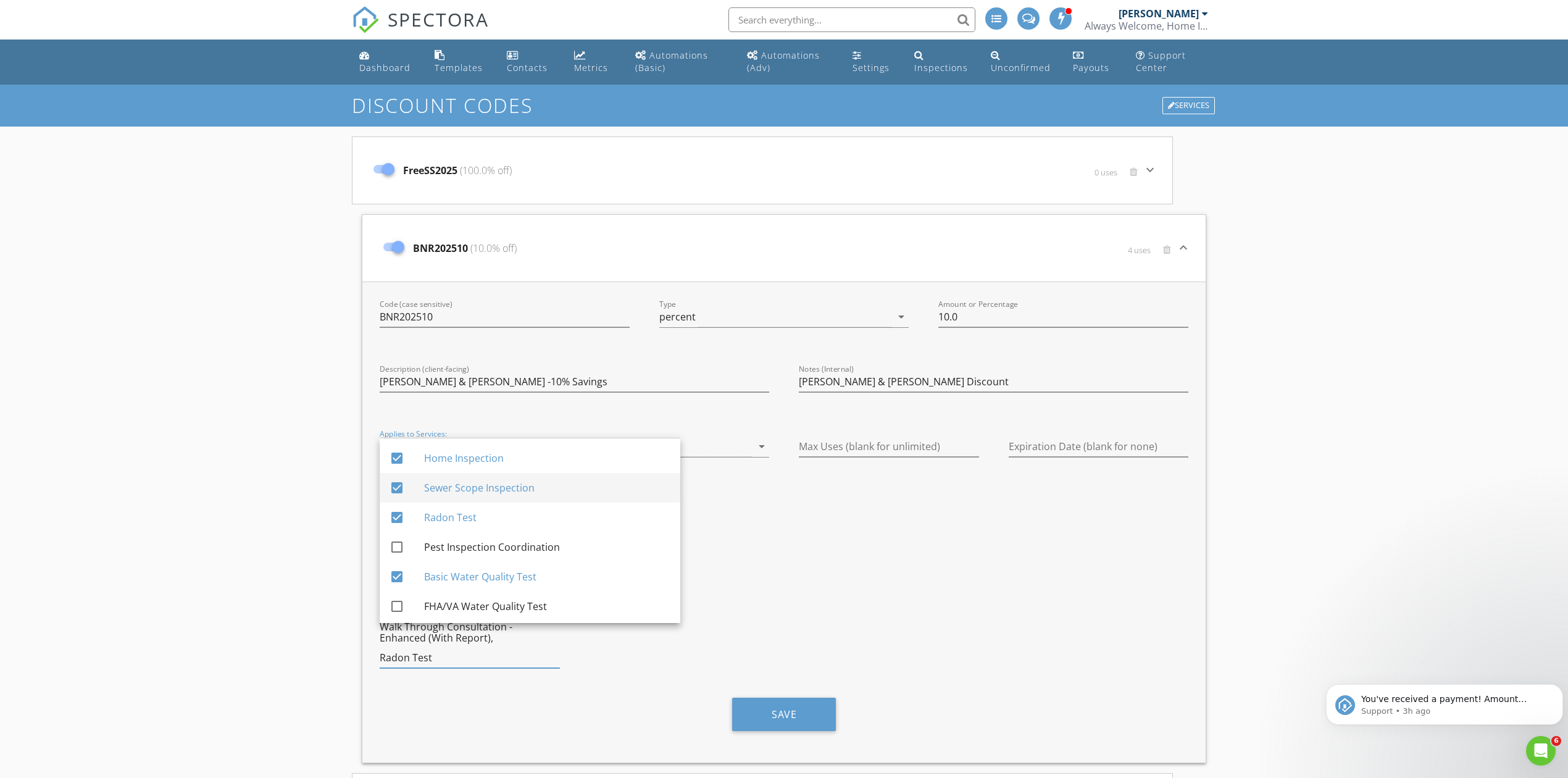
click at [398, 491] on div at bounding box center [397, 487] width 21 height 21
checkbox input "false"
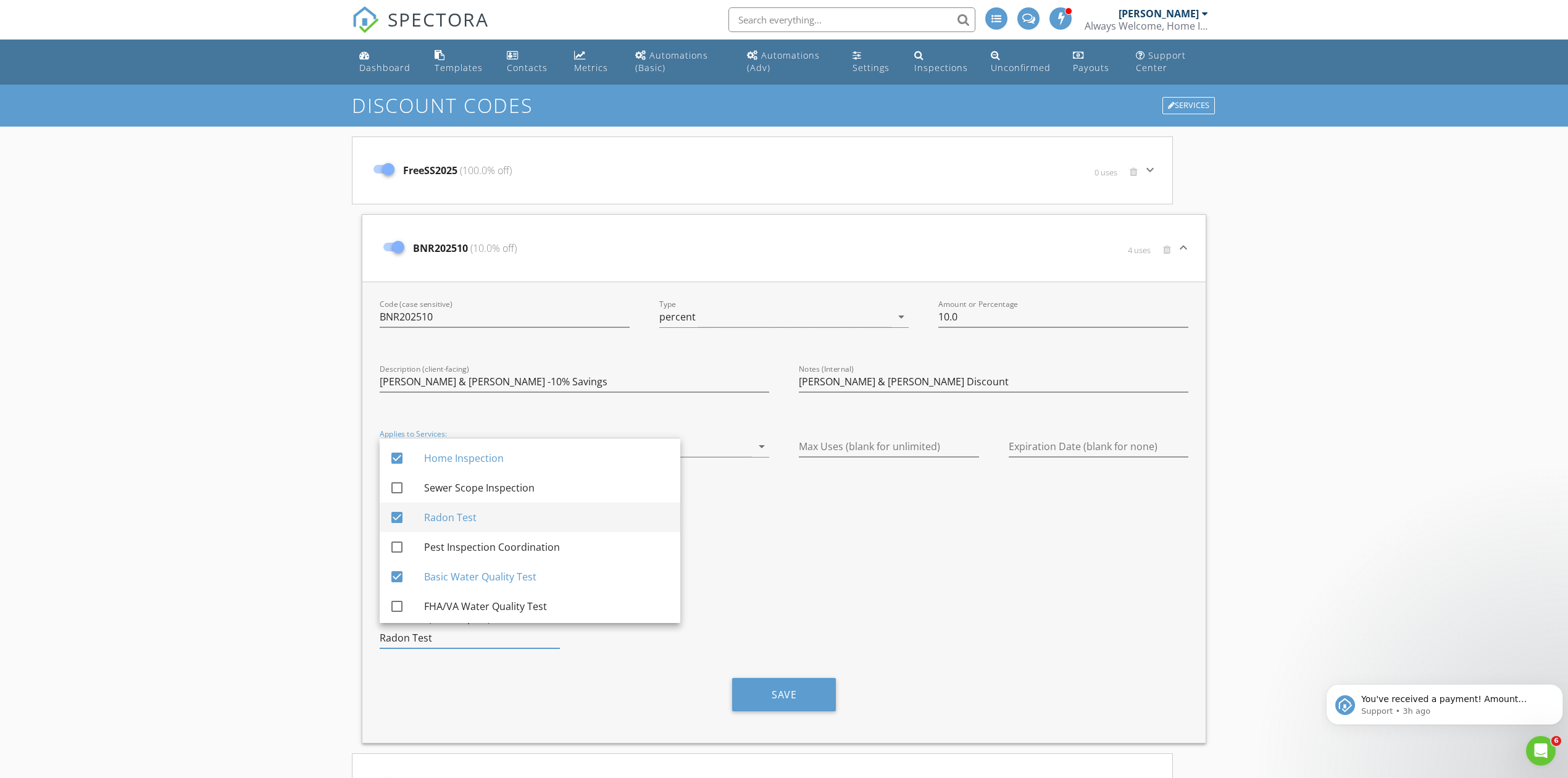
click at [395, 521] on div at bounding box center [397, 517] width 21 height 21
checkbox input "false"
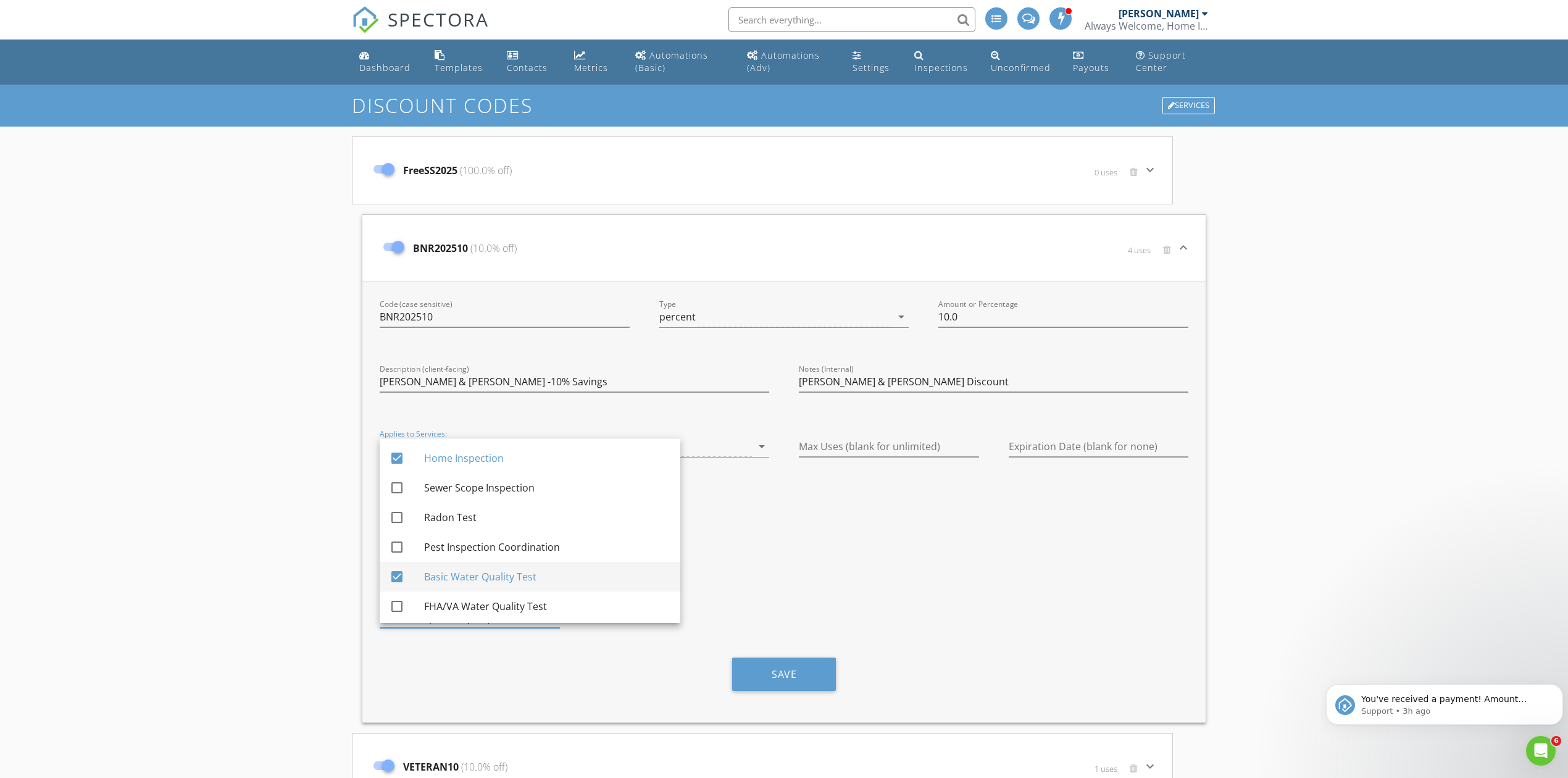
click at [398, 574] on div at bounding box center [397, 577] width 21 height 21
checkbox input "false"
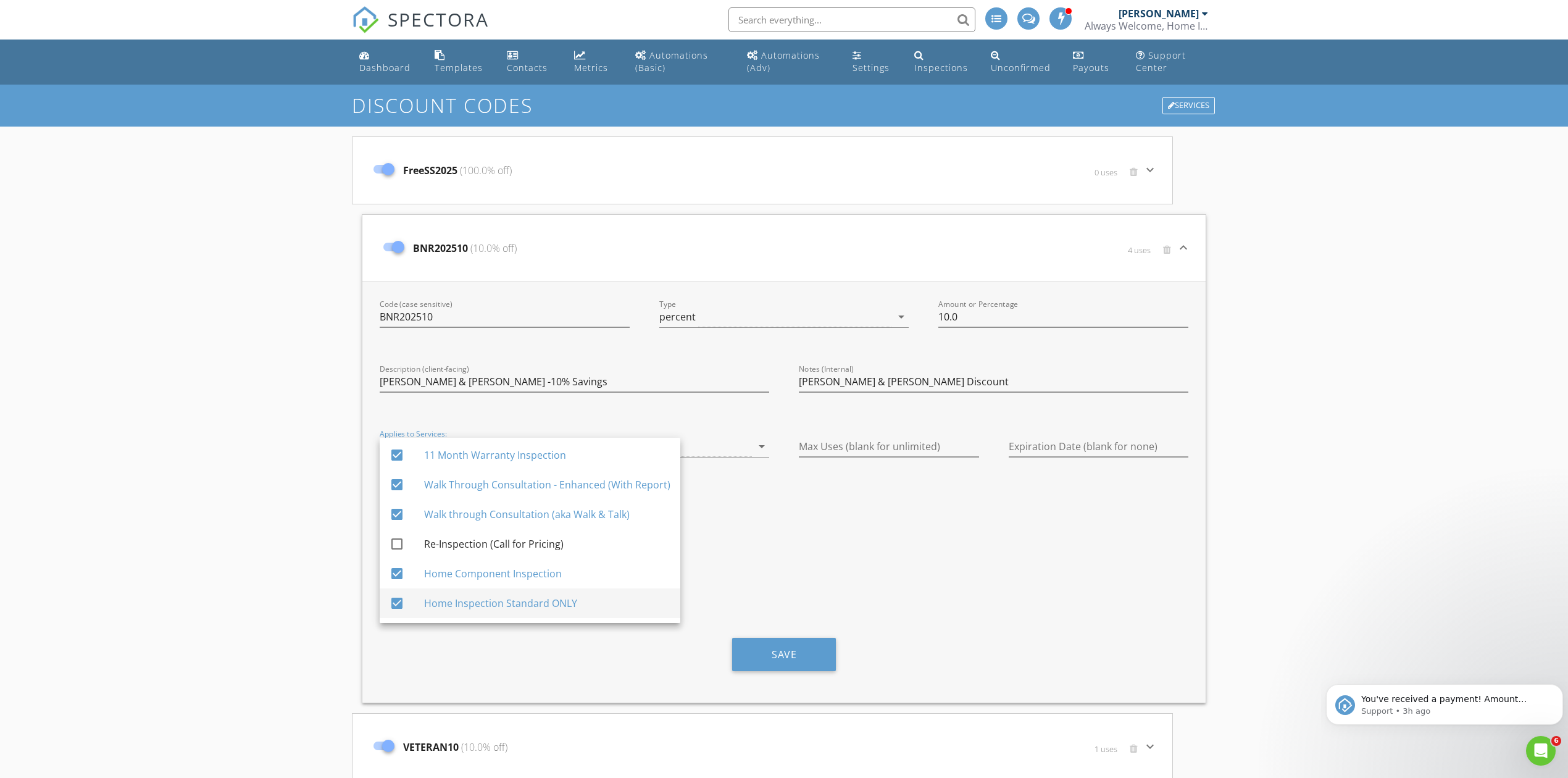
scroll to position [158, 0]
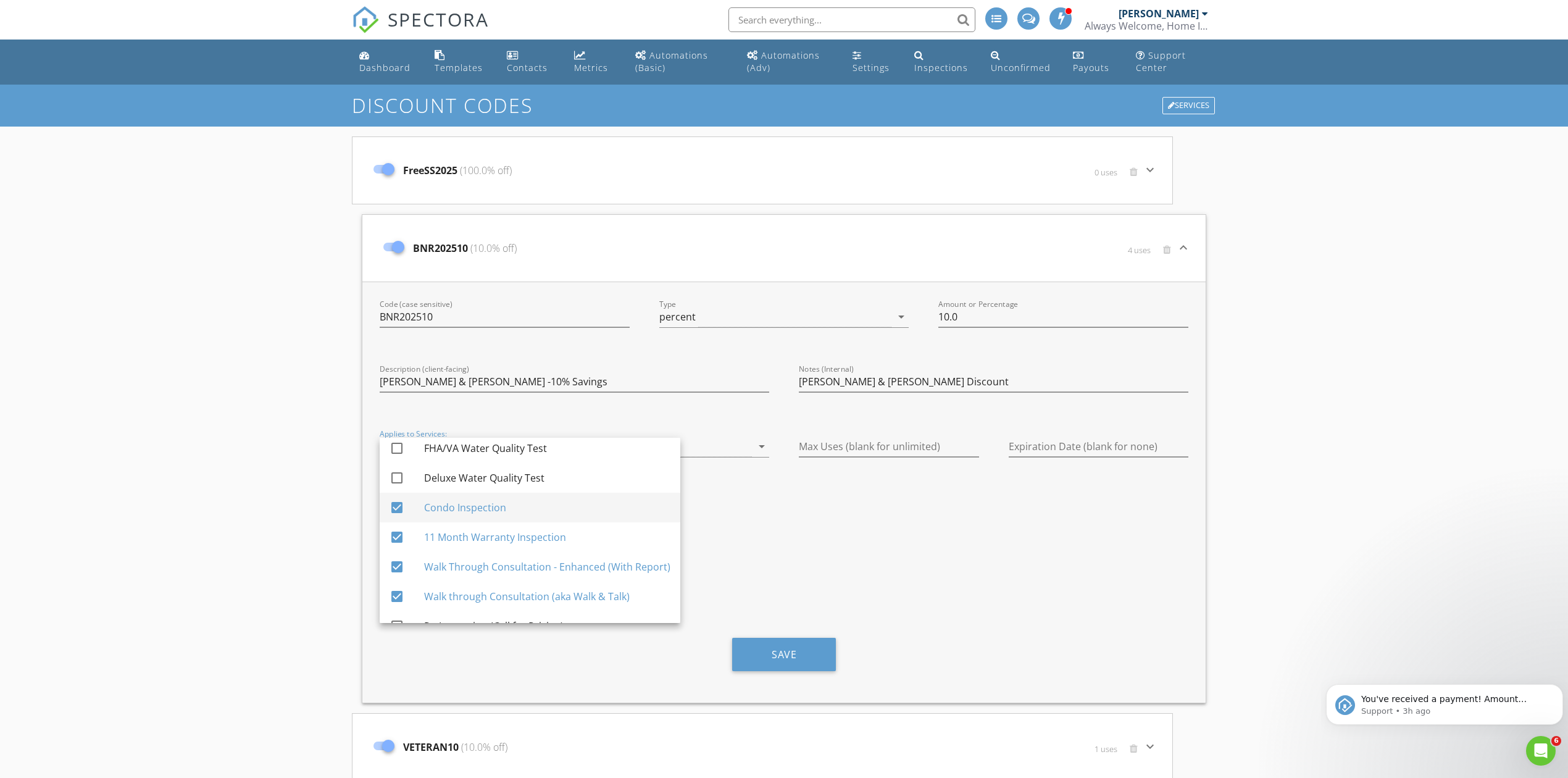
click at [389, 503] on div at bounding box center [397, 507] width 21 height 21
checkbox input "false"
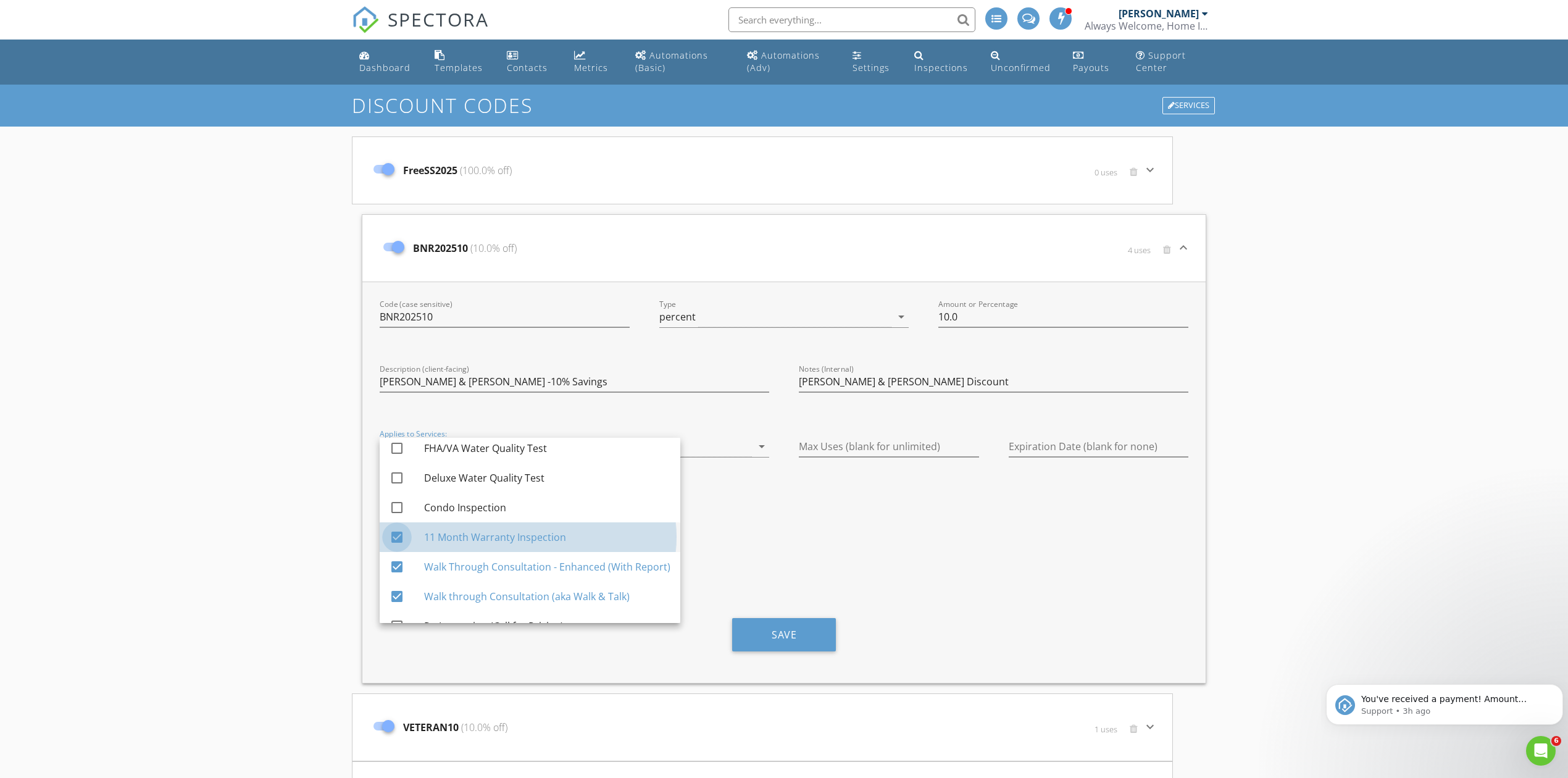
click at [397, 540] on div at bounding box center [397, 537] width 21 height 21
checkbox input "false"
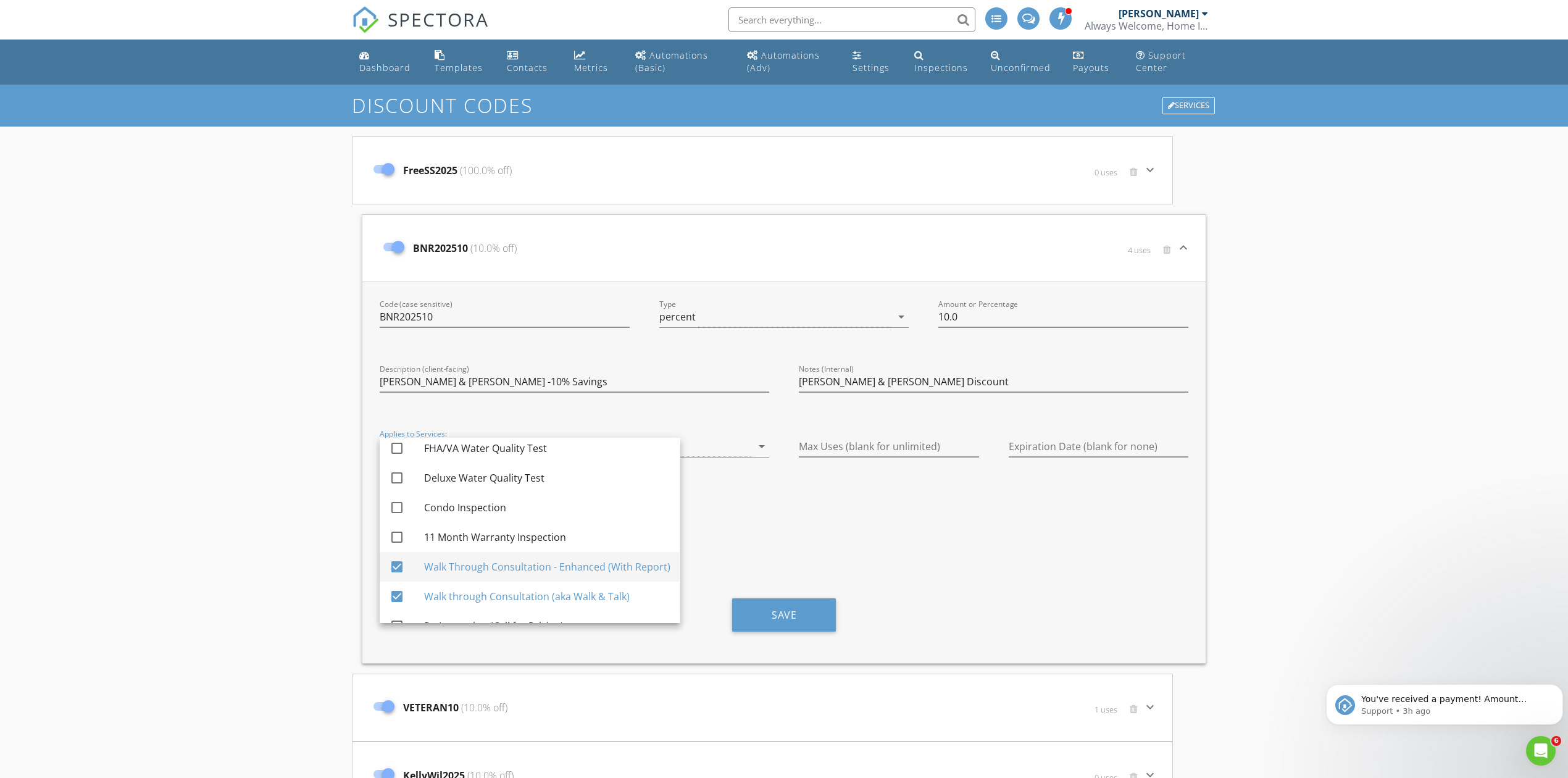
click at [404, 569] on div at bounding box center [397, 567] width 21 height 21
checkbox input "false"
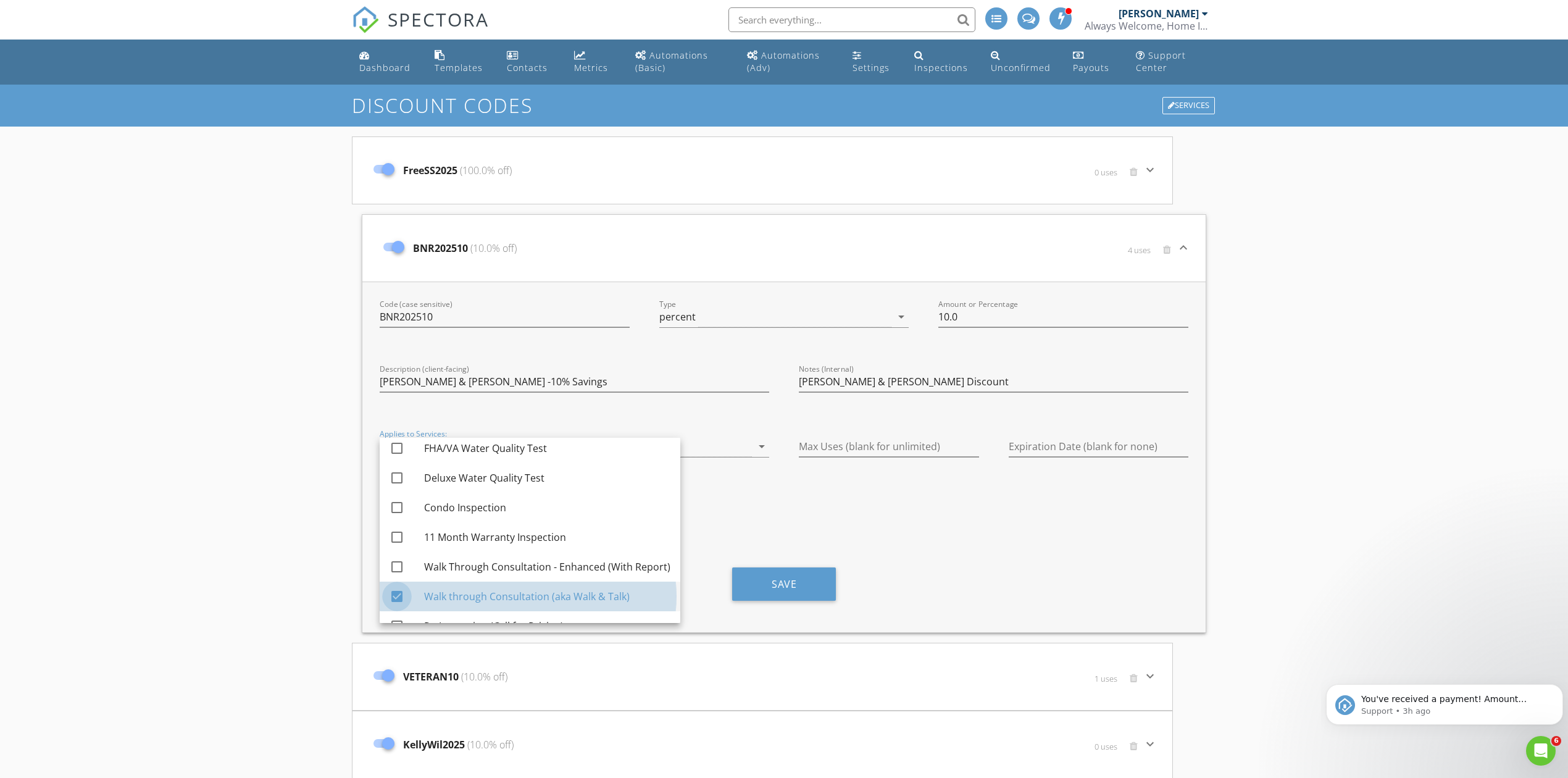
drag, startPoint x: 398, startPoint y: 591, endPoint x: 445, endPoint y: 602, distance: 48.3
click at [398, 591] on div at bounding box center [397, 596] width 21 height 21
checkbox input "false"
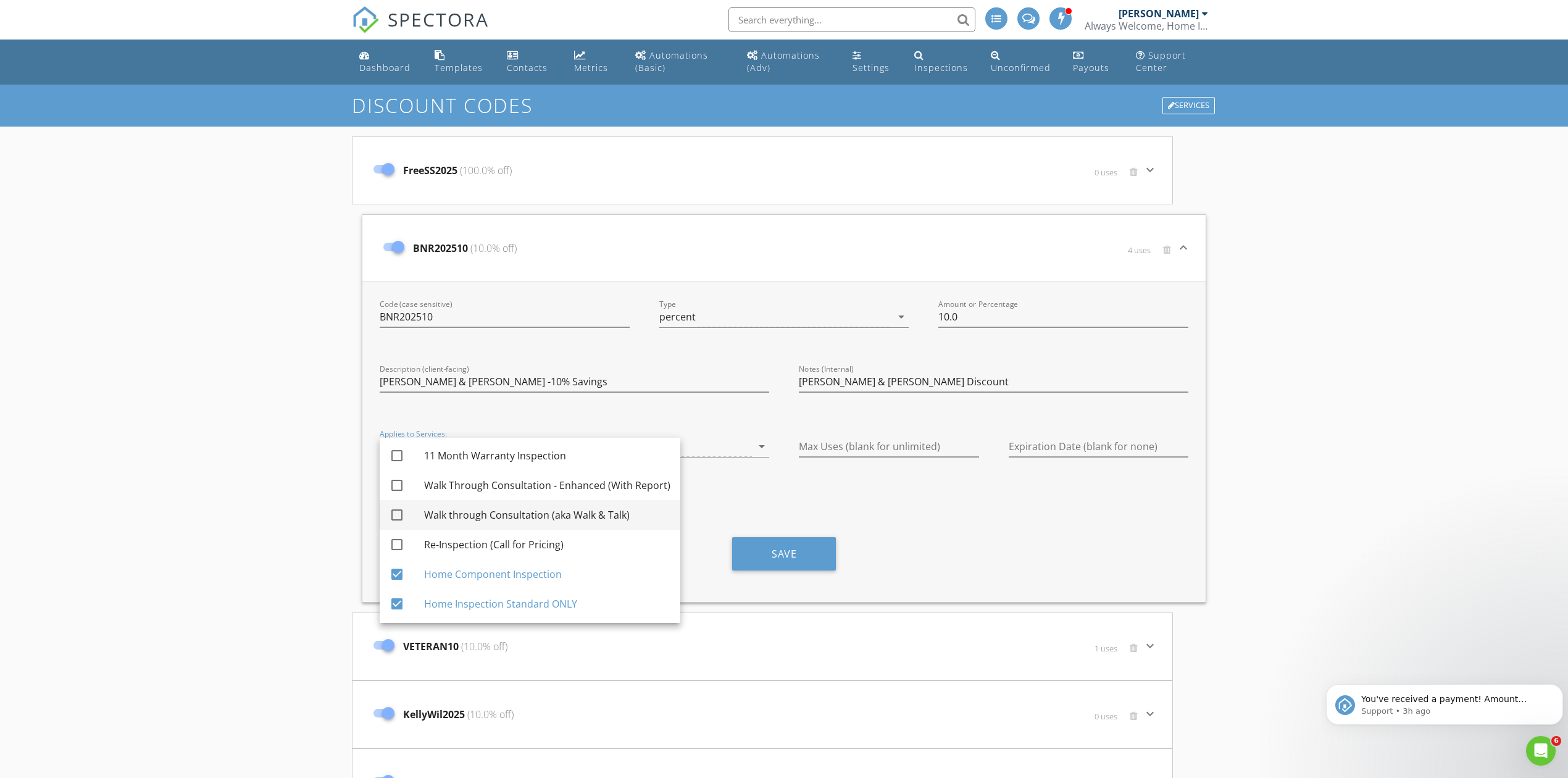
scroll to position [240, 0]
click at [393, 574] on div at bounding box center [397, 574] width 21 height 21
checkbox input "false"
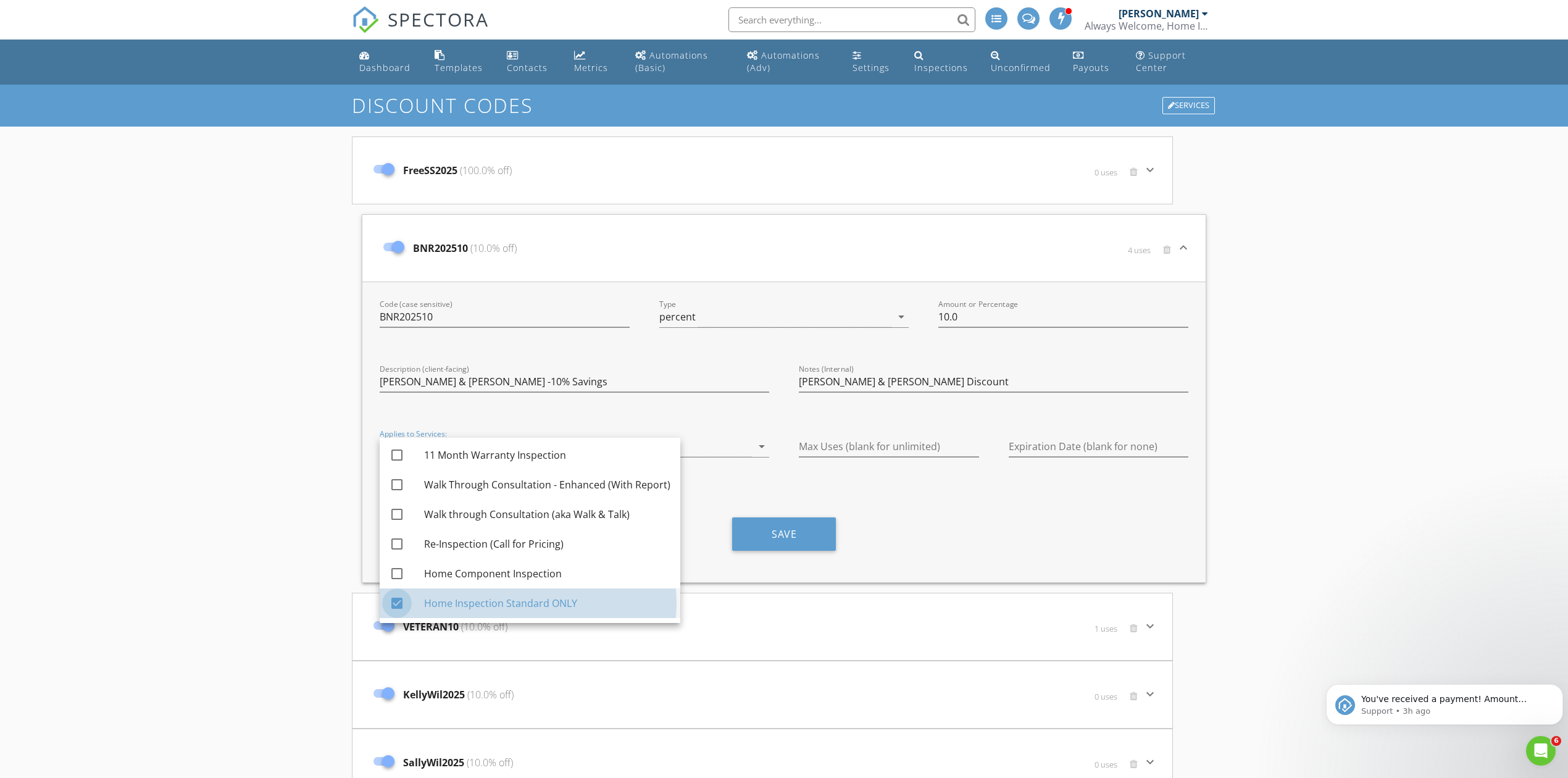
drag, startPoint x: 396, startPoint y: 598, endPoint x: 454, endPoint y: 590, distance: 58.5
click at [396, 599] on div at bounding box center [397, 602] width 21 height 21
checkbox input "false"
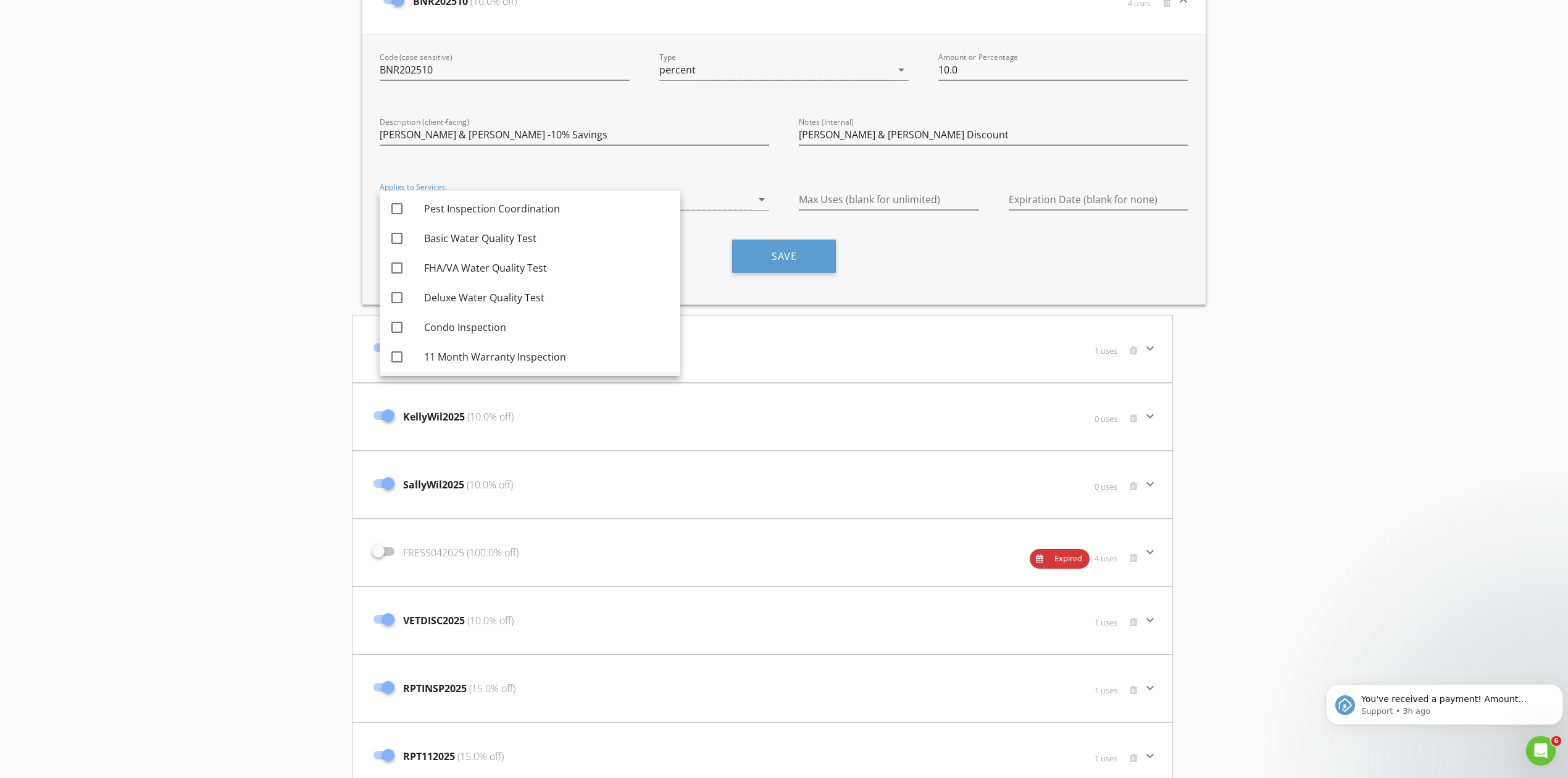
scroll to position [0, 0]
click at [776, 260] on button "Save" at bounding box center [784, 256] width 104 height 34
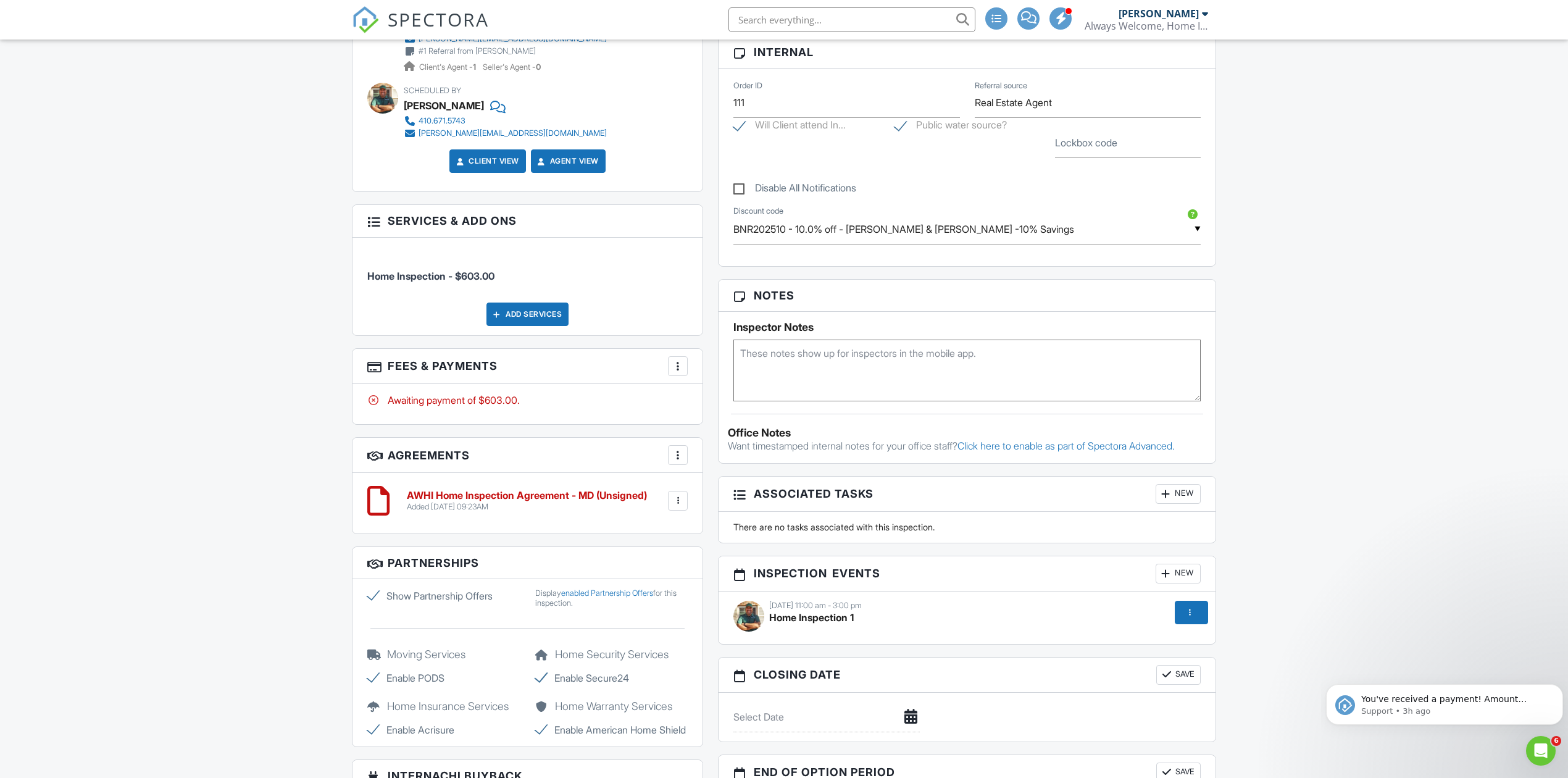
scroll to position [988, 0]
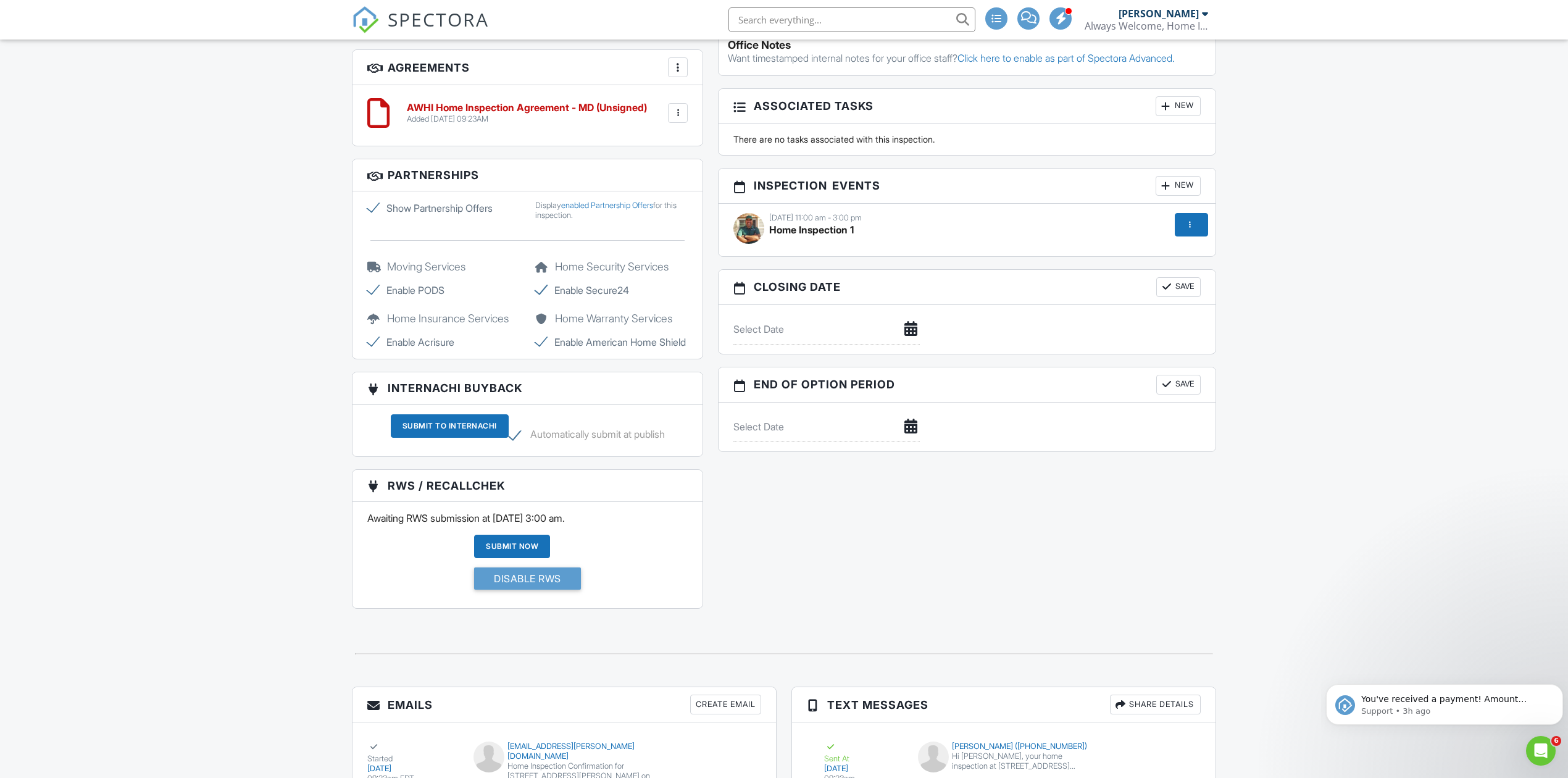
click at [911, 567] on div "All emails and texts are disabled for this inspection! All emails and texts hav…" at bounding box center [784, 4] width 879 height 1235
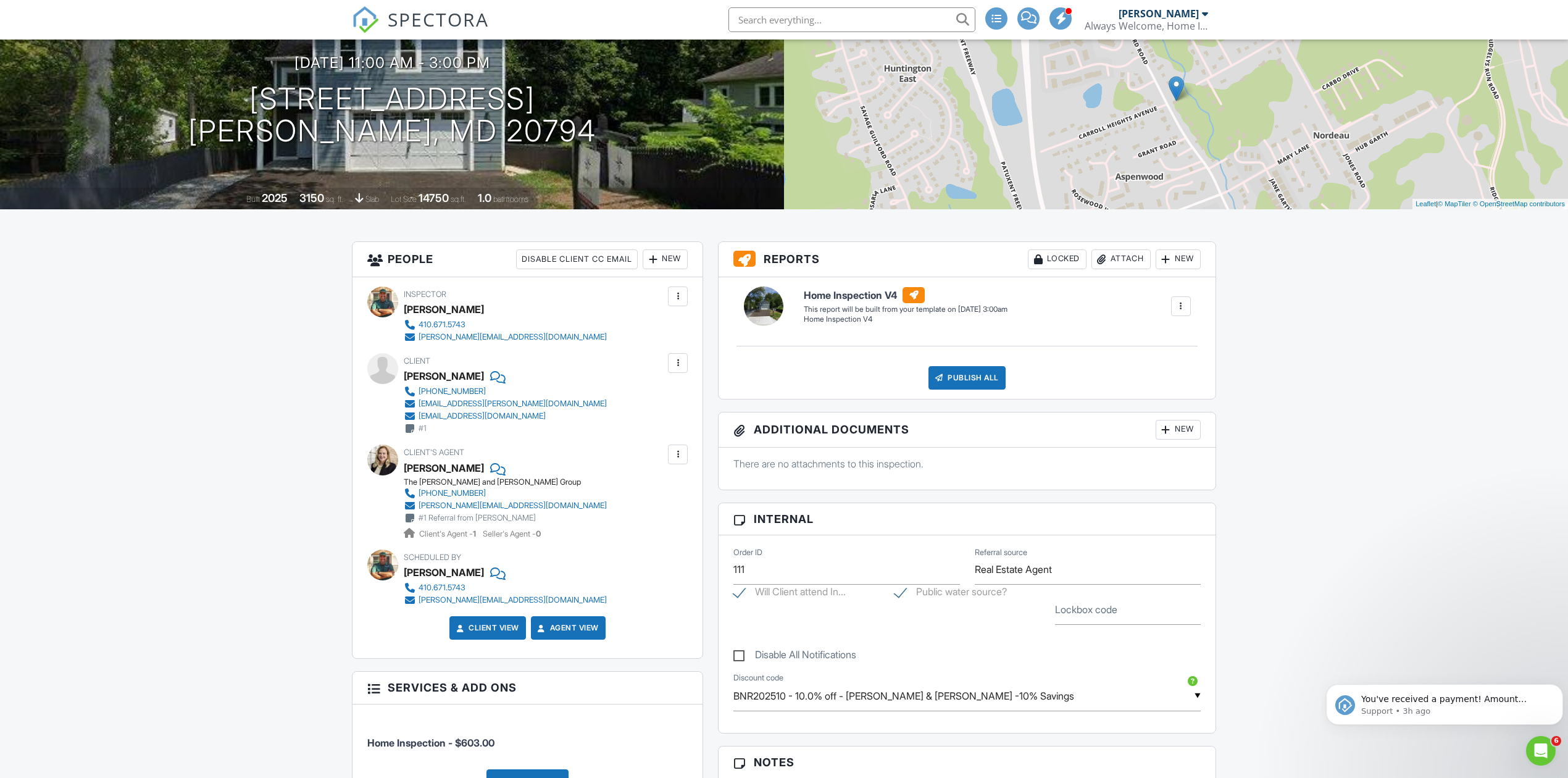
scroll to position [0, 0]
